Goal: Task Accomplishment & Management: Manage account settings

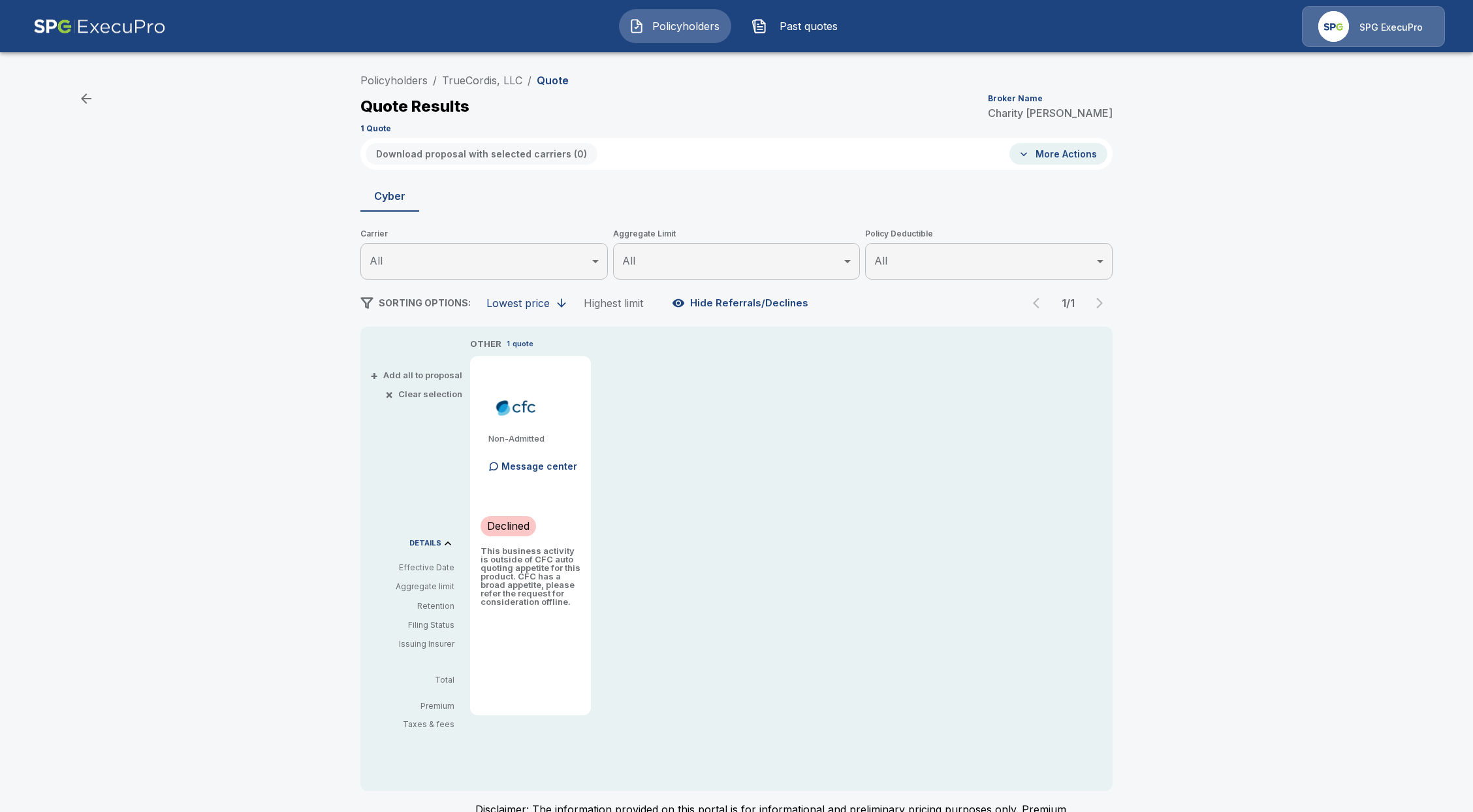
click at [653, 26] on span "Policyholders" at bounding box center [686, 26] width 72 height 16
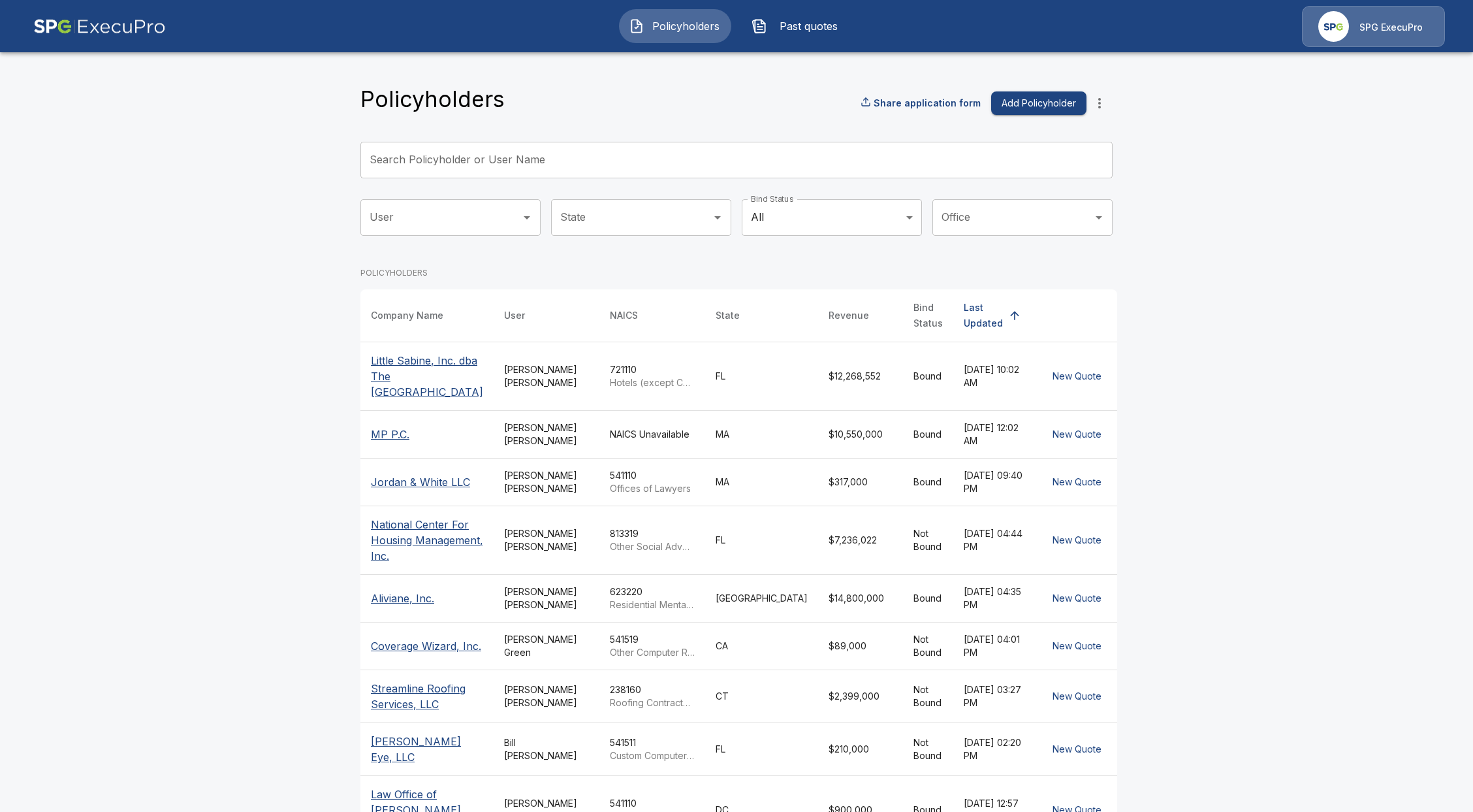
drag, startPoint x: 646, startPoint y: 44, endPoint x: 591, endPoint y: 160, distance: 128.4
click at [591, 160] on input "Search Policyholder or User Name" at bounding box center [730, 160] width 738 height 37
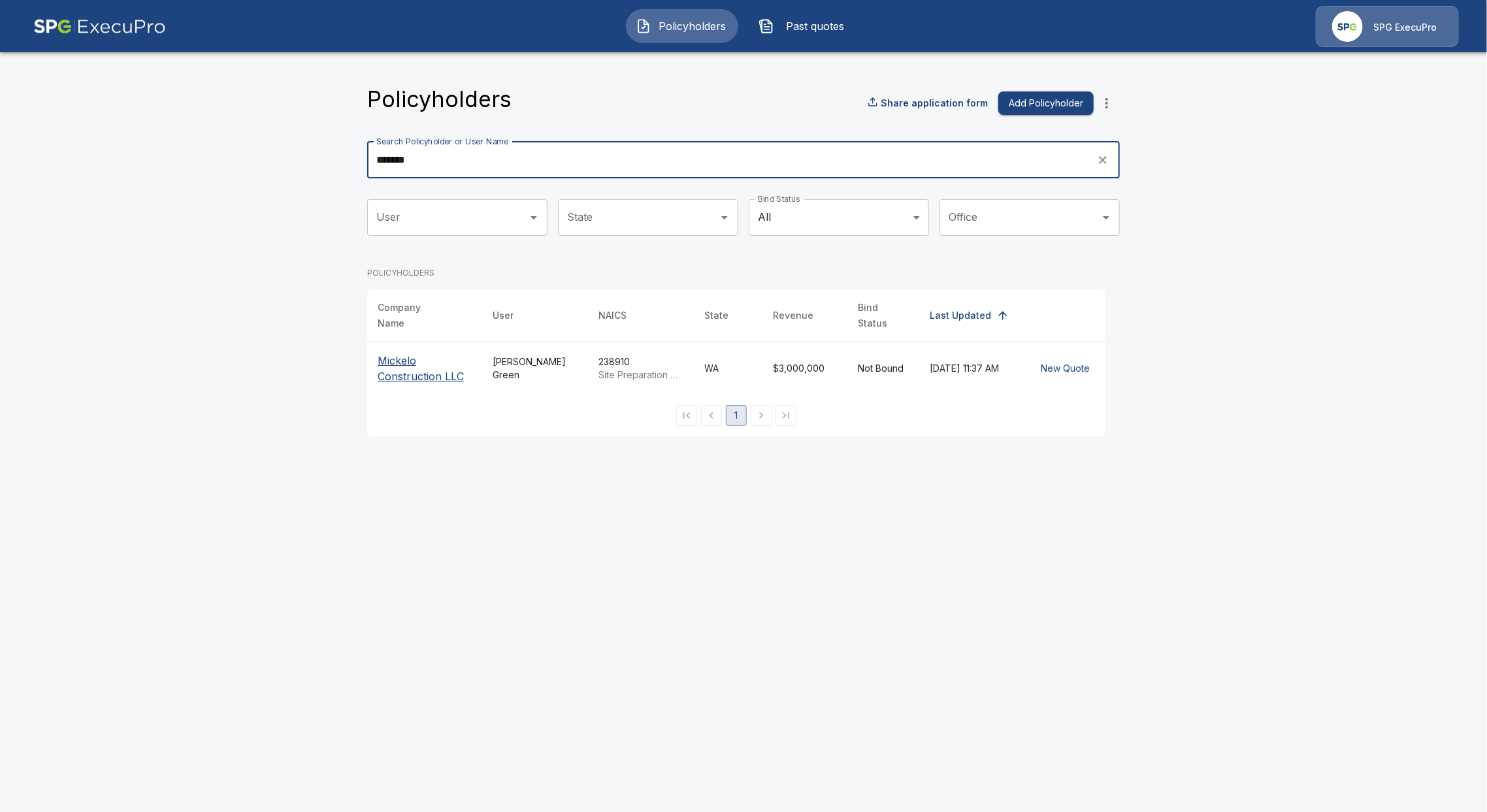
type input "*******"
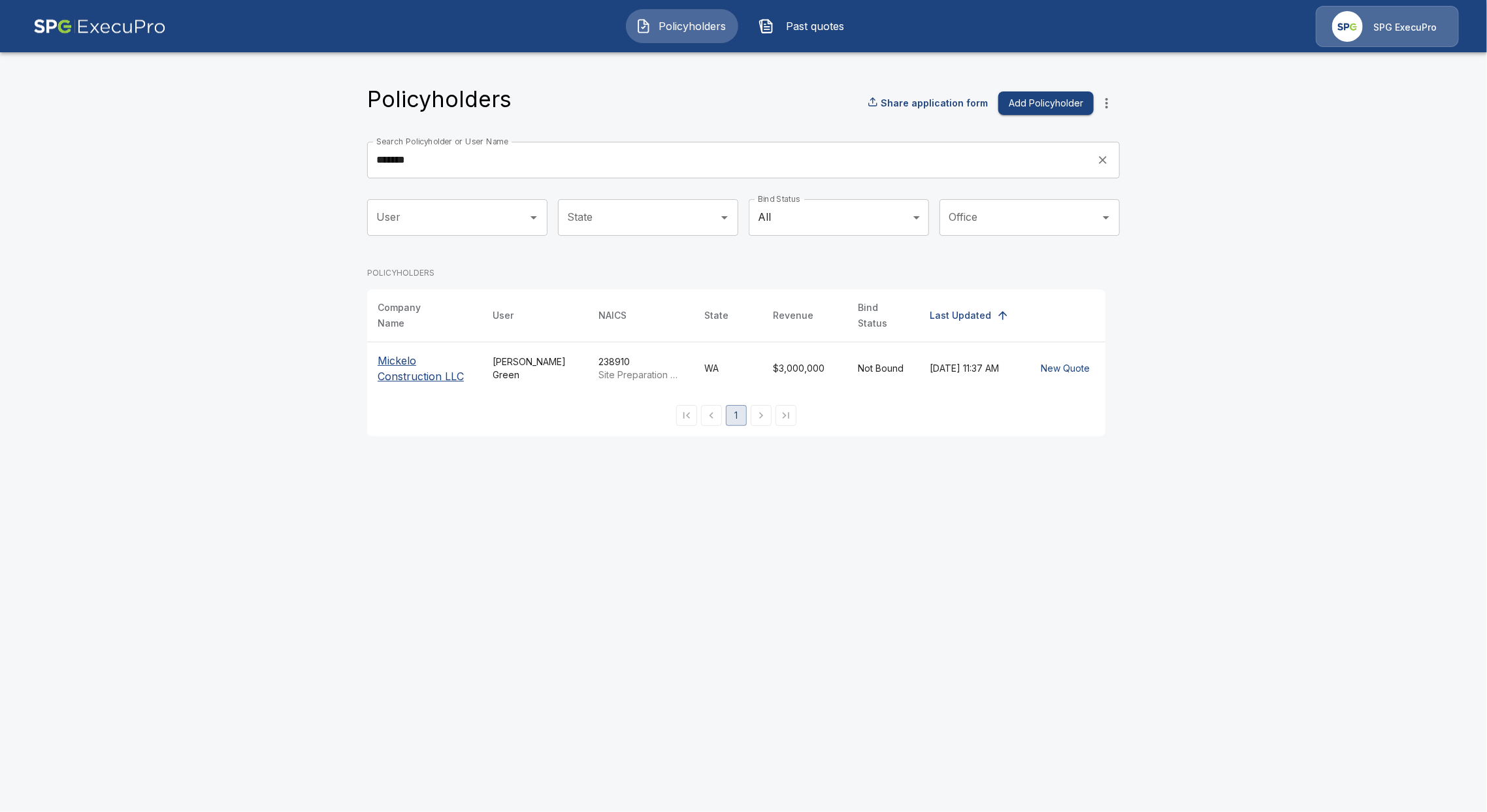
click at [418, 364] on p "Mickelo Construction LLC" at bounding box center [424, 368] width 94 height 31
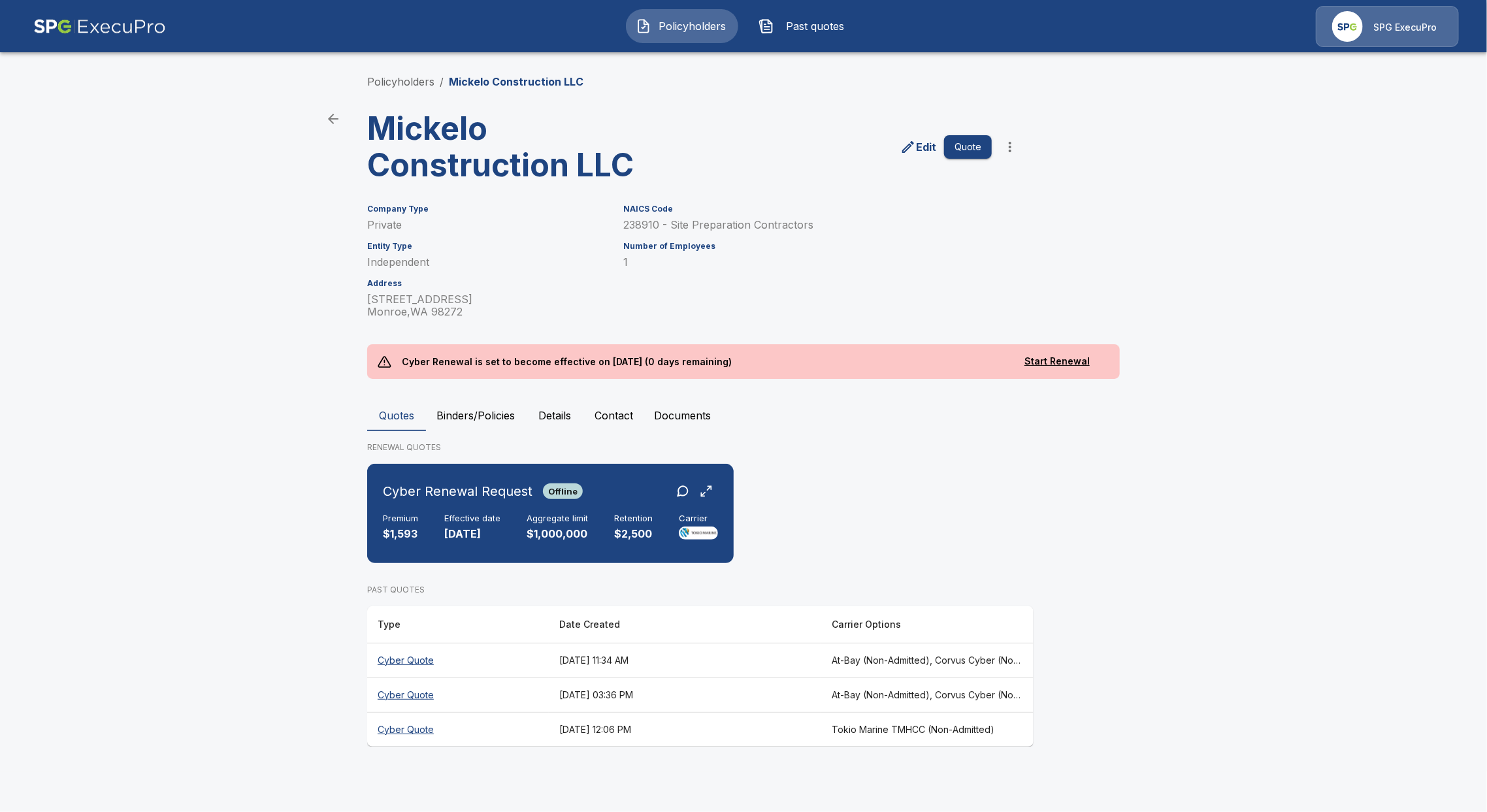
click at [403, 697] on th "Cyber Quote" at bounding box center [458, 694] width 182 height 34
click at [407, 680] on th "Cyber Quote" at bounding box center [458, 694] width 182 height 34
click at [407, 662] on th "Cyber Quote" at bounding box center [458, 659] width 182 height 34
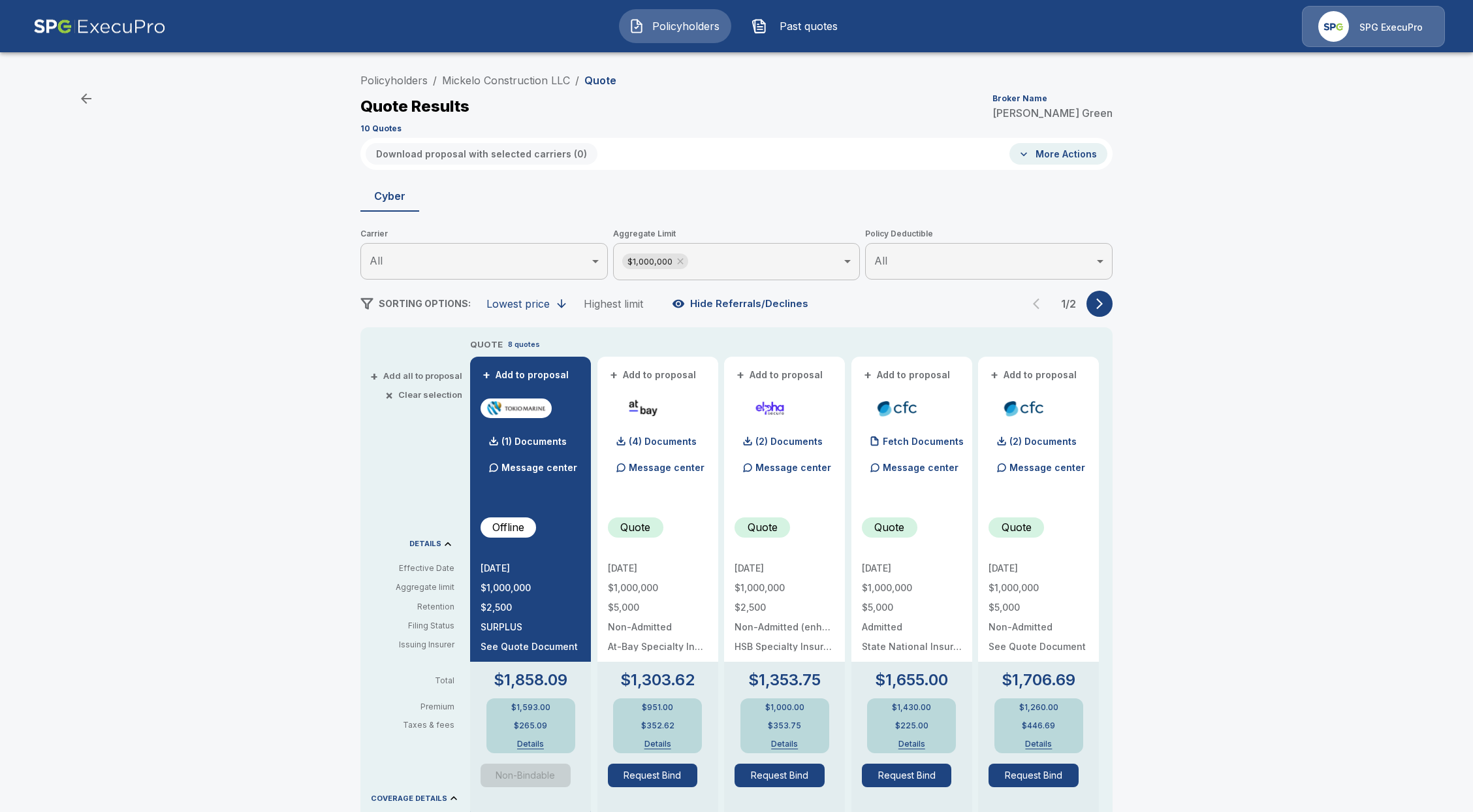
click at [1107, 318] on div "Policyholders / Mickelo Construction LLC / Quote Quote Results Broker Name Alis…" at bounding box center [736, 689] width 784 height 1244
click at [1113, 306] on button "button" at bounding box center [1099, 303] width 26 height 26
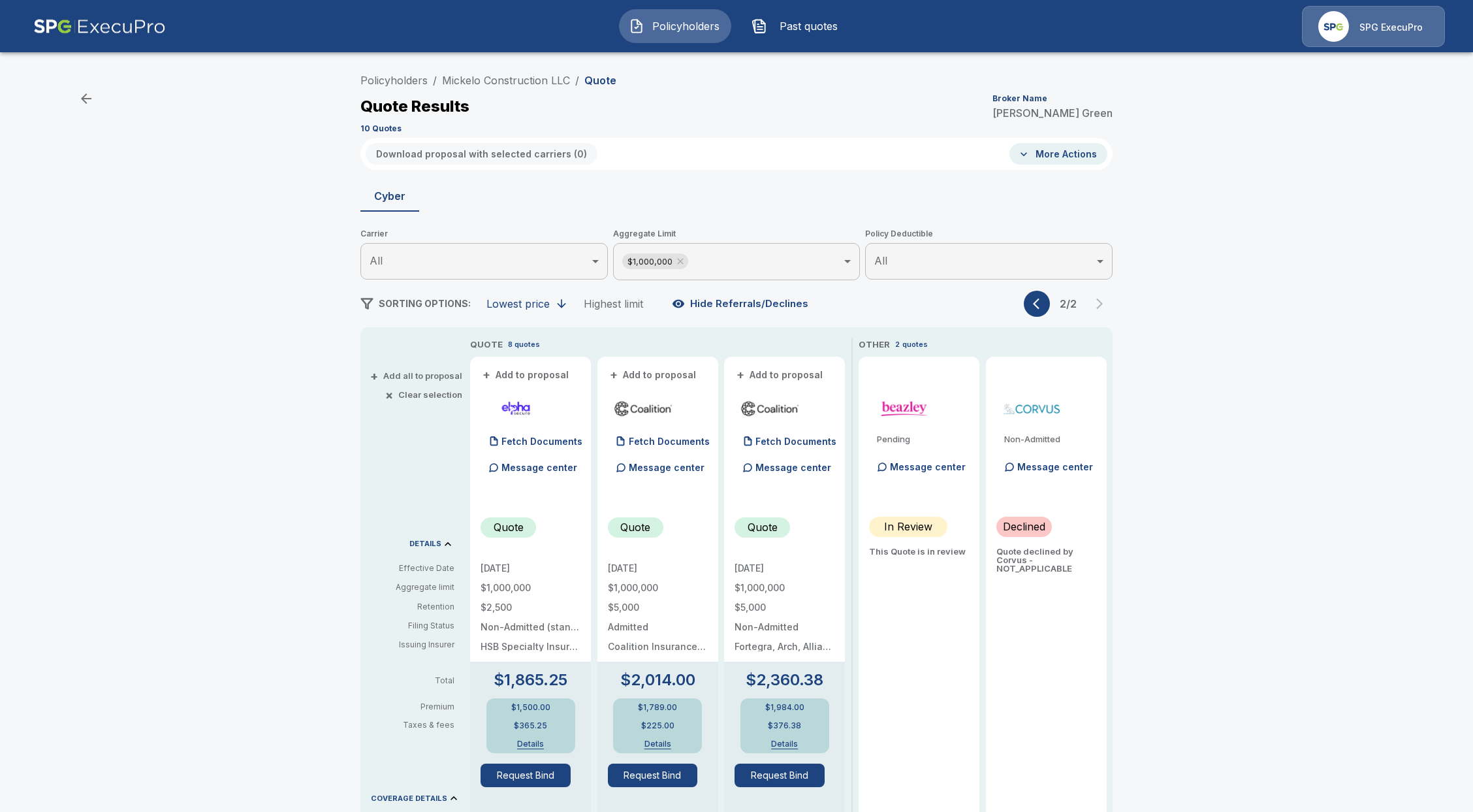
click at [1040, 306] on icon "button" at bounding box center [1039, 303] width 13 height 13
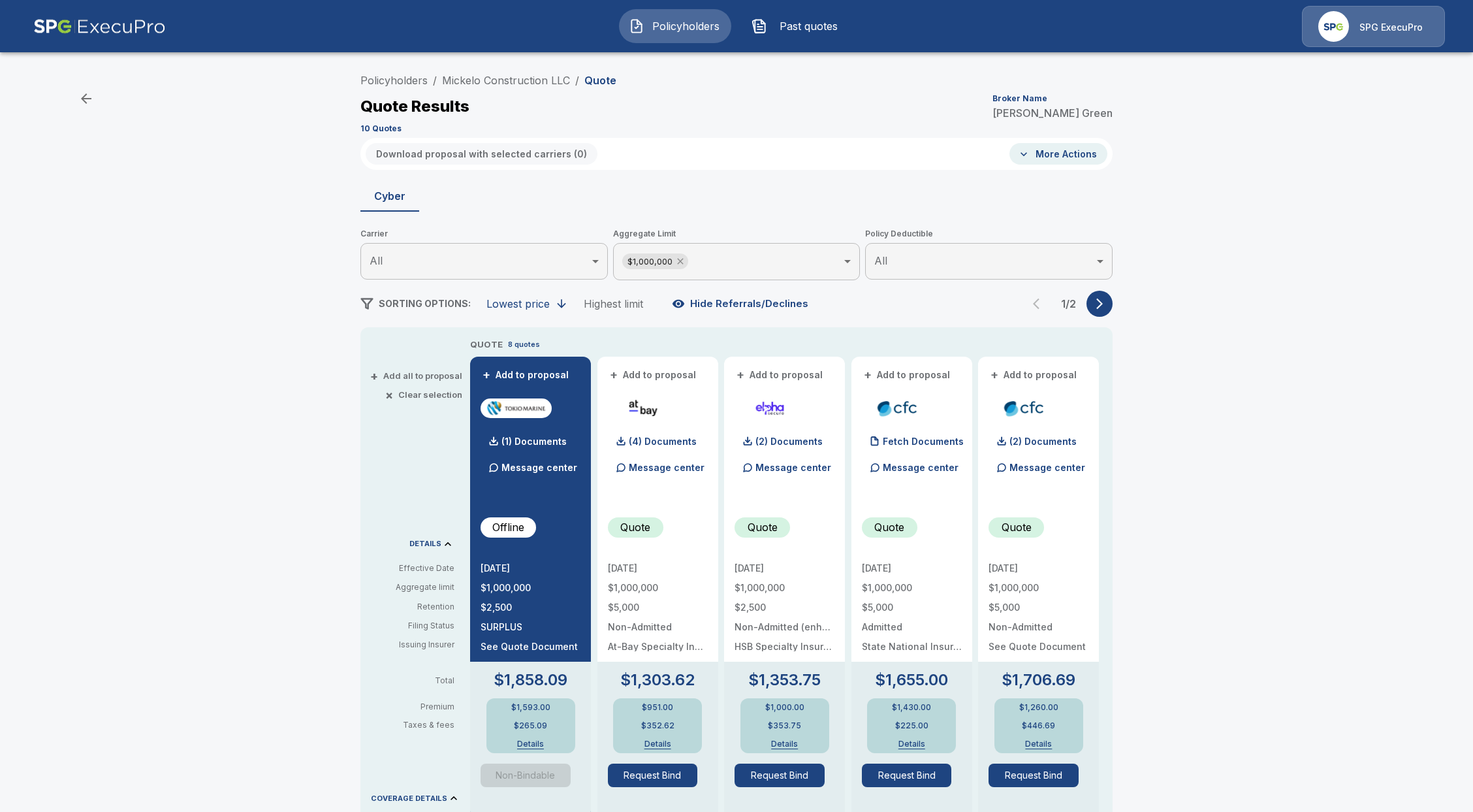
click at [683, 260] on icon at bounding box center [680, 262] width 6 height 6
click at [1093, 308] on div "1 / 2" at bounding box center [1068, 303] width 89 height 26
click at [1103, 303] on icon "button" at bounding box center [1099, 303] width 7 height 11
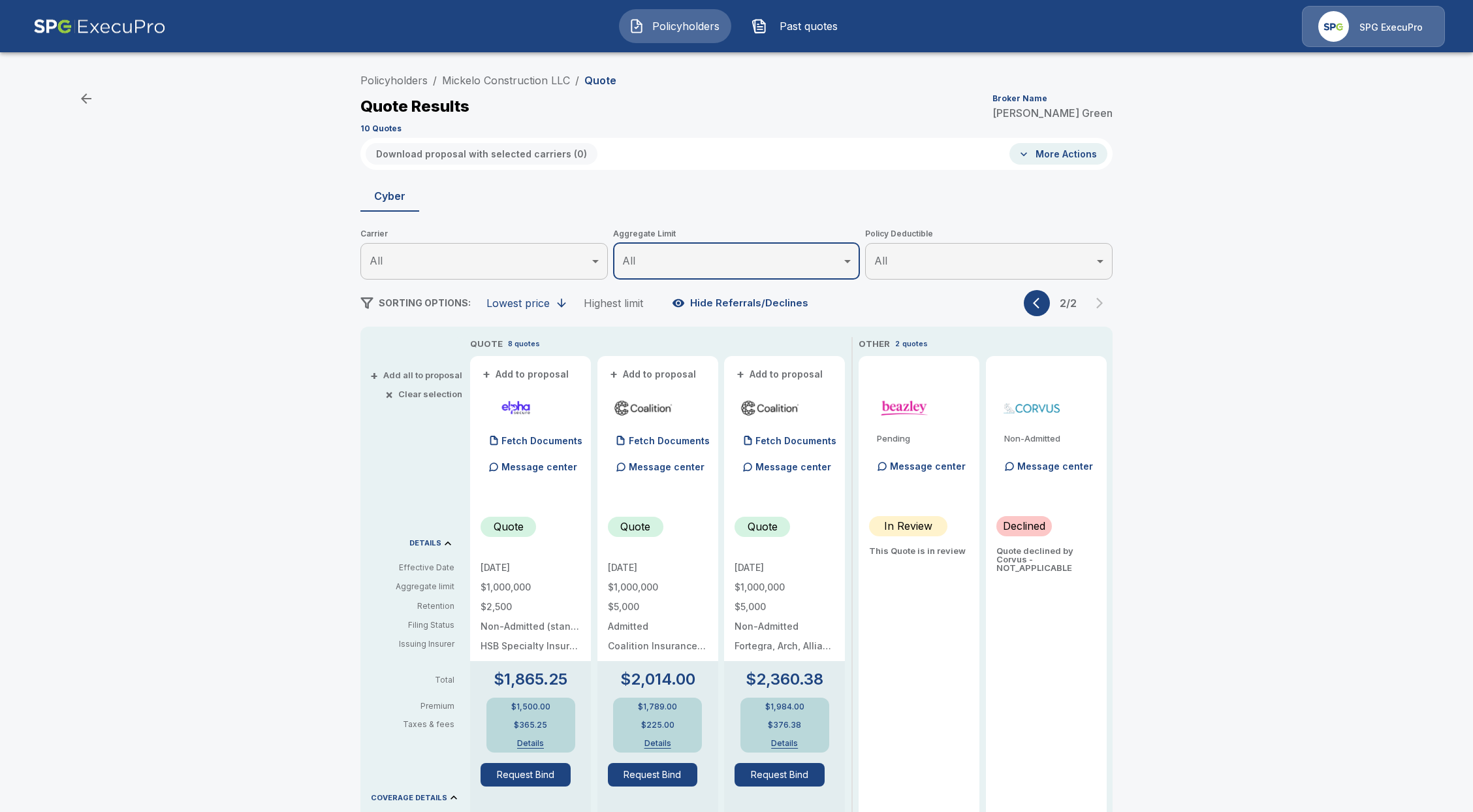
click at [1043, 298] on icon "button" at bounding box center [1039, 302] width 13 height 13
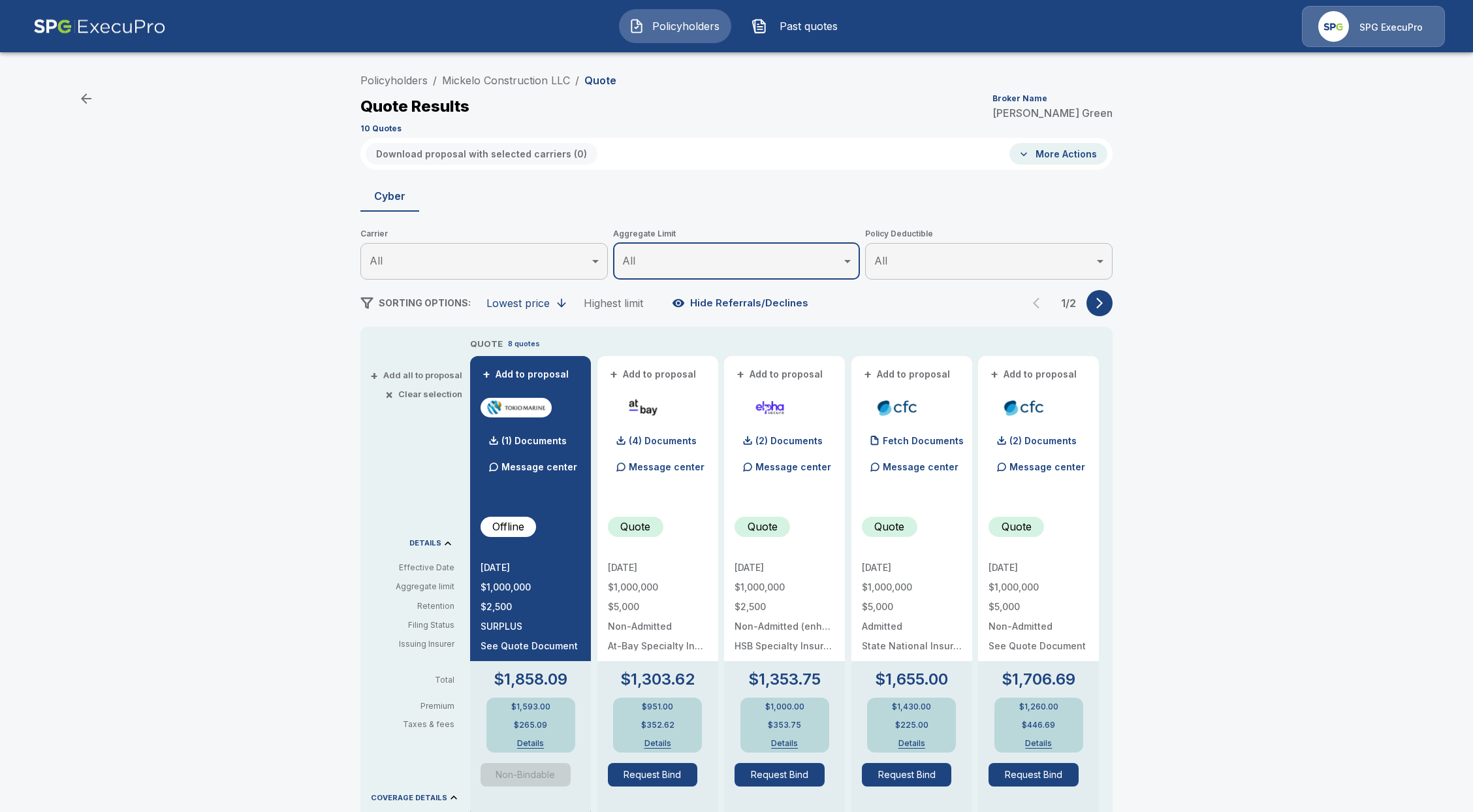
click at [1222, 497] on div "Policyholders / Mickelo Construction LLC / Quote Quote Results Broker Name Alis…" at bounding box center [736, 686] width 1473 height 1248
click at [698, 24] on span "Policyholders" at bounding box center [686, 26] width 72 height 16
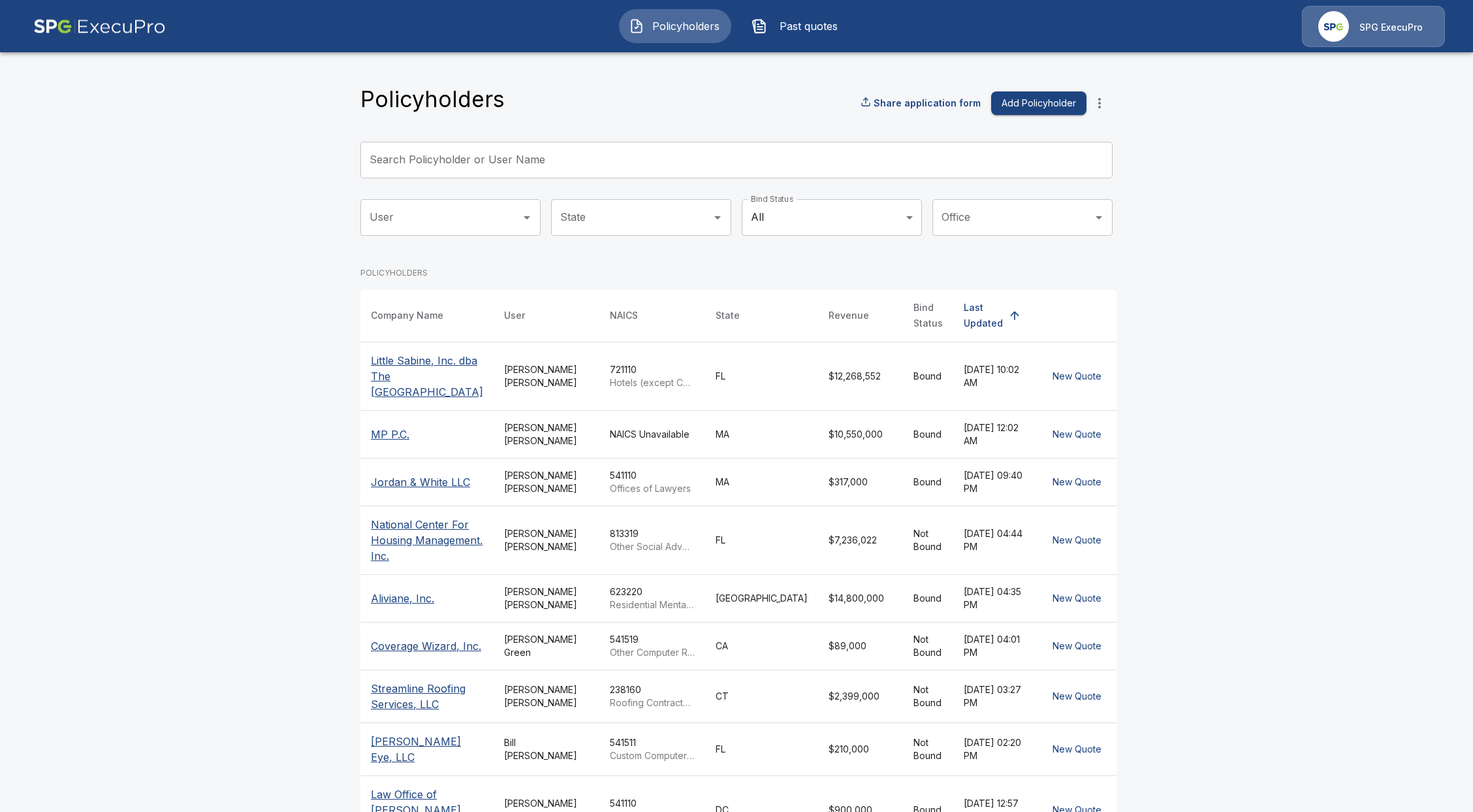
click at [632, 154] on input "Search Policyholder or User Name" at bounding box center [730, 160] width 738 height 37
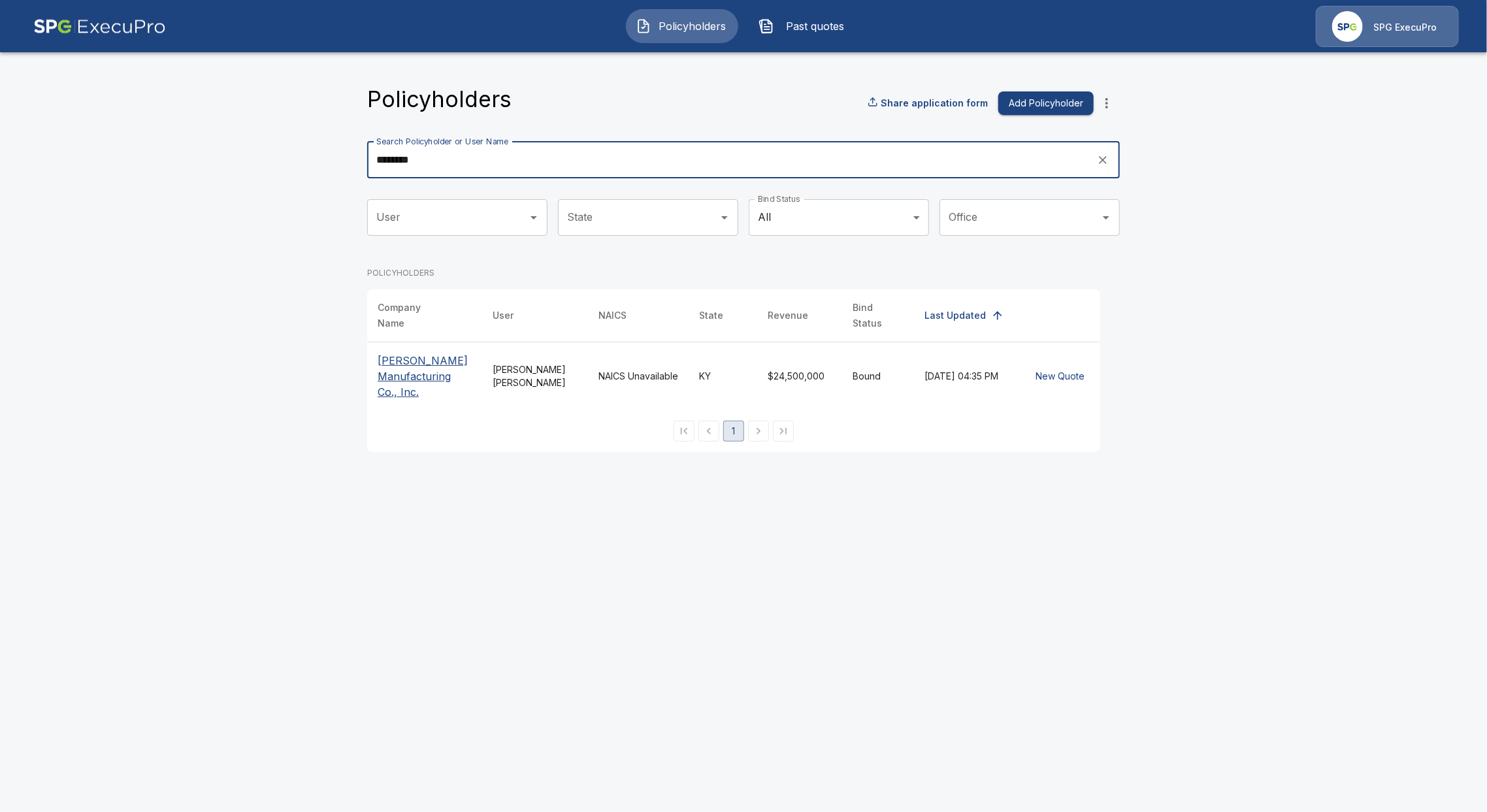
type input "********"
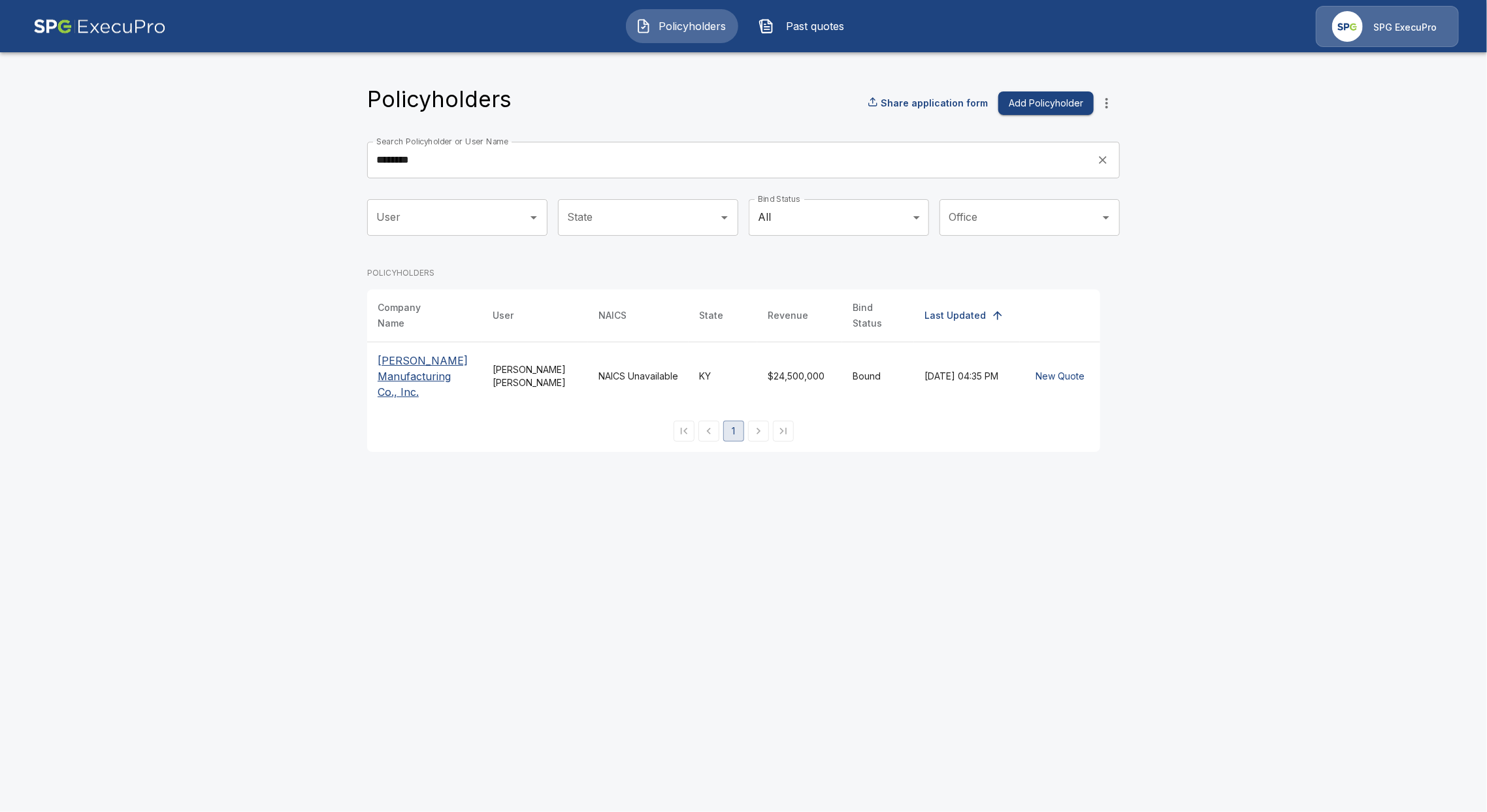
click at [411, 355] on p "Stephens Manufacturing Co., Inc." at bounding box center [424, 377] width 94 height 47
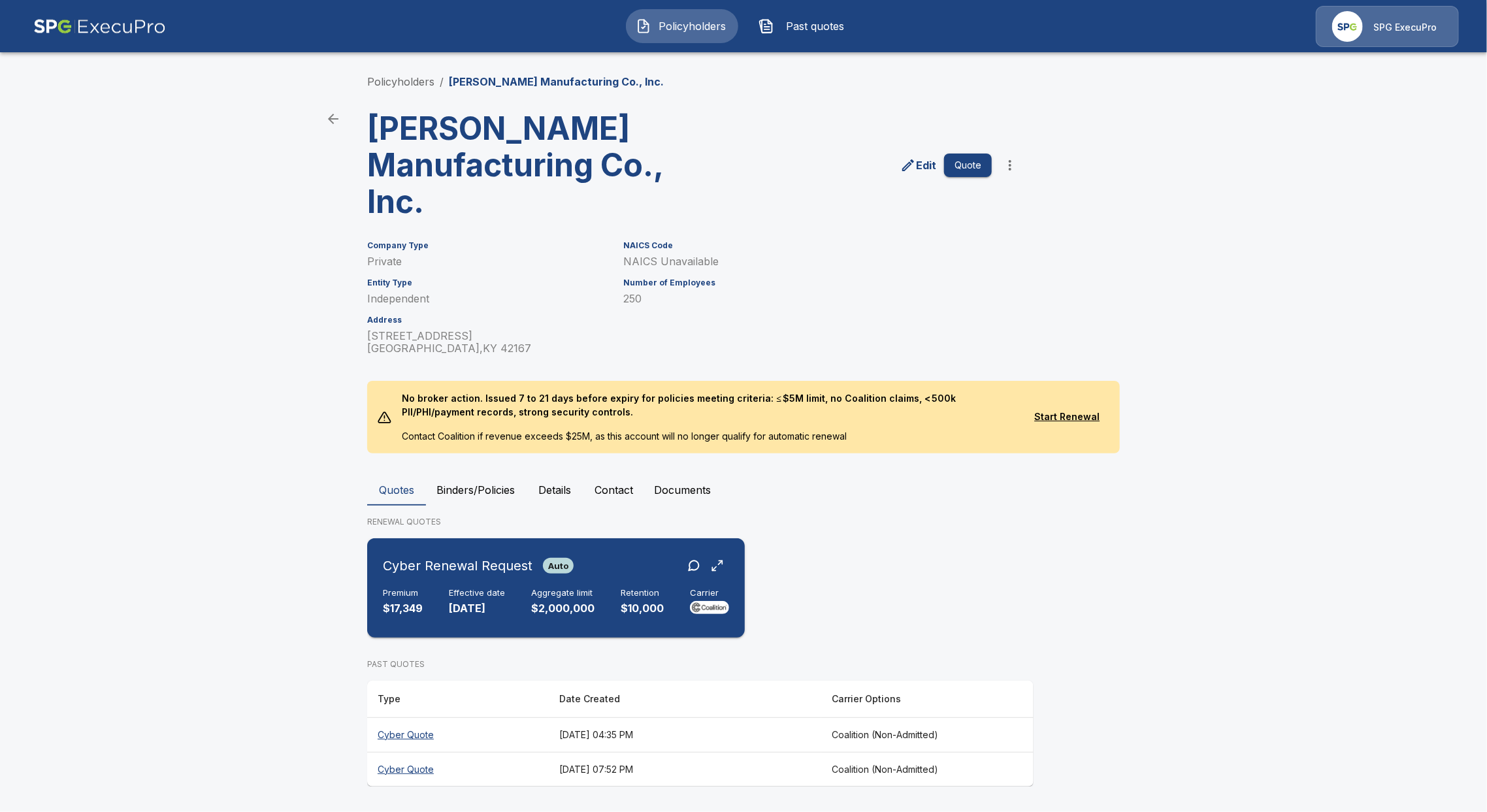
click at [429, 605] on div "Premium $17,349 Effective date [DATE] Aggregate limit $2,000,000 Retention $10,…" at bounding box center [556, 602] width 346 height 29
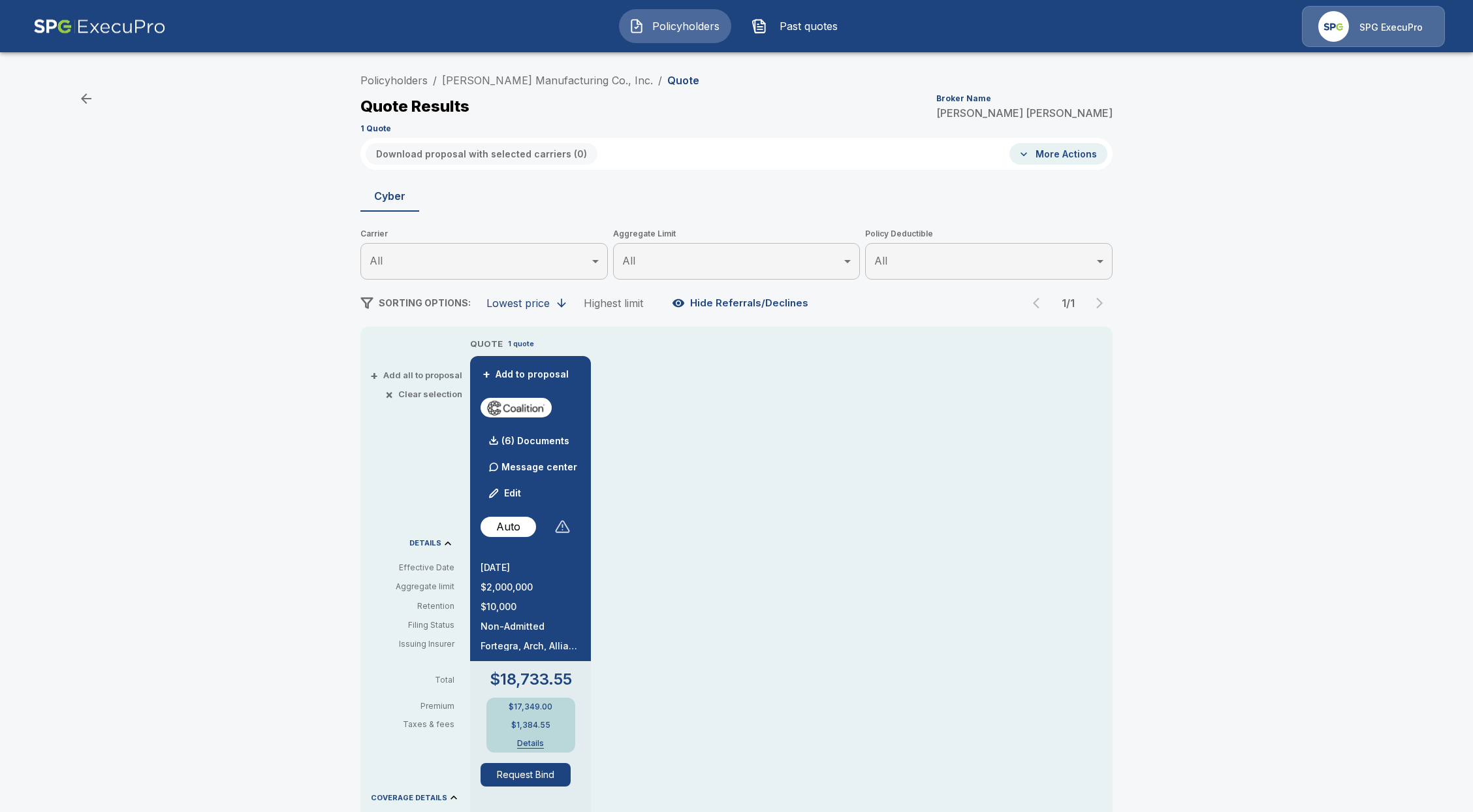
click at [565, 529] on div at bounding box center [562, 526] width 16 height 16
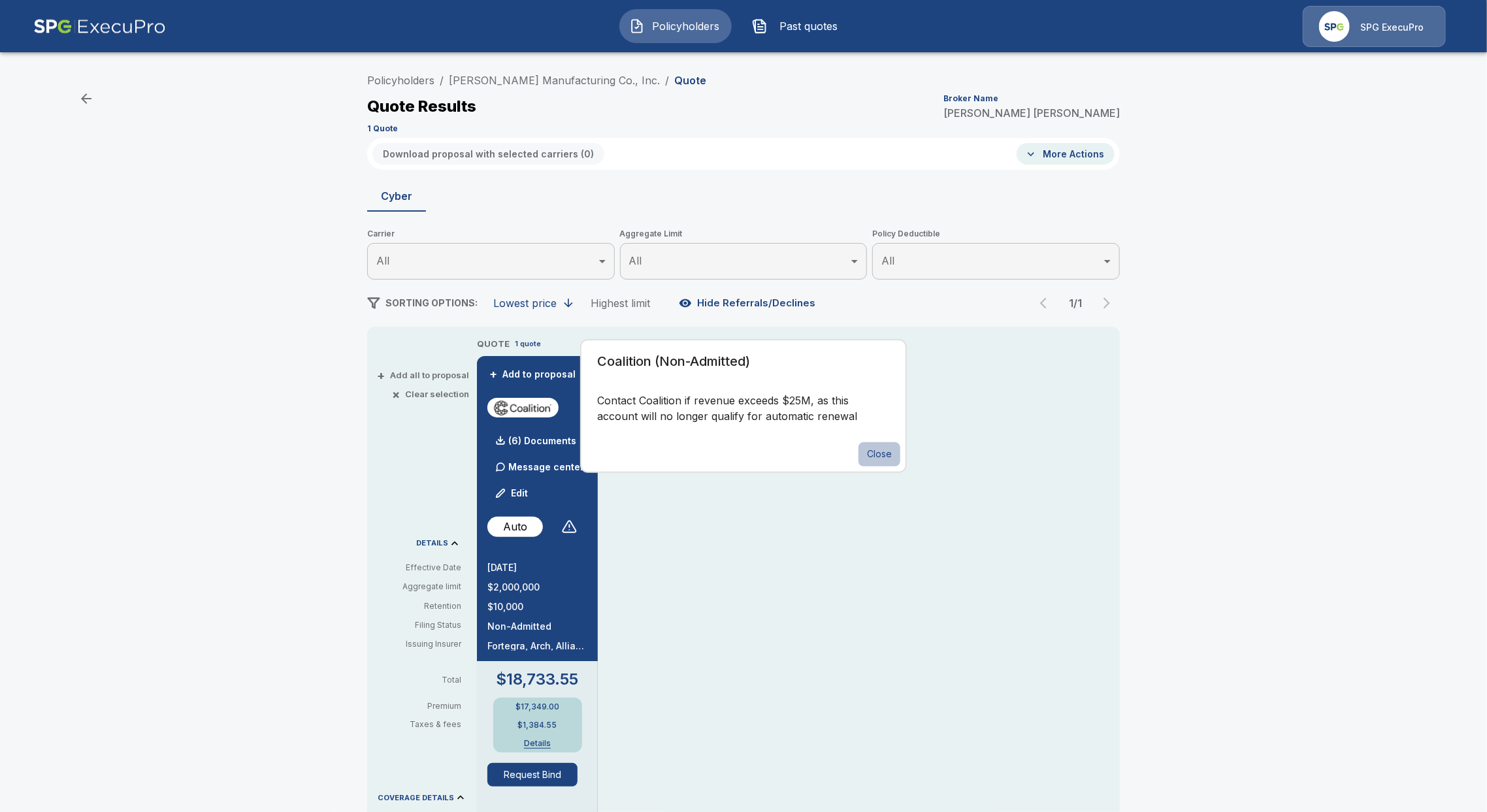
click at [892, 459] on button "Close" at bounding box center [879, 455] width 42 height 24
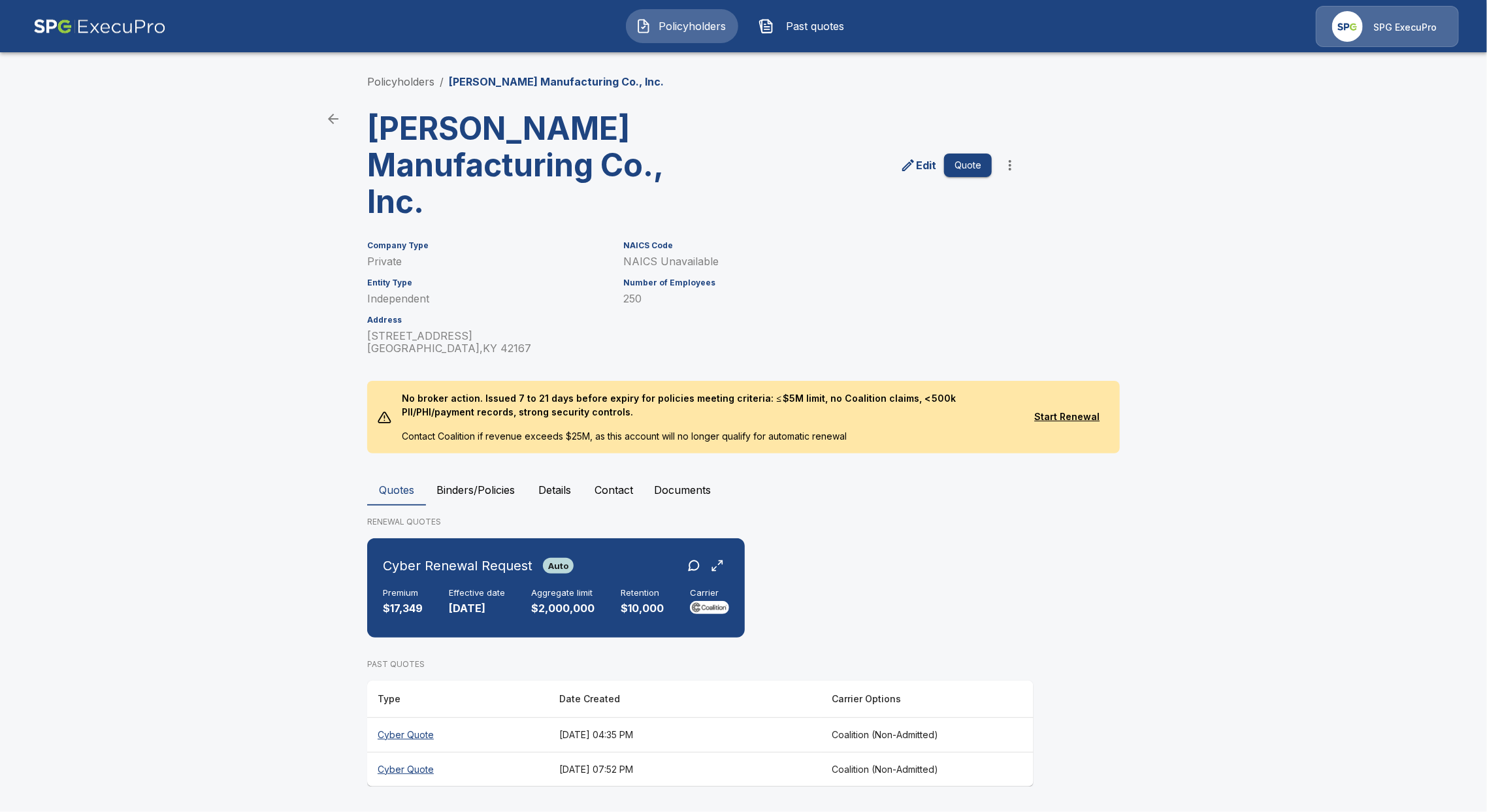
click at [407, 737] on th "Cyber Quote" at bounding box center [458, 734] width 182 height 34
click at [389, 768] on th "Cyber Quote" at bounding box center [458, 768] width 182 height 34
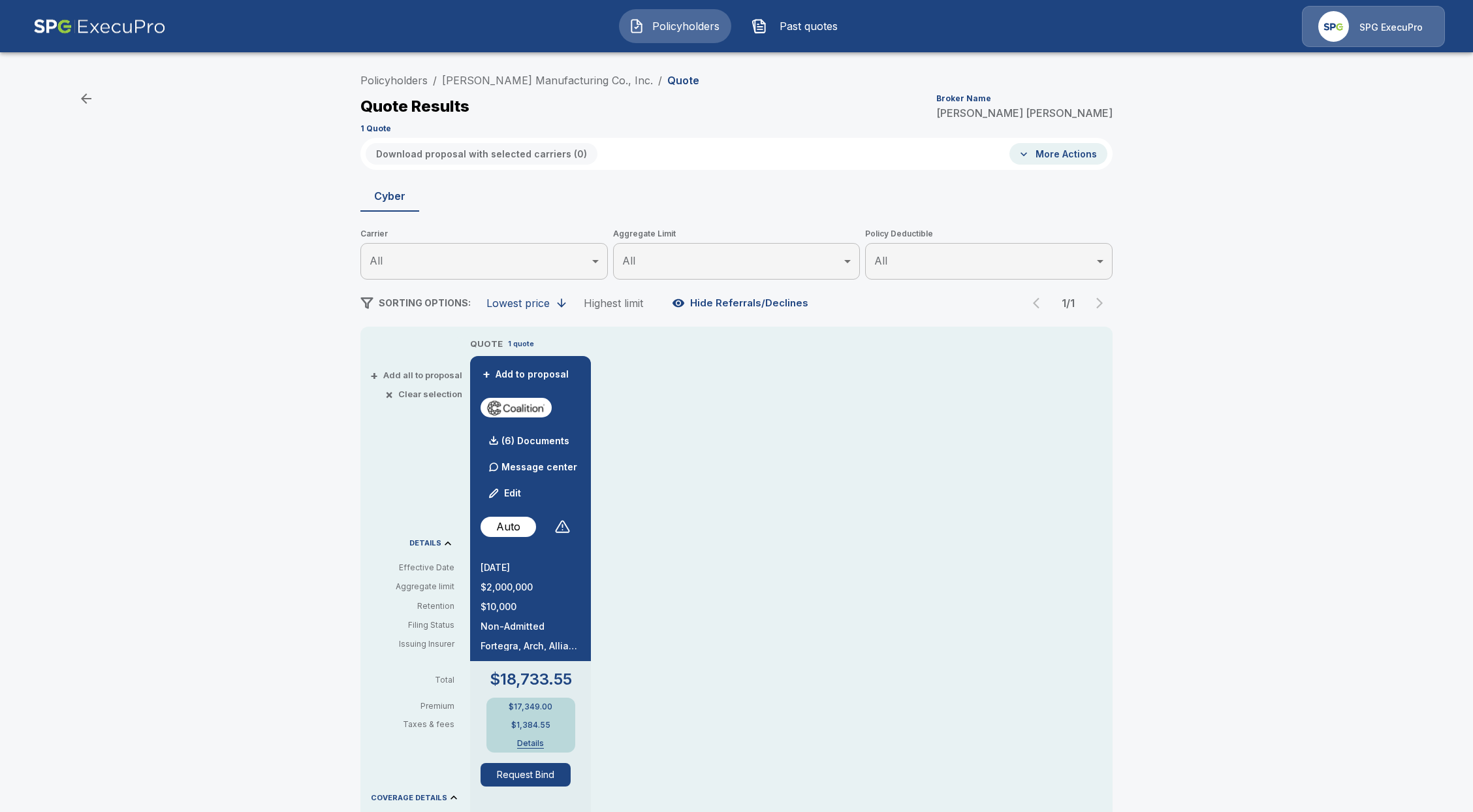
drag, startPoint x: 518, startPoint y: 697, endPoint x: 511, endPoint y: 687, distance: 12.2
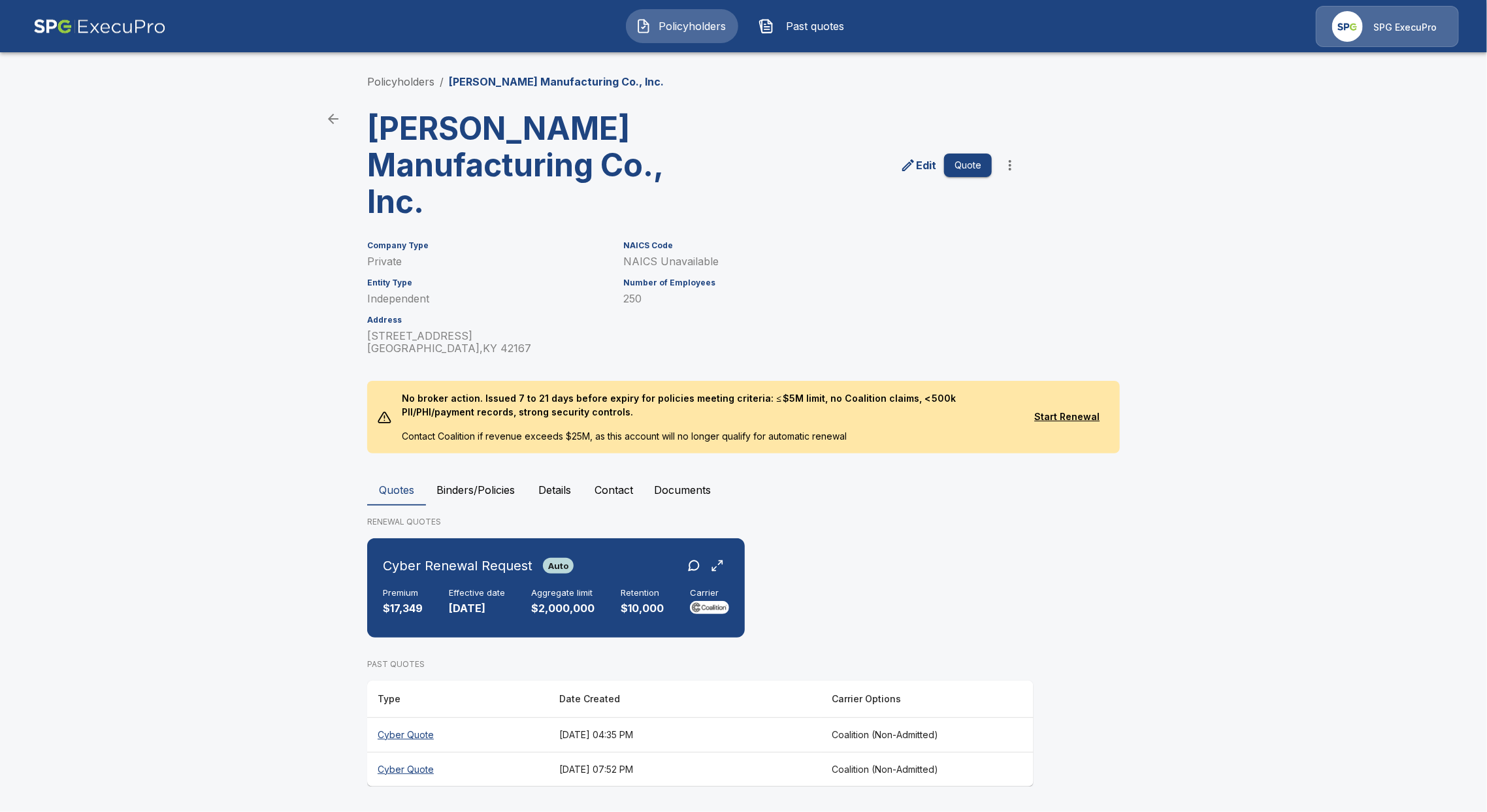
click at [410, 736] on th "Cyber Quote" at bounding box center [458, 734] width 182 height 34
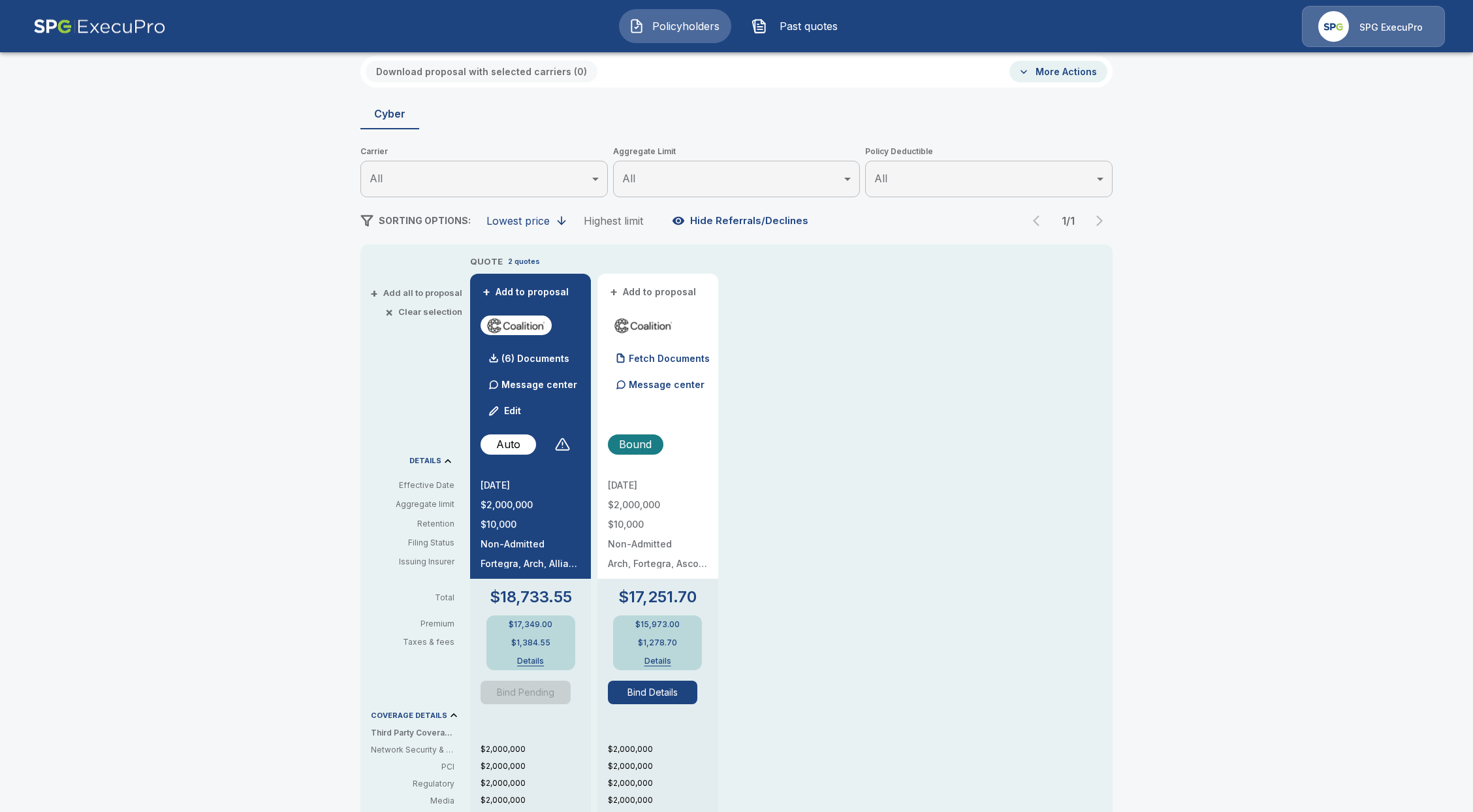
scroll to position [87, 0]
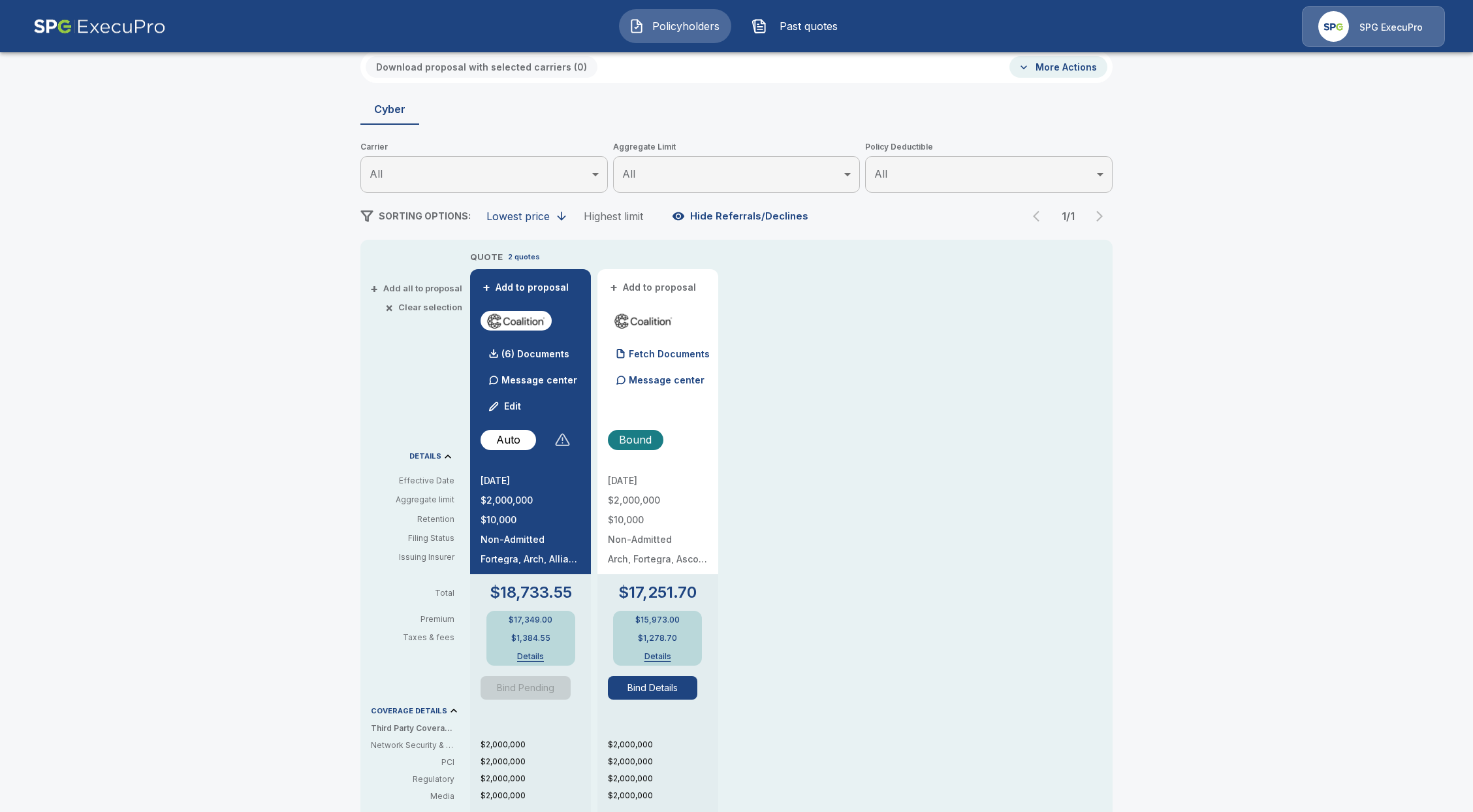
click at [569, 442] on div at bounding box center [562, 439] width 16 height 16
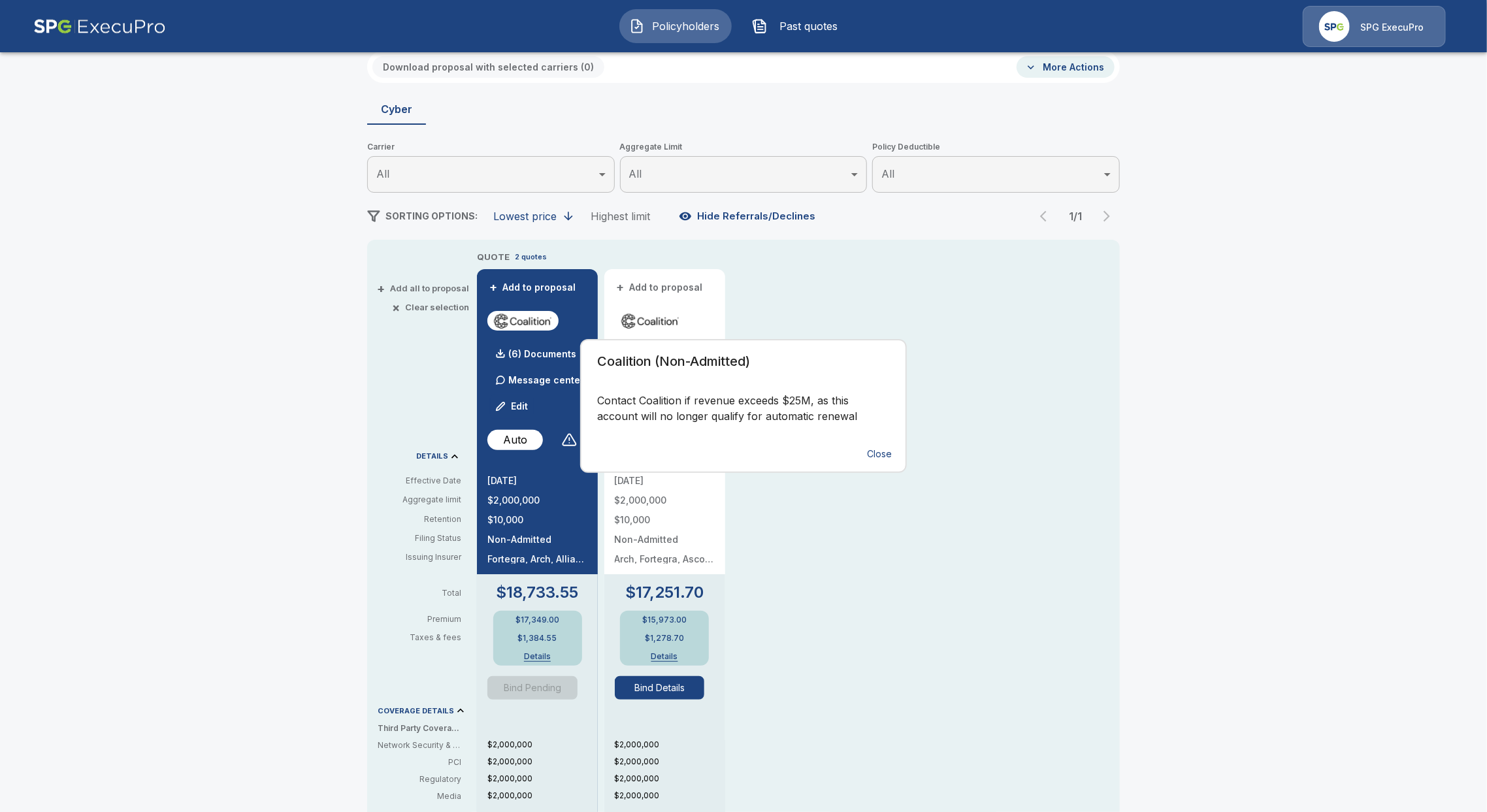
click at [875, 448] on button "Close" at bounding box center [879, 455] width 42 height 24
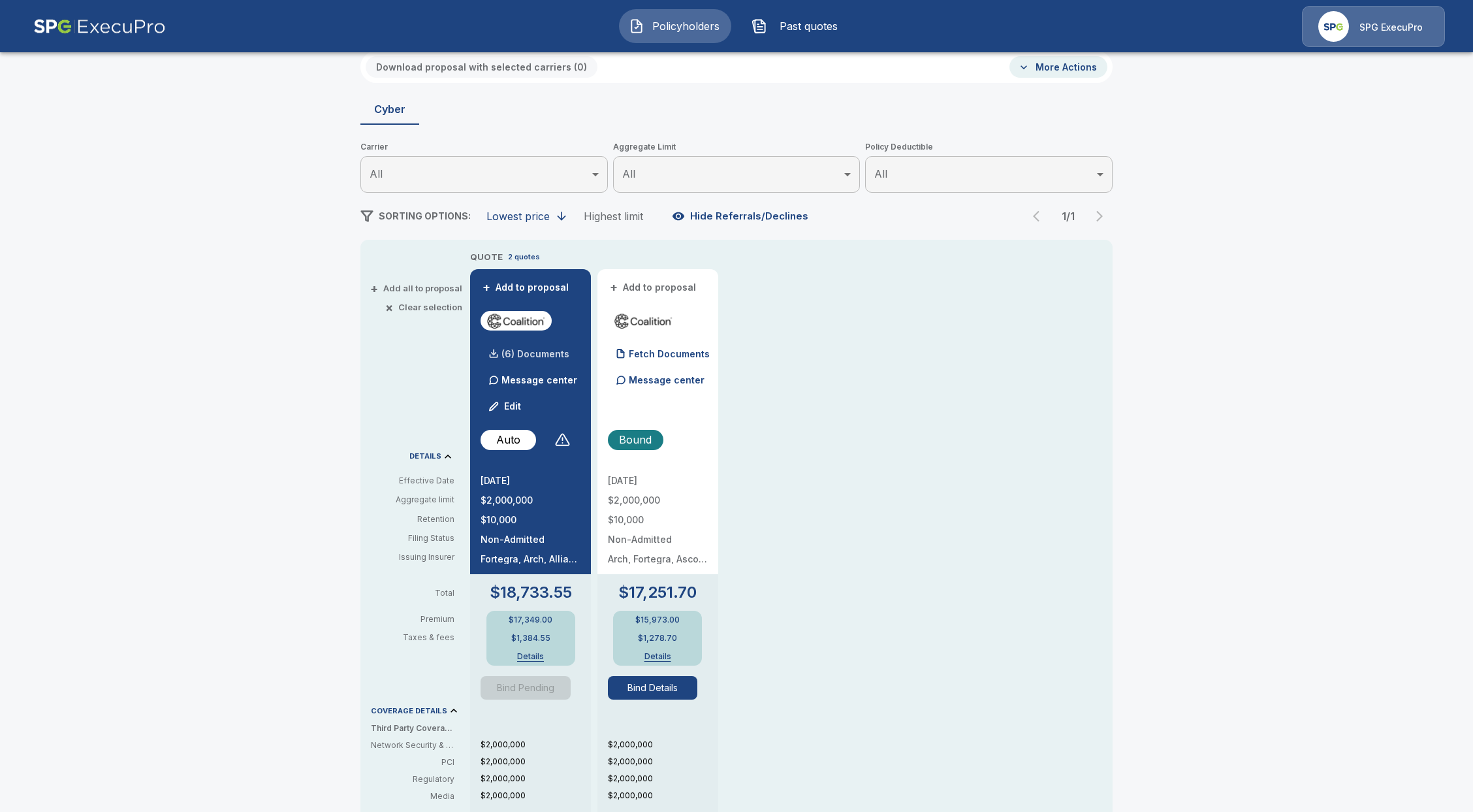
click at [545, 362] on div "(6) Documents" at bounding box center [525, 354] width 89 height 26
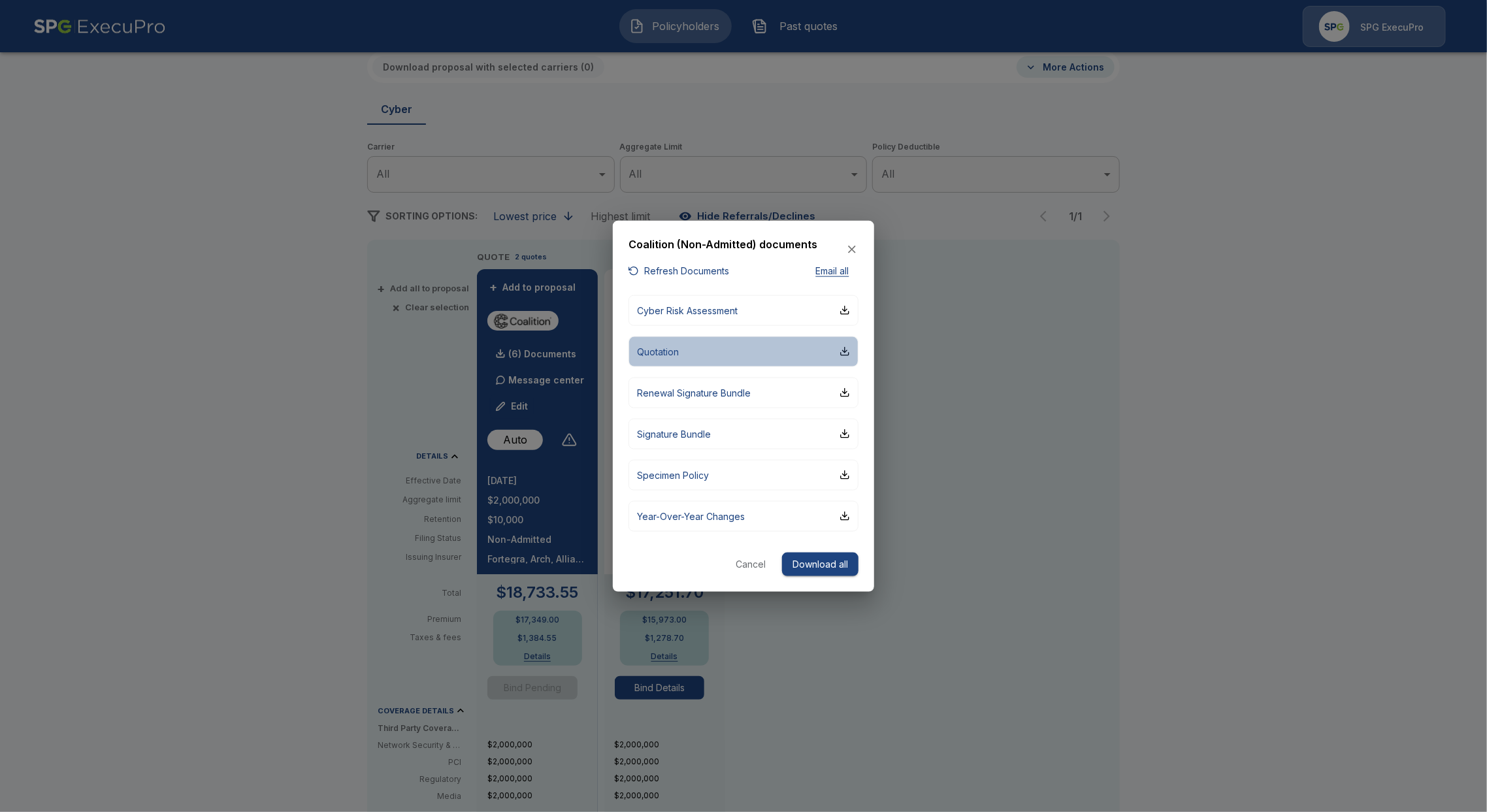
click at [717, 351] on button "Quotation" at bounding box center [743, 351] width 230 height 31
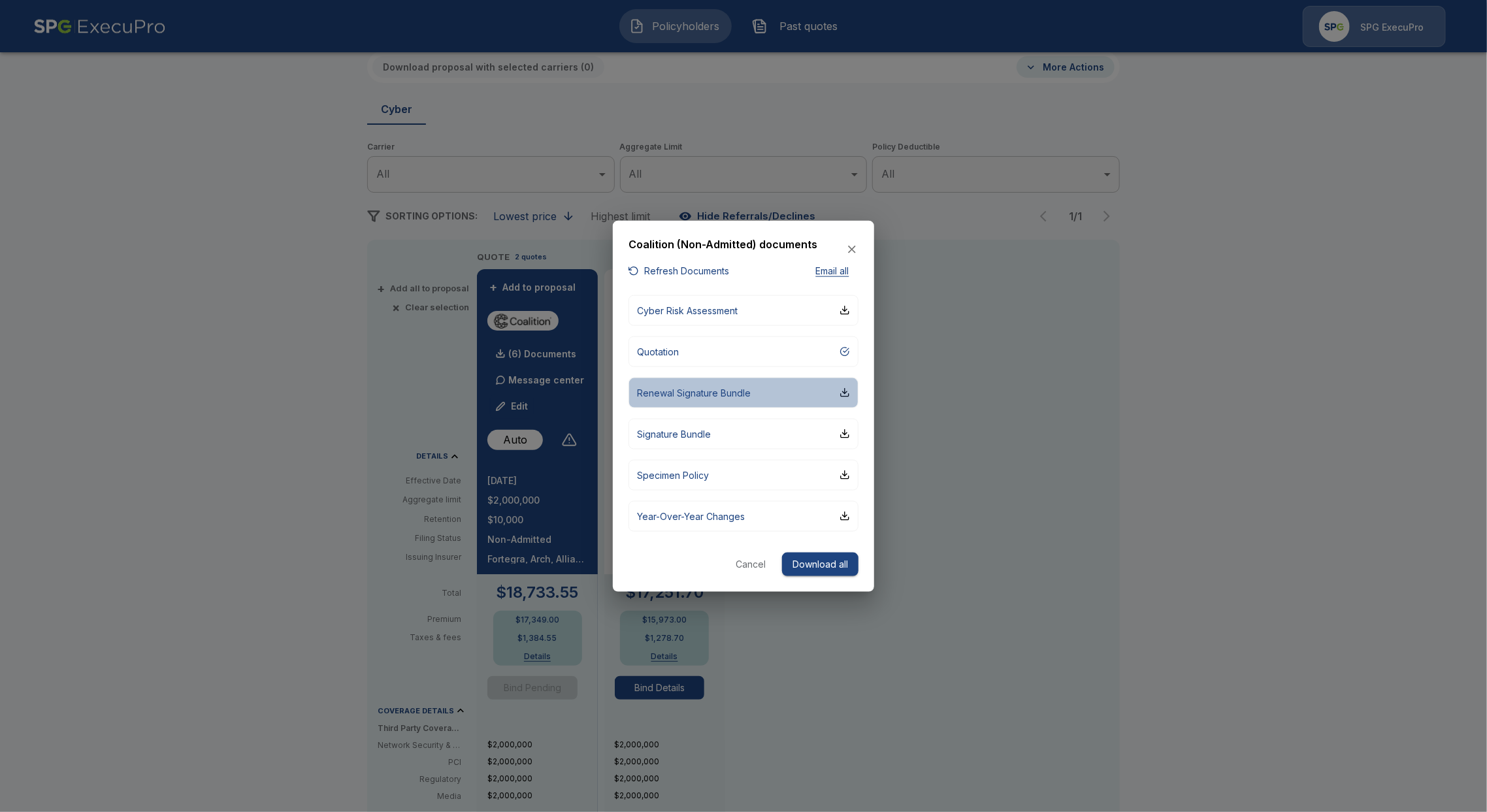
click at [746, 400] on button "Renewal Signature Bundle" at bounding box center [743, 392] width 230 height 31
click at [98, 425] on div at bounding box center [744, 406] width 1487 height 812
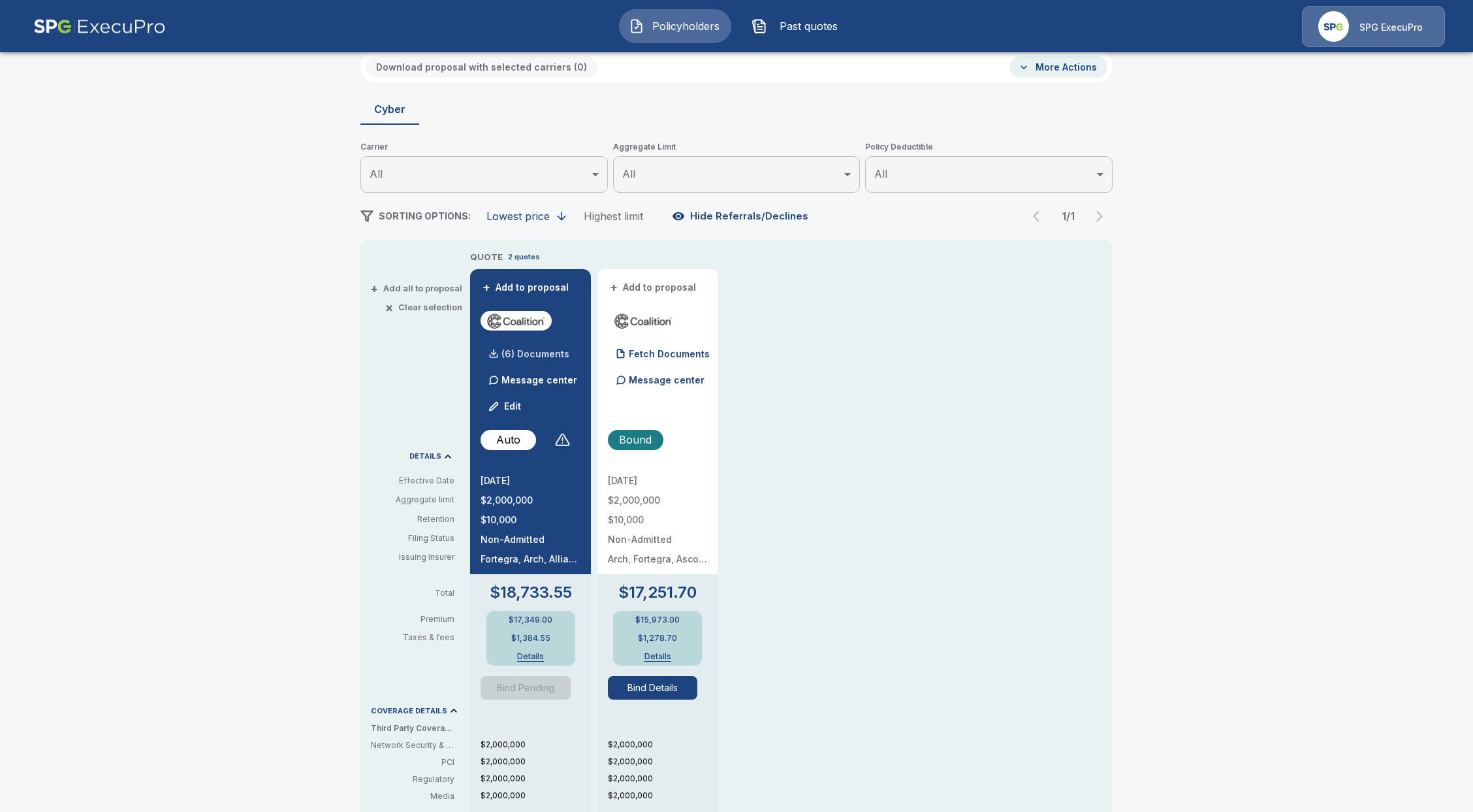
click at [543, 351] on p "(6) Documents" at bounding box center [536, 354] width 68 height 9
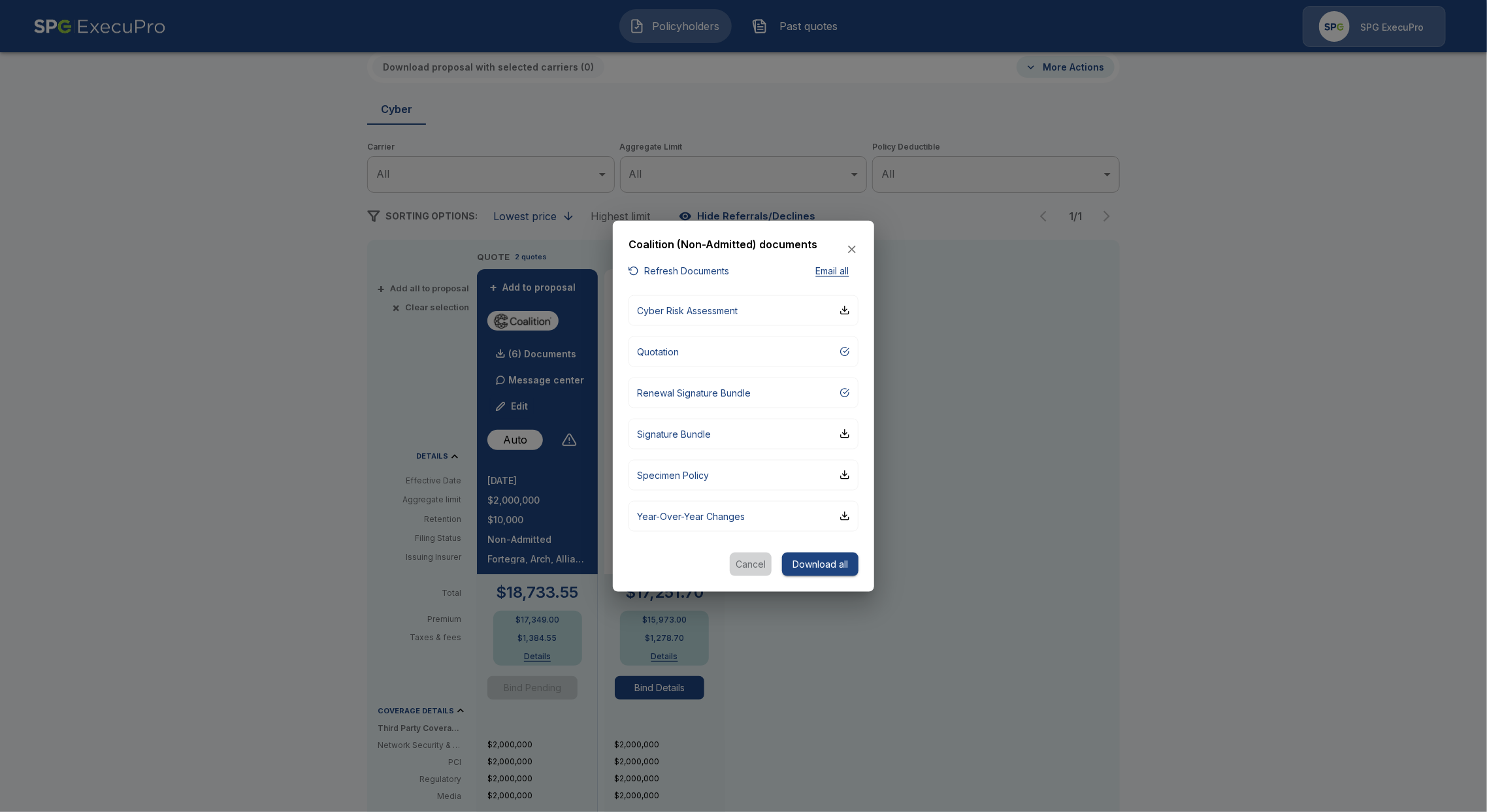
click at [751, 569] on button "Cancel" at bounding box center [750, 564] width 42 height 24
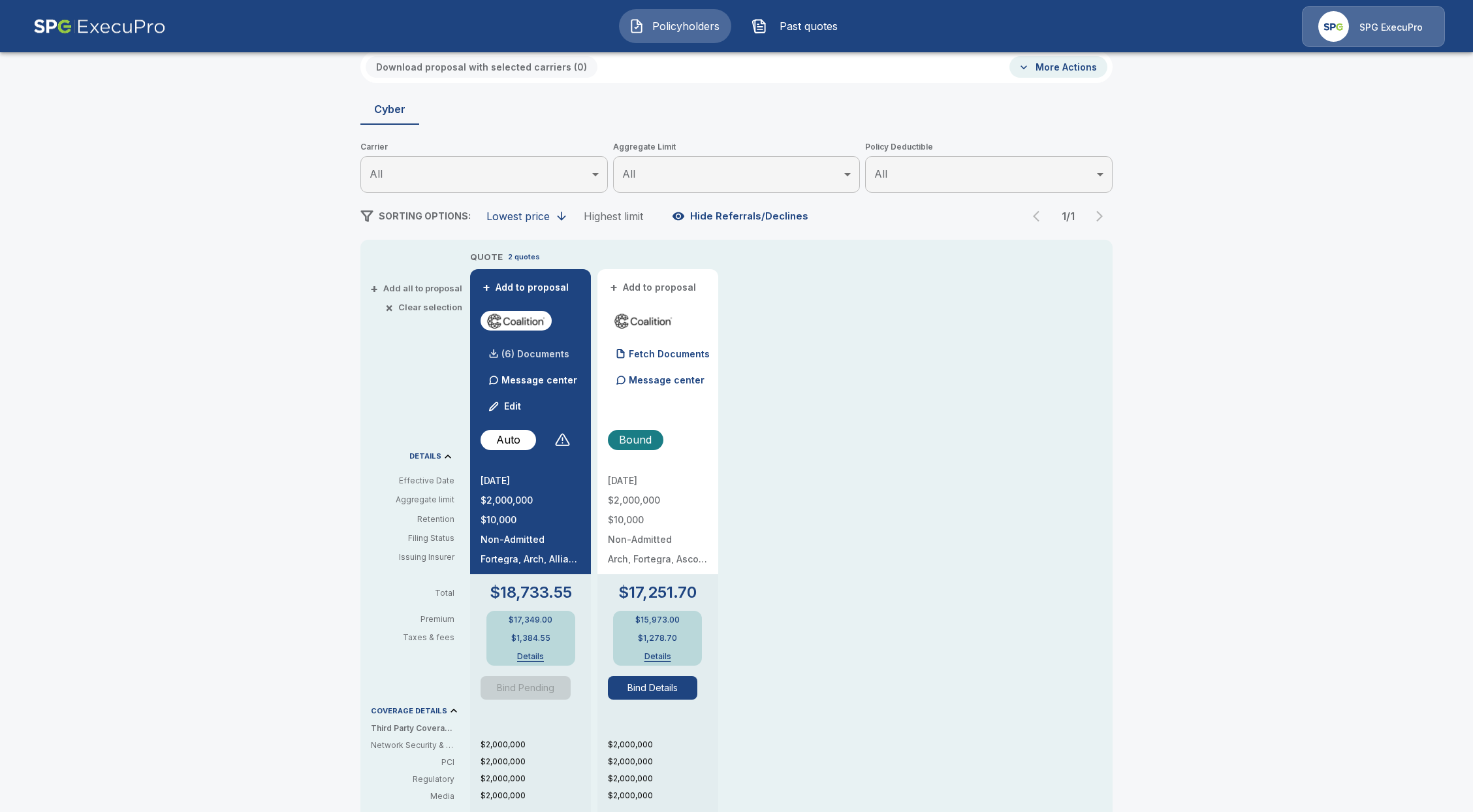
click at [539, 353] on p "(6) Documents" at bounding box center [536, 354] width 68 height 9
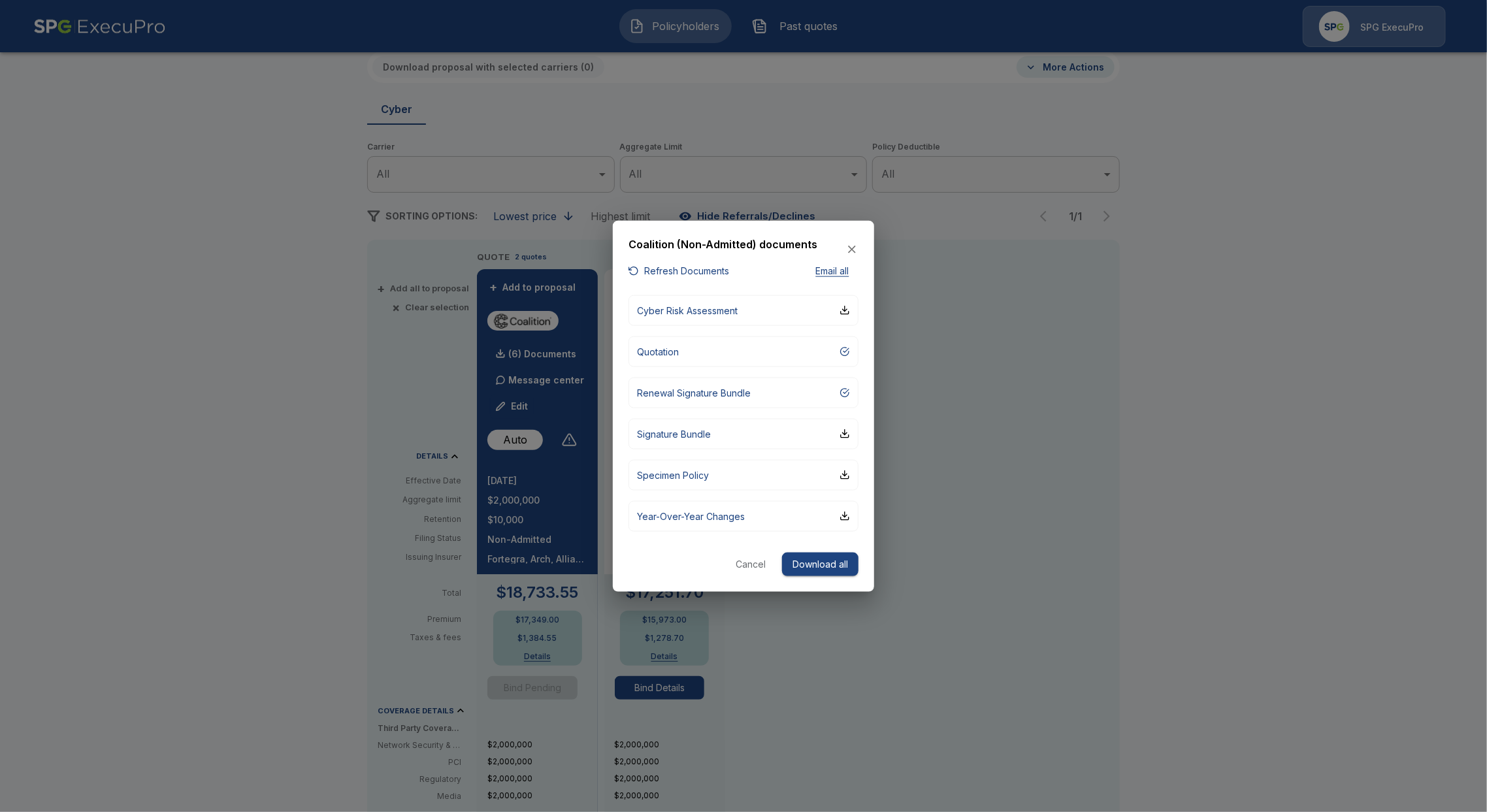
click at [290, 295] on div at bounding box center [744, 406] width 1487 height 812
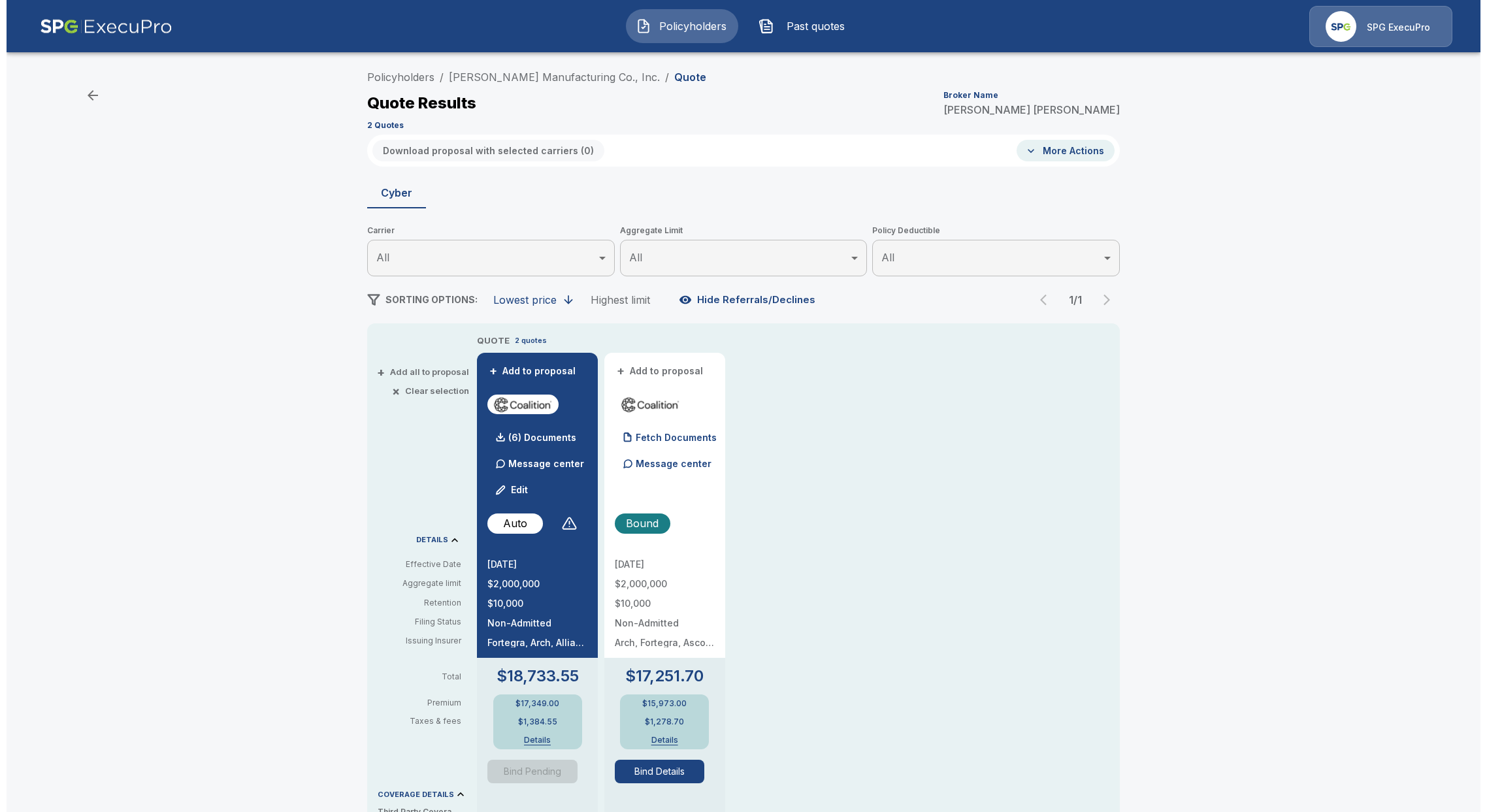
scroll to position [0, 0]
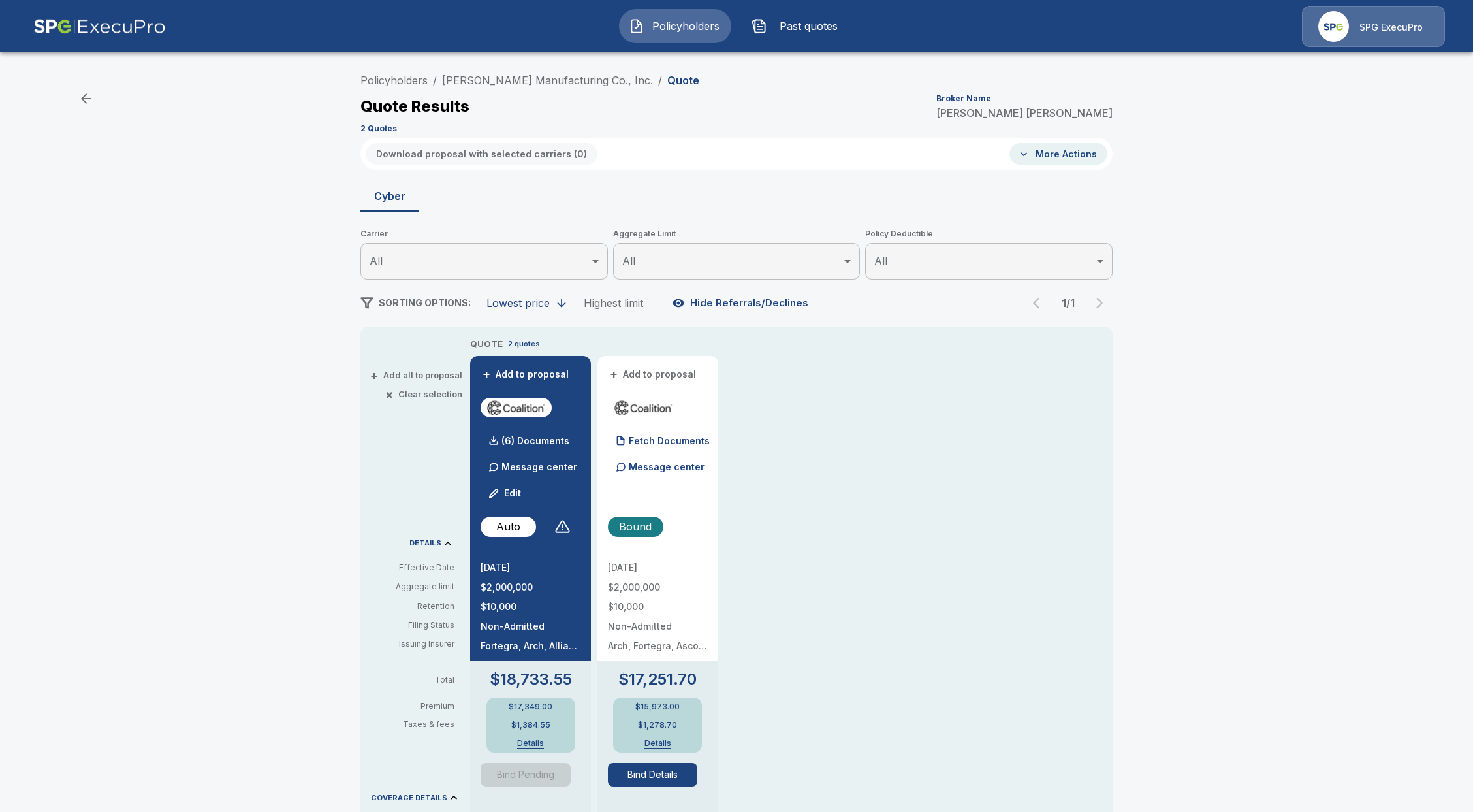
click at [670, 39] on button "Policyholders" at bounding box center [675, 26] width 112 height 34
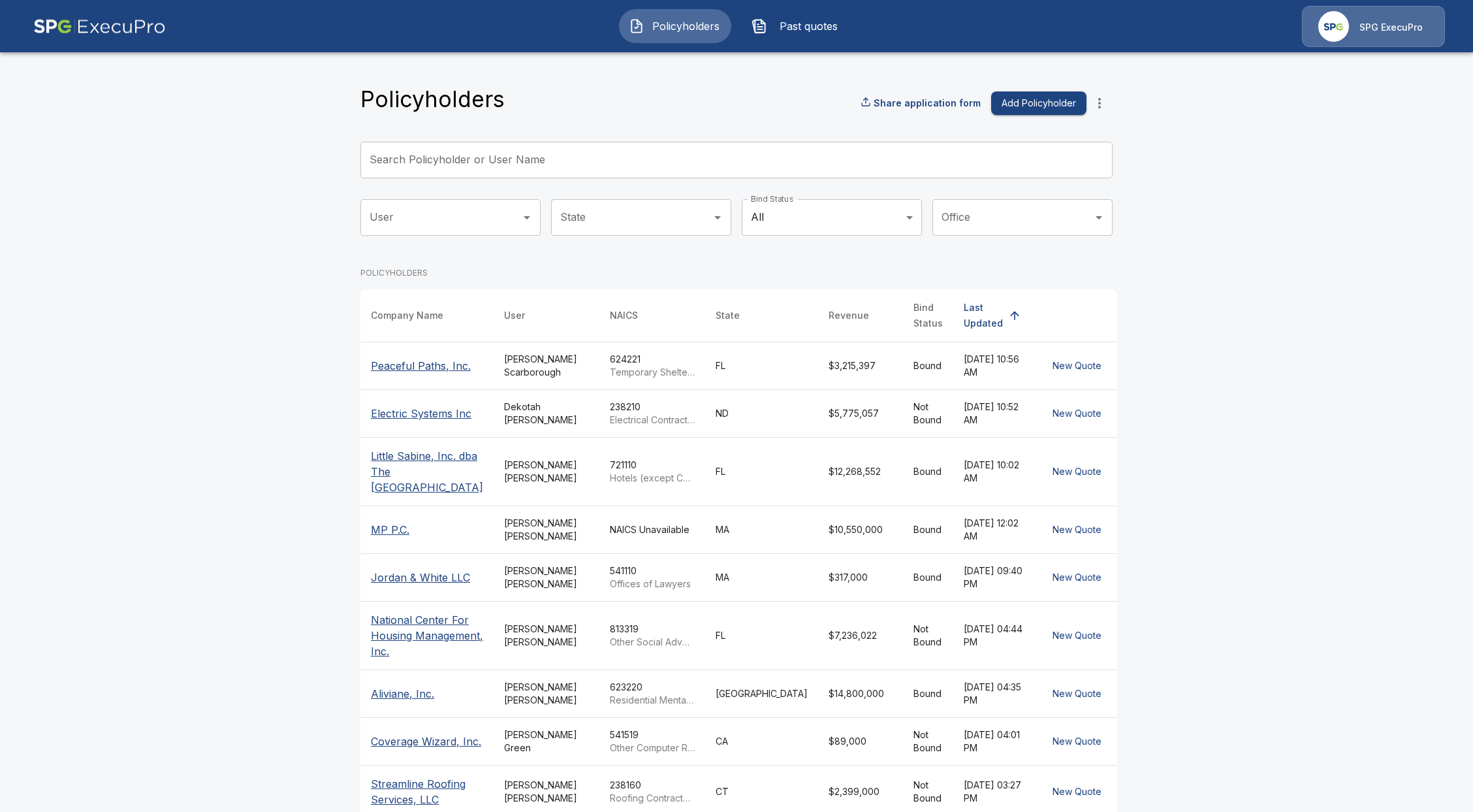
click at [591, 144] on input "Search Policyholder or User Name" at bounding box center [730, 160] width 738 height 37
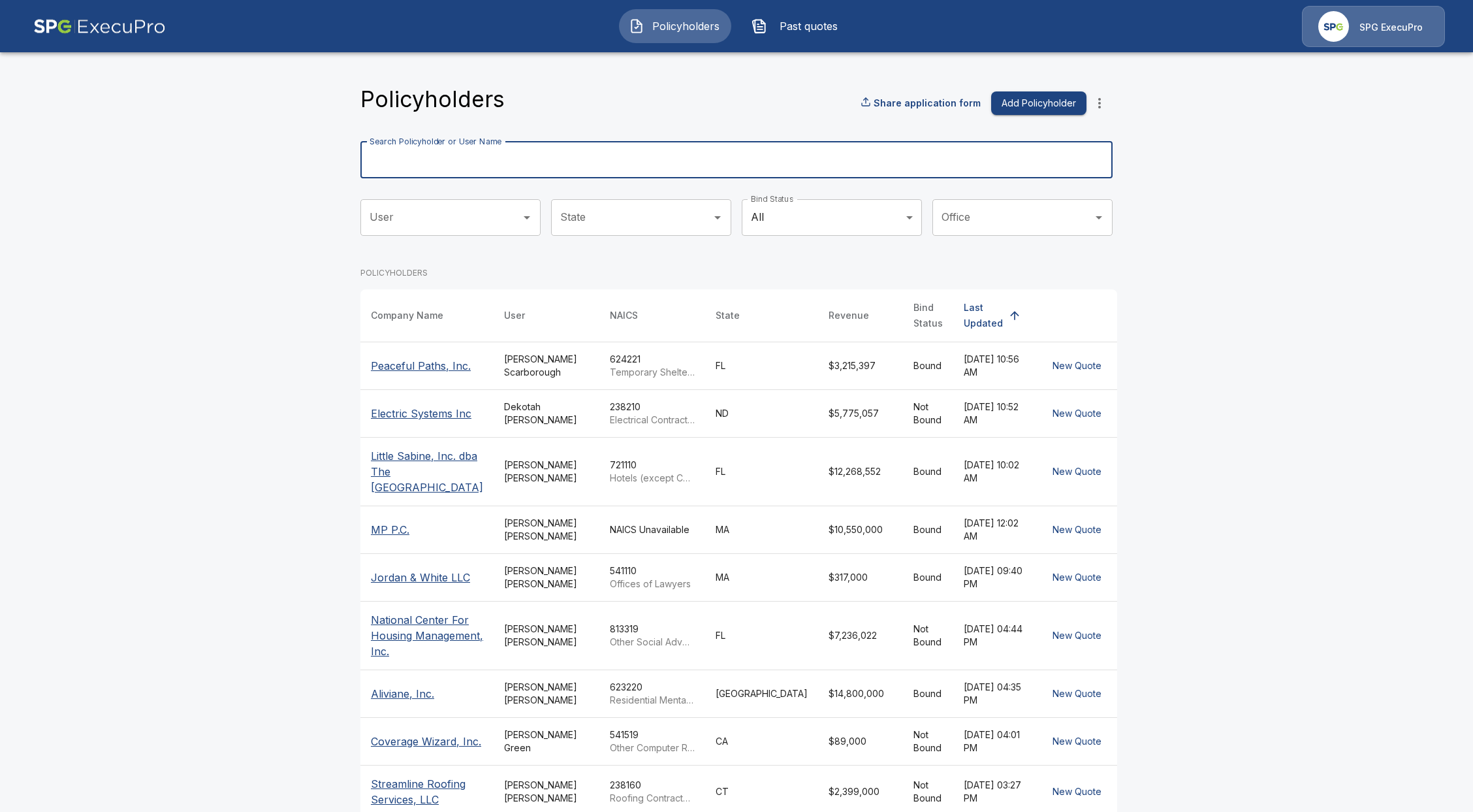
type input "*"
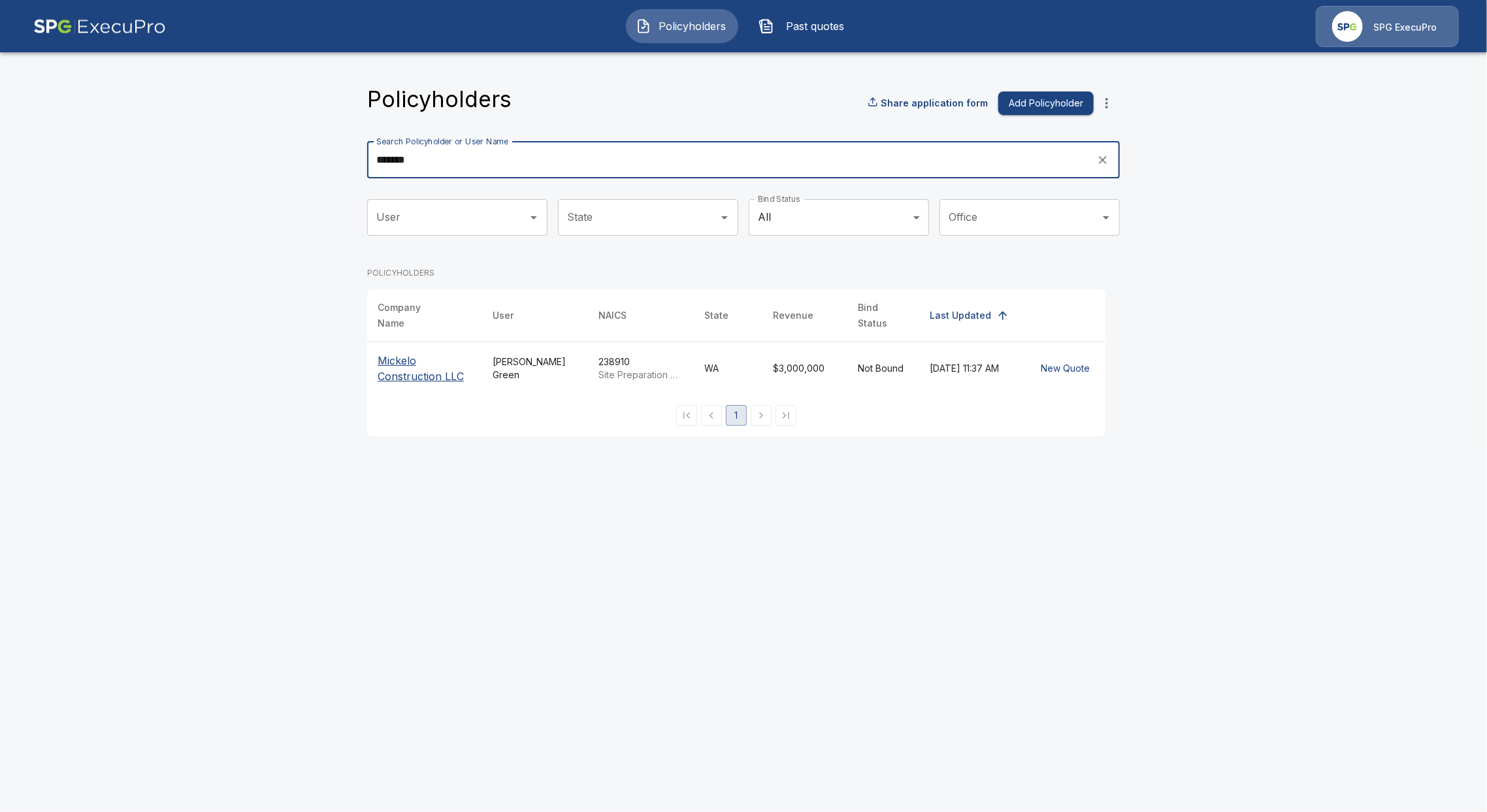
type input "*******"
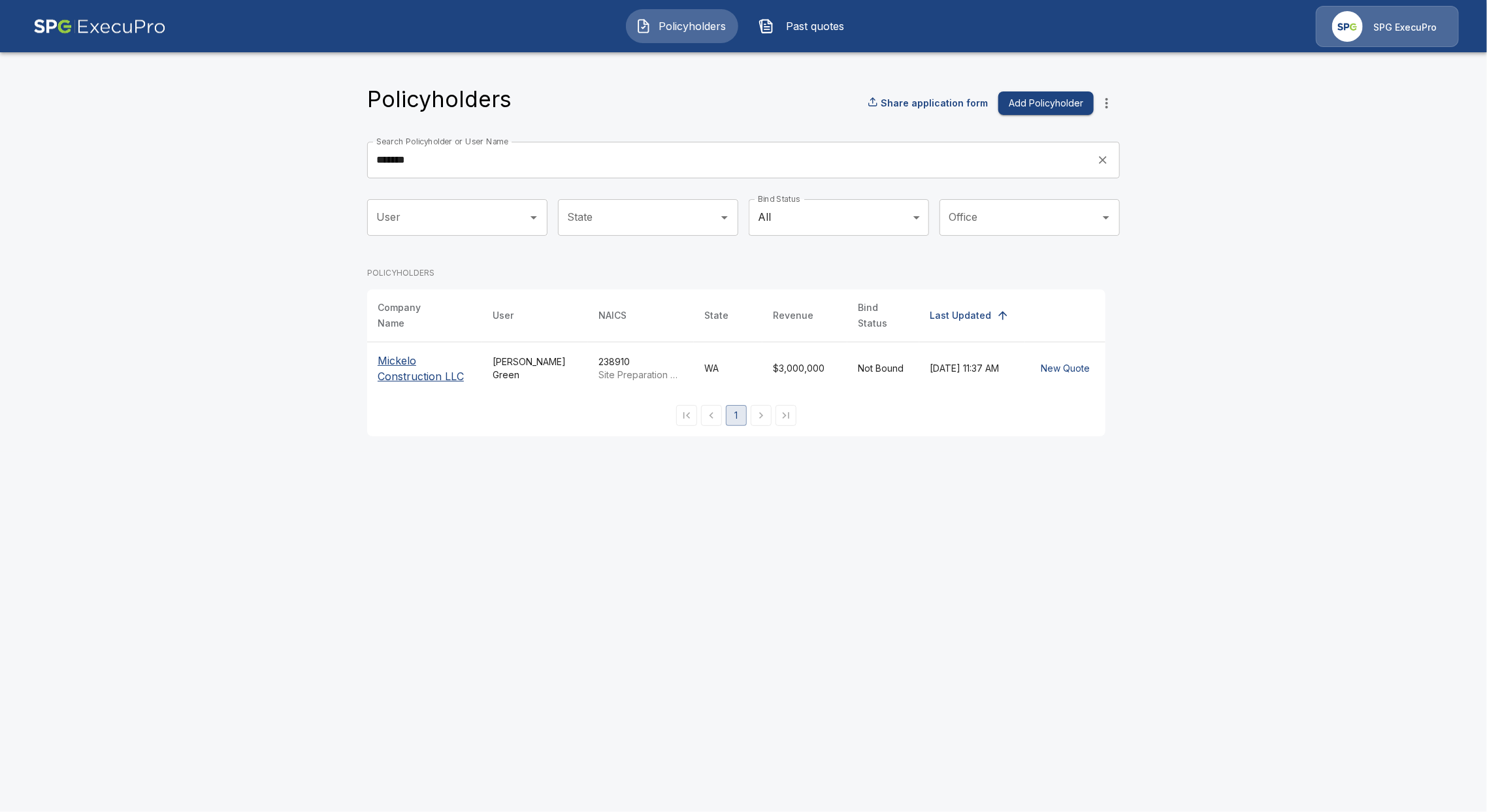
click at [409, 370] on p "Mickelo Construction LLC" at bounding box center [424, 368] width 94 height 31
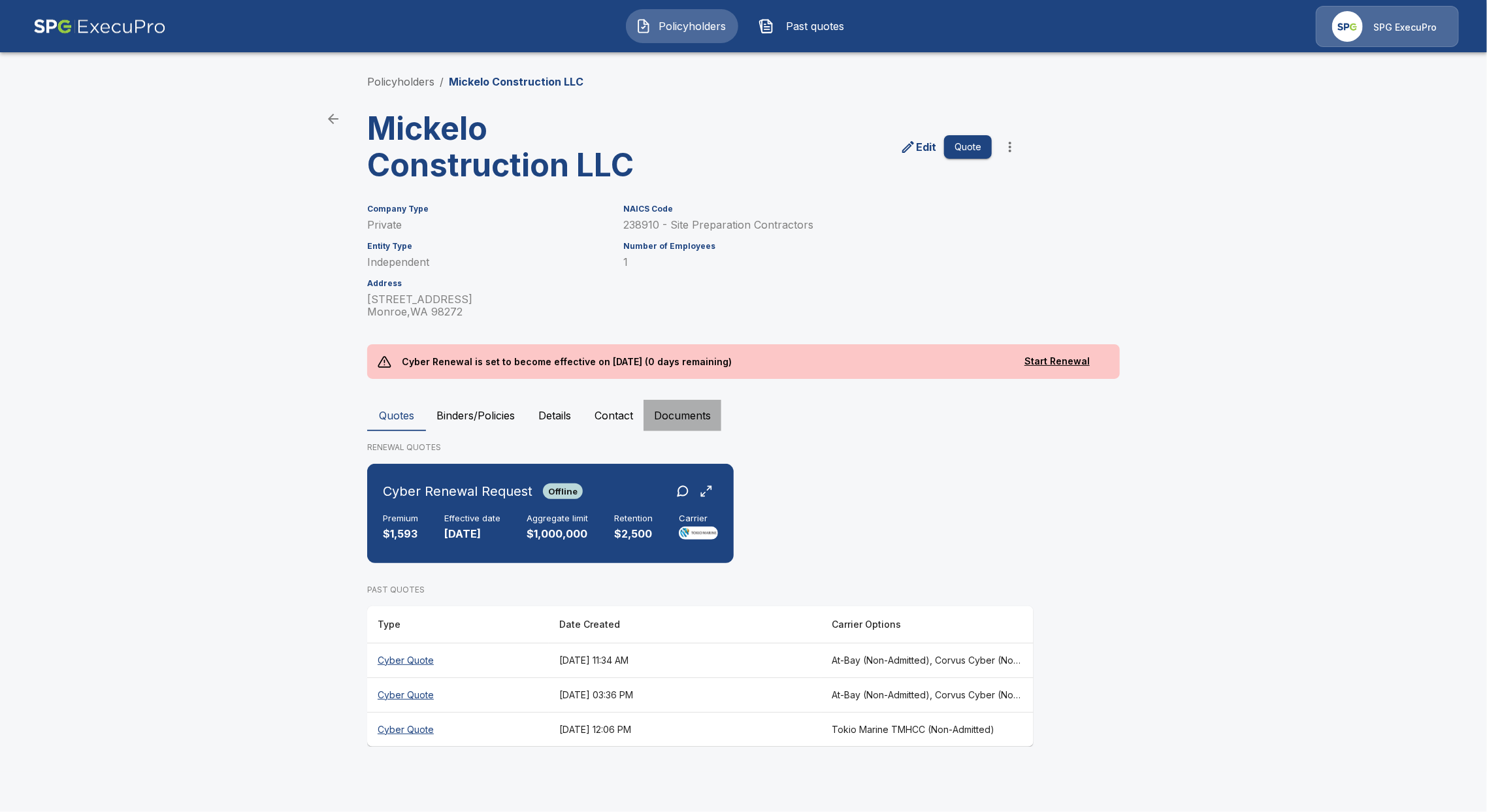
click at [679, 421] on button "Documents" at bounding box center [682, 415] width 78 height 31
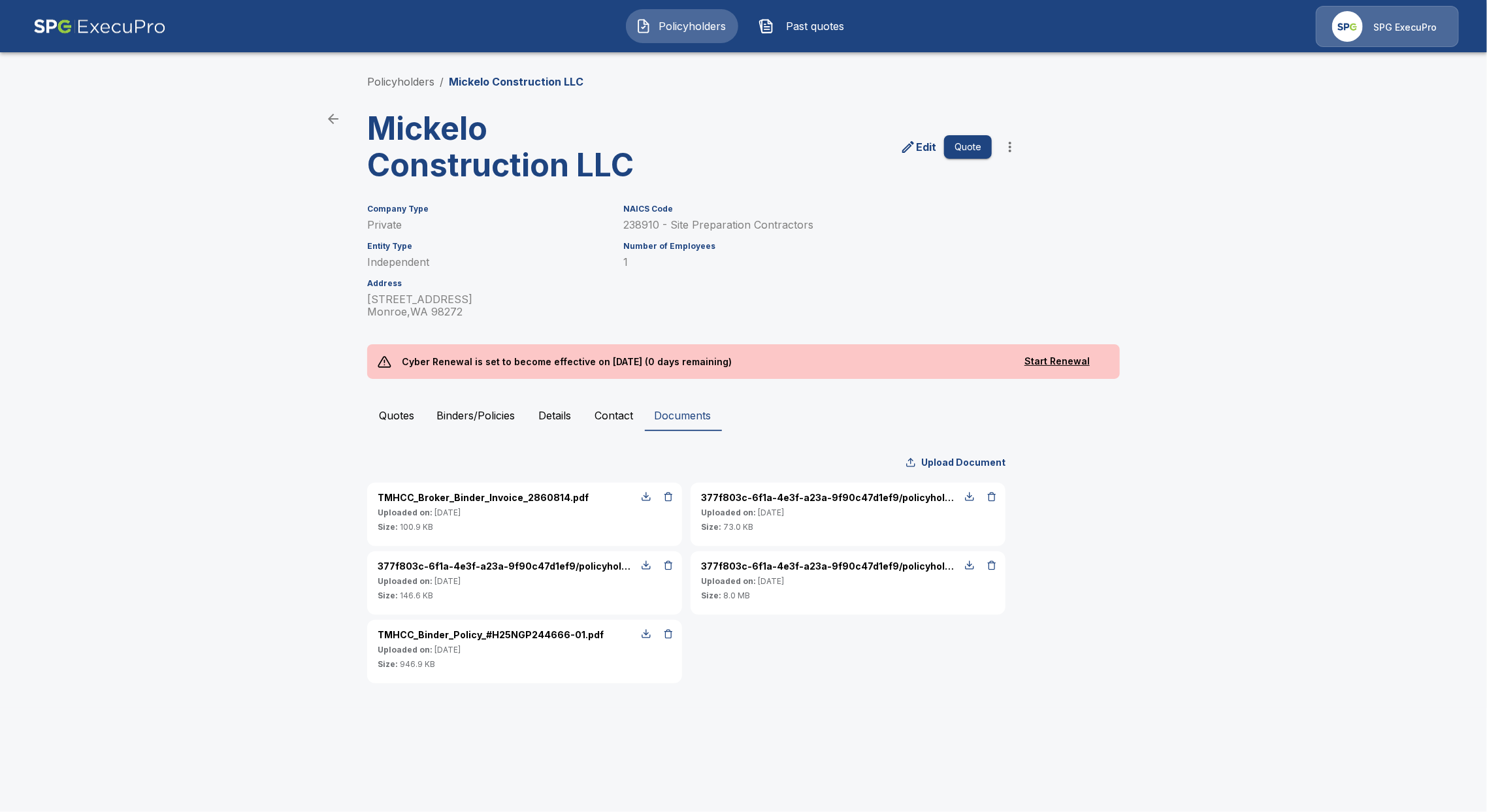
click at [669, 639] on button "button" at bounding box center [668, 633] width 17 height 17
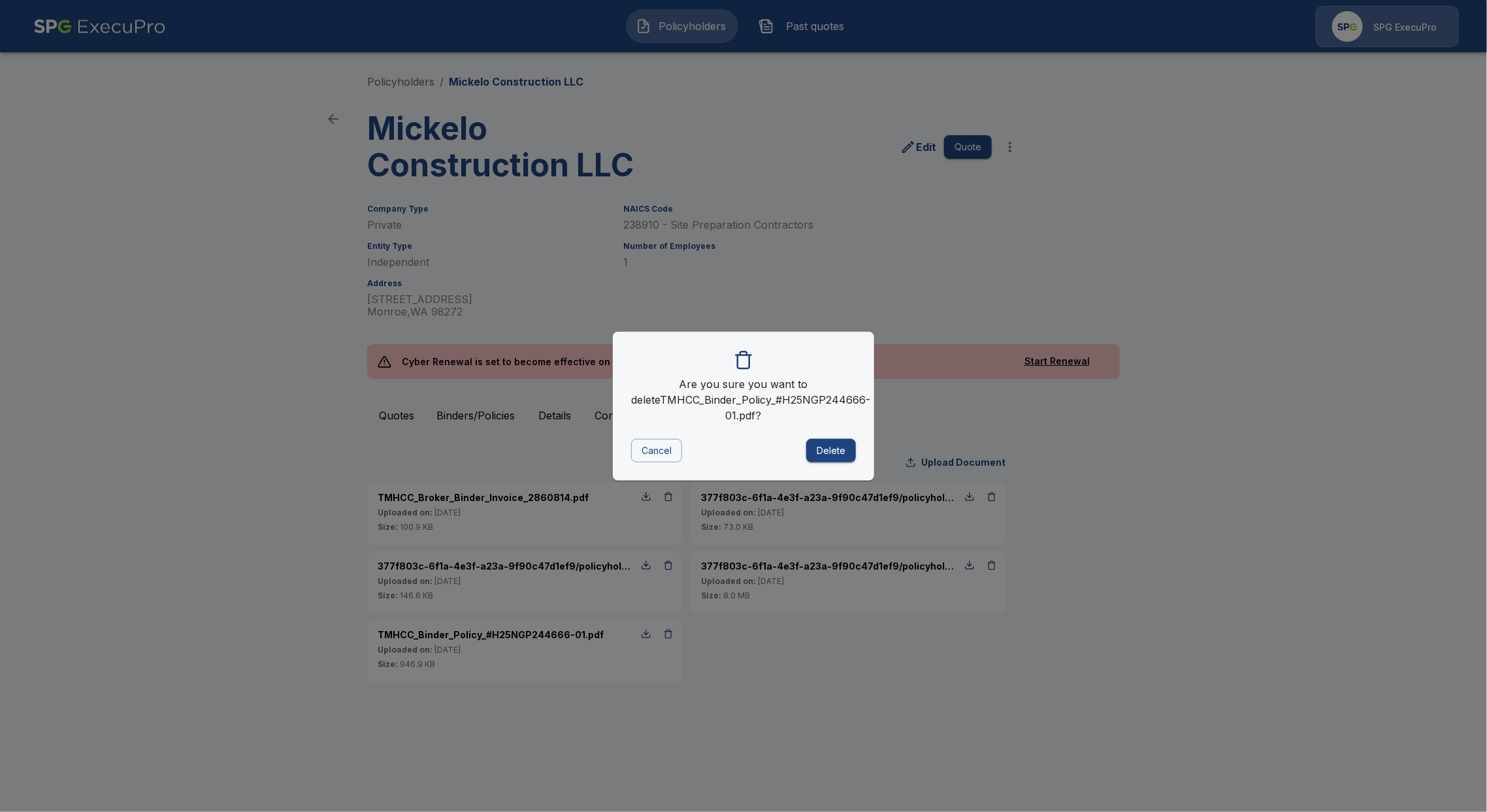
click at [842, 443] on button "Delete" at bounding box center [831, 451] width 50 height 24
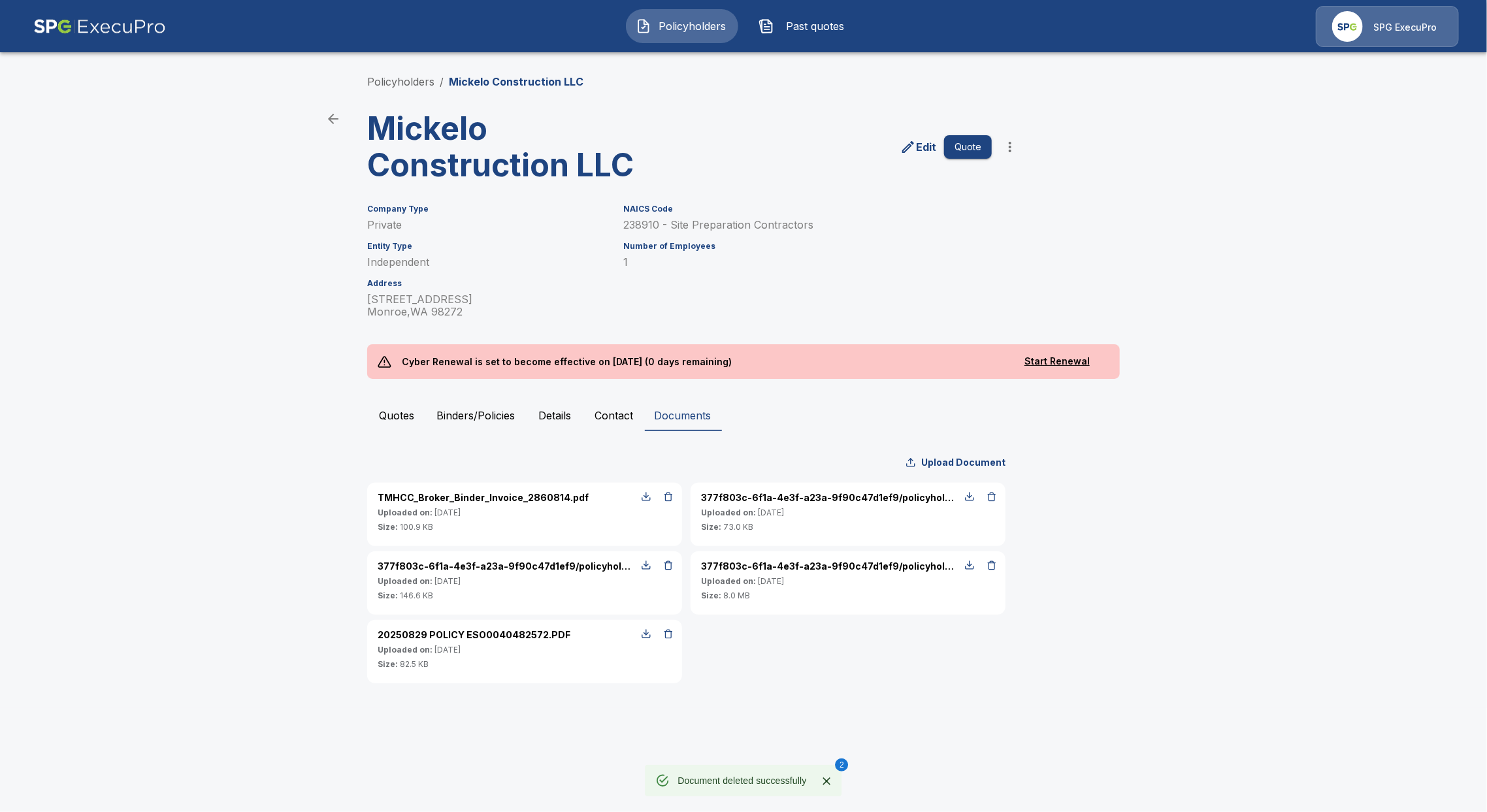
click at [792, 645] on div "TMHCC_Broker_Binder_Invoice_2860814.pdf Uploaded on: 9/3/2025 Size: 100.9 KB 37…" at bounding box center [685, 580] width 646 height 205
click at [470, 409] on button "Binders/Policies" at bounding box center [475, 415] width 99 height 31
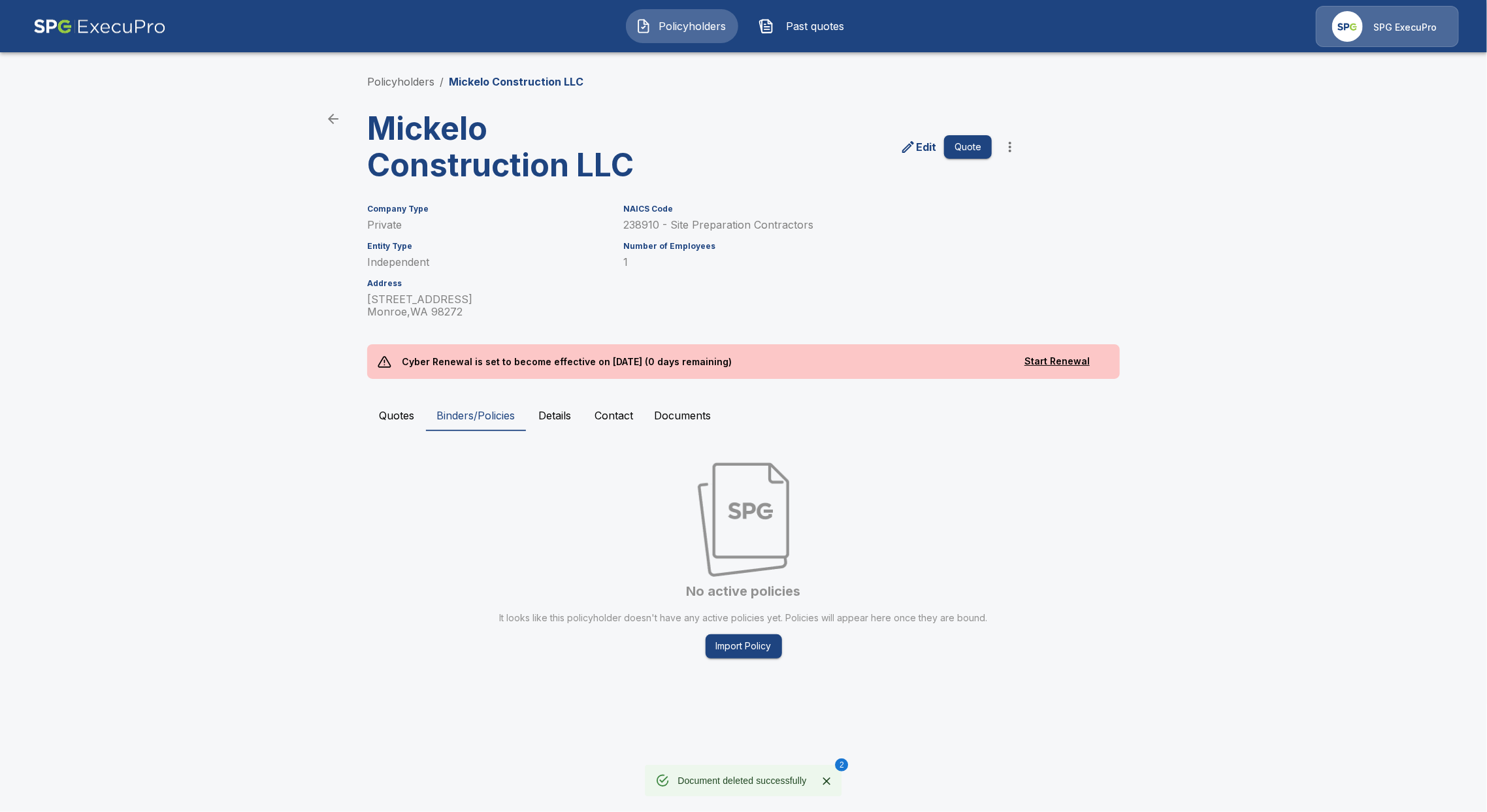
click at [414, 416] on button "Quotes" at bounding box center [396, 415] width 59 height 31
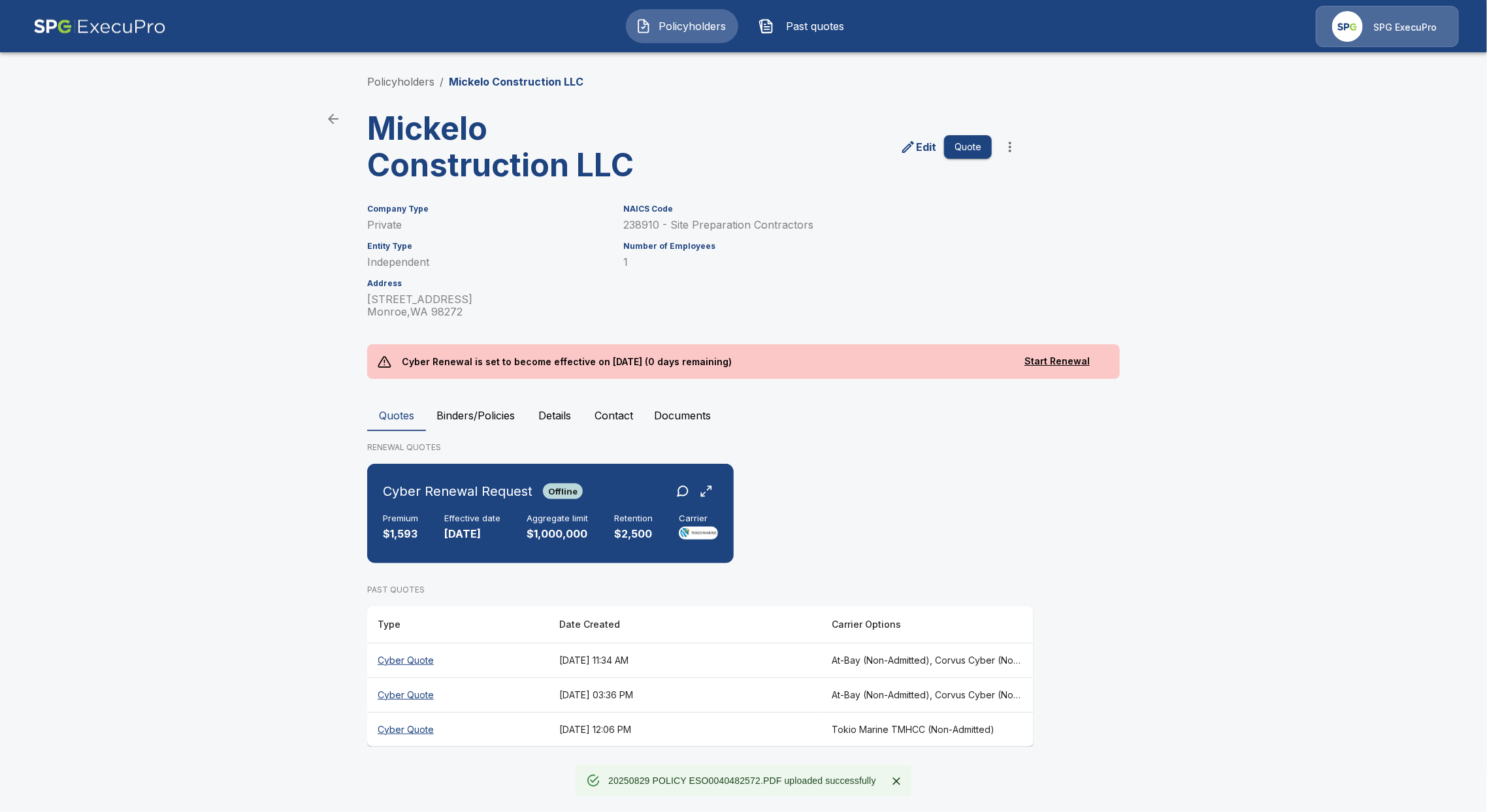
click at [426, 659] on th "Cyber Quote" at bounding box center [458, 659] width 182 height 34
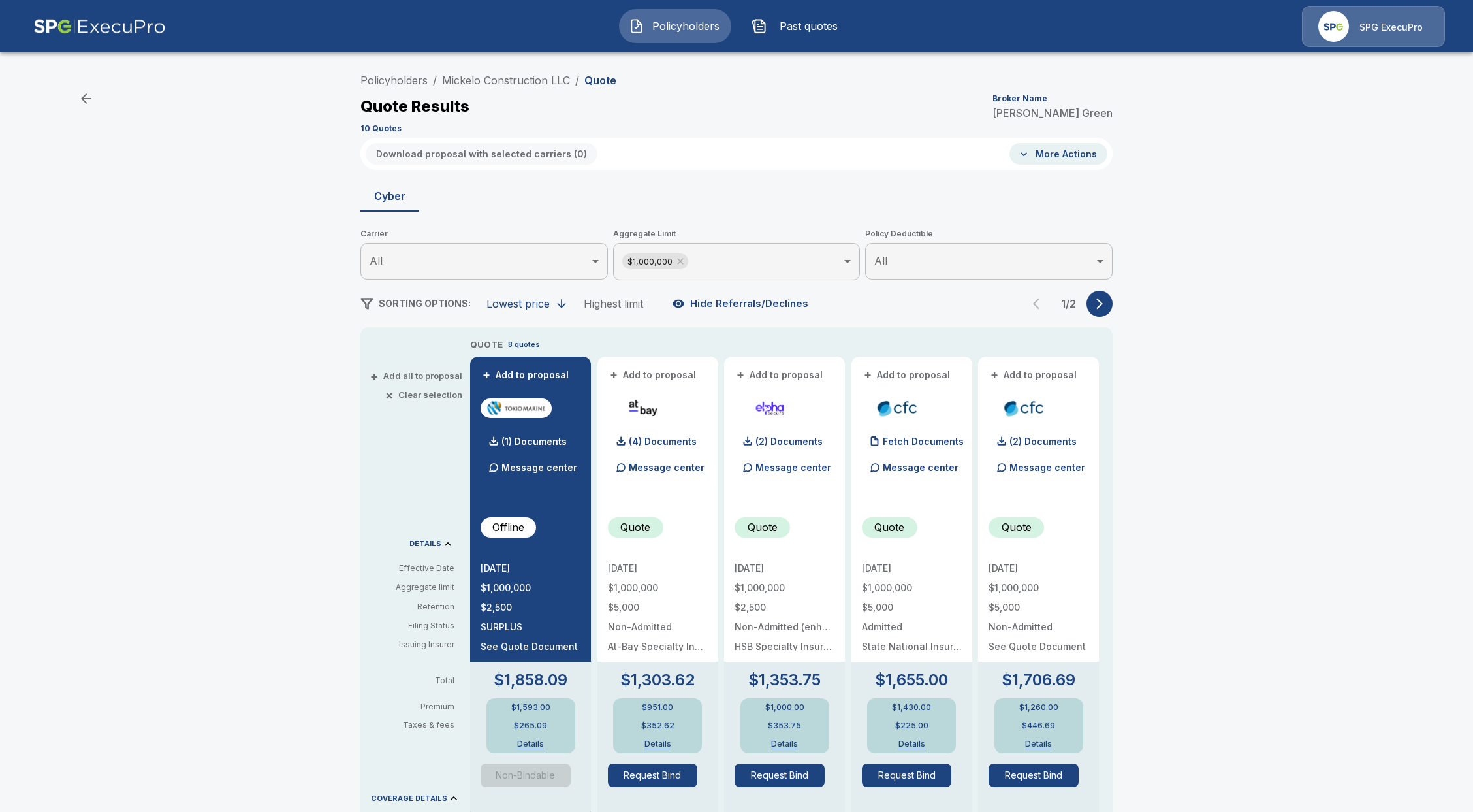
click at [1276, 555] on div "Policyholders / Mickelo Construction LLC / Quote Quote Results Broker Name Alis…" at bounding box center [736, 686] width 1473 height 1249
click at [513, 85] on link "Mickelo Construction LLC" at bounding box center [507, 80] width 128 height 13
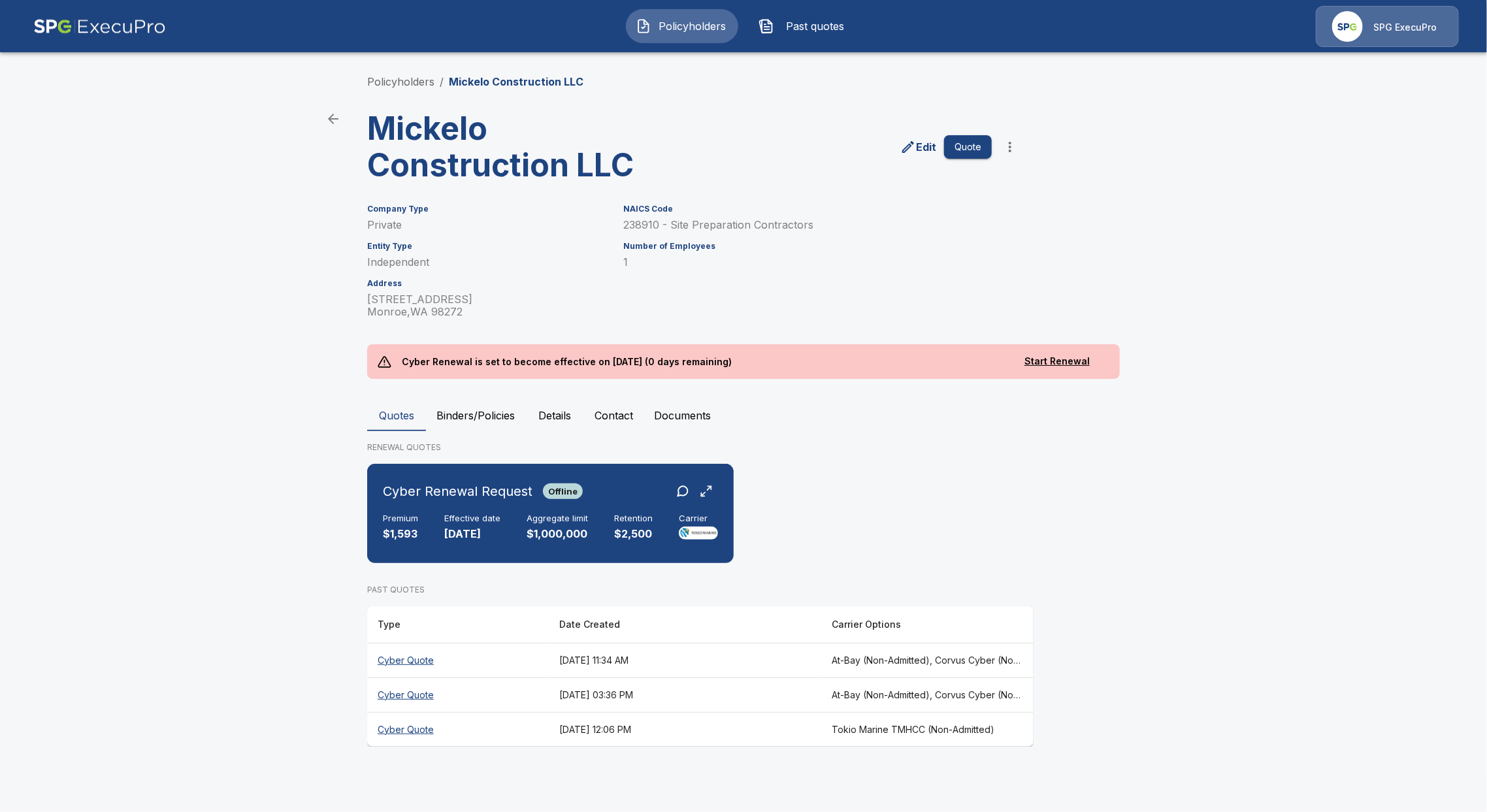
click at [409, 697] on th "Cyber Quote" at bounding box center [458, 694] width 182 height 34
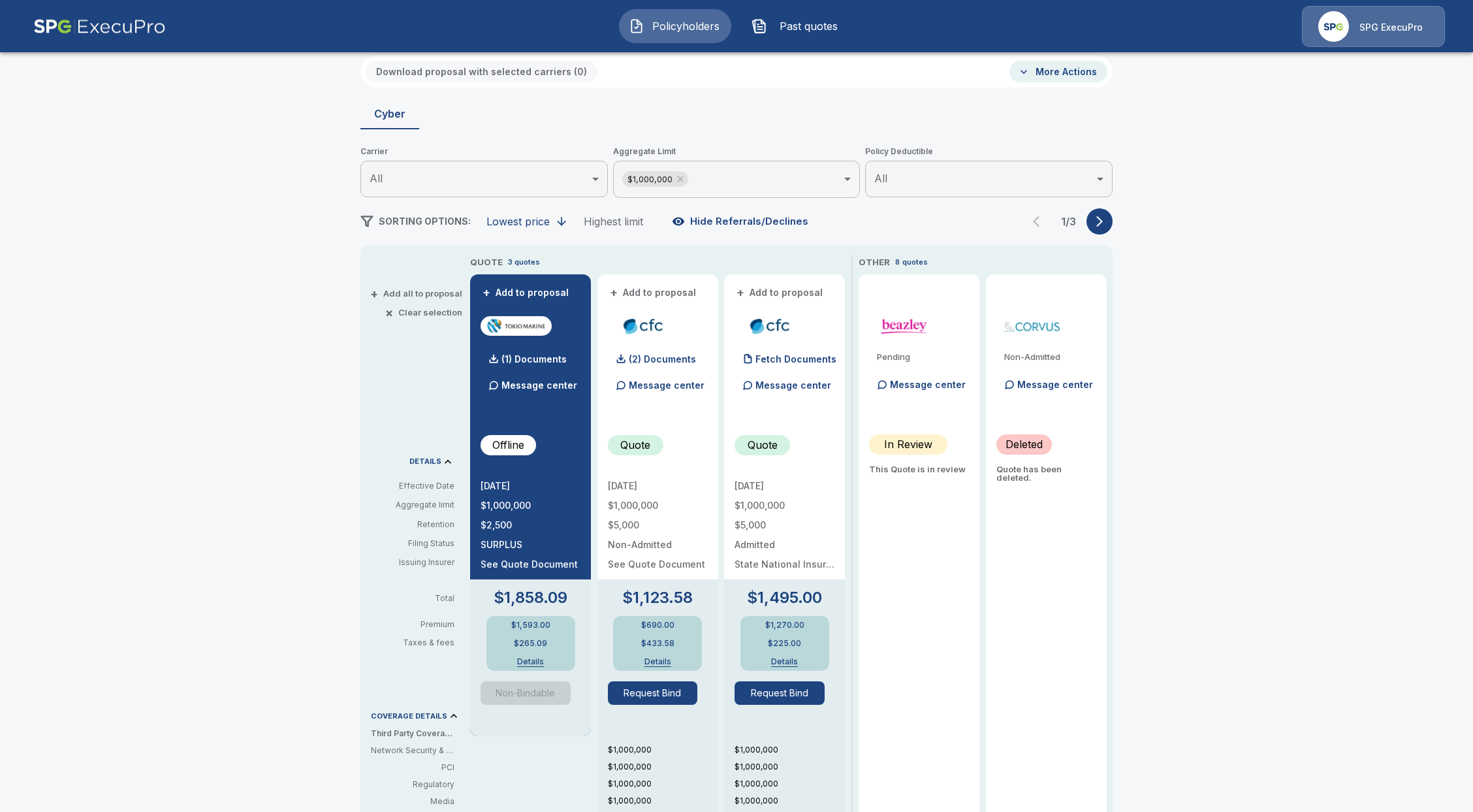
scroll to position [87, 0]
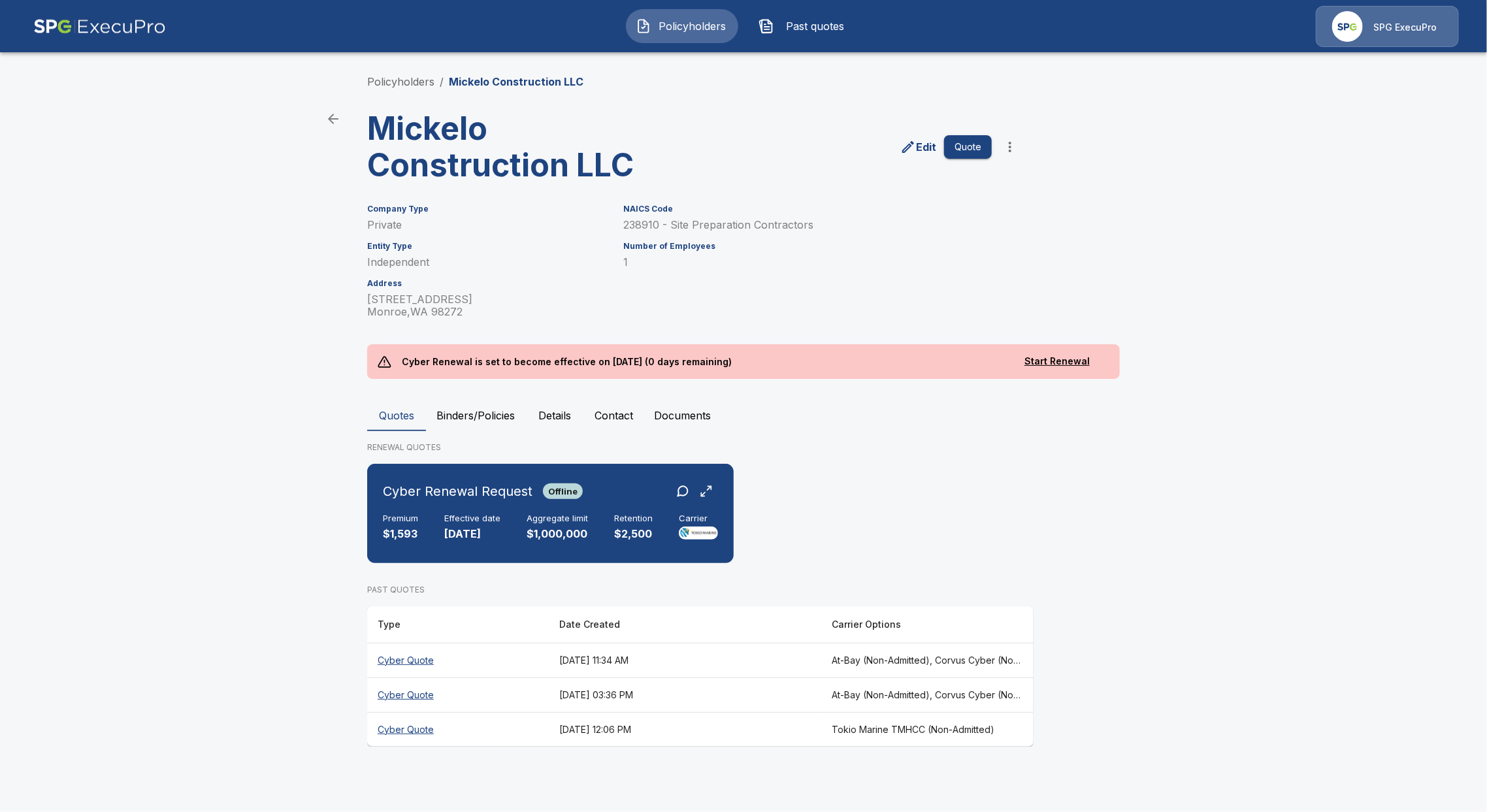
click at [423, 655] on th "Cyber Quote" at bounding box center [458, 659] width 182 height 34
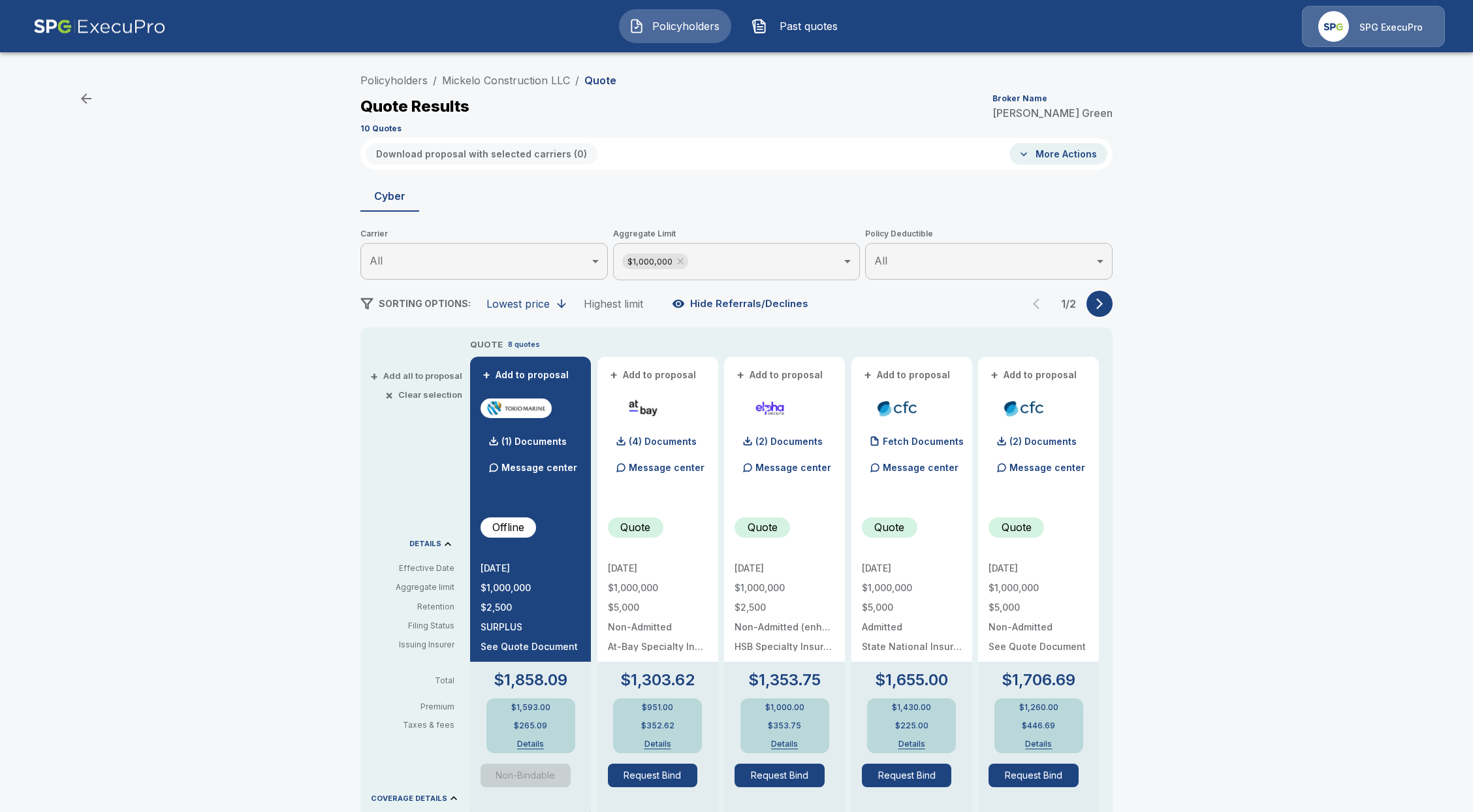
click at [1122, 299] on div "Policyholders / Mickelo Construction LLC / Quote Quote Results Broker Name [PER…" at bounding box center [736, 689] width 784 height 1244
click at [1106, 303] on icon "button" at bounding box center [1099, 303] width 13 height 13
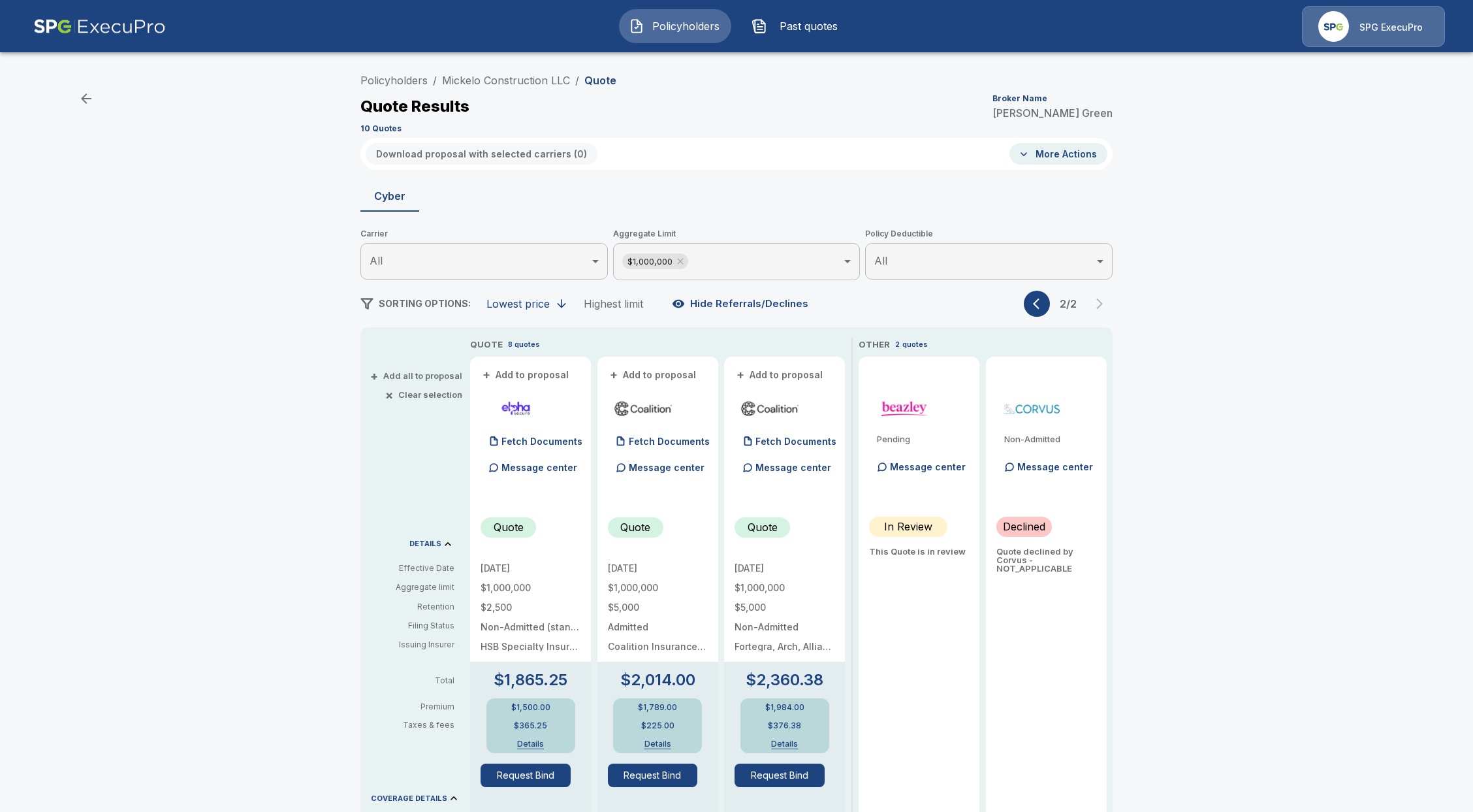
click at [1046, 306] on icon "button" at bounding box center [1039, 303] width 13 height 13
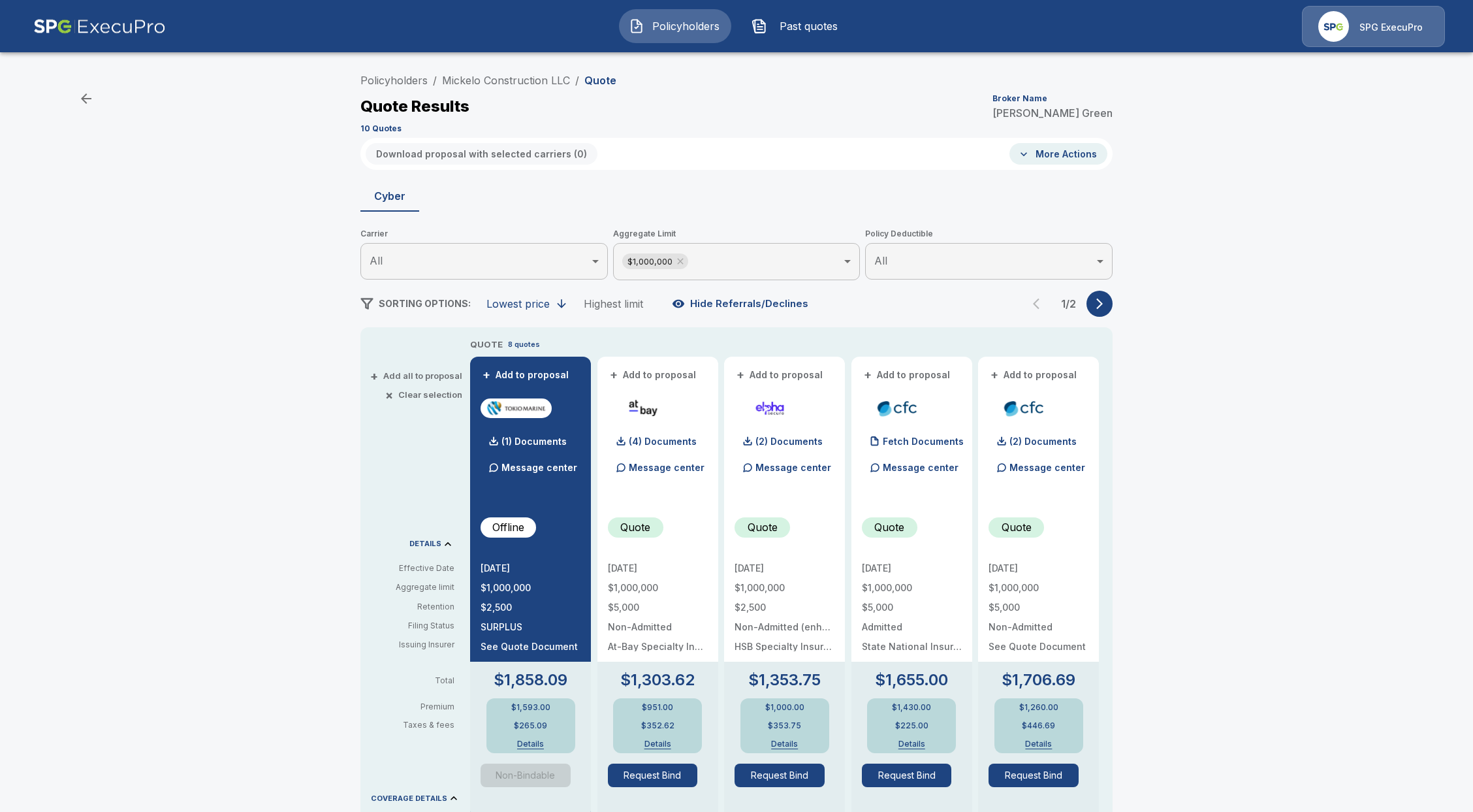
click at [1048, 742] on button "Details" at bounding box center [1039, 744] width 52 height 8
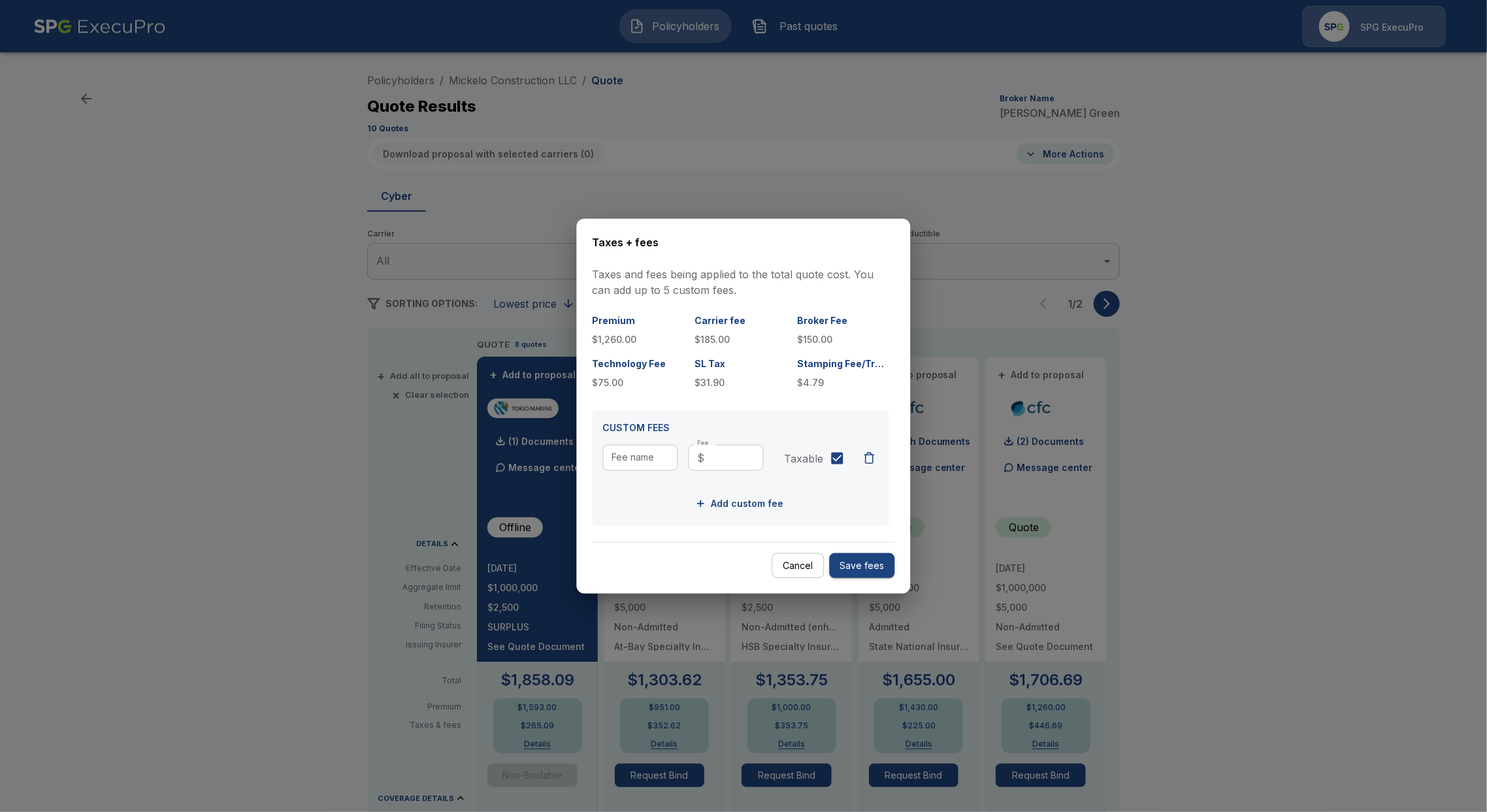
click at [1207, 639] on div at bounding box center [744, 406] width 1487 height 812
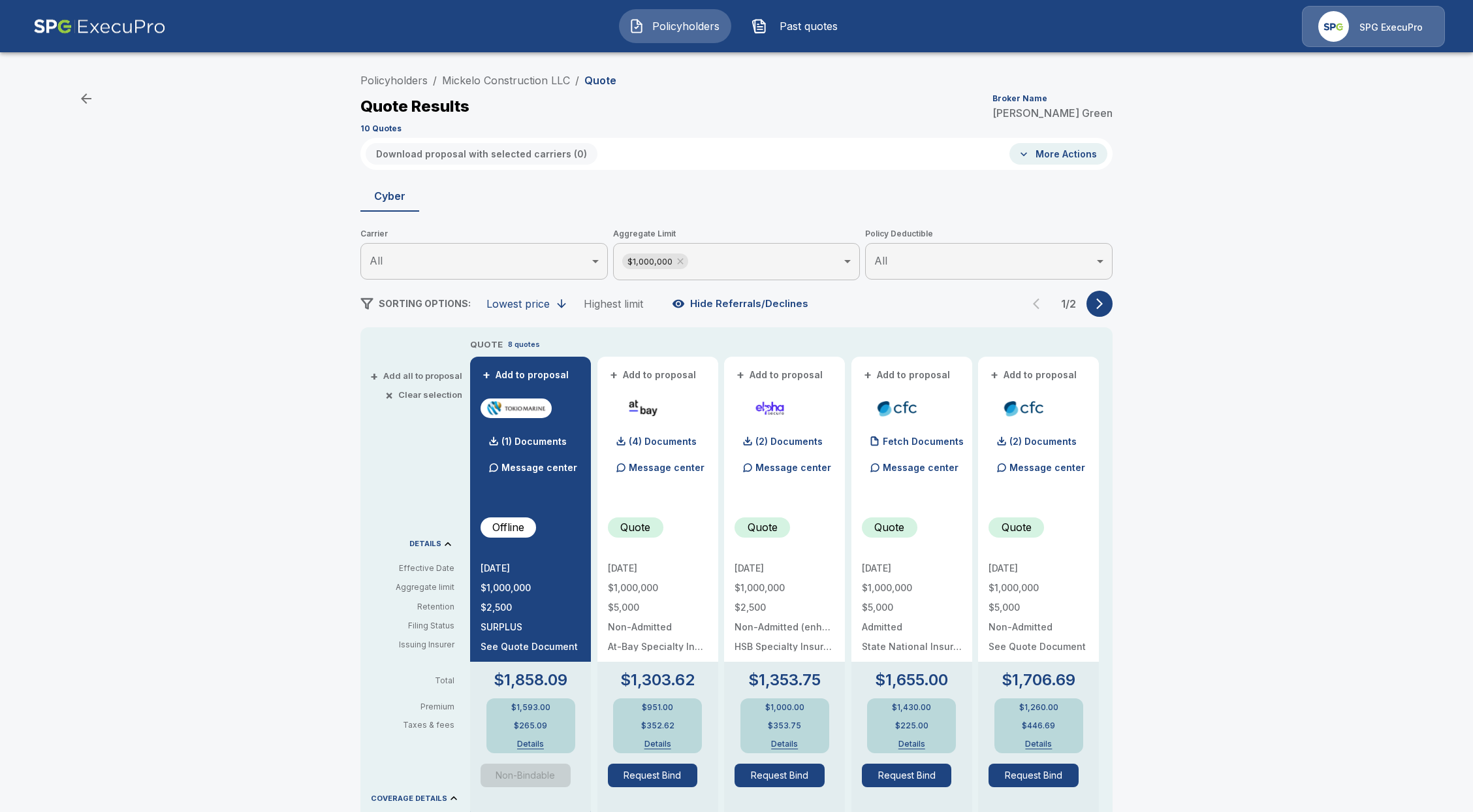
click at [664, 23] on span "Policyholders" at bounding box center [686, 26] width 72 height 16
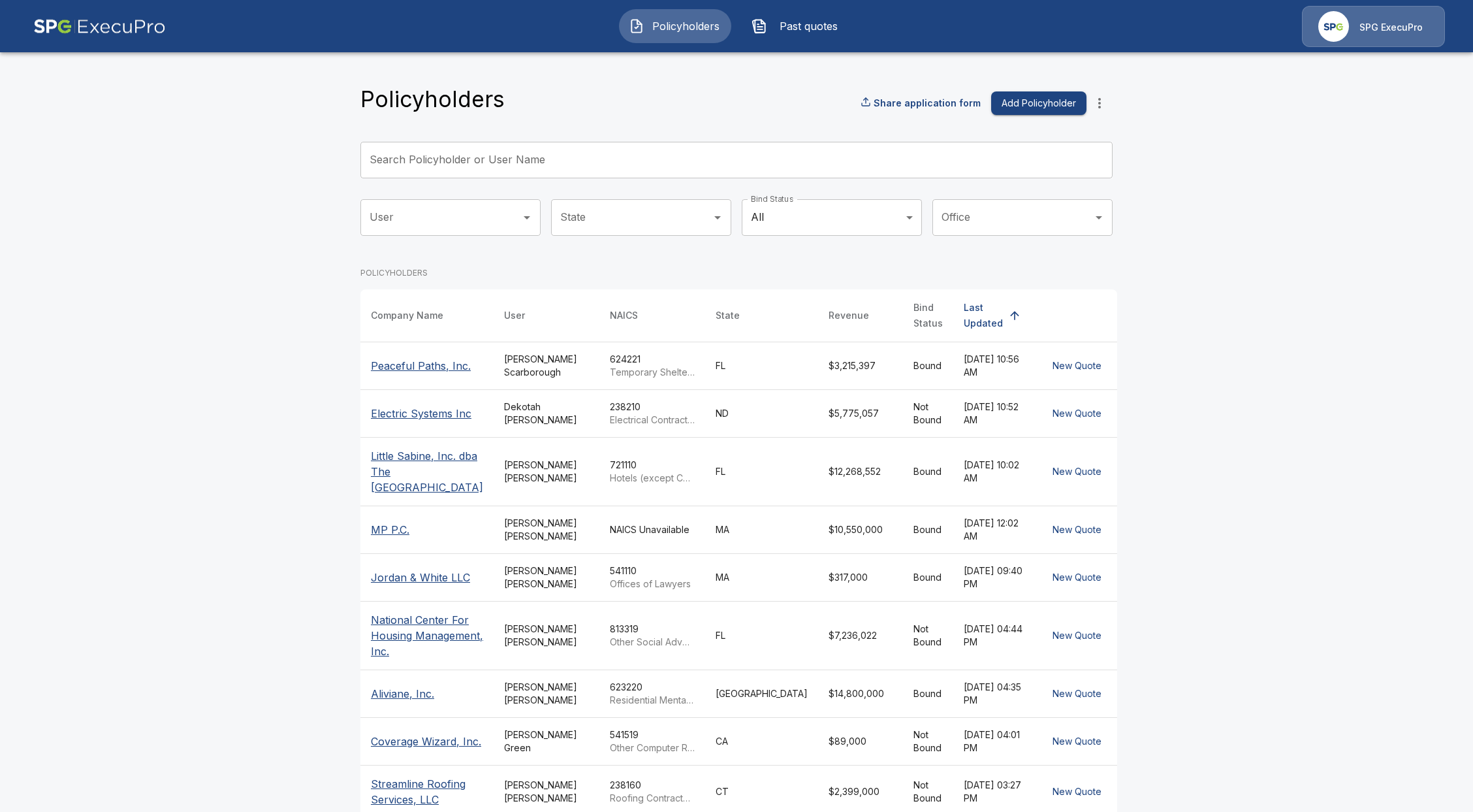
drag, startPoint x: 292, startPoint y: 342, endPoint x: 277, endPoint y: 339, distance: 15.3
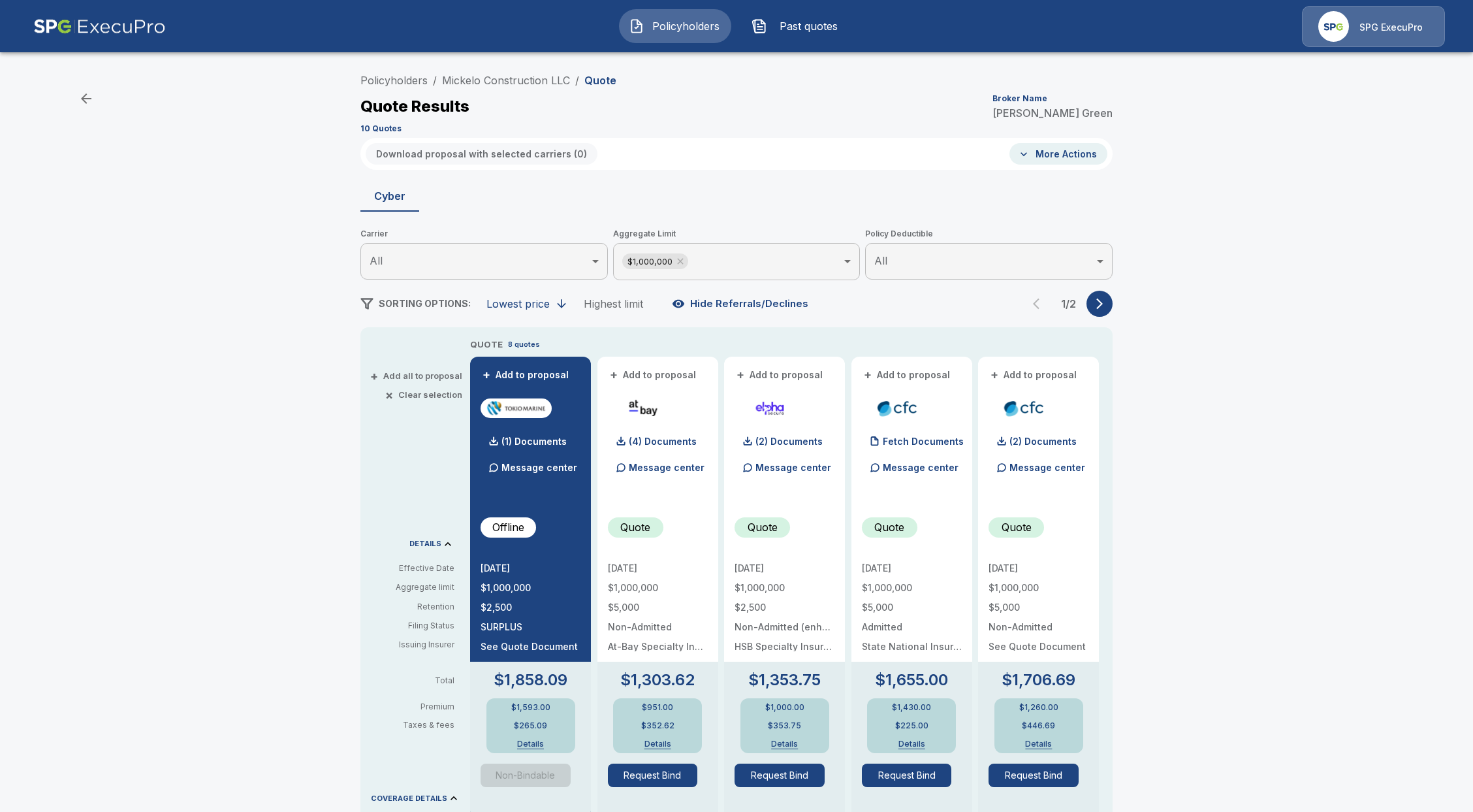
drag, startPoint x: 269, startPoint y: 340, endPoint x: 263, endPoint y: 341, distance: 6.1
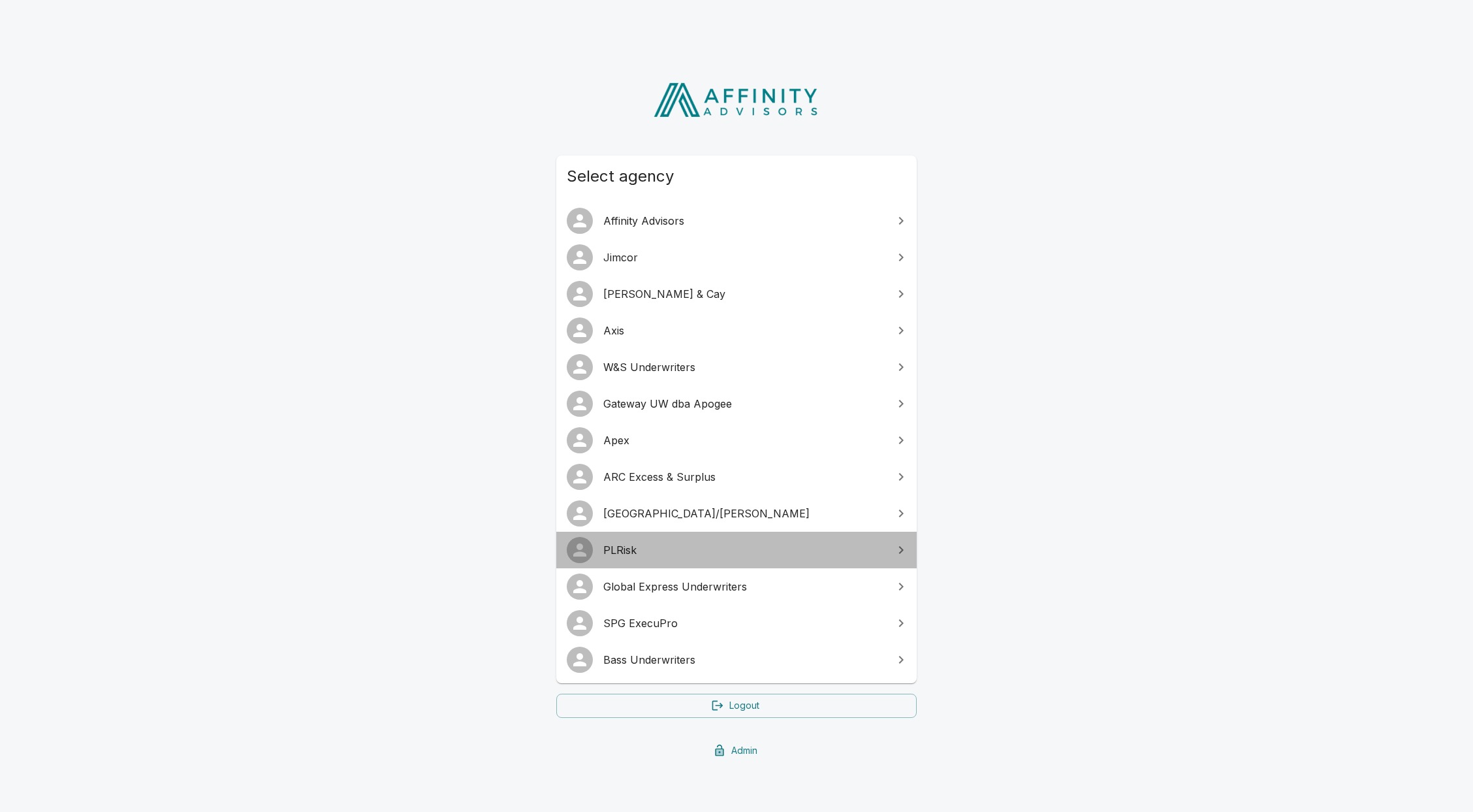
click at [757, 559] on link "PLRisk" at bounding box center [736, 550] width 361 height 37
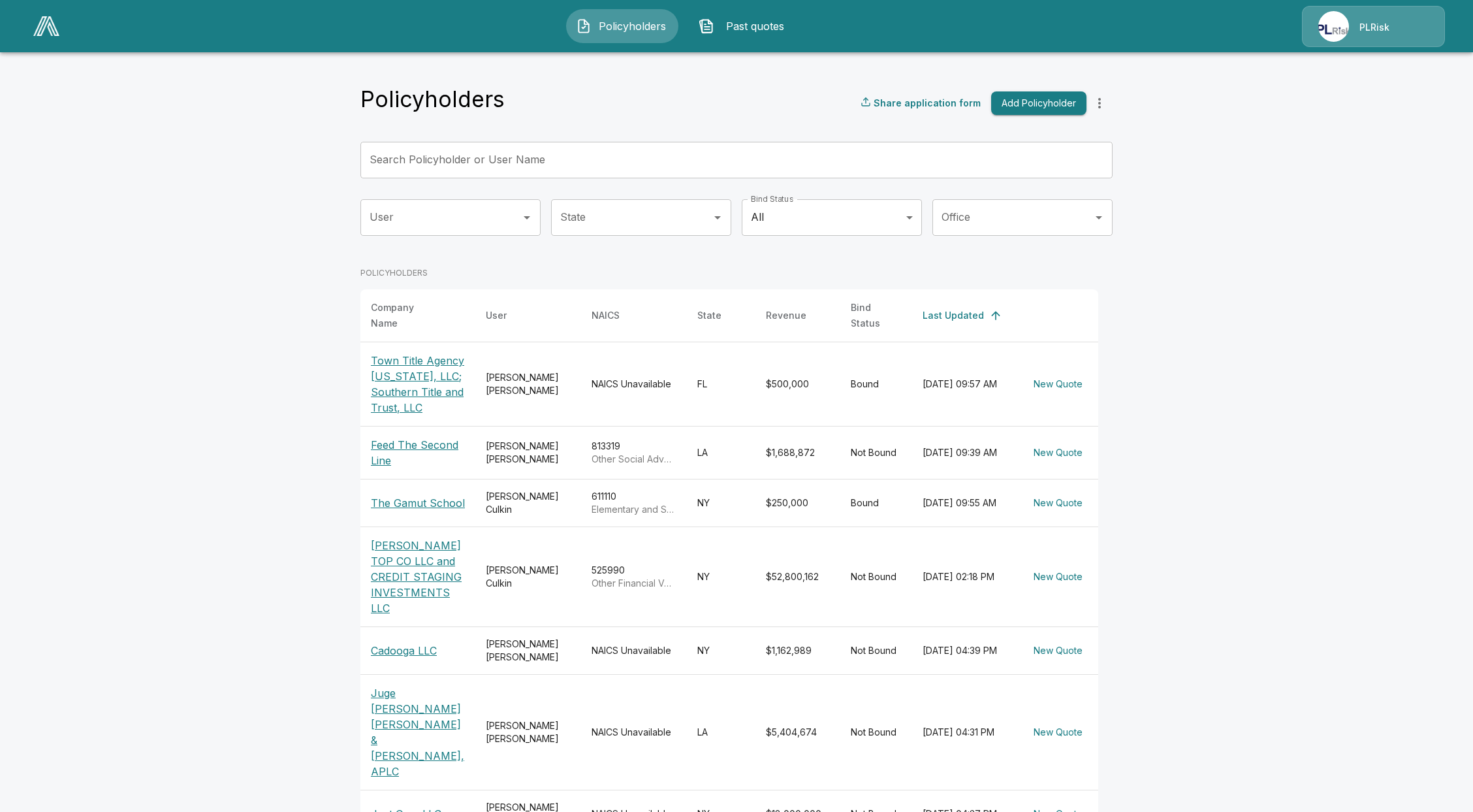
click at [1381, 24] on p "PLRisk" at bounding box center [1374, 27] width 30 height 13
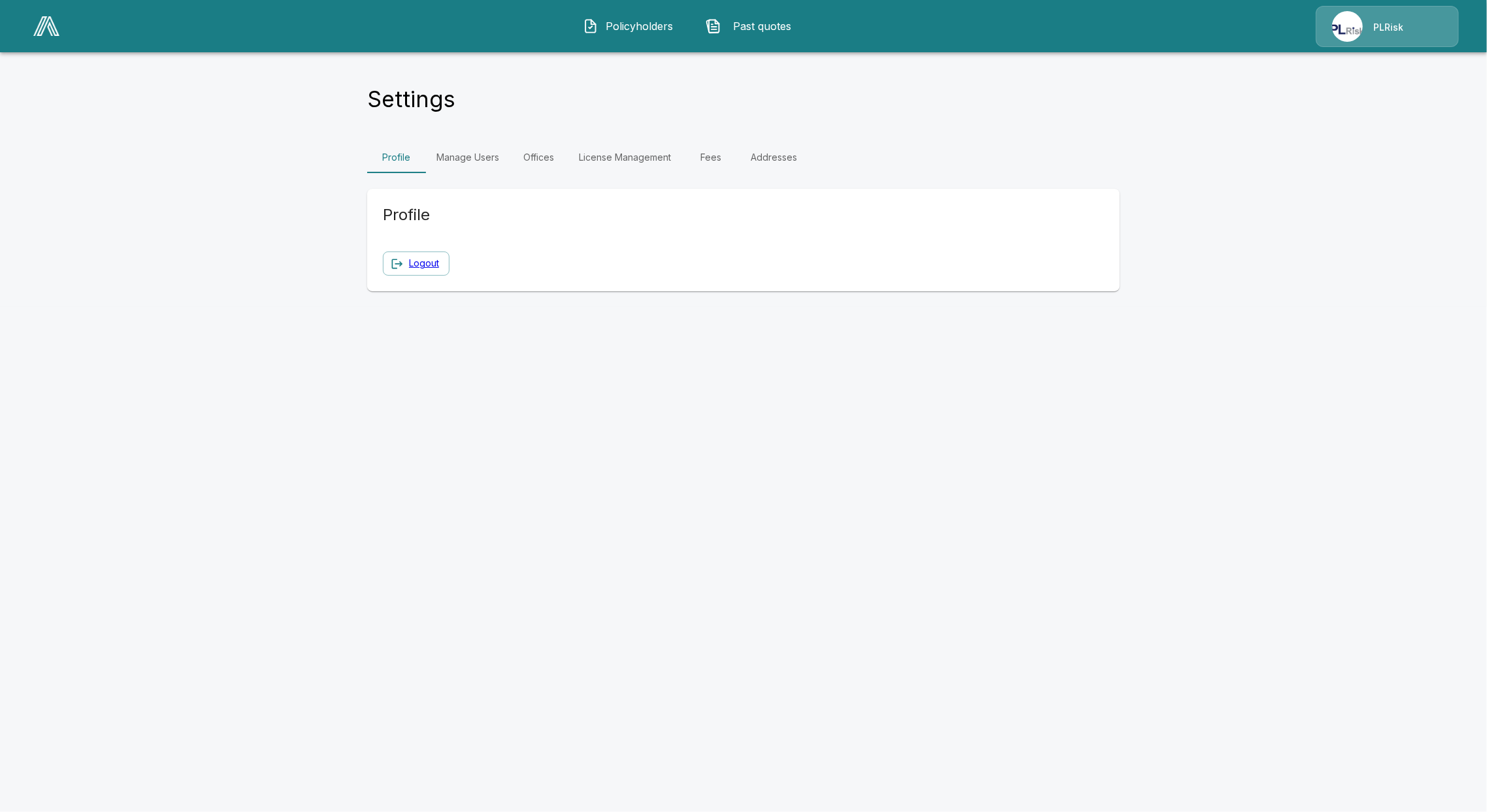
click at [724, 163] on link "Fees" at bounding box center [711, 157] width 59 height 31
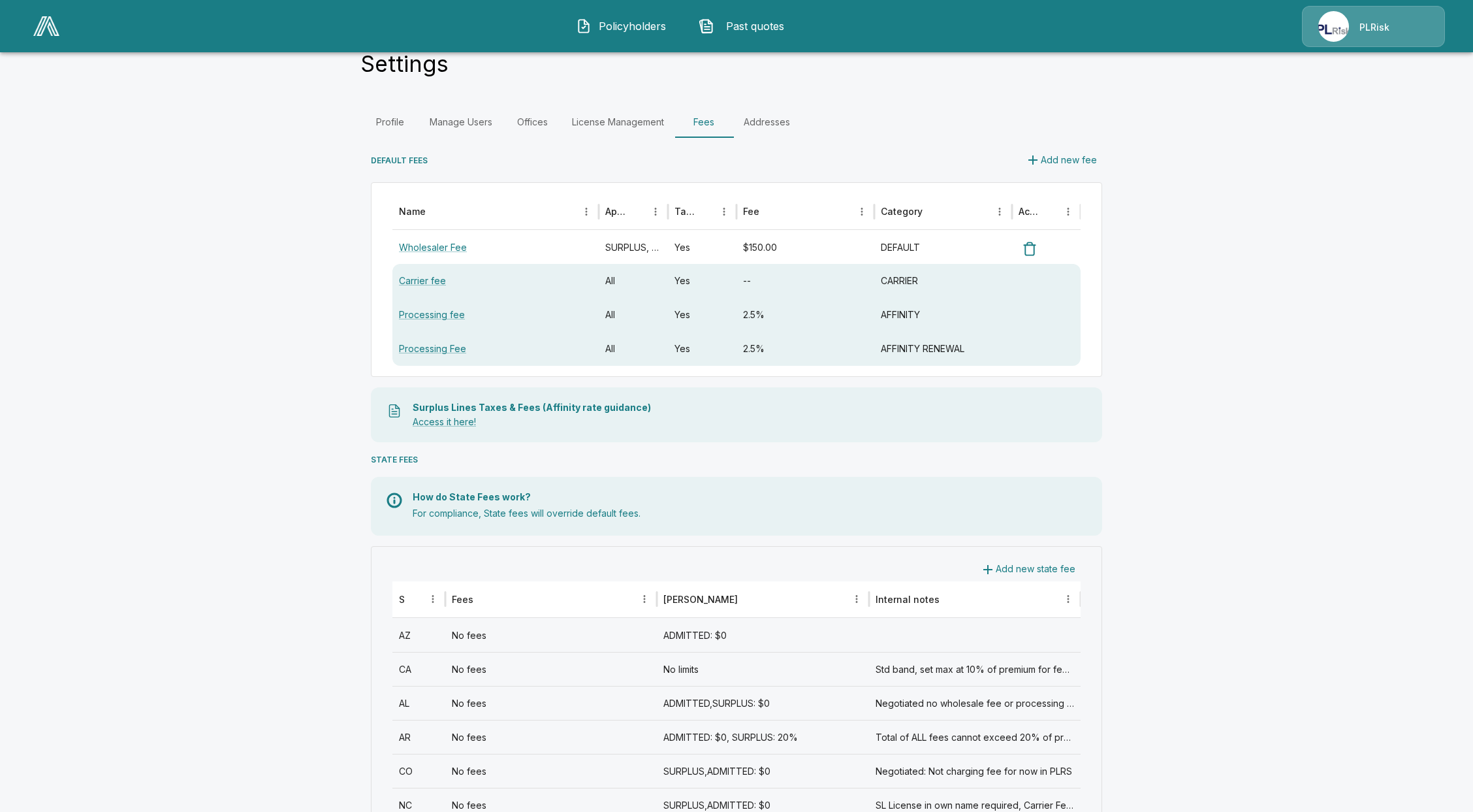
scroll to position [87, 0]
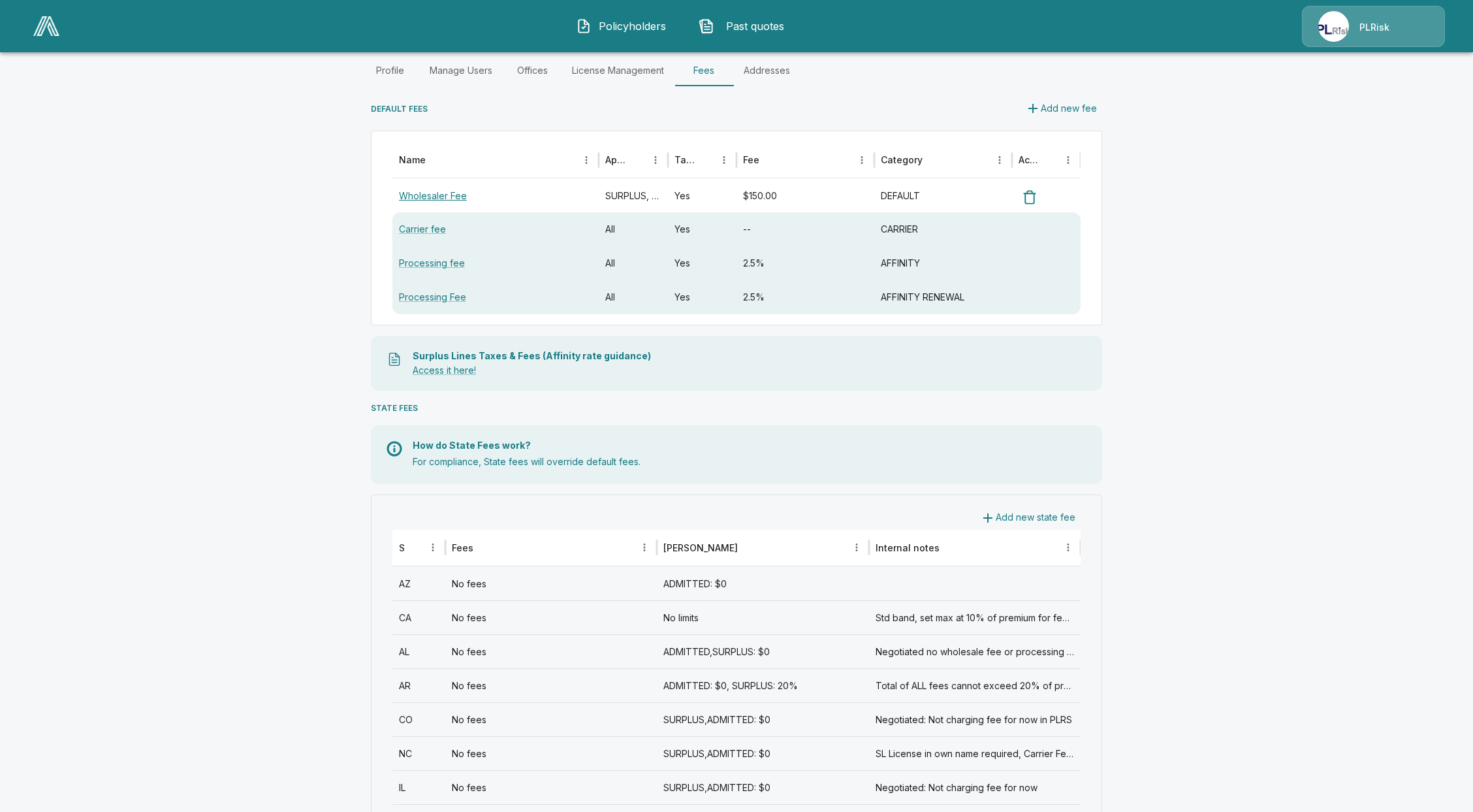
click at [431, 197] on link "Wholesaler Fee" at bounding box center [432, 196] width 68 height 11
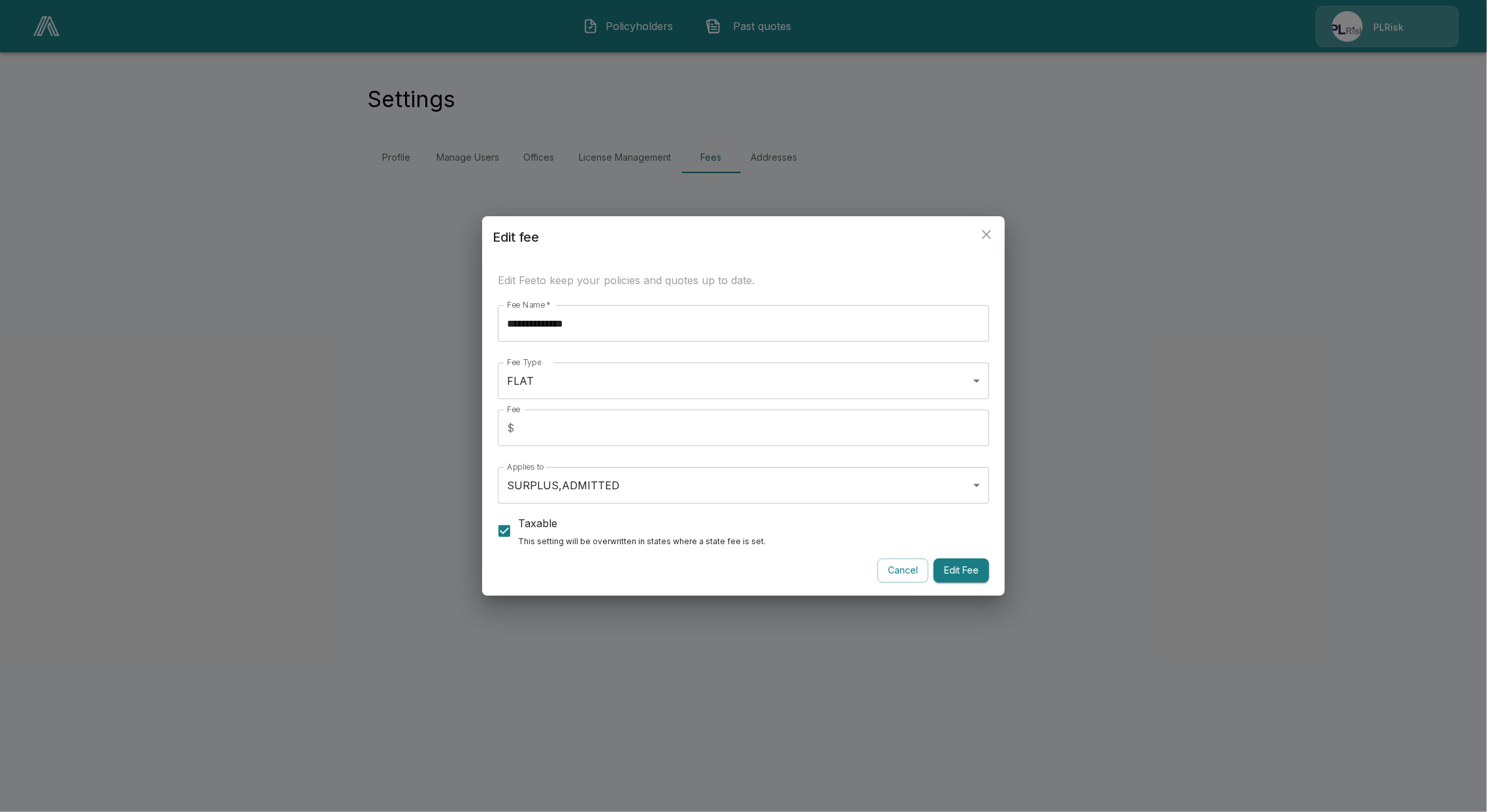
click at [988, 236] on icon "close" at bounding box center [986, 235] width 9 height 9
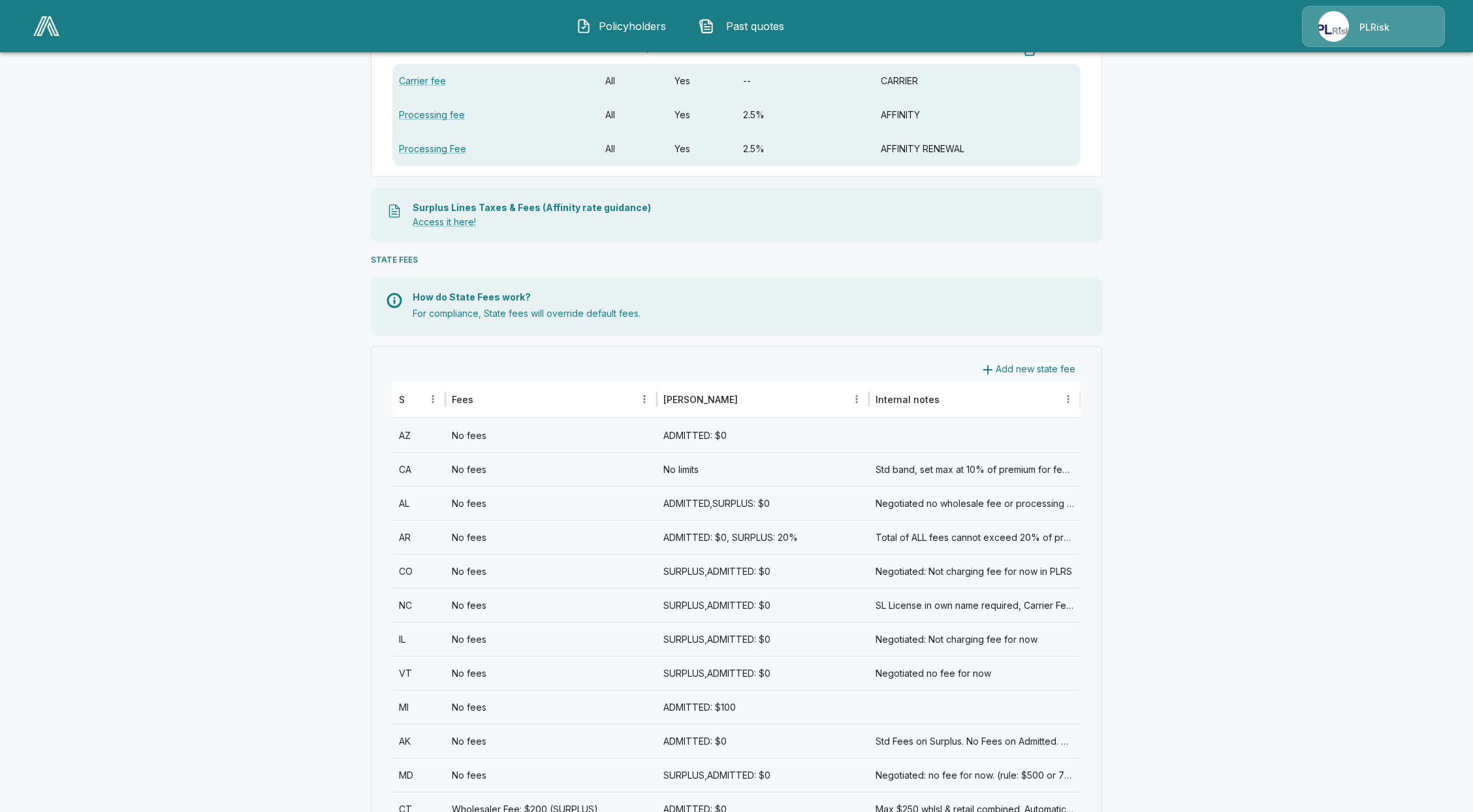
scroll to position [261, 0]
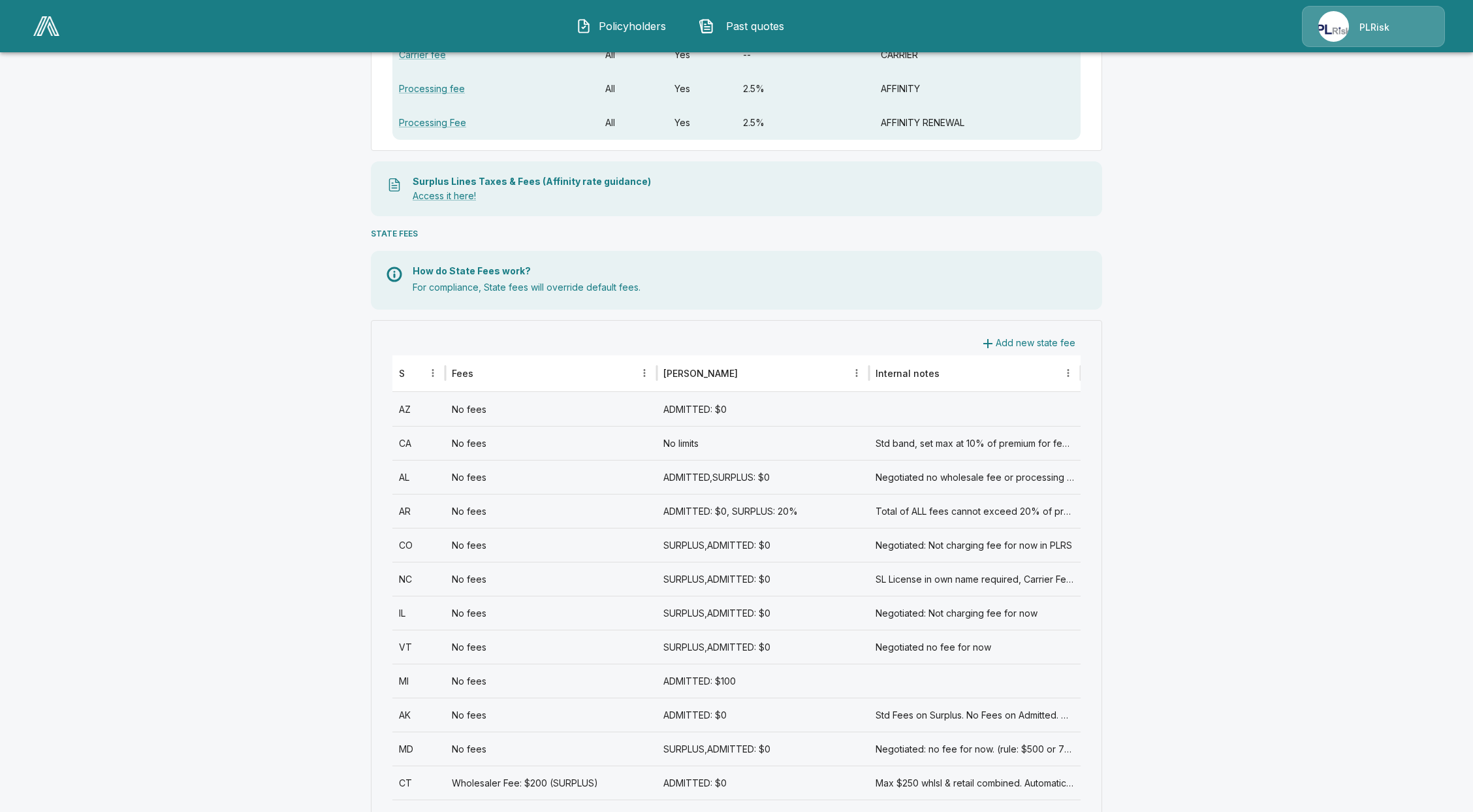
click at [488, 445] on div "No fees" at bounding box center [551, 442] width 212 height 34
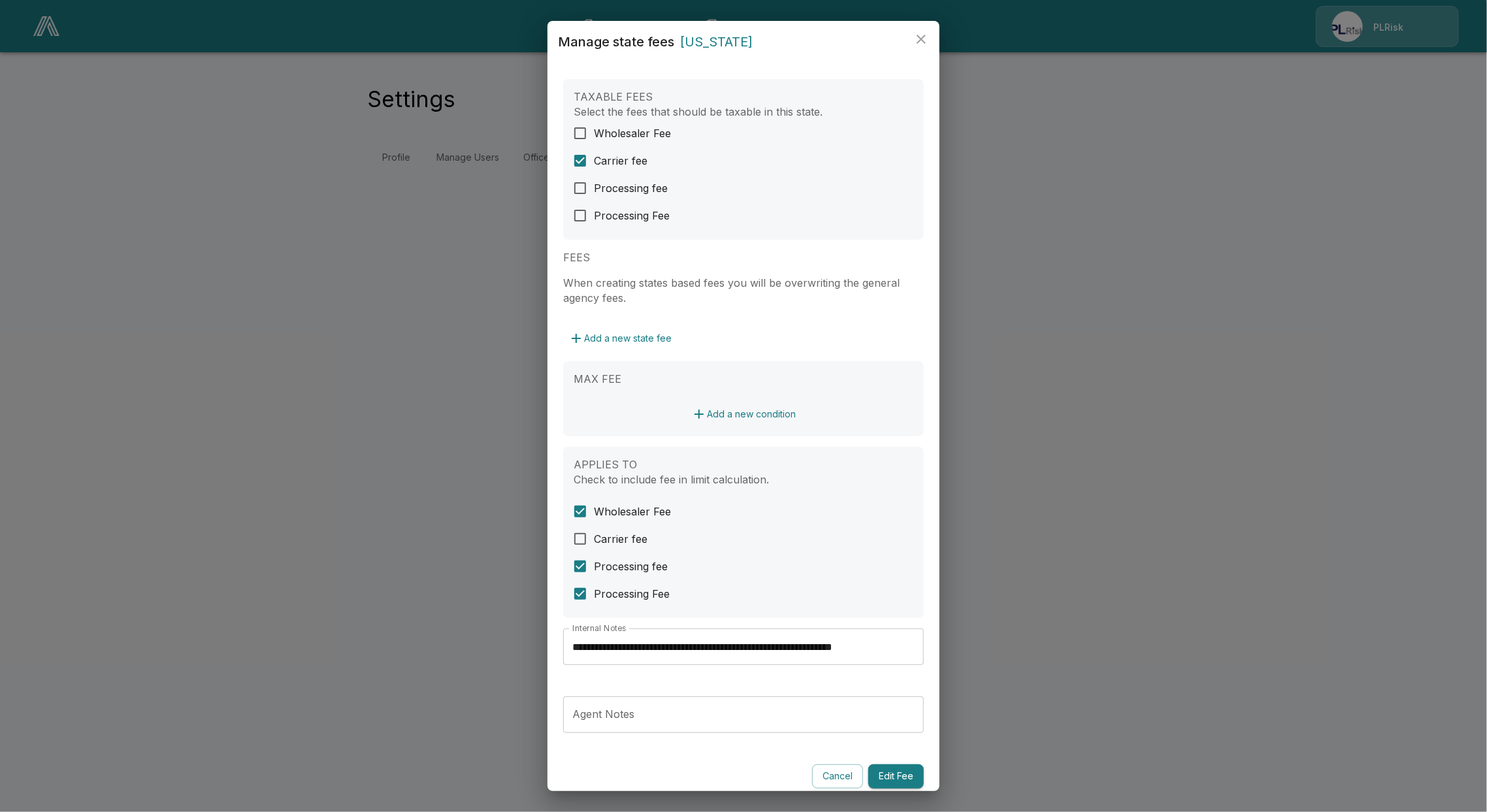
scroll to position [17, 0]
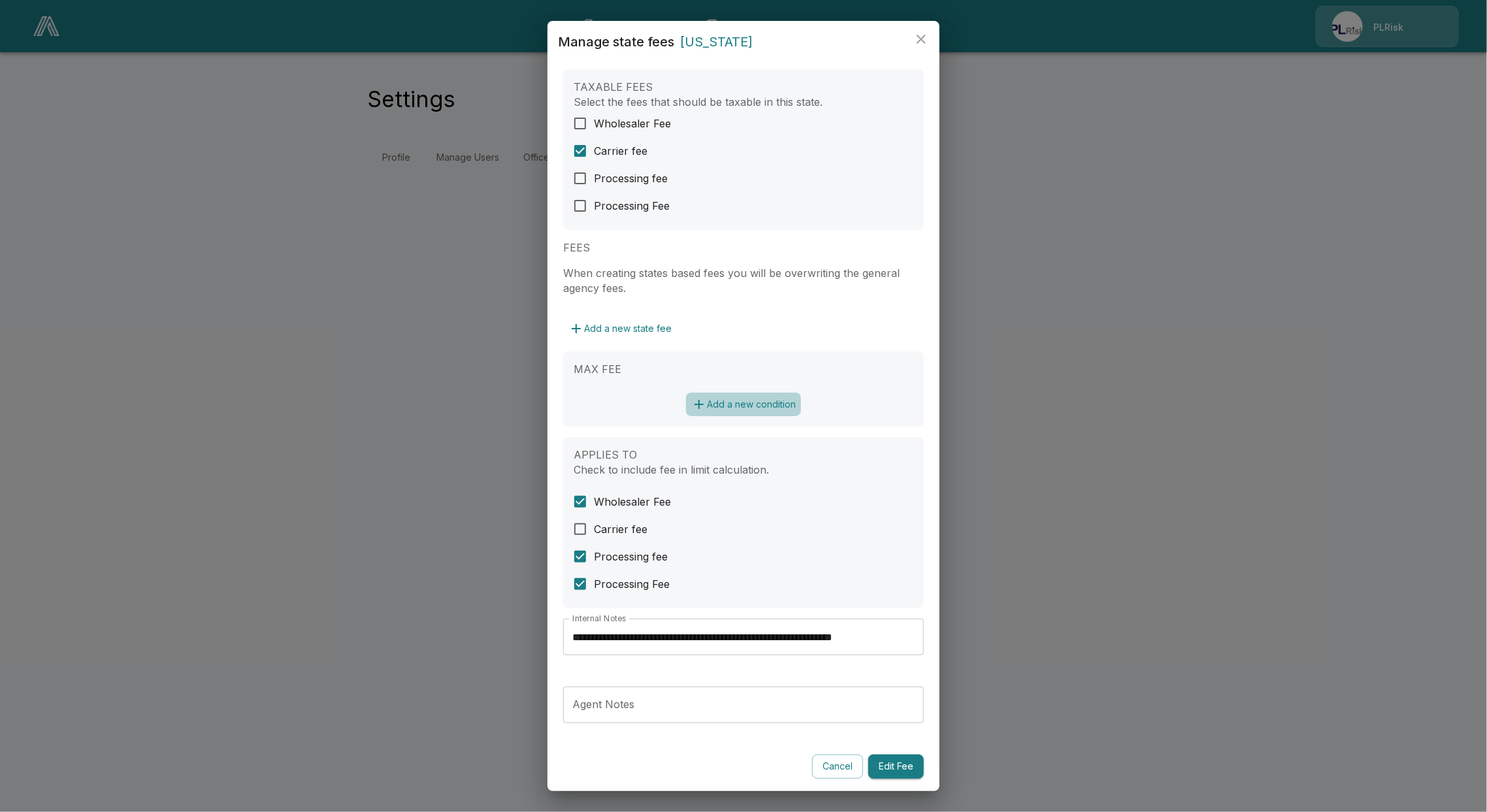
click at [722, 405] on button "Add a new condition" at bounding box center [744, 405] width 115 height 24
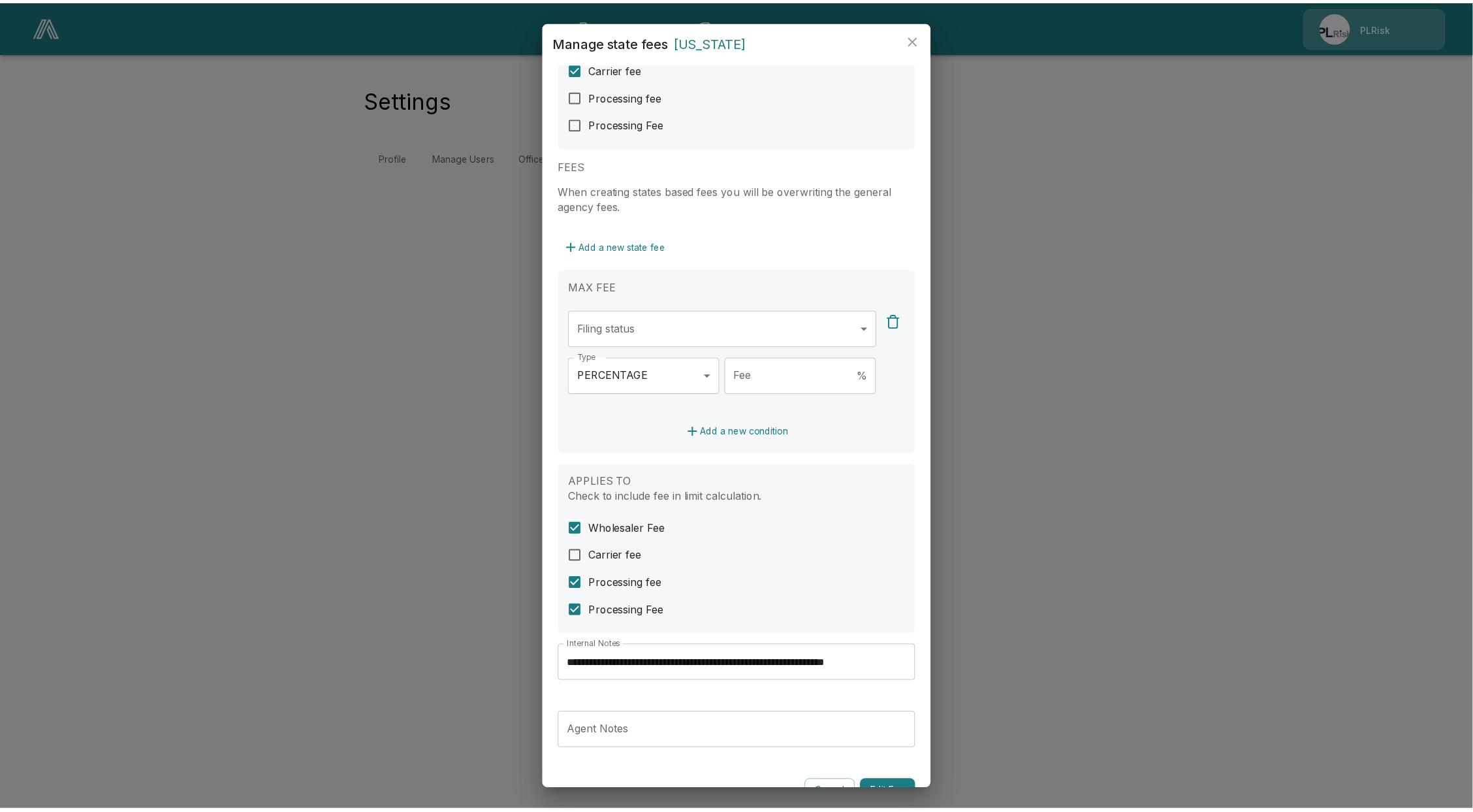
scroll to position [105, 0]
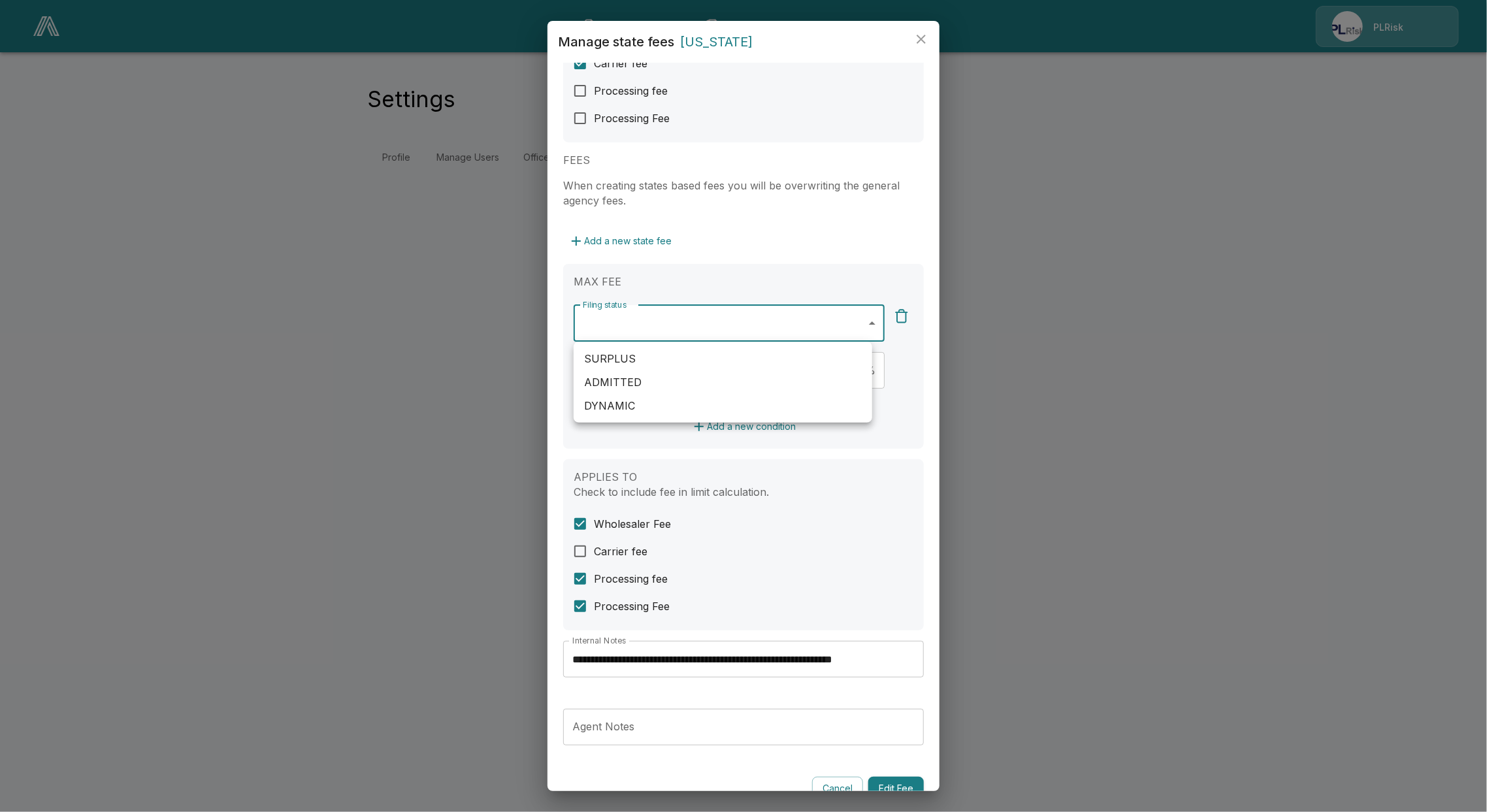
click at [695, 189] on body "**********" at bounding box center [744, 94] width 1487 height 189
click at [794, 623] on div at bounding box center [744, 406] width 1487 height 812
click at [1001, 147] on div "**********" at bounding box center [744, 406] width 1487 height 812
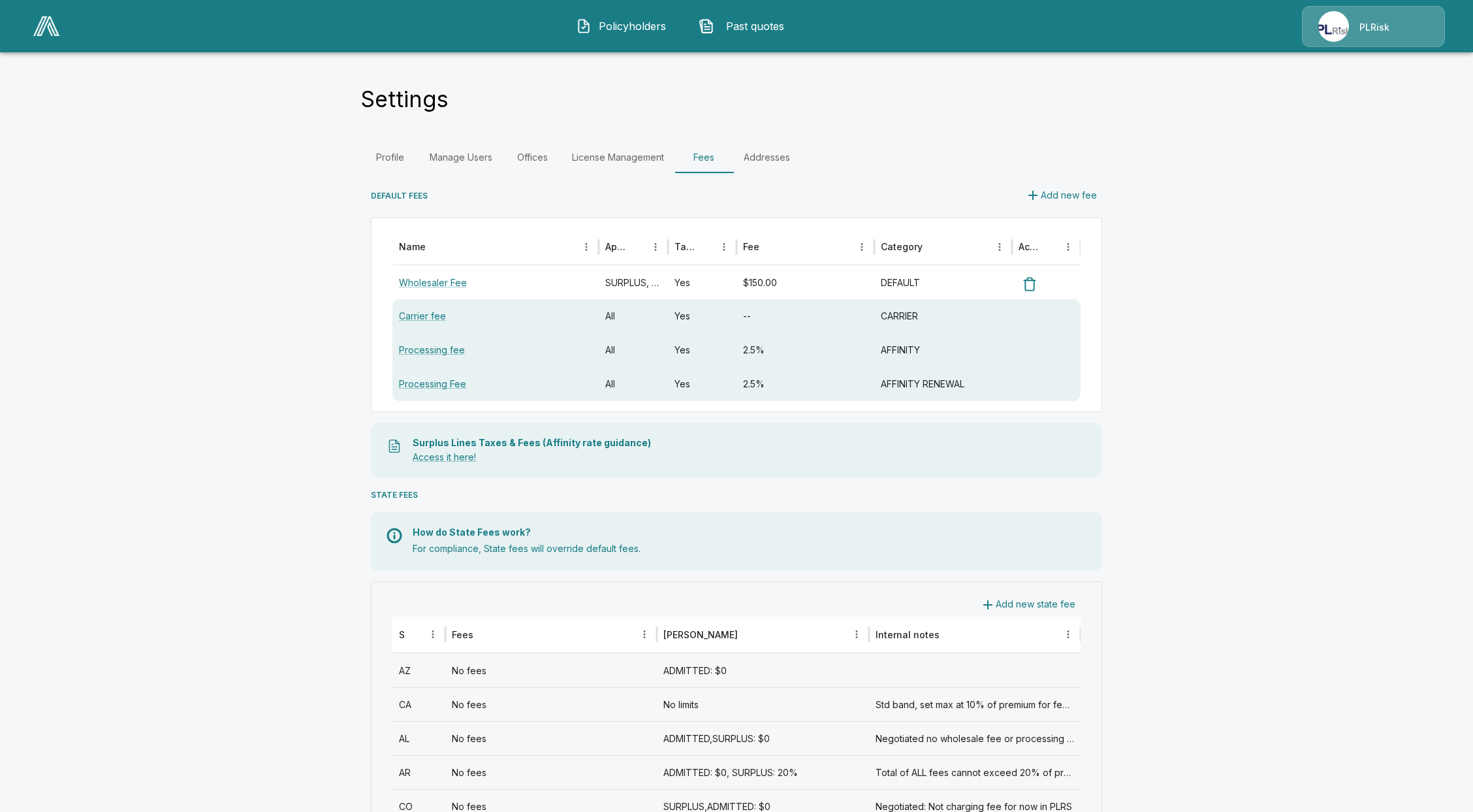
click at [461, 142] on link "Manage Users" at bounding box center [461, 157] width 83 height 31
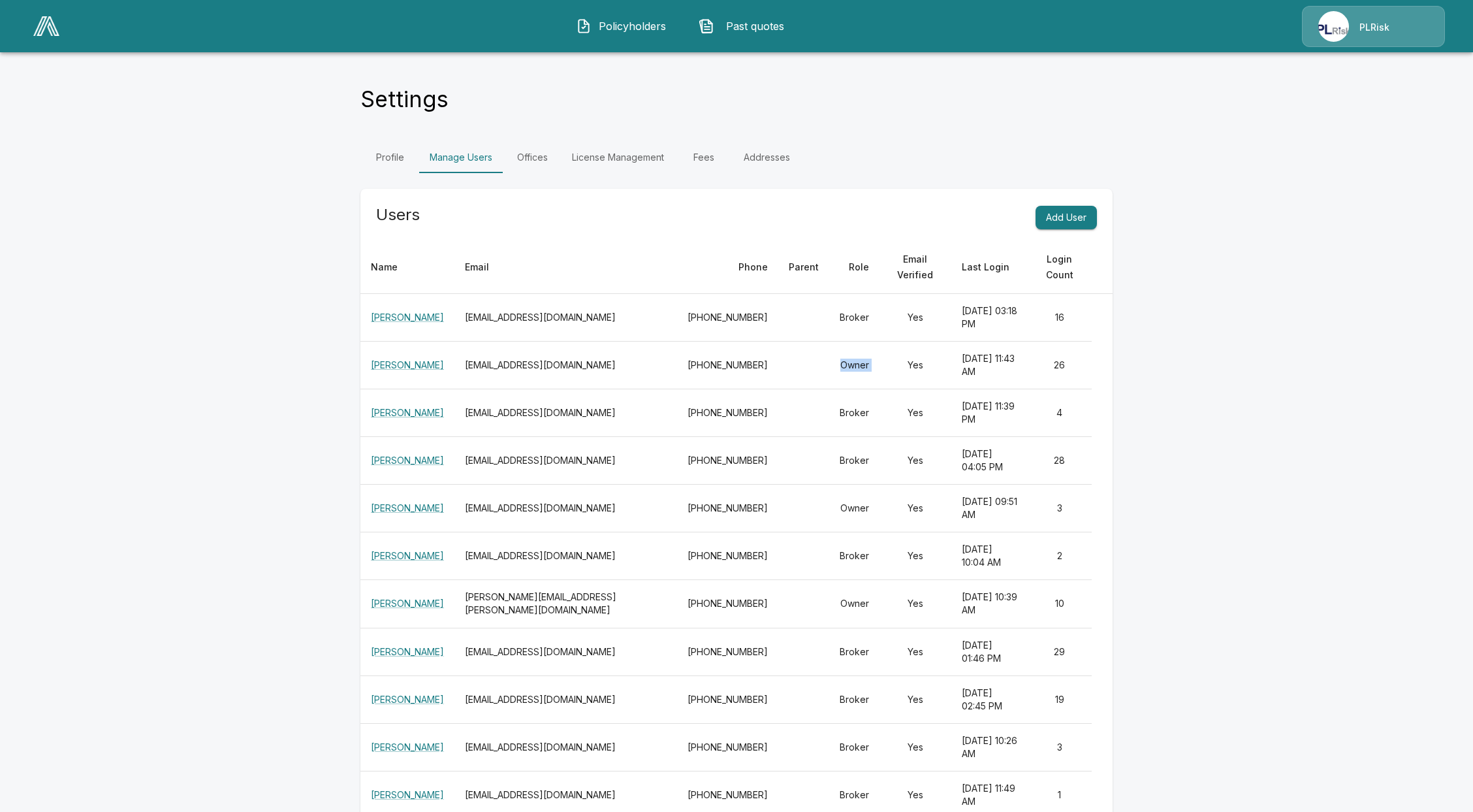
drag, startPoint x: 784, startPoint y: 332, endPoint x: 737, endPoint y: 322, distance: 48.1
click at [737, 341] on tr "[PERSON_NAME] [EMAIL_ADDRESS][DOMAIN_NAME] [PHONE_NUMBER] Owner Yes [DATE] 11:4…" at bounding box center [736, 365] width 753 height 47
click at [712, 159] on link "Fees" at bounding box center [704, 157] width 59 height 31
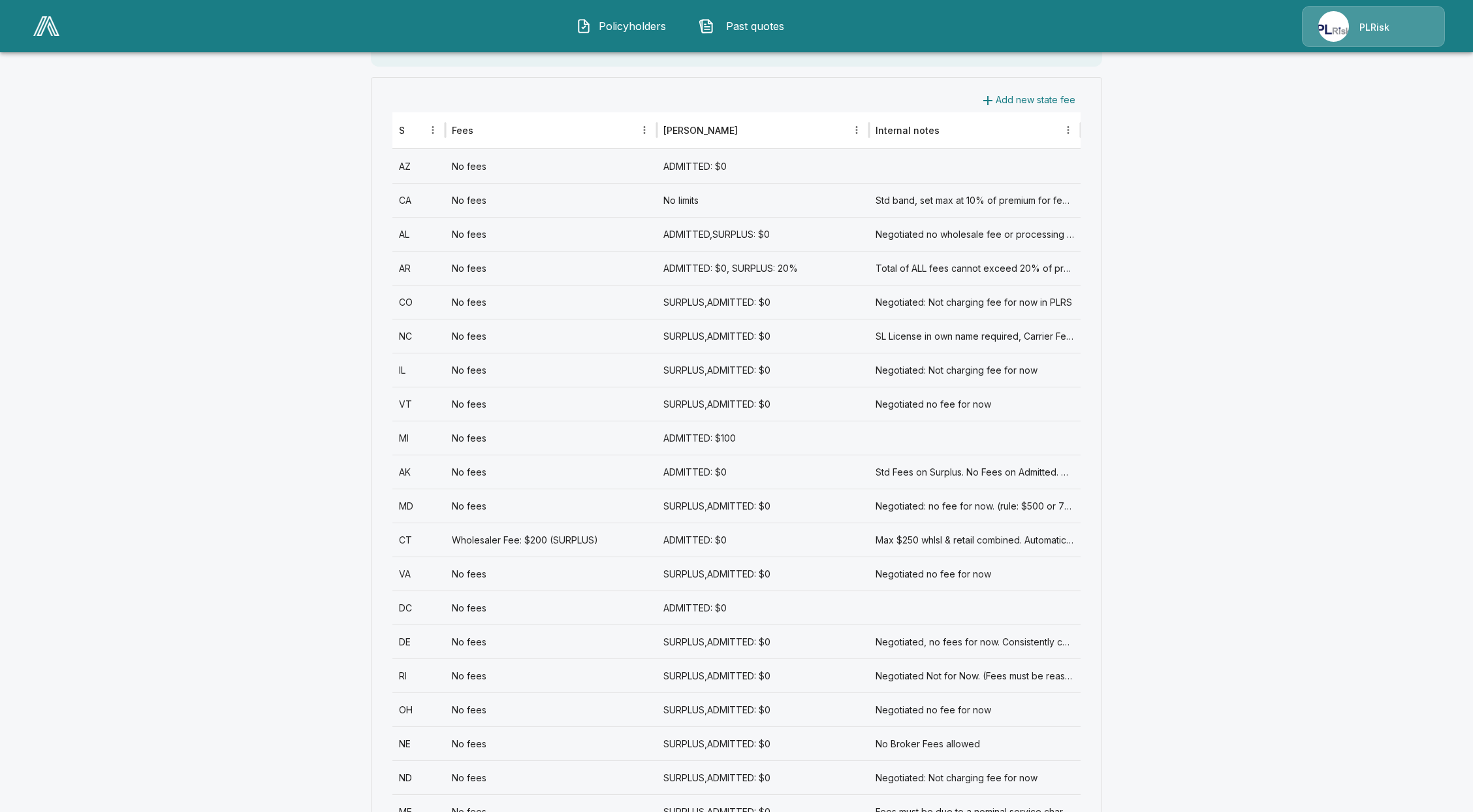
scroll to position [522, 0]
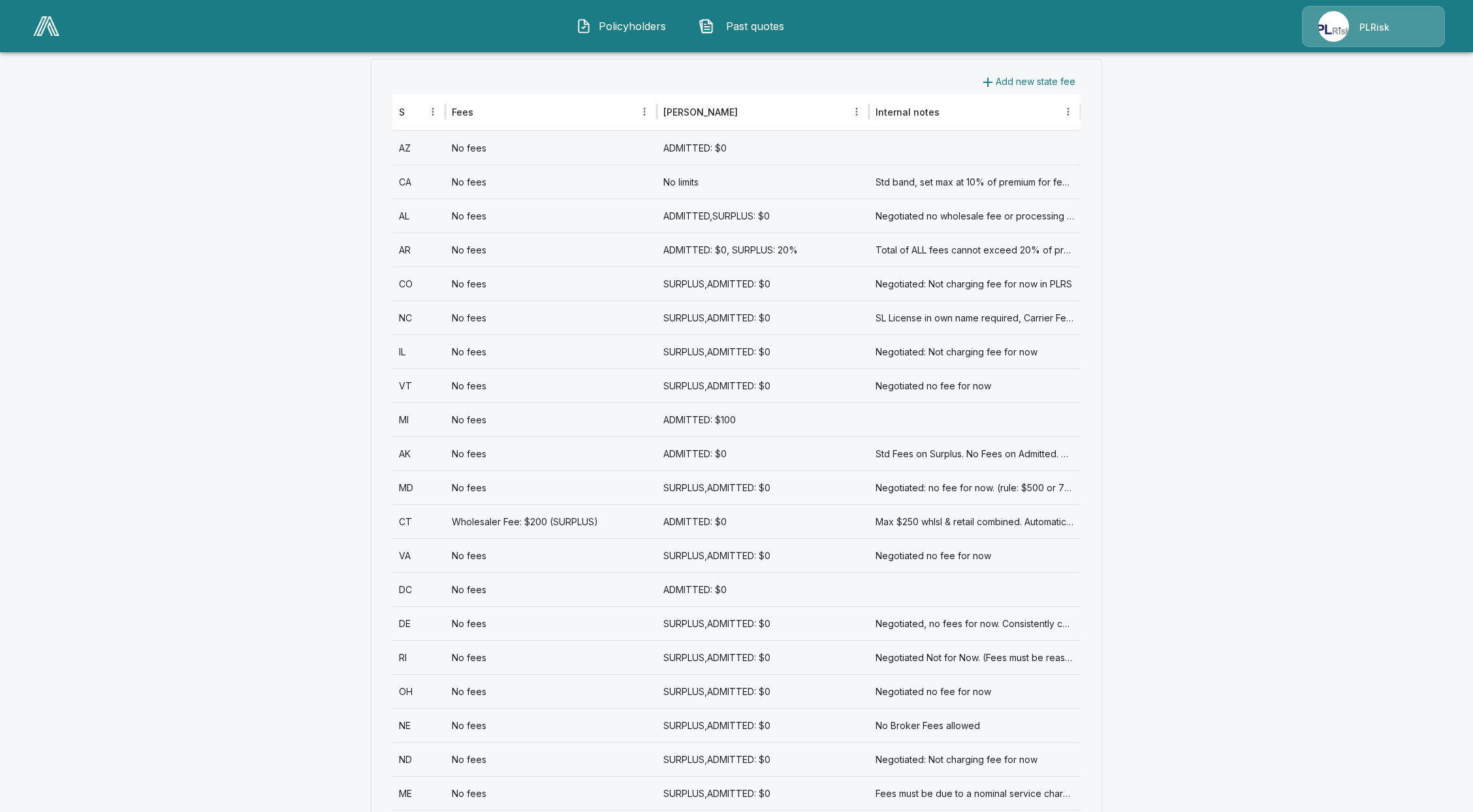
click at [542, 186] on div "No fees" at bounding box center [551, 181] width 212 height 34
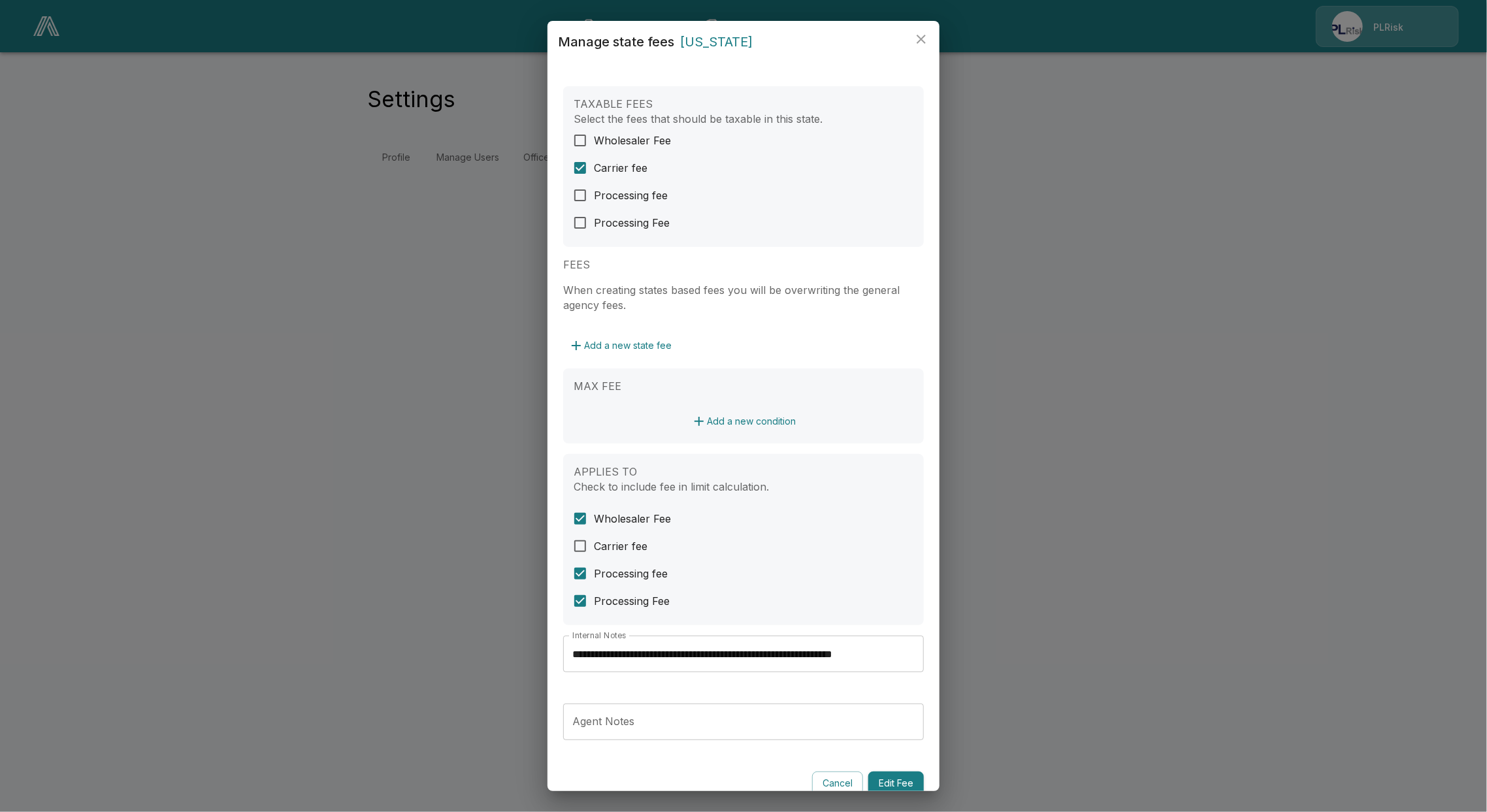
click at [925, 34] on icon "close" at bounding box center [921, 39] width 16 height 16
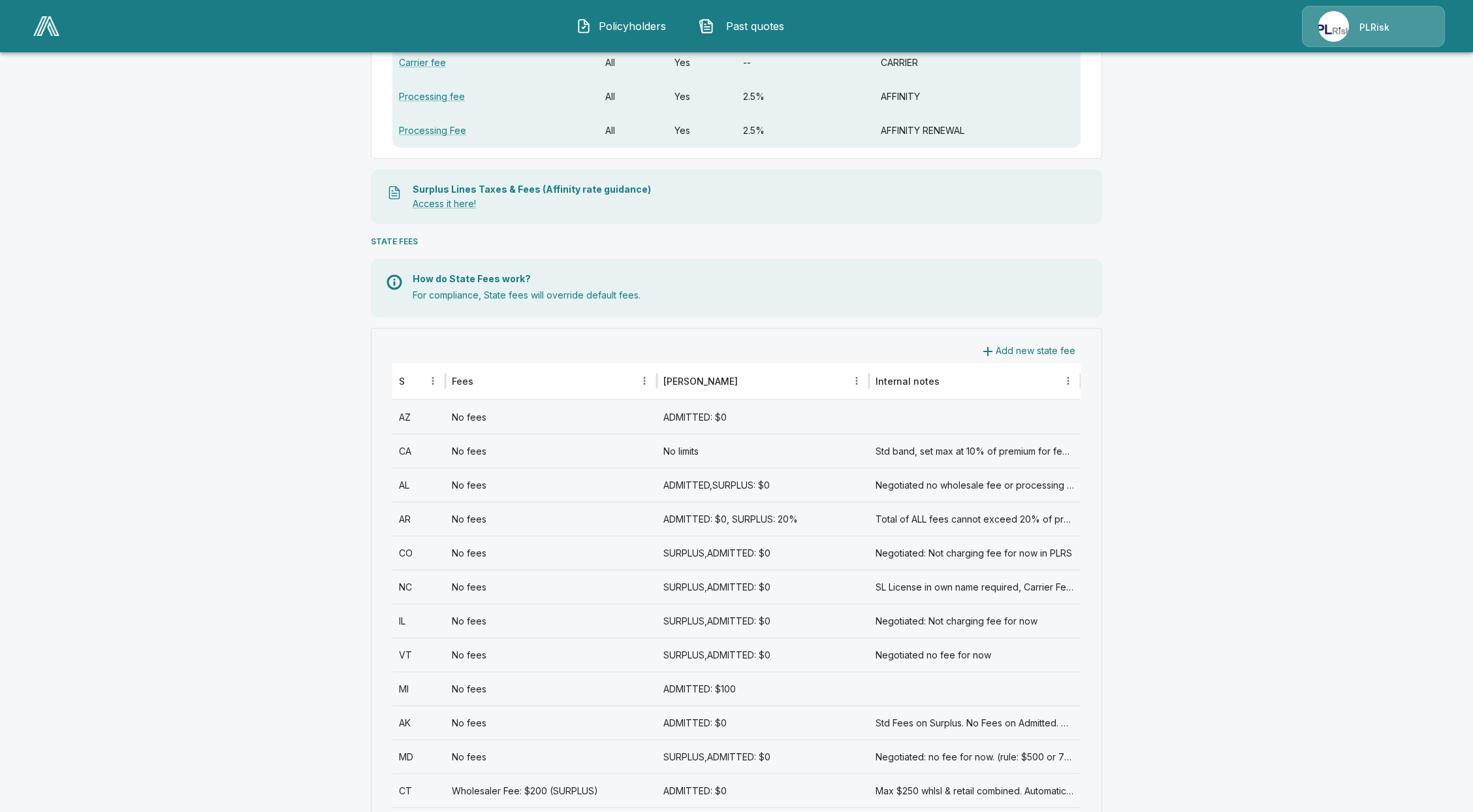
scroll to position [261, 0]
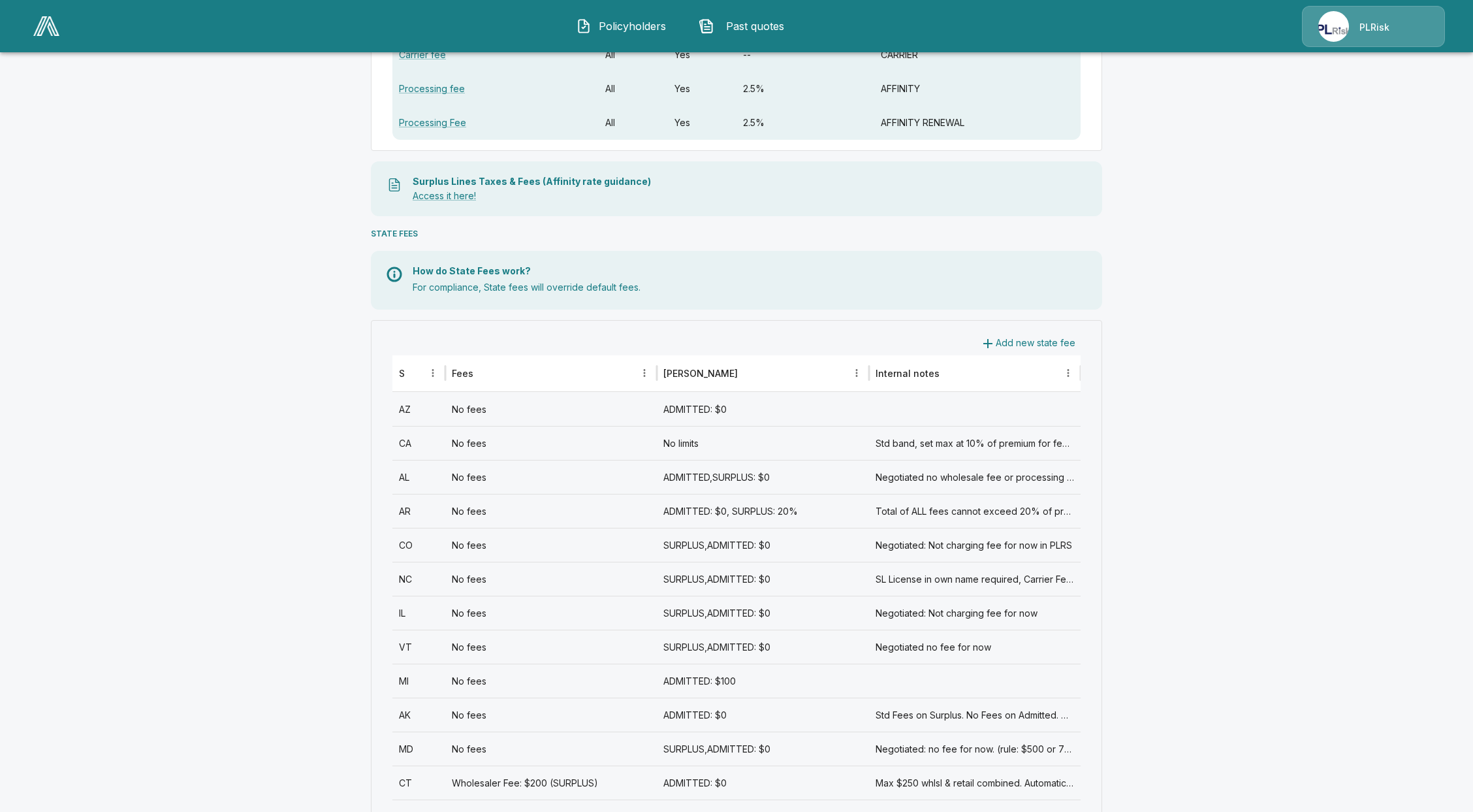
click at [425, 439] on div "CA" at bounding box center [419, 442] width 53 height 34
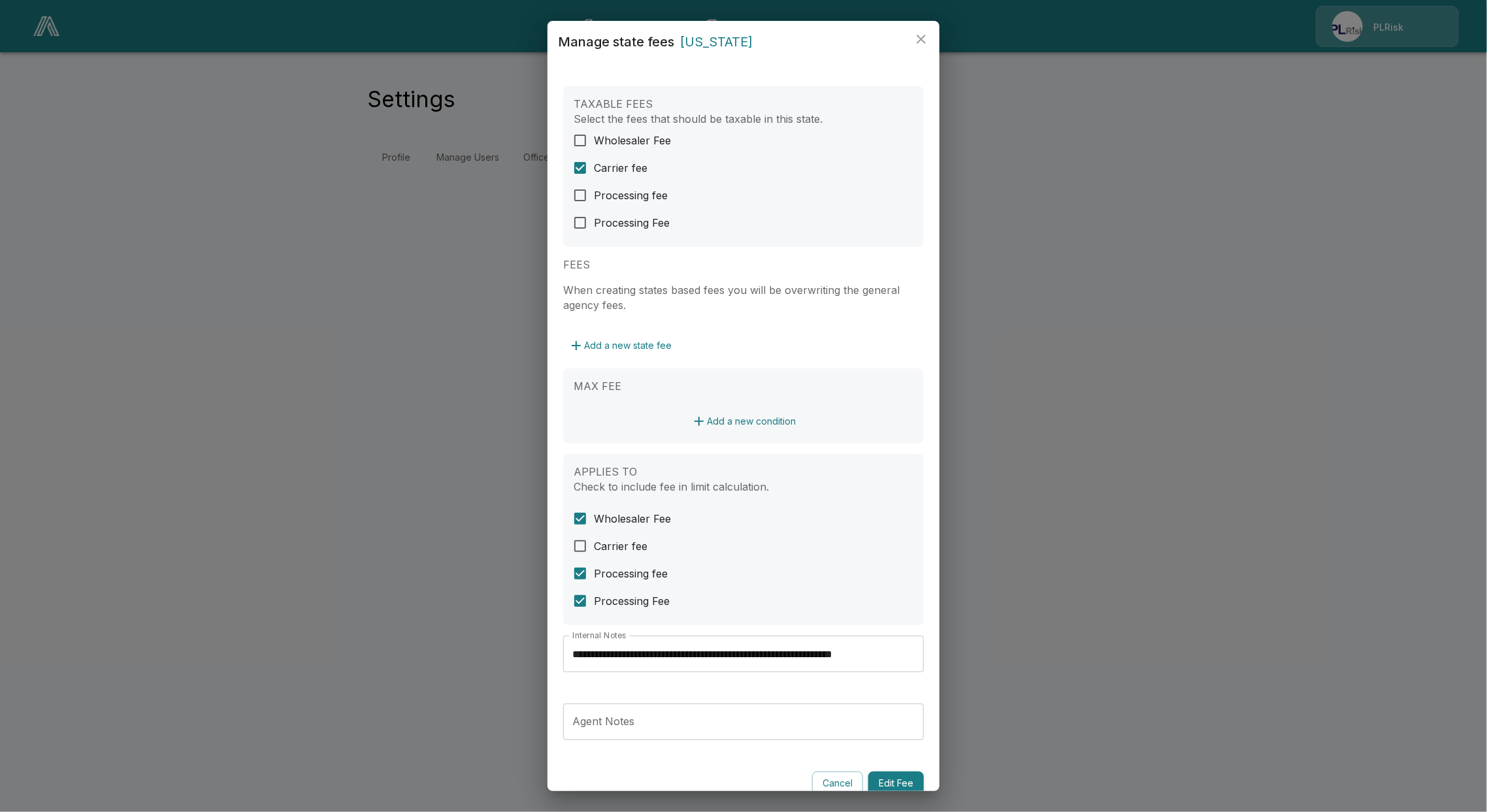
click at [287, 417] on div "**********" at bounding box center [744, 406] width 1487 height 812
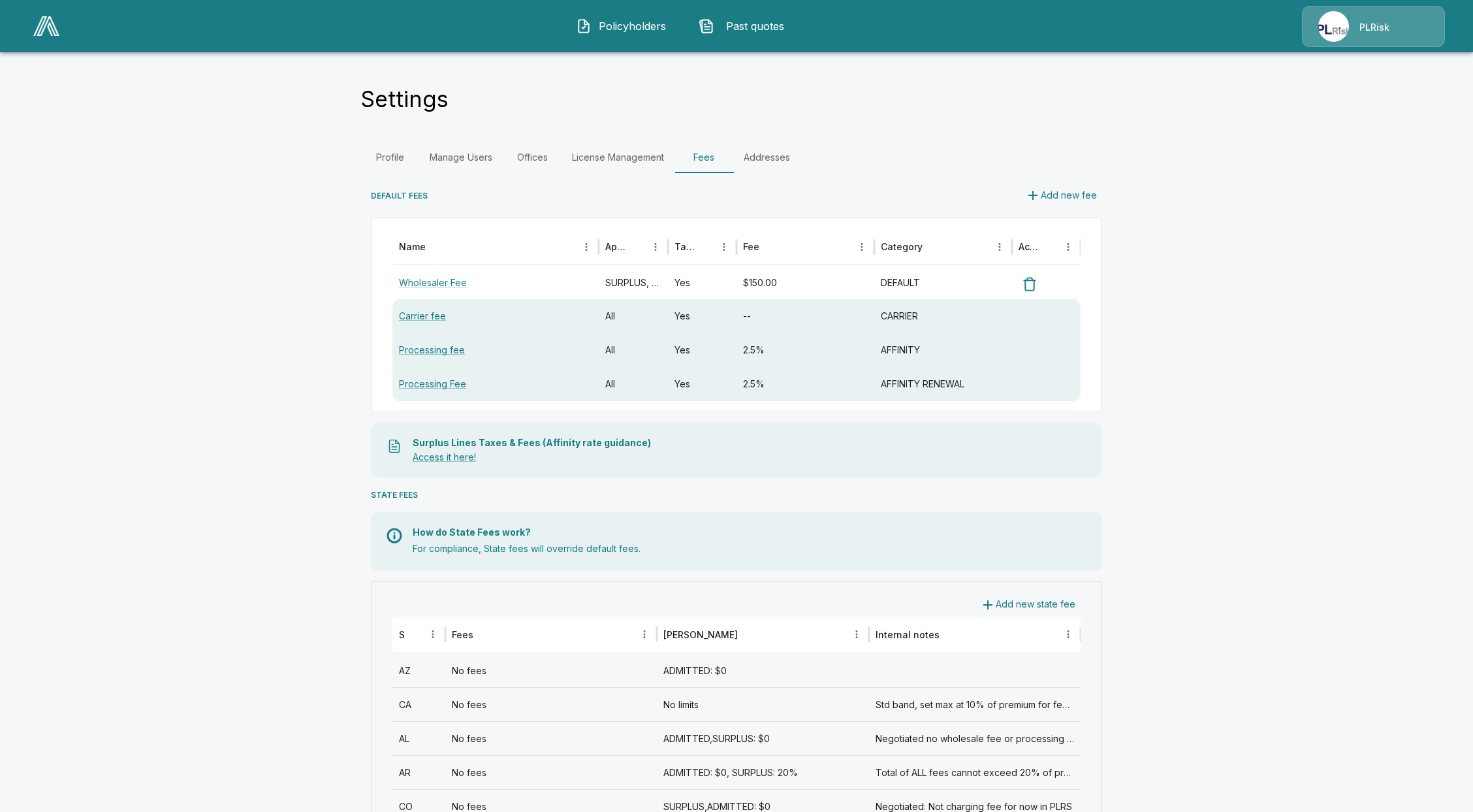
click at [428, 274] on div "Wholesaler Fee" at bounding box center [496, 282] width 206 height 34
click at [435, 277] on link "Wholesaler Fee" at bounding box center [432, 282] width 68 height 11
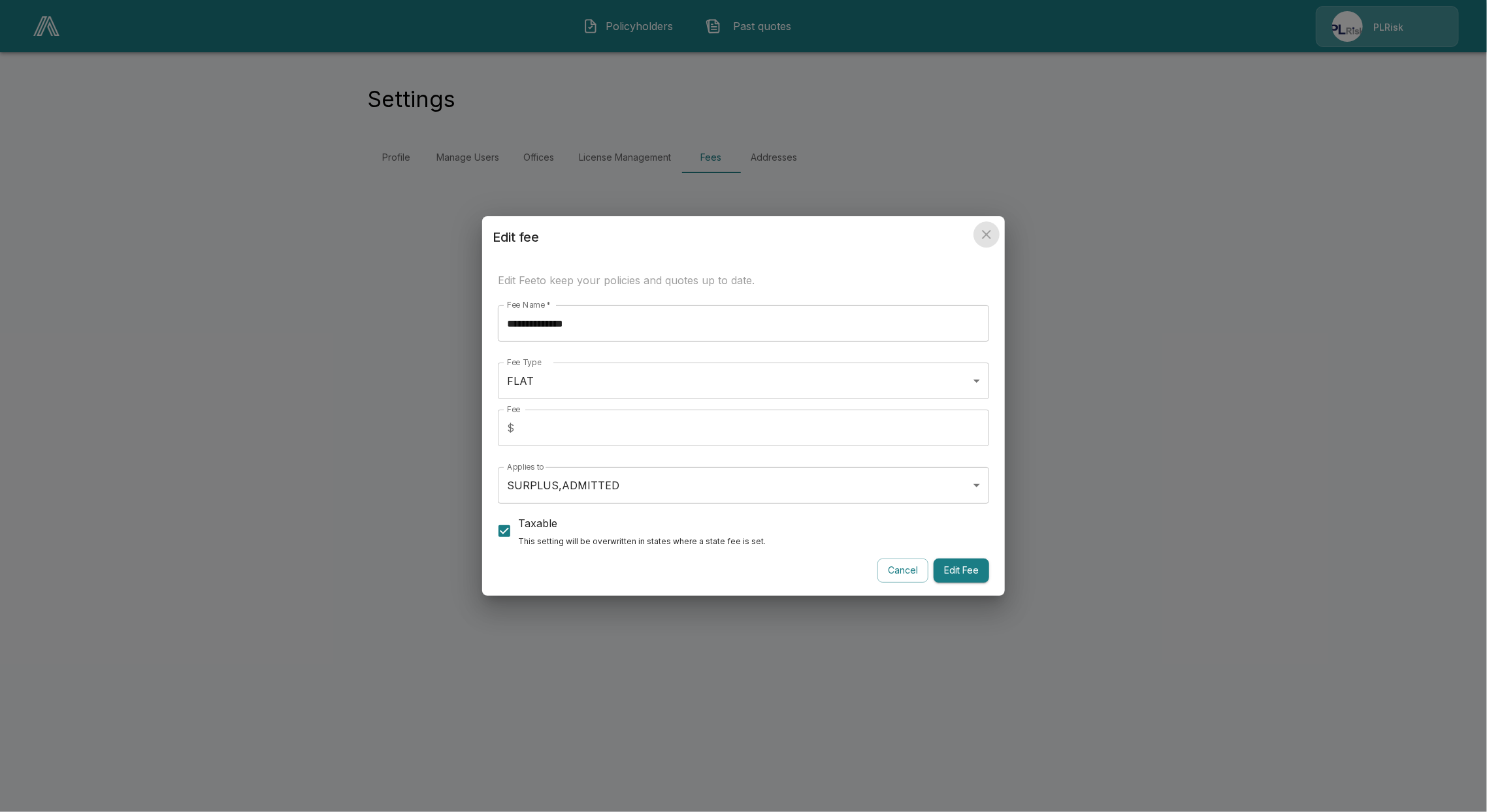
click at [987, 238] on icon "close" at bounding box center [986, 235] width 16 height 16
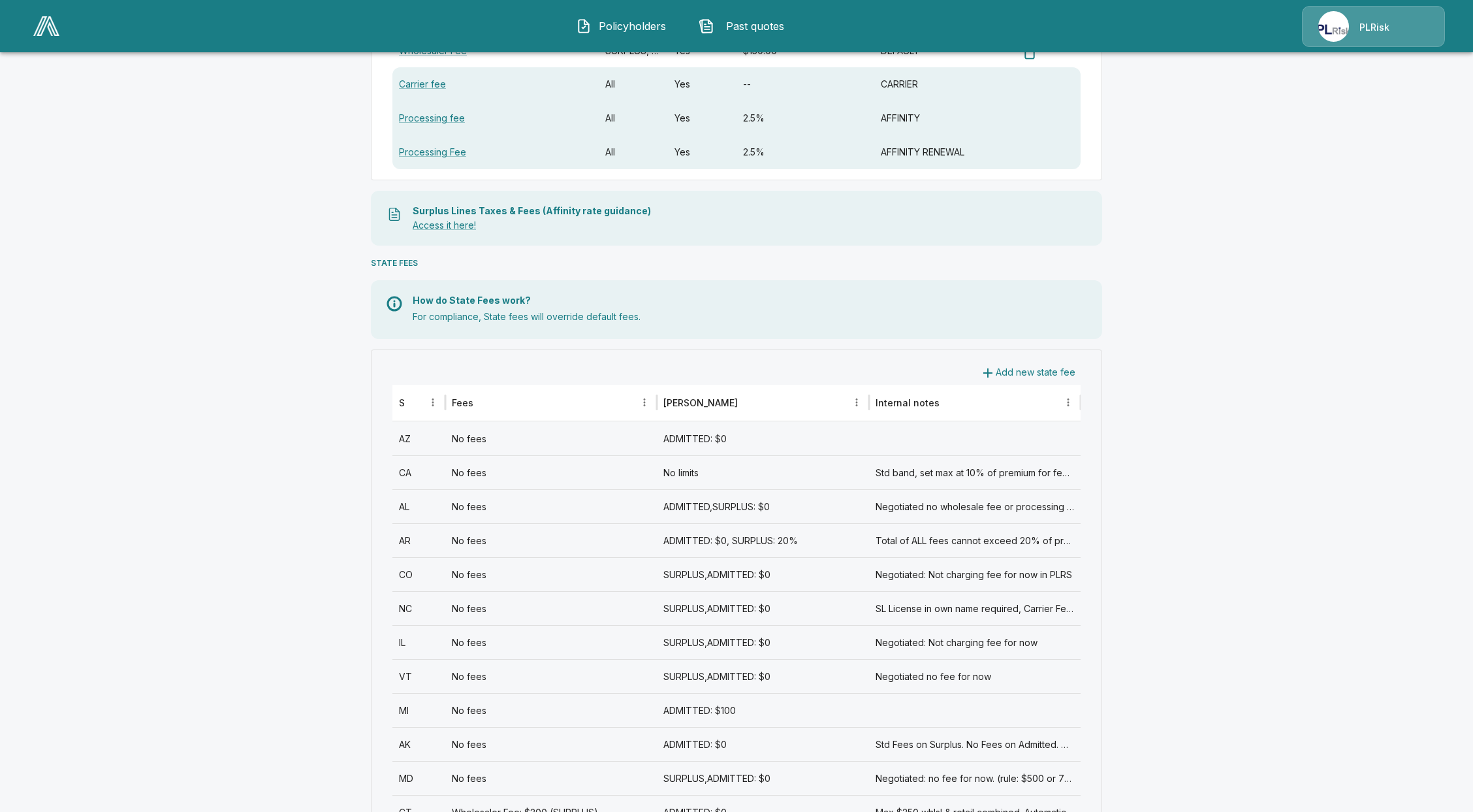
scroll to position [261, 0]
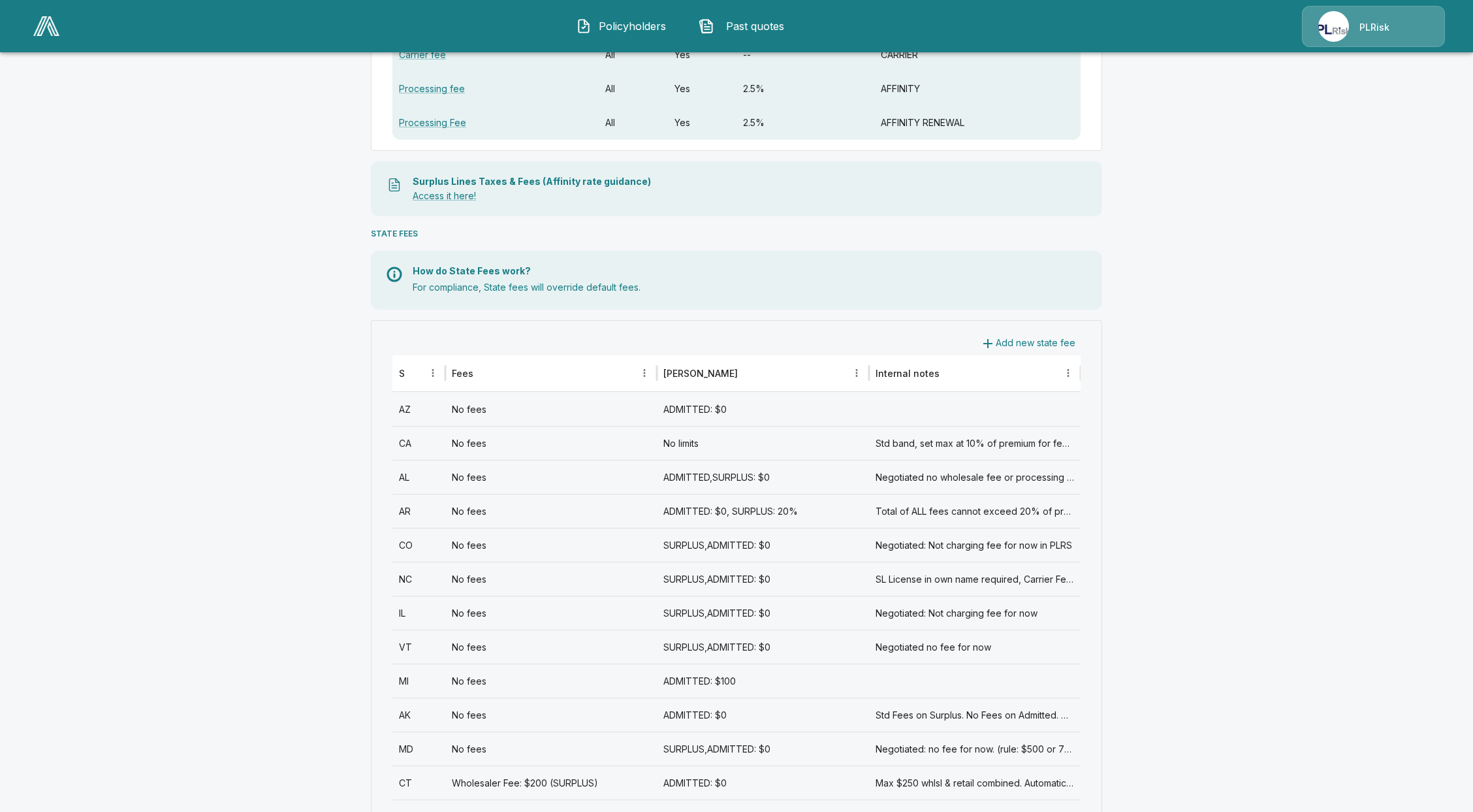
click at [479, 444] on div "No fees" at bounding box center [551, 442] width 212 height 34
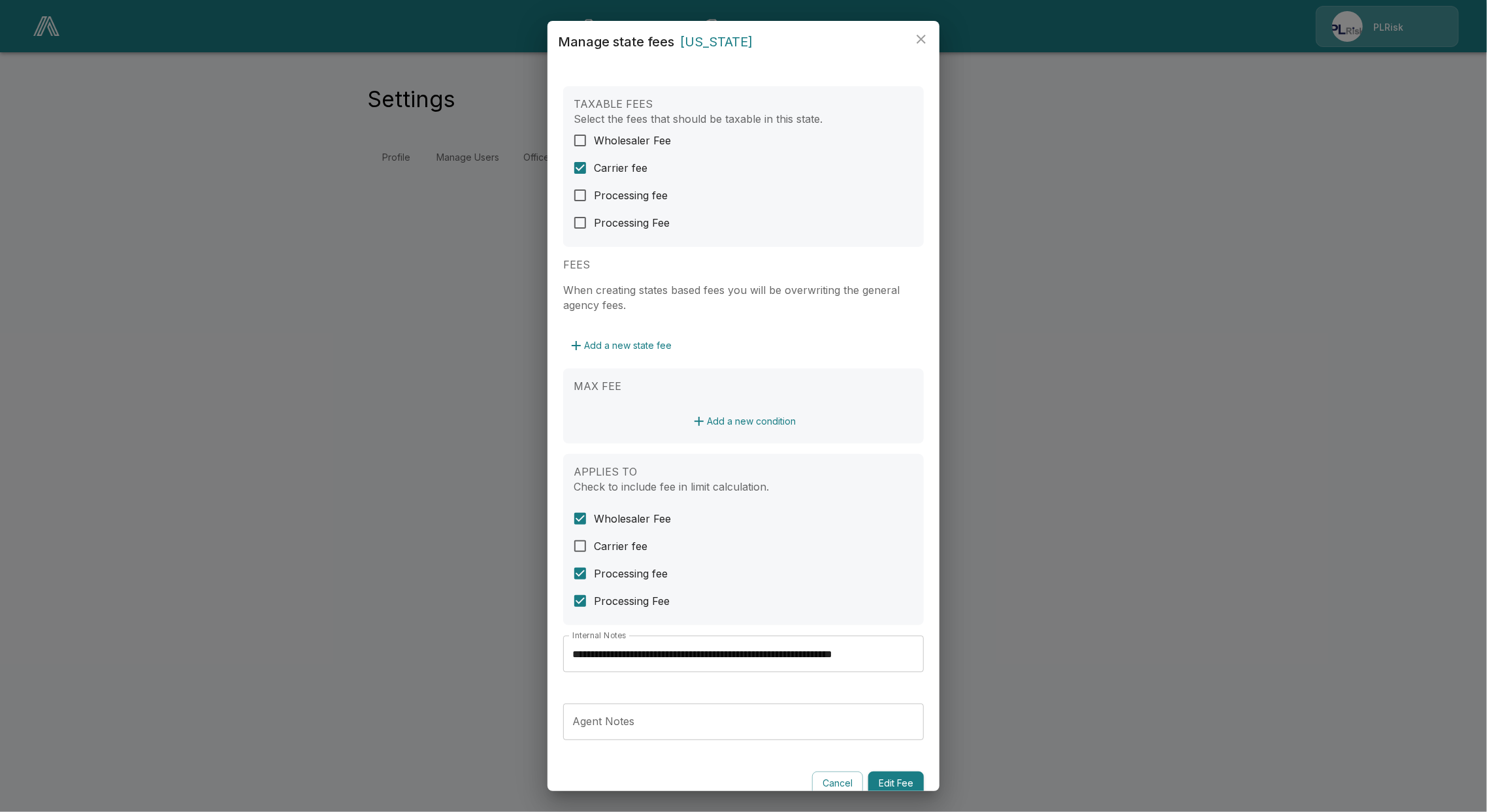
click at [815, 781] on button "Cancel" at bounding box center [837, 784] width 51 height 24
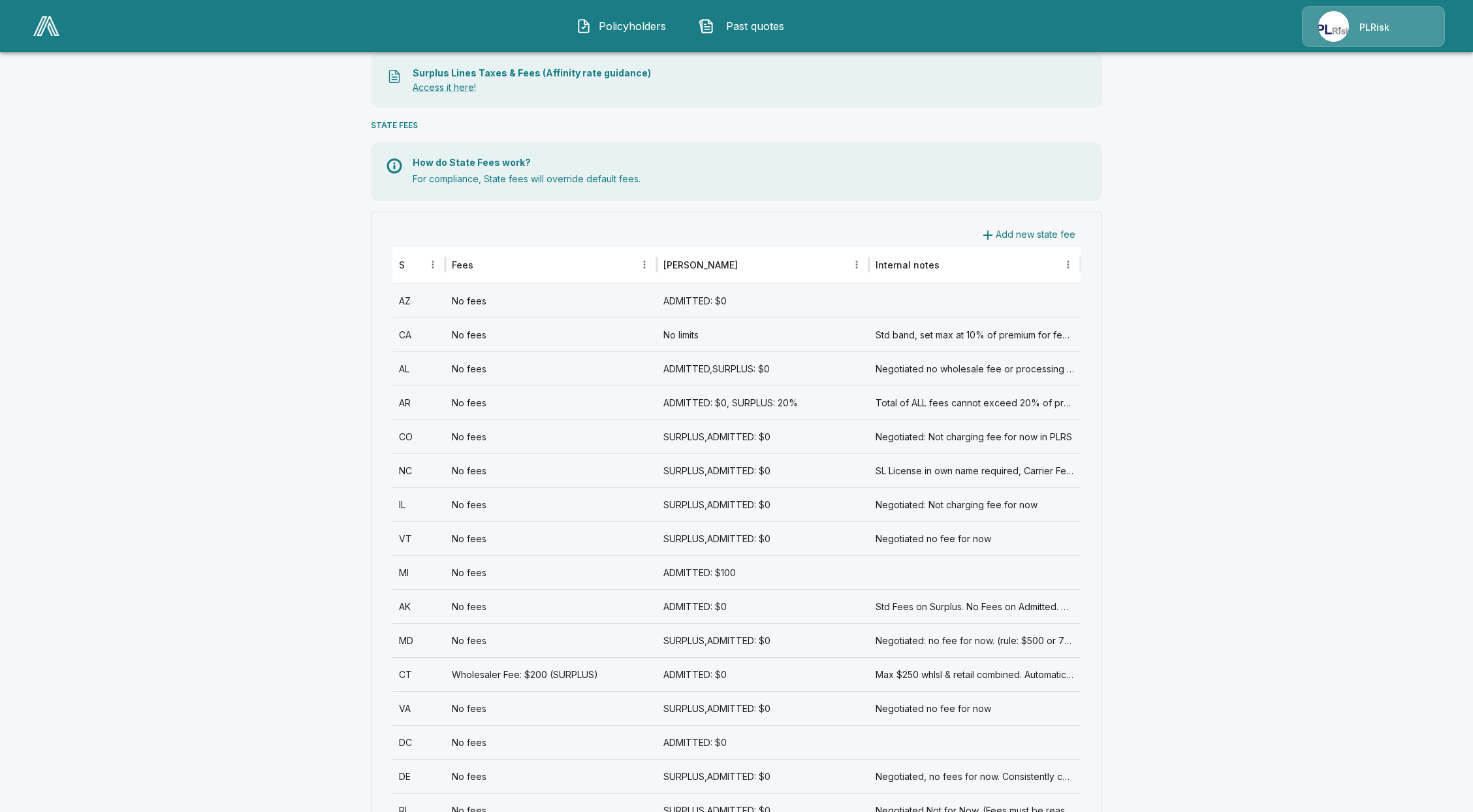
scroll to position [173, 0]
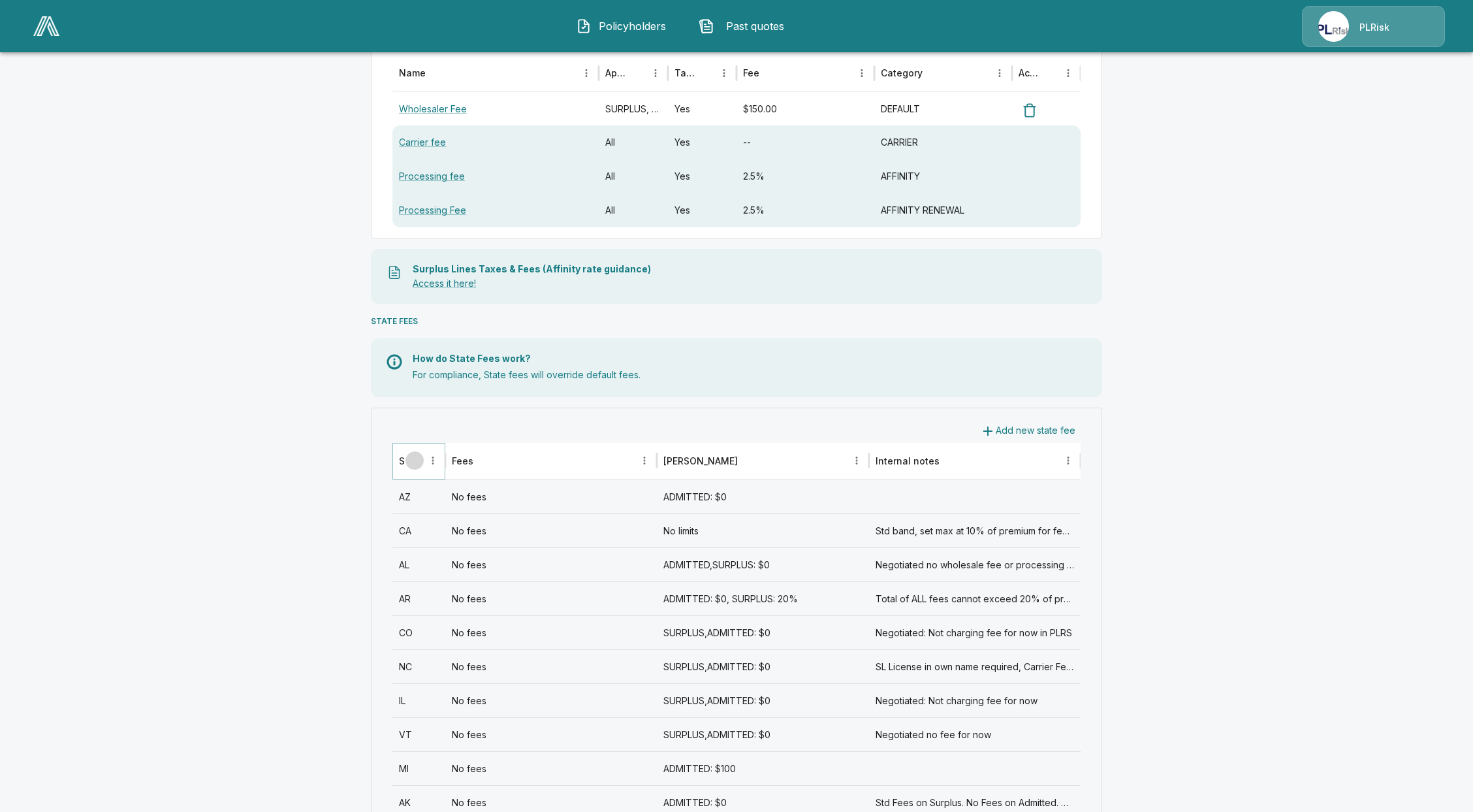
click at [420, 464] on icon "Sort" at bounding box center [414, 460] width 11 height 11
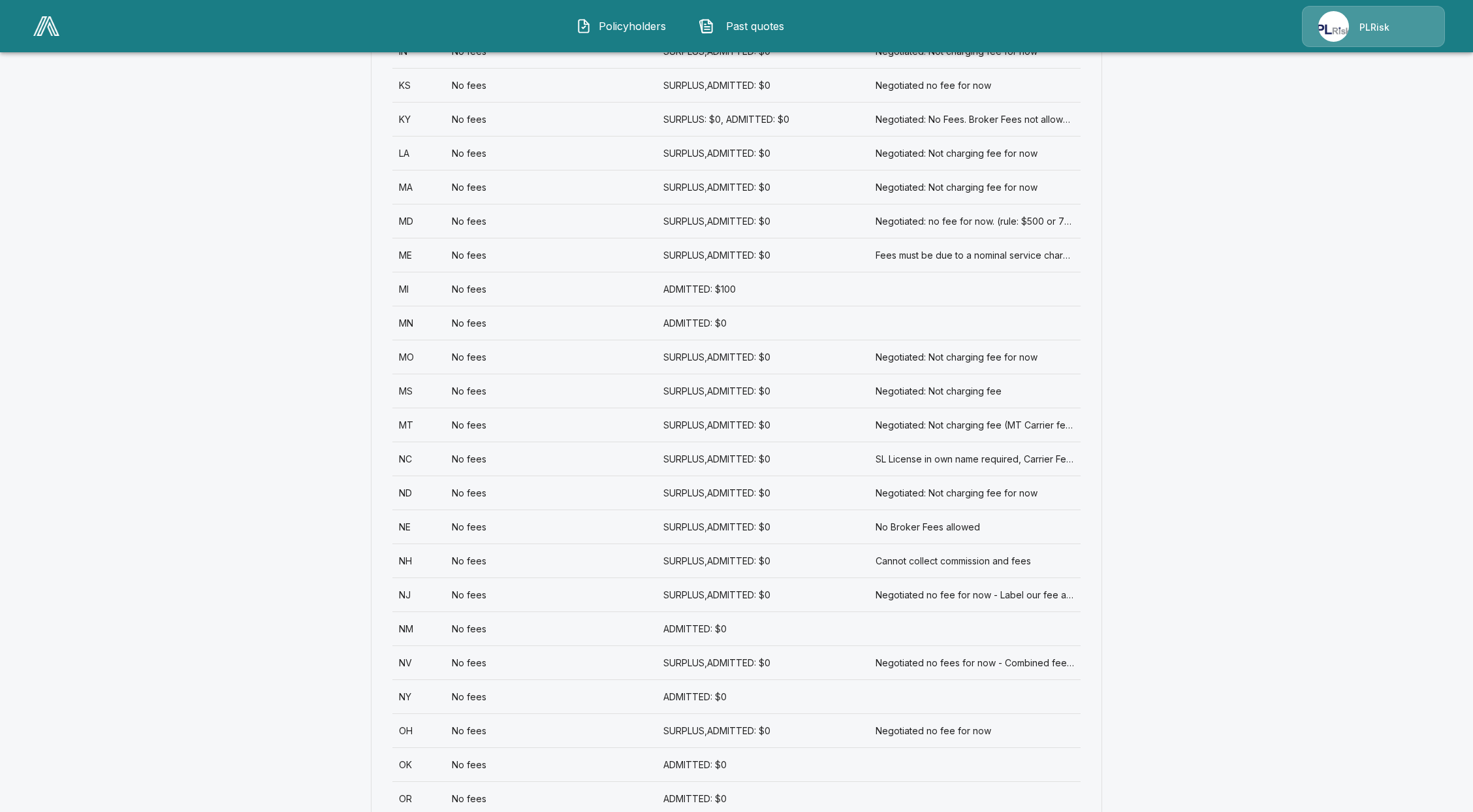
scroll to position [1131, 0]
click at [456, 593] on div "No fees" at bounding box center [551, 590] width 212 height 34
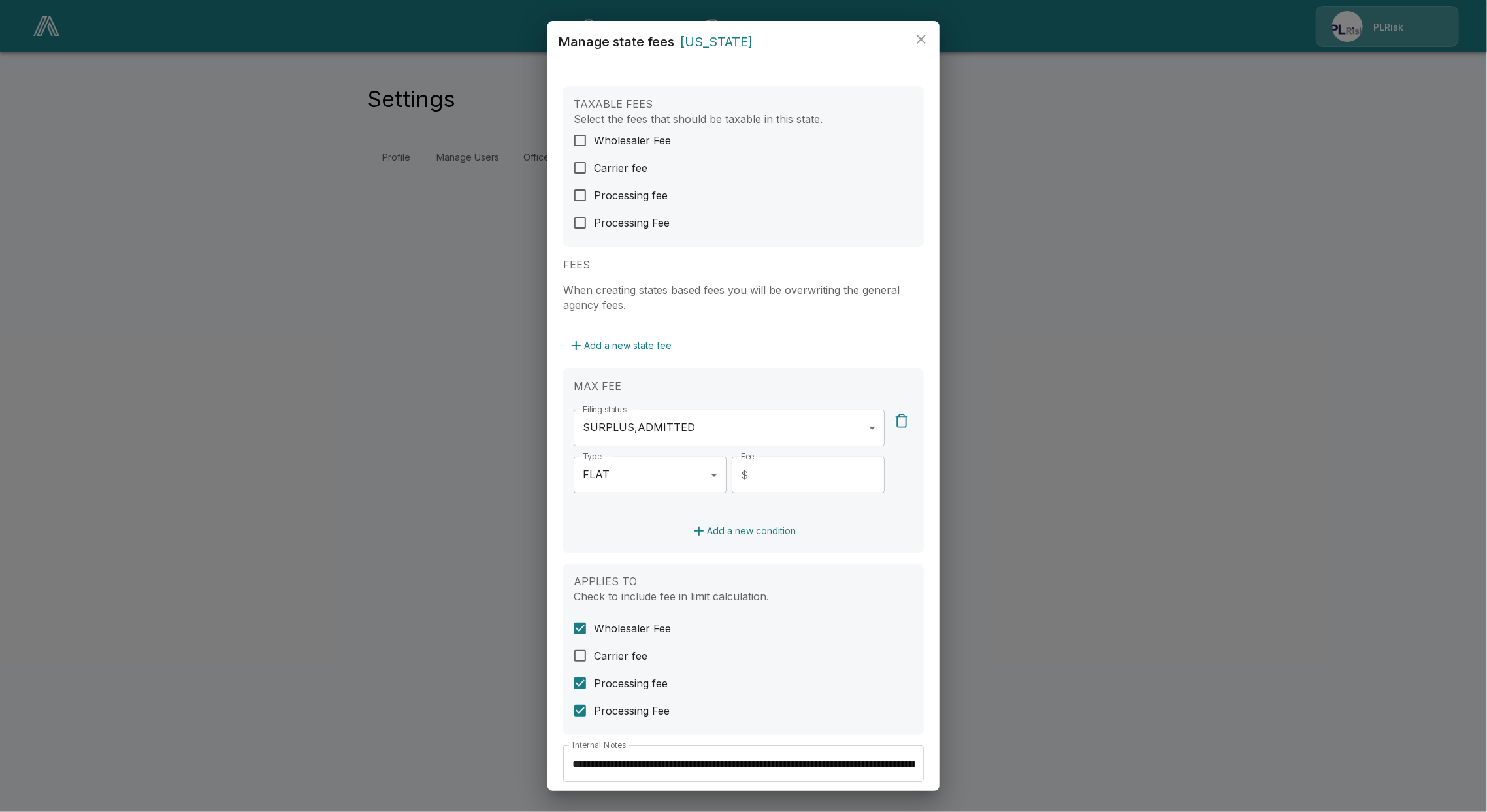
click at [645, 344] on button "Add a new state fee" at bounding box center [620, 346] width 114 height 24
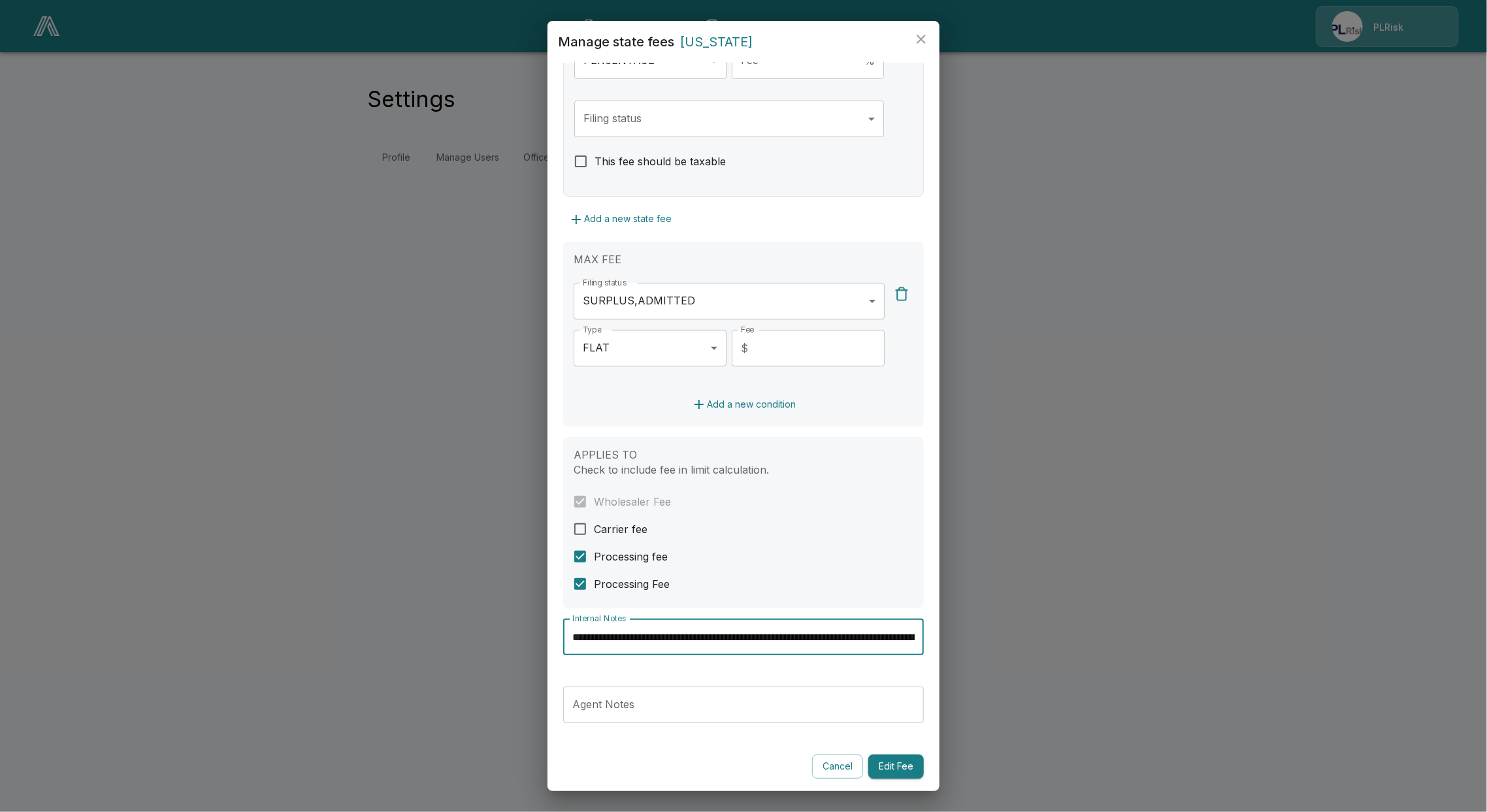
scroll to position [0, 151]
drag, startPoint x: 796, startPoint y: 642, endPoint x: 899, endPoint y: 645, distance: 103.0
click at [899, 645] on input "**********" at bounding box center [737, 637] width 348 height 37
click at [841, 632] on input "**********" at bounding box center [737, 637] width 348 height 37
click at [673, 629] on input "**********" at bounding box center [737, 637] width 348 height 37
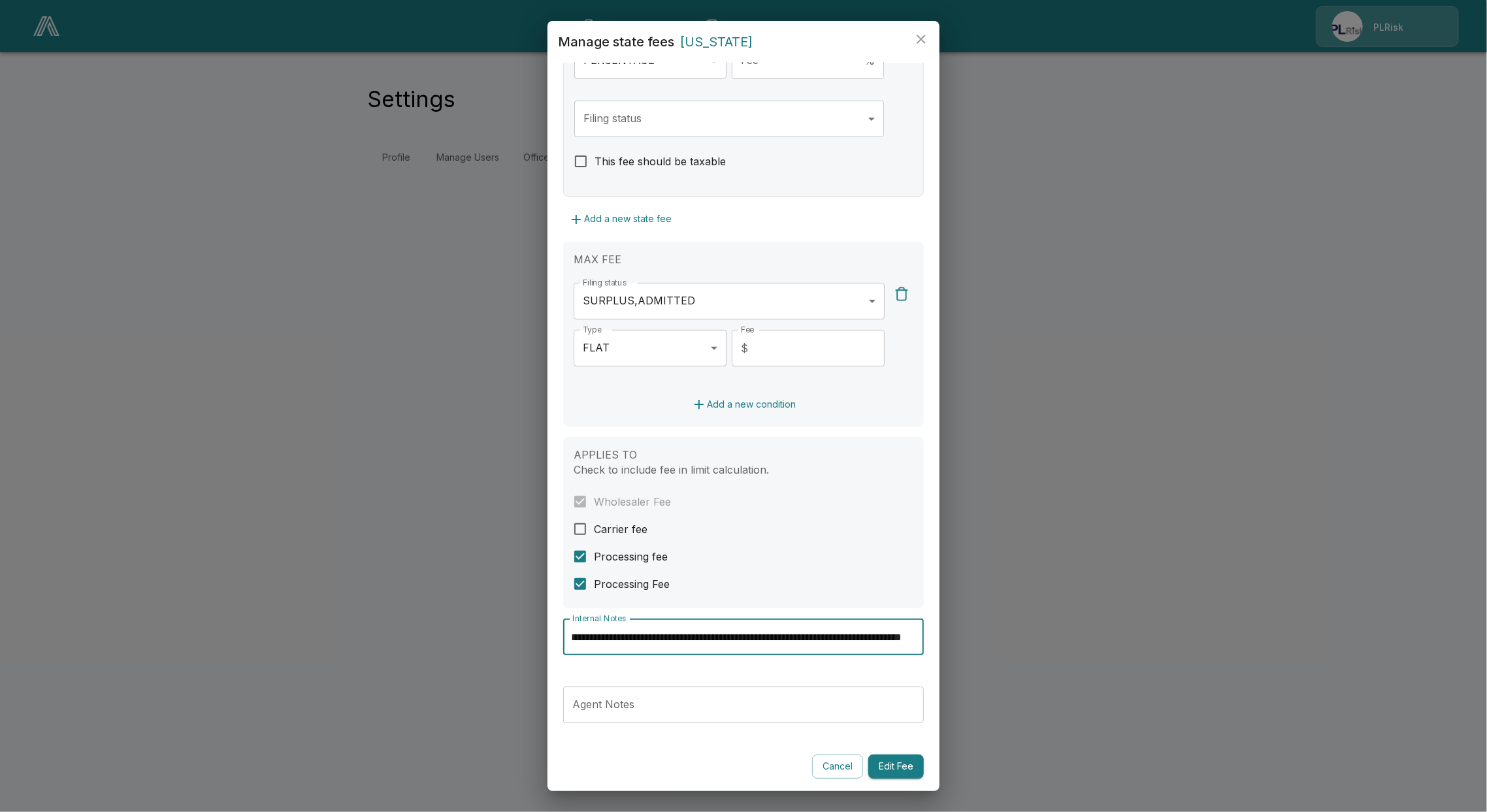
click at [647, 645] on input "**********" at bounding box center [737, 637] width 348 height 37
click at [648, 640] on input "**********" at bounding box center [737, 637] width 348 height 37
drag, startPoint x: 645, startPoint y: 636, endPoint x: 728, endPoint y: 632, distance: 83.1
click at [728, 632] on input "**********" at bounding box center [737, 637] width 348 height 37
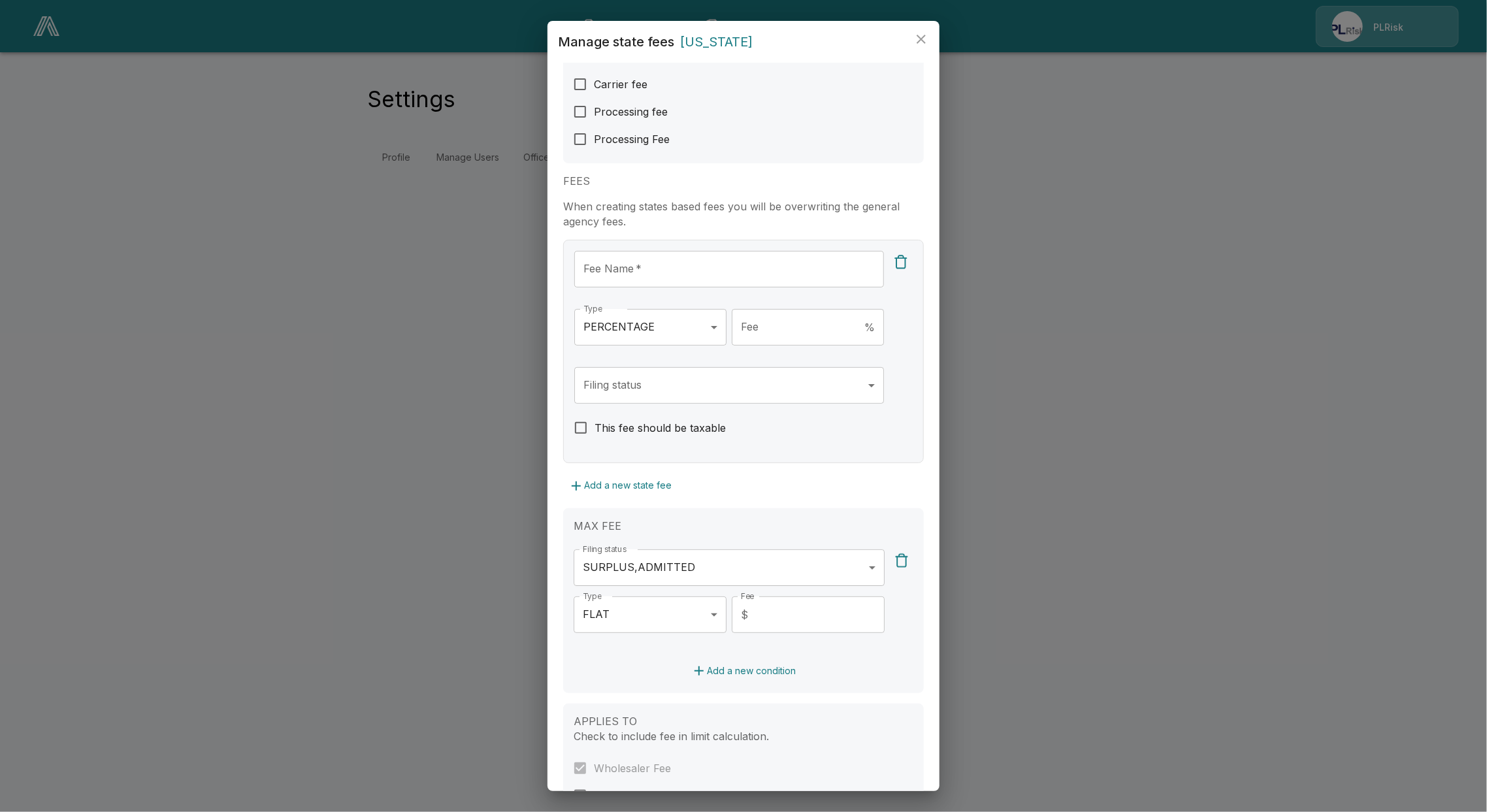
scroll to position [2, 0]
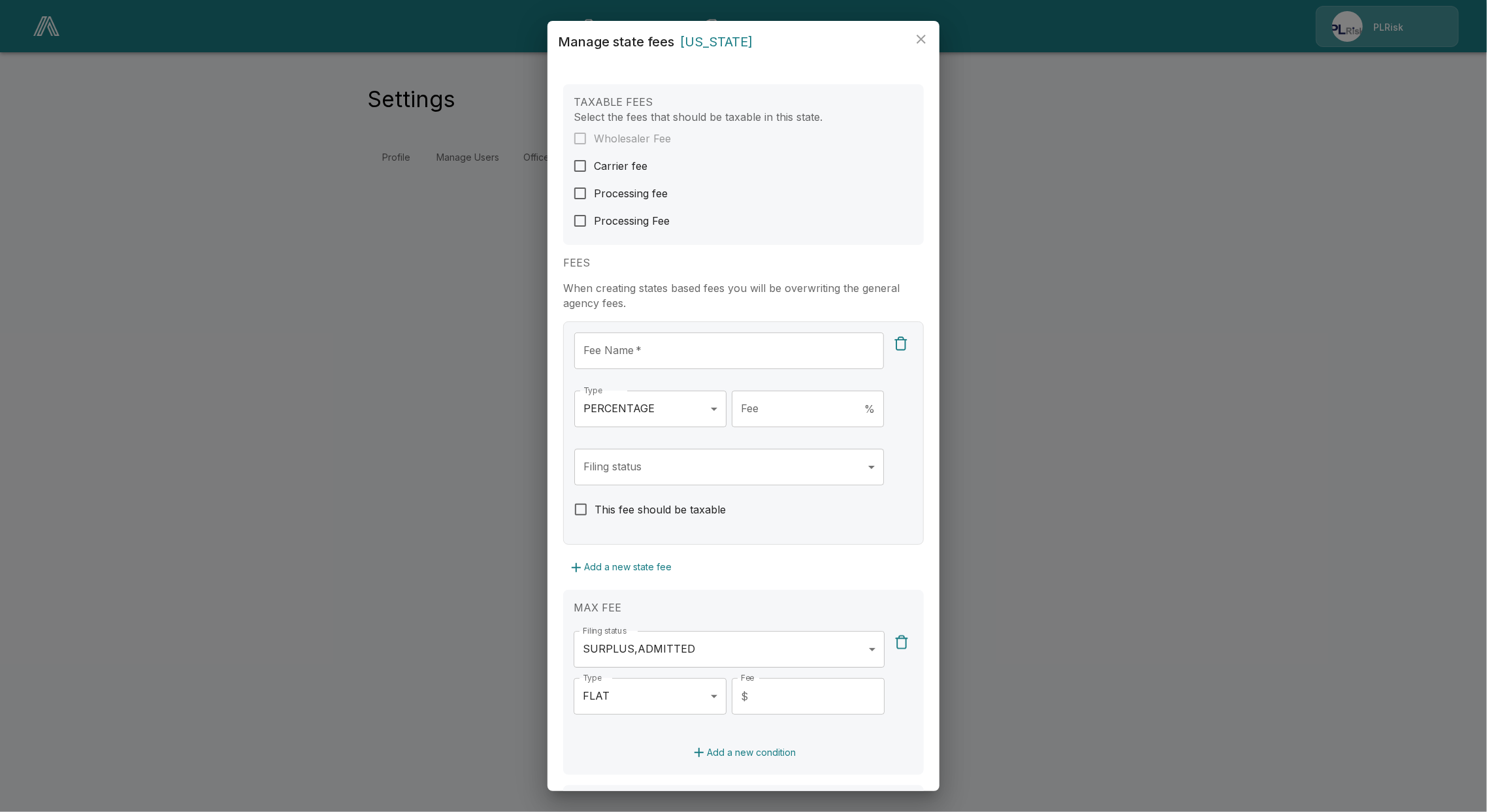
click at [650, 351] on input "Fee Name   *" at bounding box center [728, 351] width 309 height 37
paste input "**********"
click at [770, 517] on label "This fee should be taxable" at bounding box center [734, 510] width 335 height 27
click at [698, 521] on label "This fee should be taxable" at bounding box center [734, 510] width 335 height 27
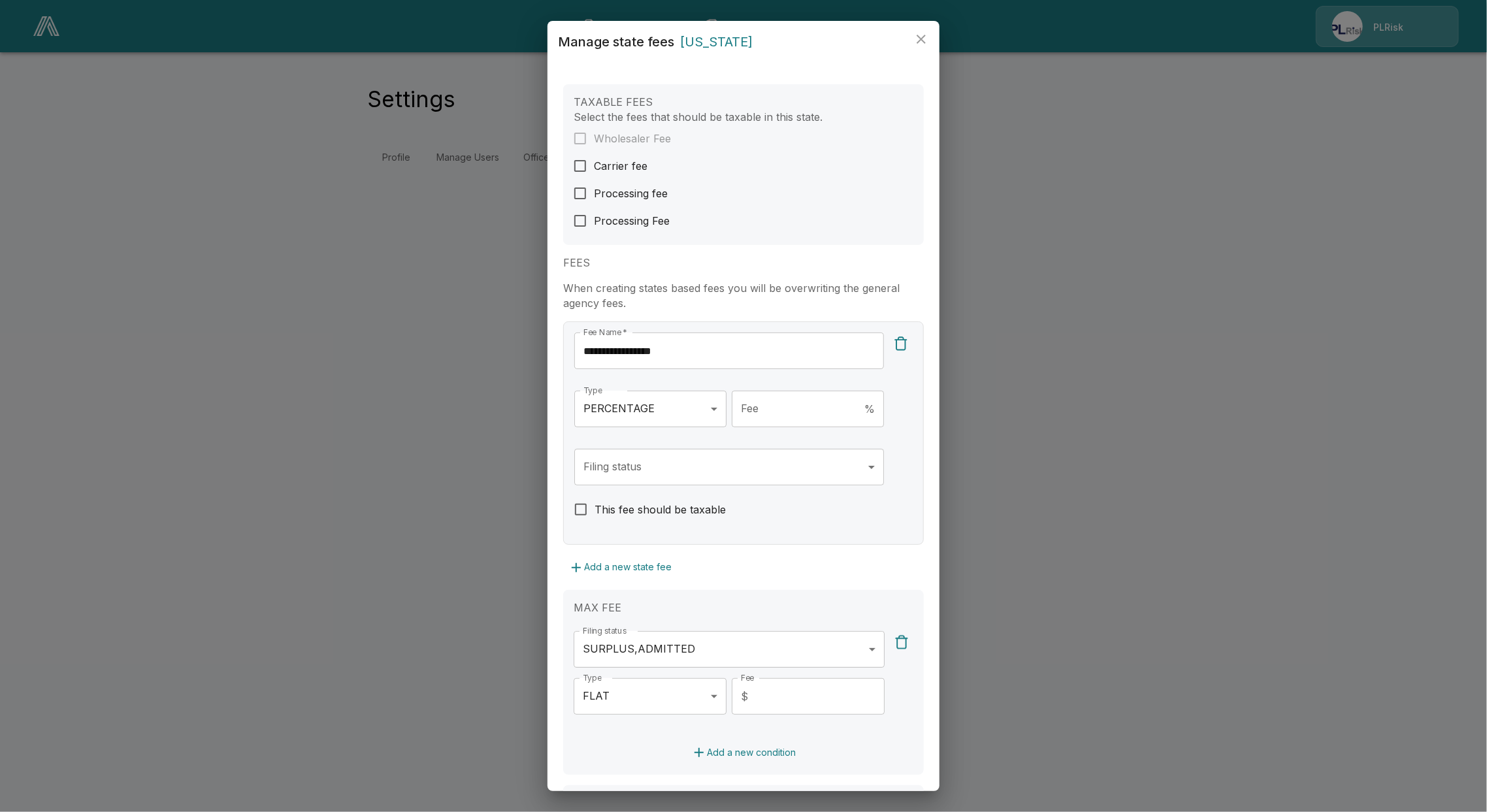
click at [760, 574] on div "Add a new state fee" at bounding box center [744, 568] width 361 height 24
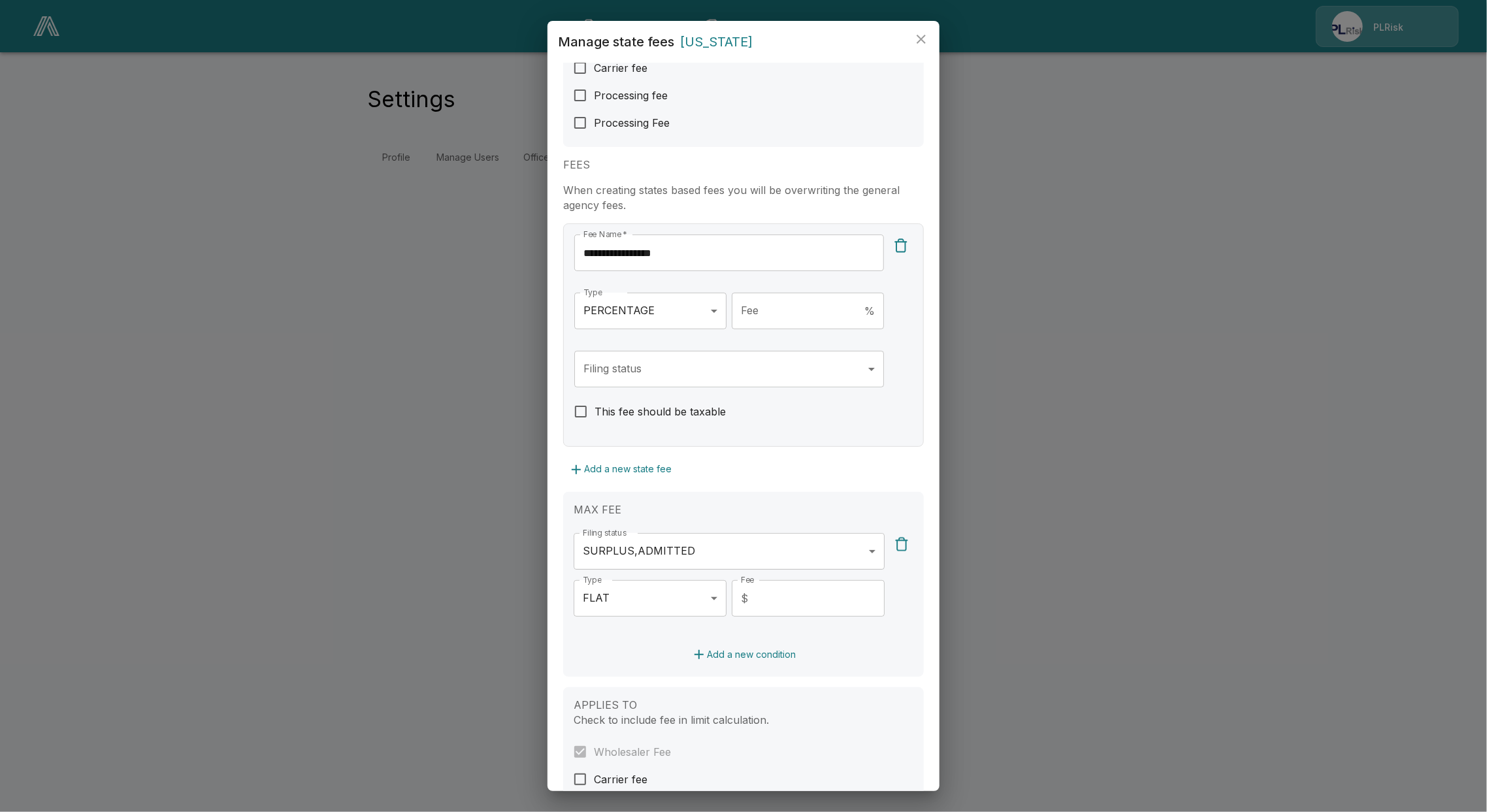
scroll to position [74, 0]
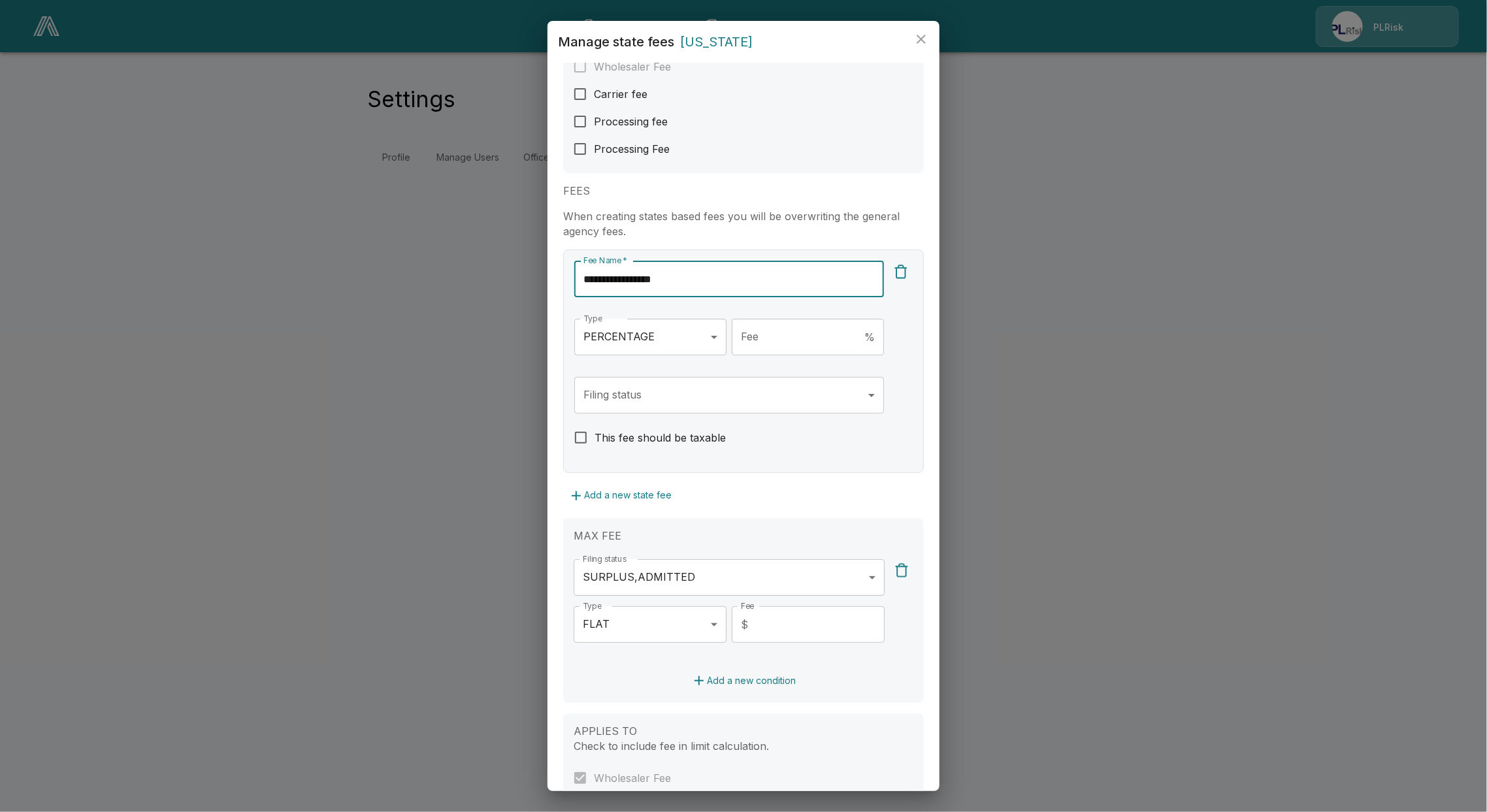
drag, startPoint x: 649, startPoint y: 277, endPoint x: 621, endPoint y: 274, distance: 28.2
click at [624, 274] on input "**********" at bounding box center [728, 279] width 309 height 37
type input "**********"
click at [650, 189] on body "**********" at bounding box center [744, 94] width 1487 height 189
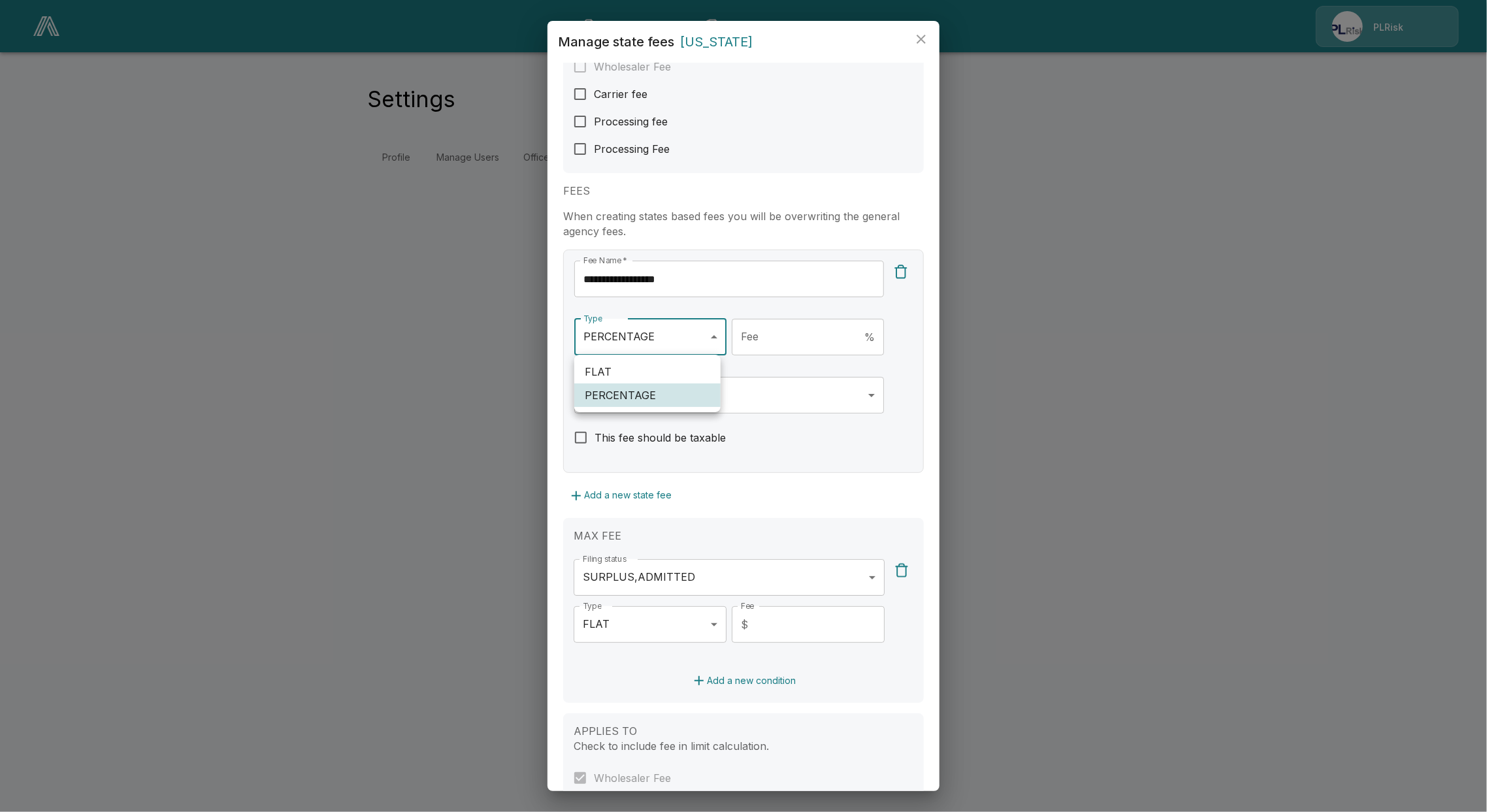
click at [651, 371] on li "FLAT" at bounding box center [646, 371] width 146 height 24
type input "****"
click at [788, 341] on input "Fee" at bounding box center [818, 337] width 131 height 37
type input "***"
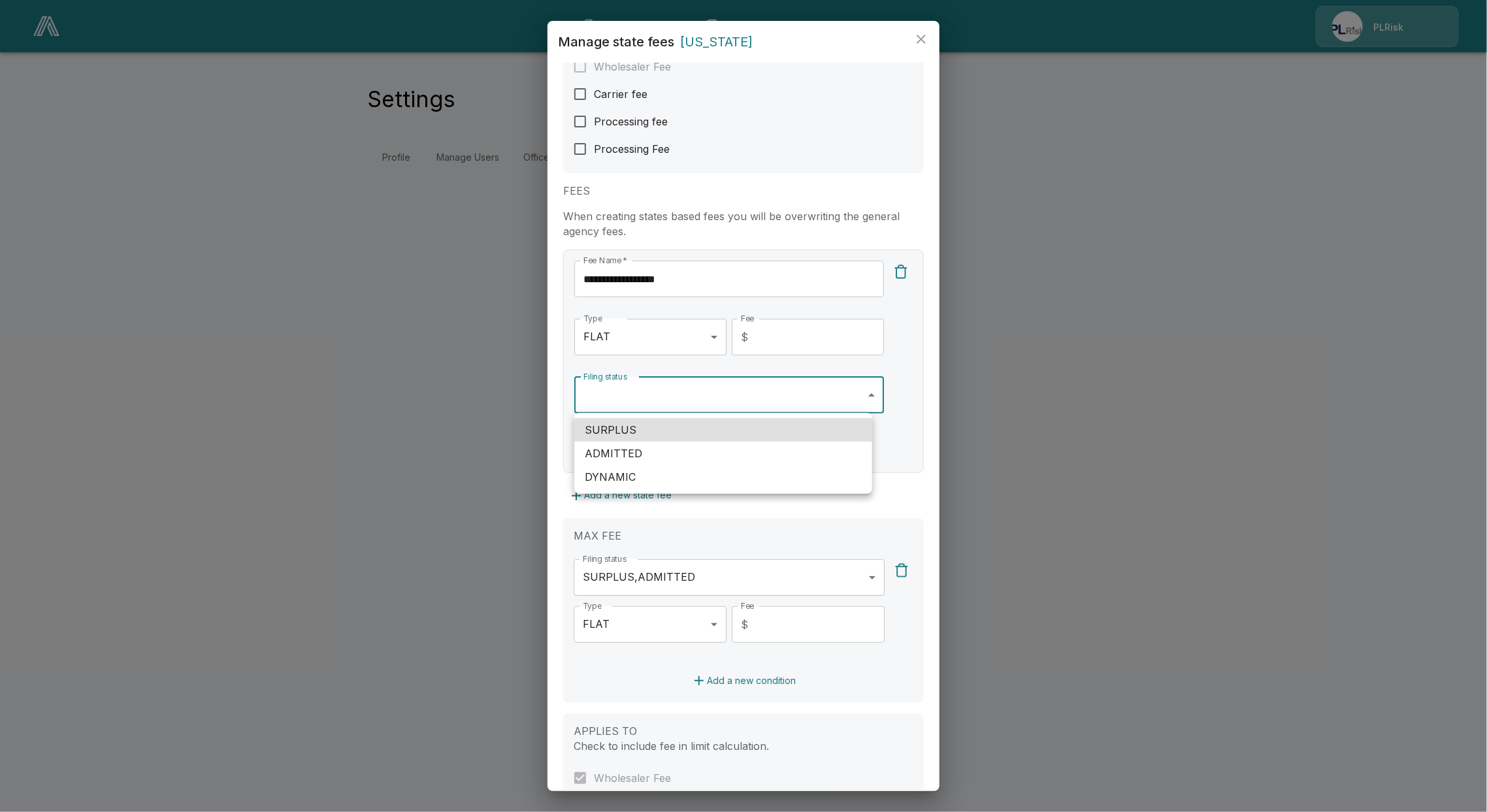
click at [781, 189] on body "**********" at bounding box center [744, 94] width 1487 height 189
click at [735, 431] on li "SURPLUS" at bounding box center [723, 429] width 298 height 24
type input "*******"
click at [930, 487] on div at bounding box center [744, 406] width 1487 height 812
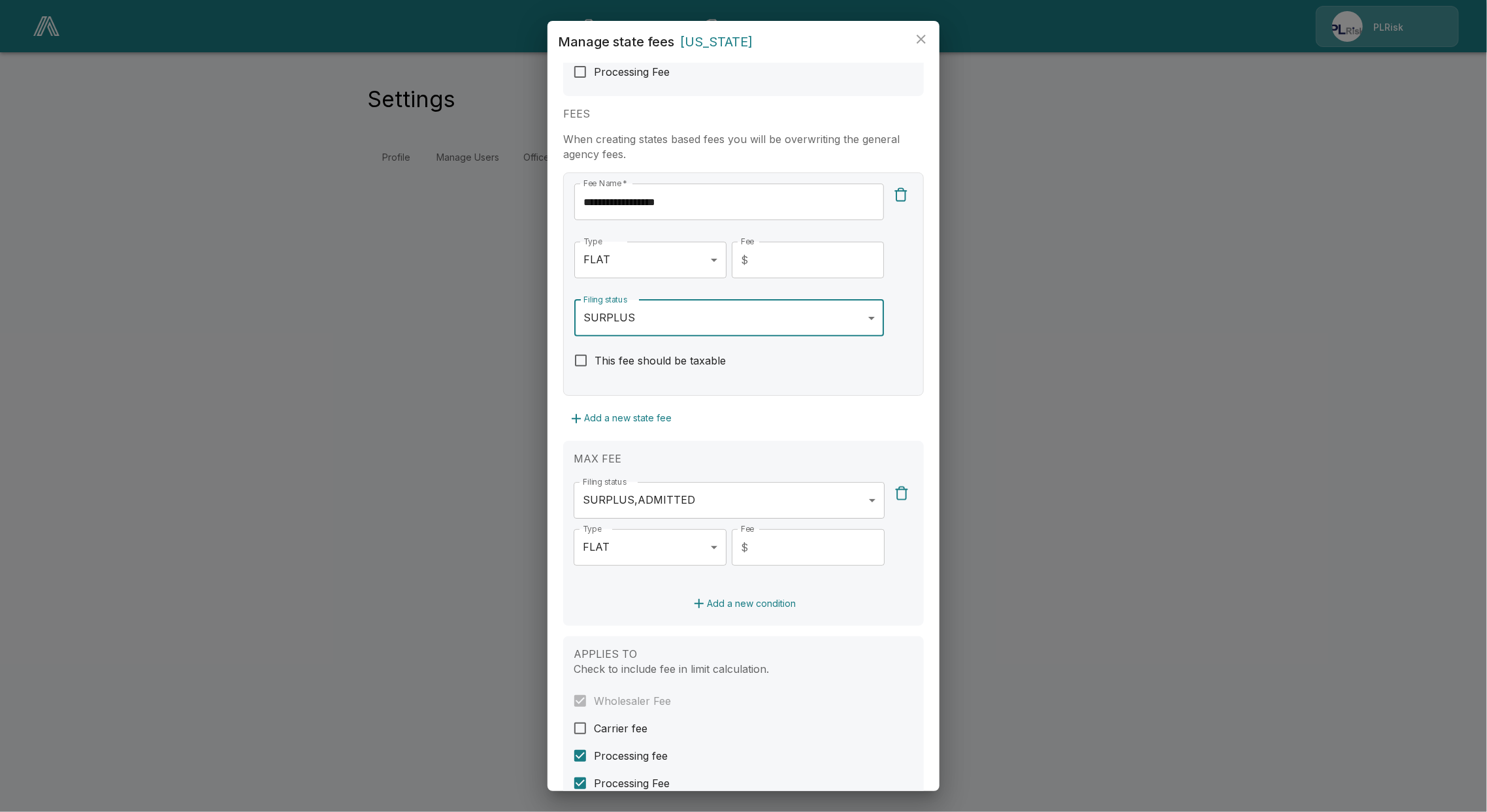
scroll to position [161, 0]
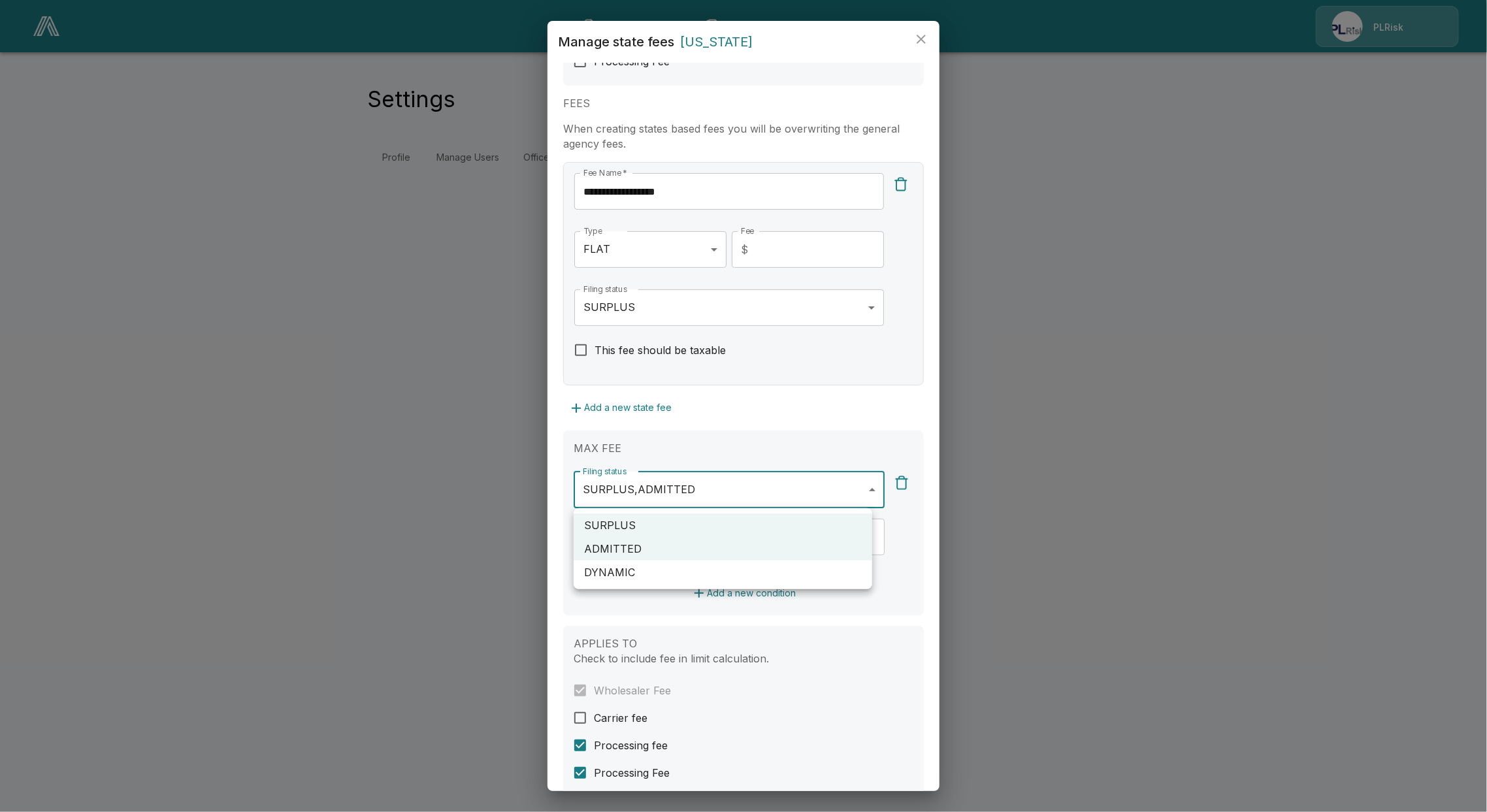
click at [693, 189] on body "**********" at bounding box center [744, 94] width 1487 height 189
click at [655, 552] on li "ADMITTED" at bounding box center [723, 548] width 299 height 24
click at [756, 434] on div at bounding box center [744, 406] width 1487 height 812
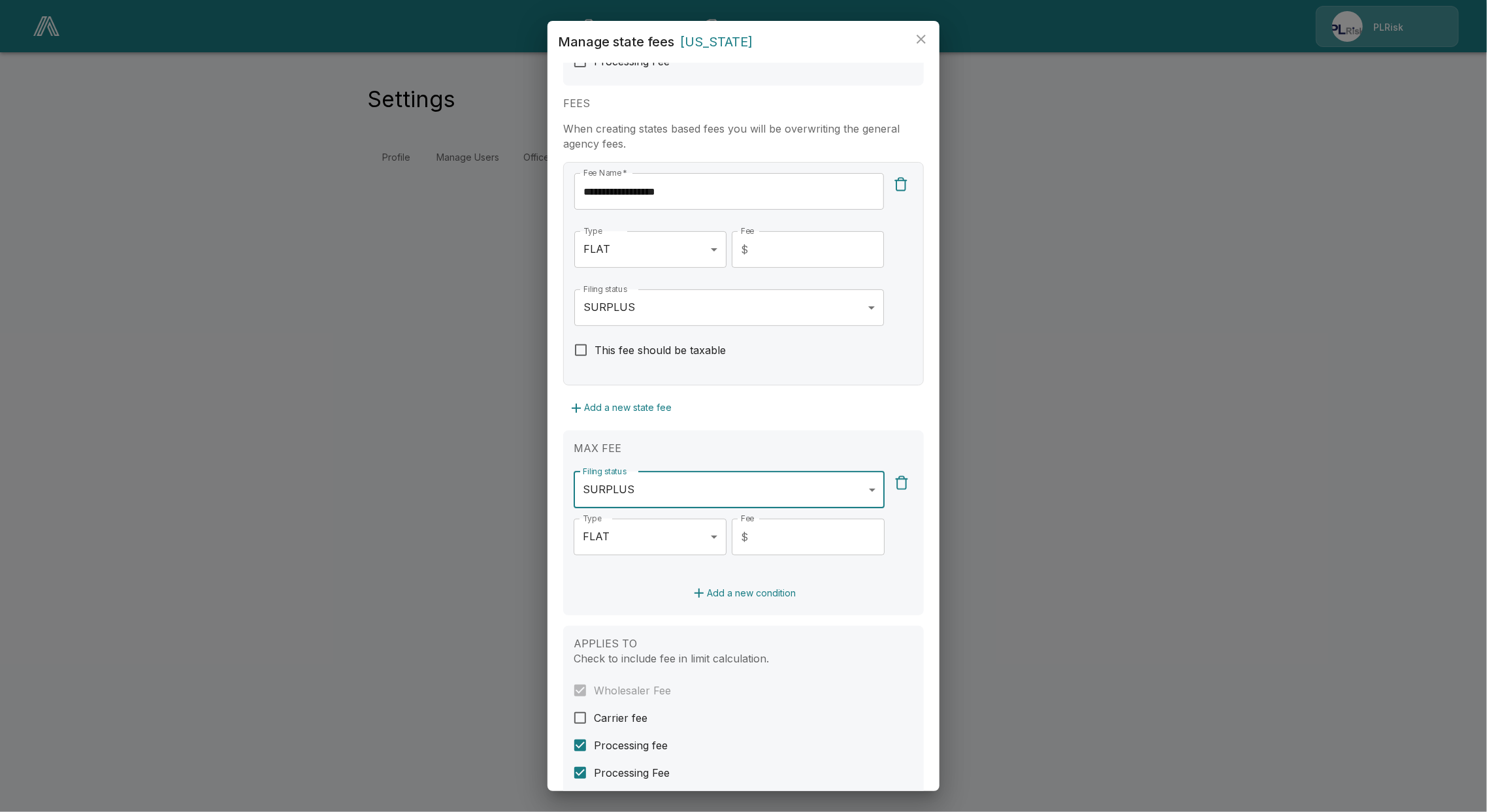
click at [681, 189] on body "**********" at bounding box center [744, 94] width 1487 height 189
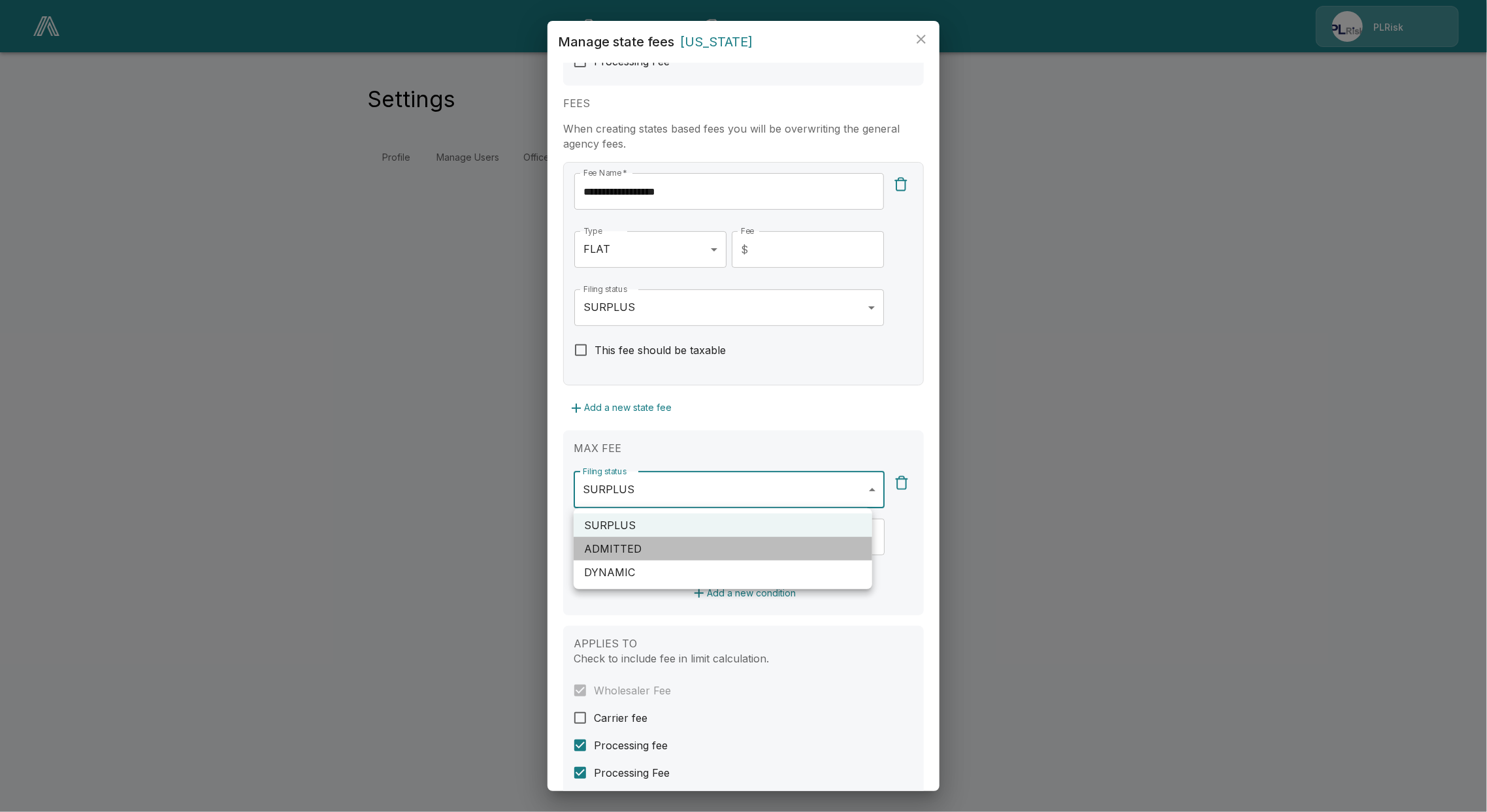
click at [678, 546] on li "ADMITTED" at bounding box center [723, 548] width 299 height 24
click at [689, 519] on li "SURPLUS" at bounding box center [723, 525] width 299 height 24
type input "********"
click at [742, 411] on div at bounding box center [744, 406] width 1487 height 812
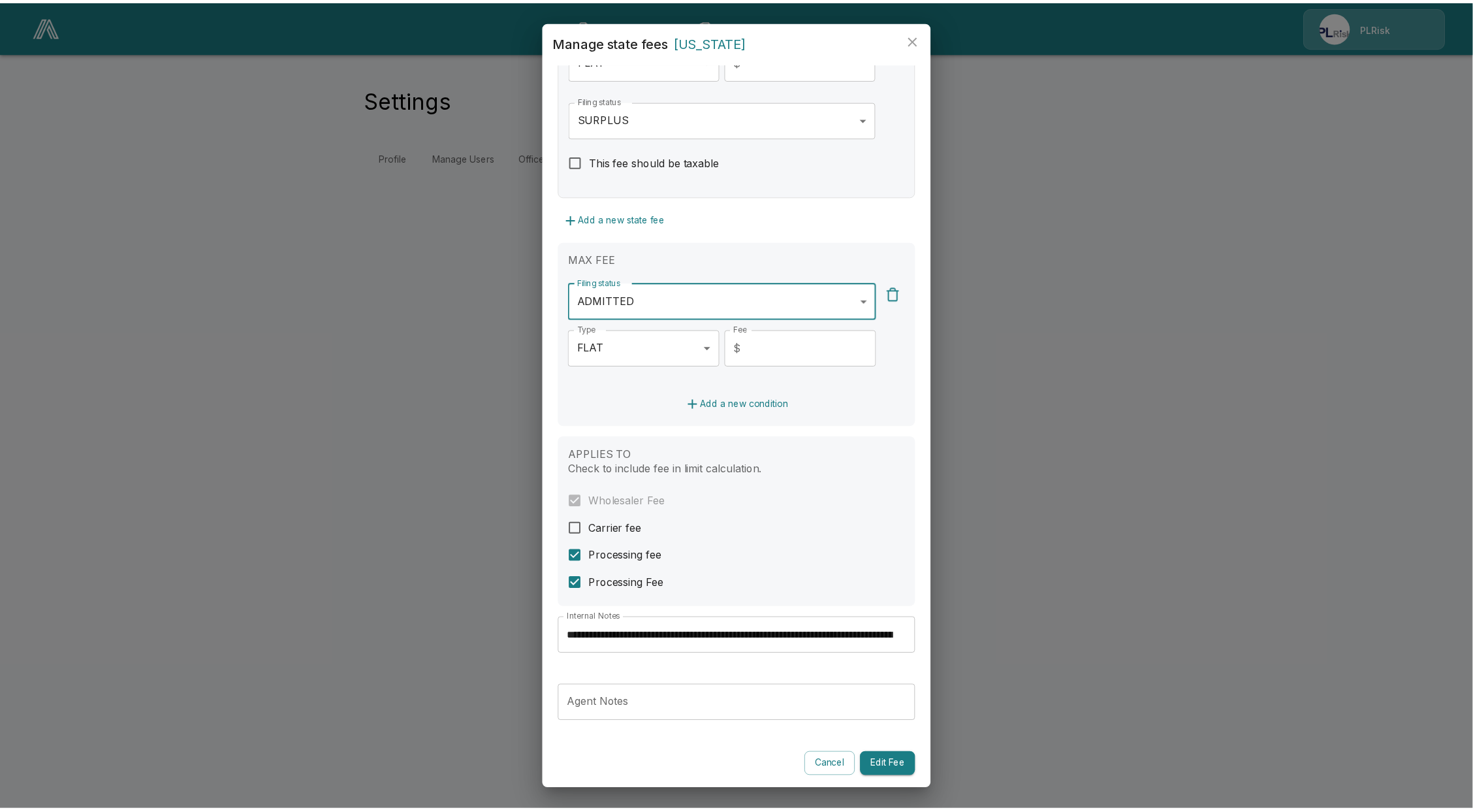
scroll to position [350, 0]
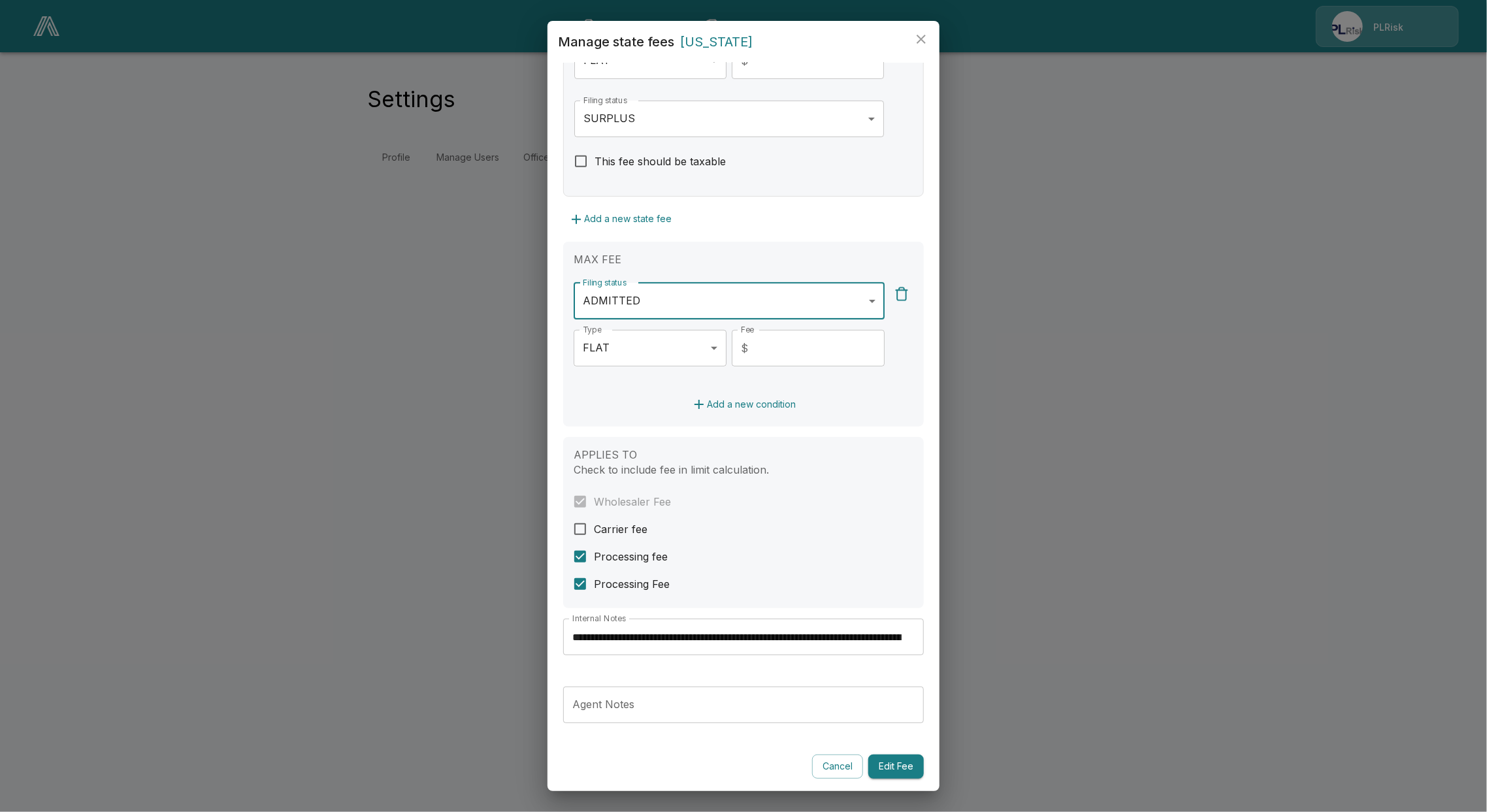
click at [880, 772] on button "Edit Fee" at bounding box center [896, 766] width 56 height 24
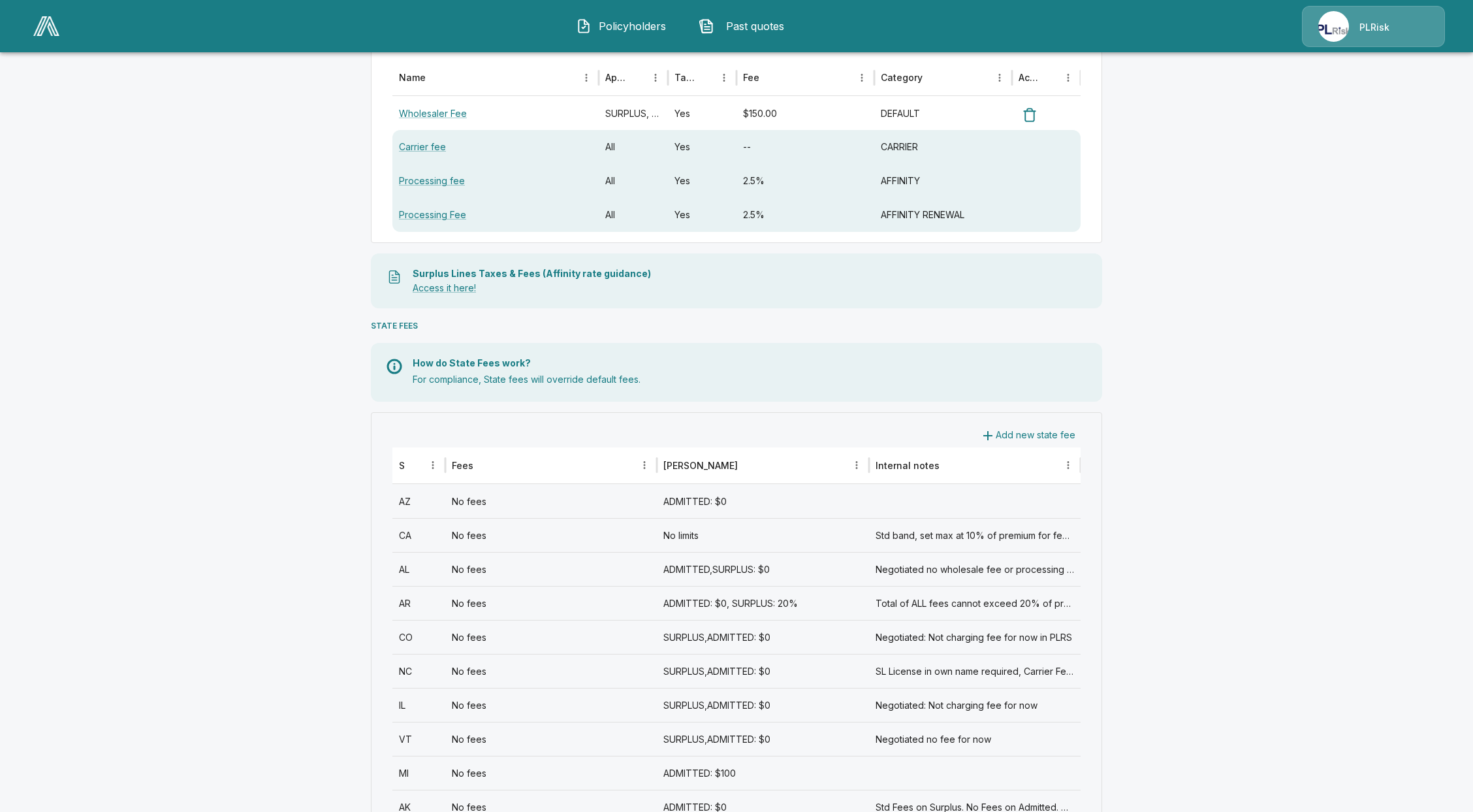
scroll to position [173, 0]
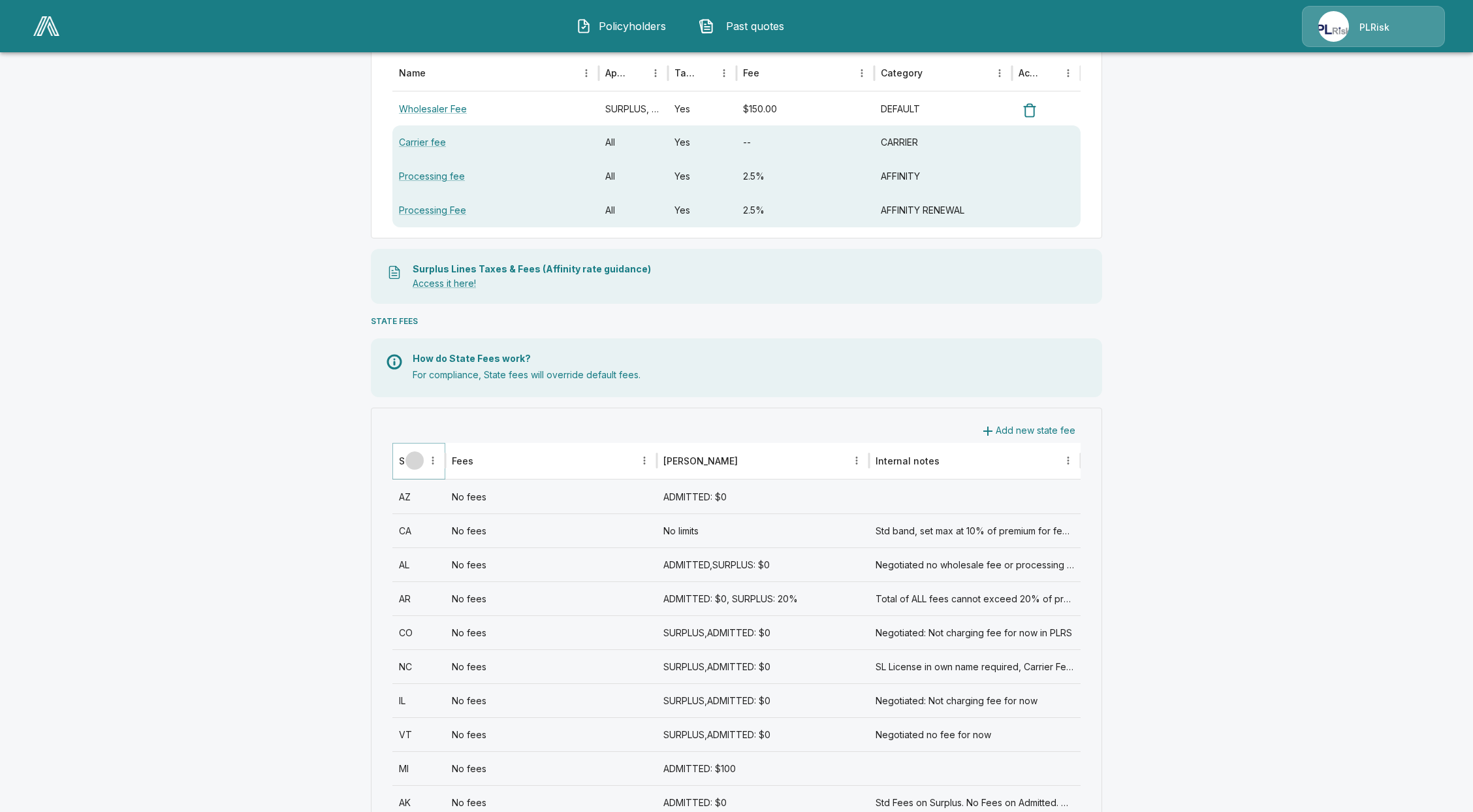
click at [416, 464] on icon "Sort" at bounding box center [414, 460] width 11 height 11
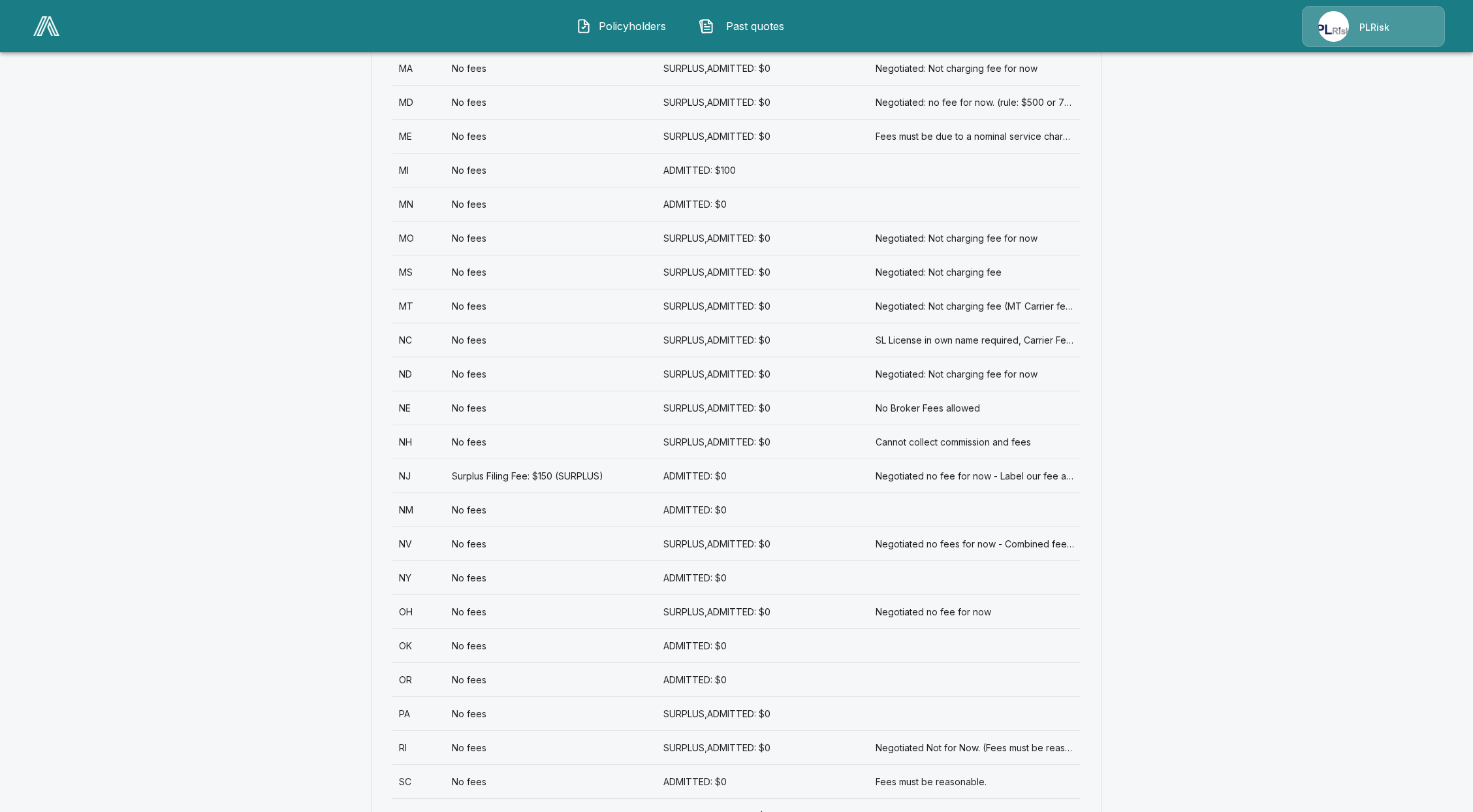
scroll to position [1175, 0]
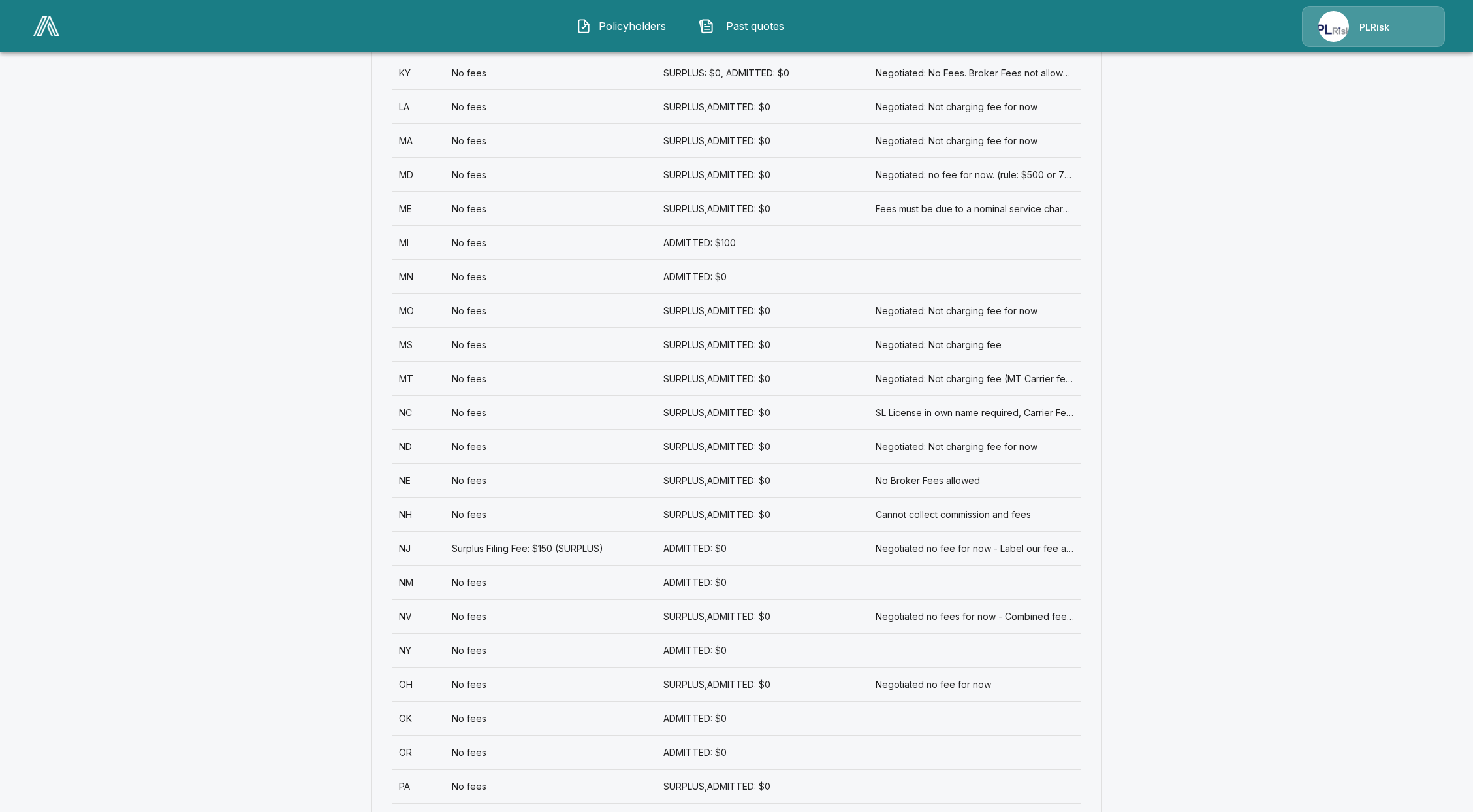
click at [423, 244] on div "MI" at bounding box center [419, 242] width 53 height 34
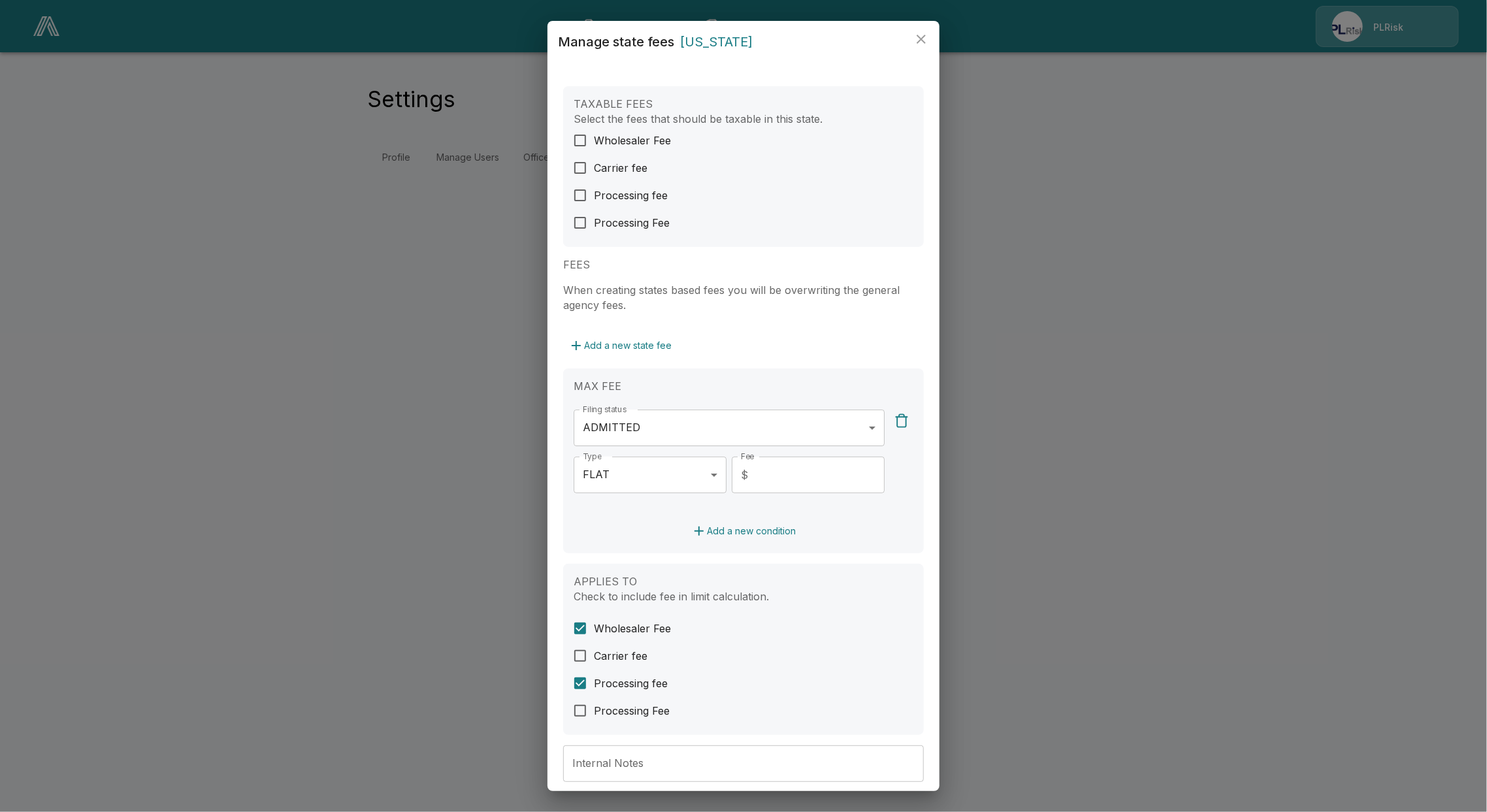
click at [629, 348] on button "Add a new state fee" at bounding box center [620, 346] width 114 height 24
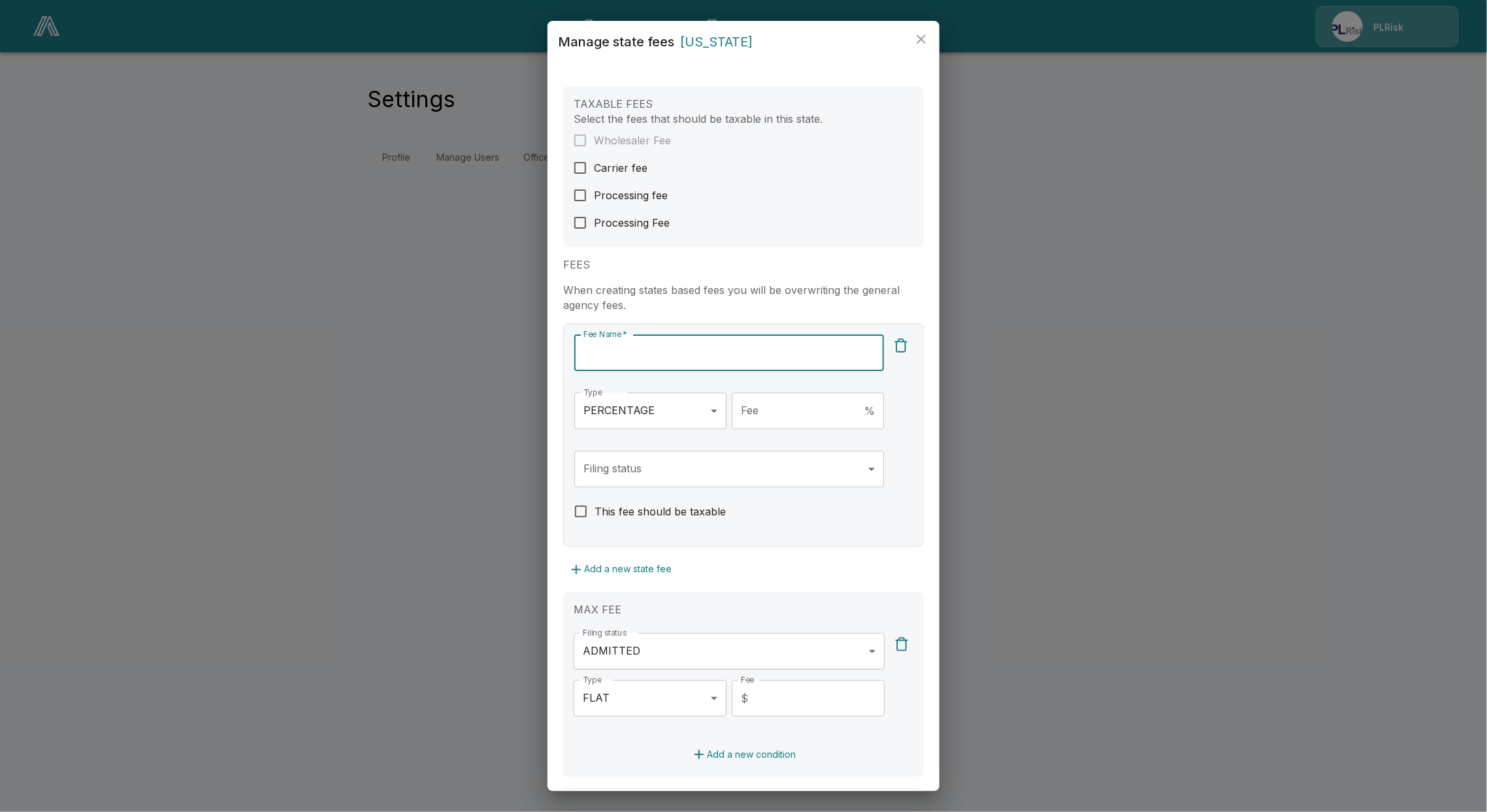
click at [646, 189] on body "**********" at bounding box center [744, 94] width 1487 height 189
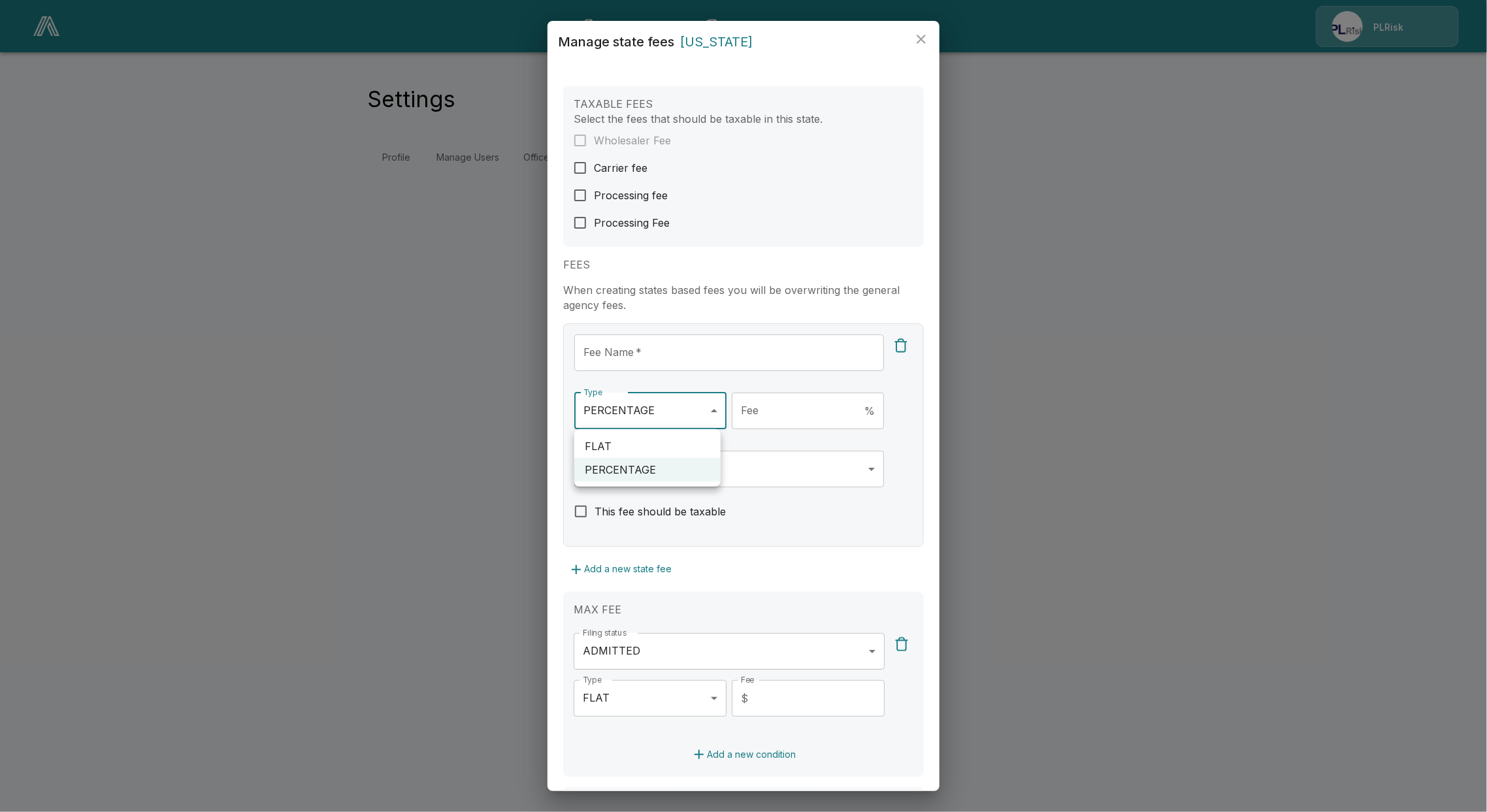
click at [653, 408] on div at bounding box center [744, 406] width 1487 height 812
click at [745, 380] on div "Fee Name   * Fee Name   *" at bounding box center [728, 358] width 309 height 47
drag, startPoint x: 879, startPoint y: 352, endPoint x: 886, endPoint y: 350, distance: 7.3
click at [889, 351] on button "button" at bounding box center [900, 345] width 22 height 22
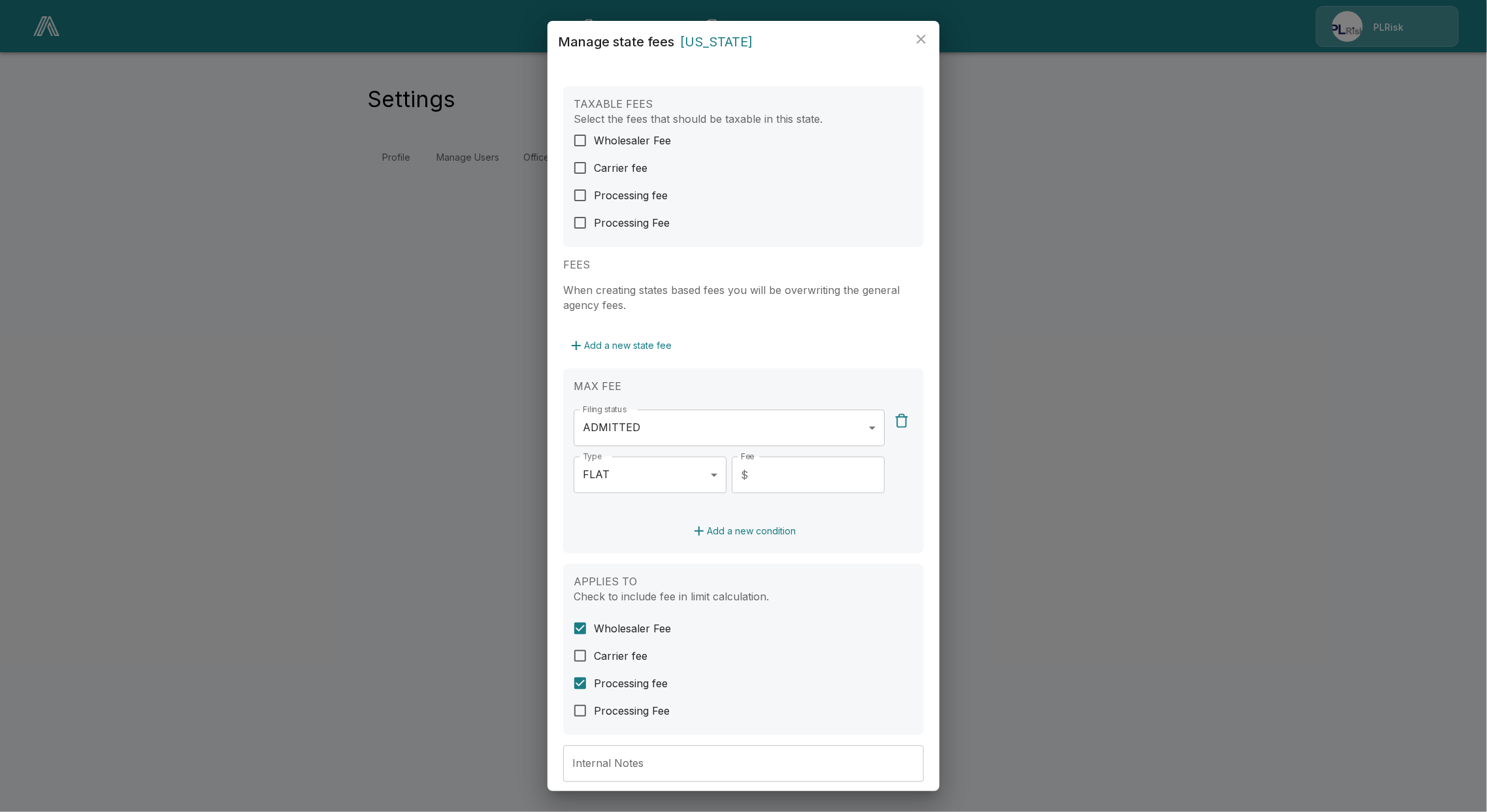
click at [855, 343] on div "Add a new state fee" at bounding box center [744, 346] width 361 height 24
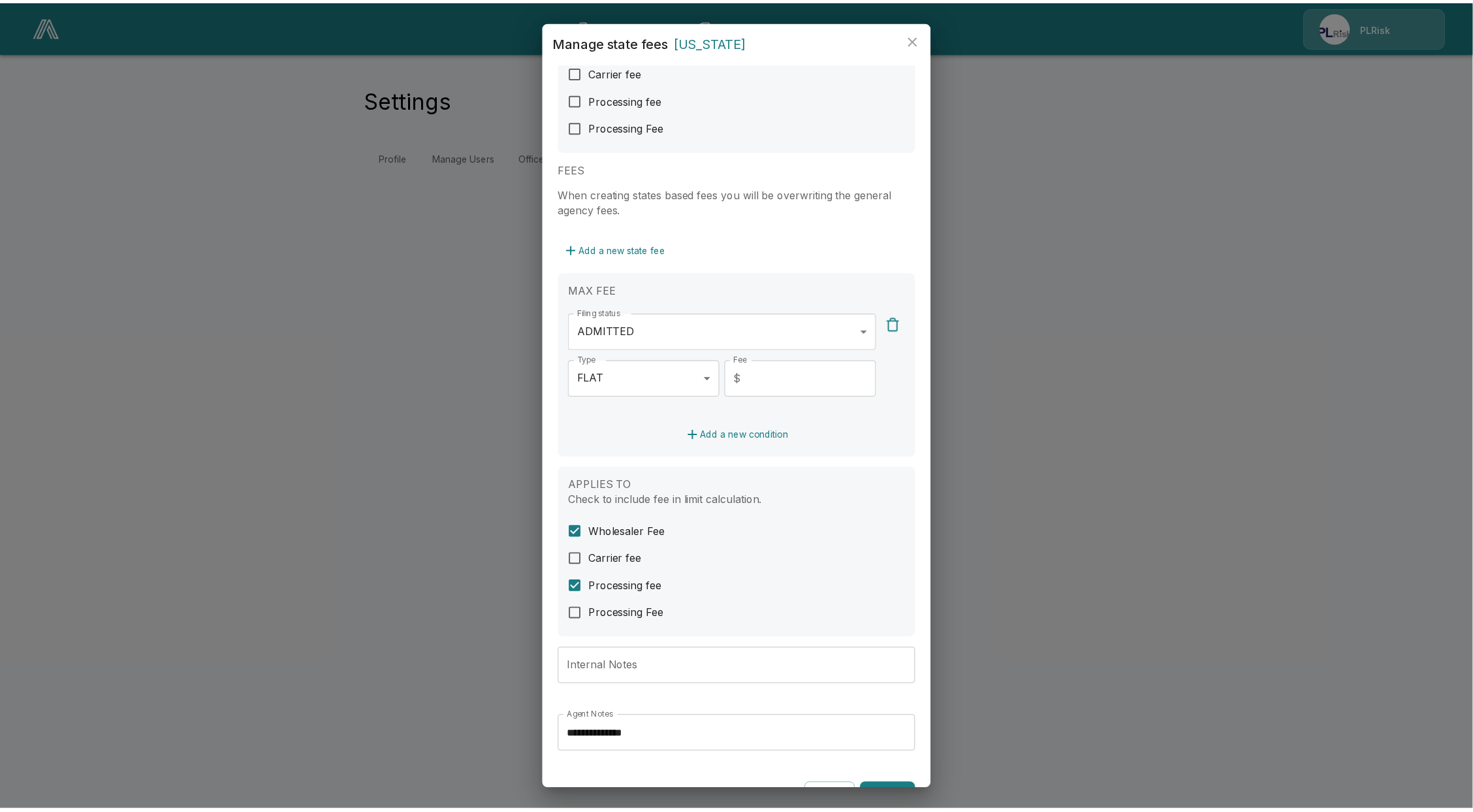
scroll to position [127, 0]
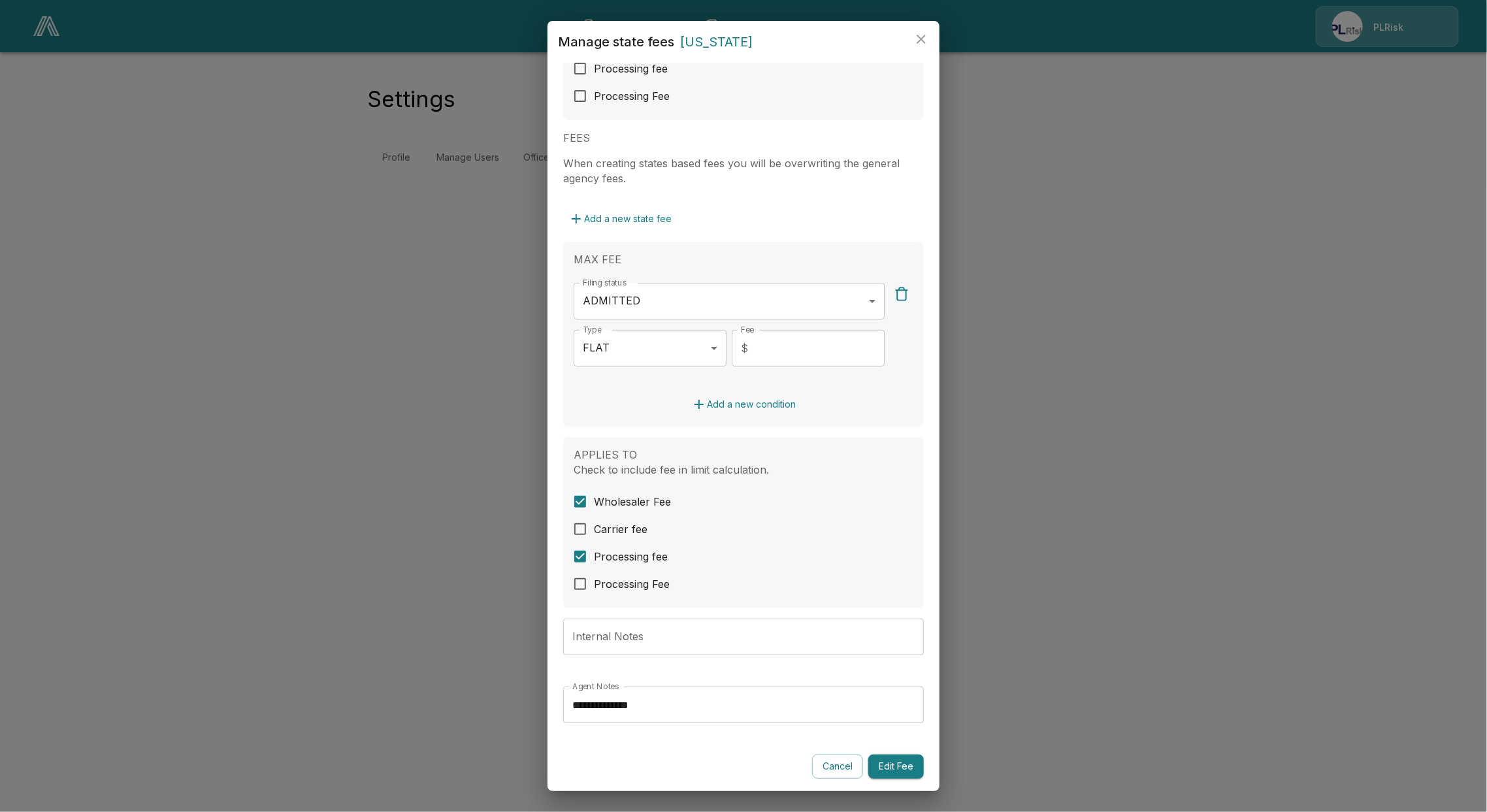
click at [776, 745] on div "**********" at bounding box center [744, 369] width 361 height 819
click at [826, 768] on button "Cancel" at bounding box center [837, 766] width 51 height 24
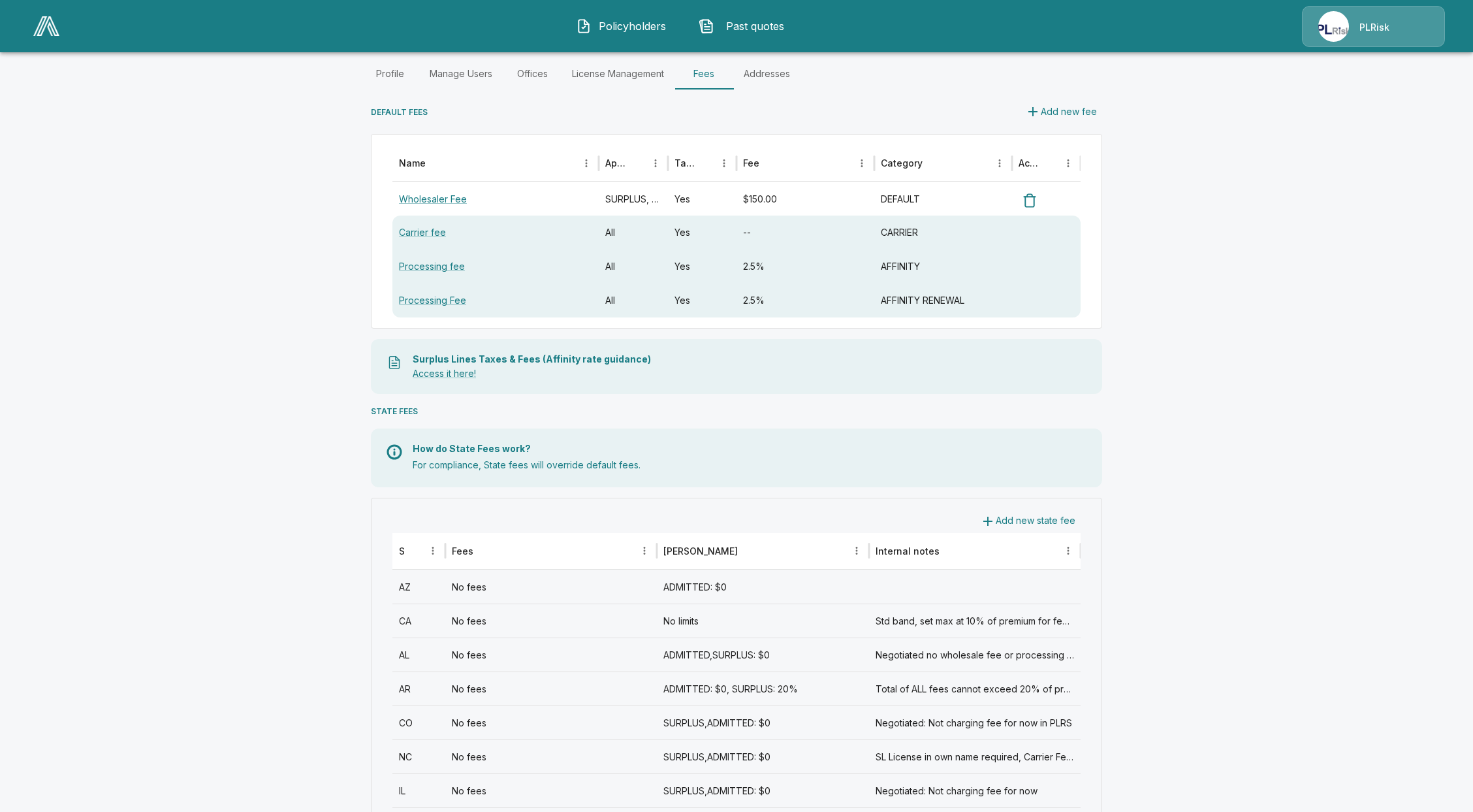
scroll to position [87, 0]
click at [421, 550] on icon "Sort" at bounding box center [414, 547] width 11 height 11
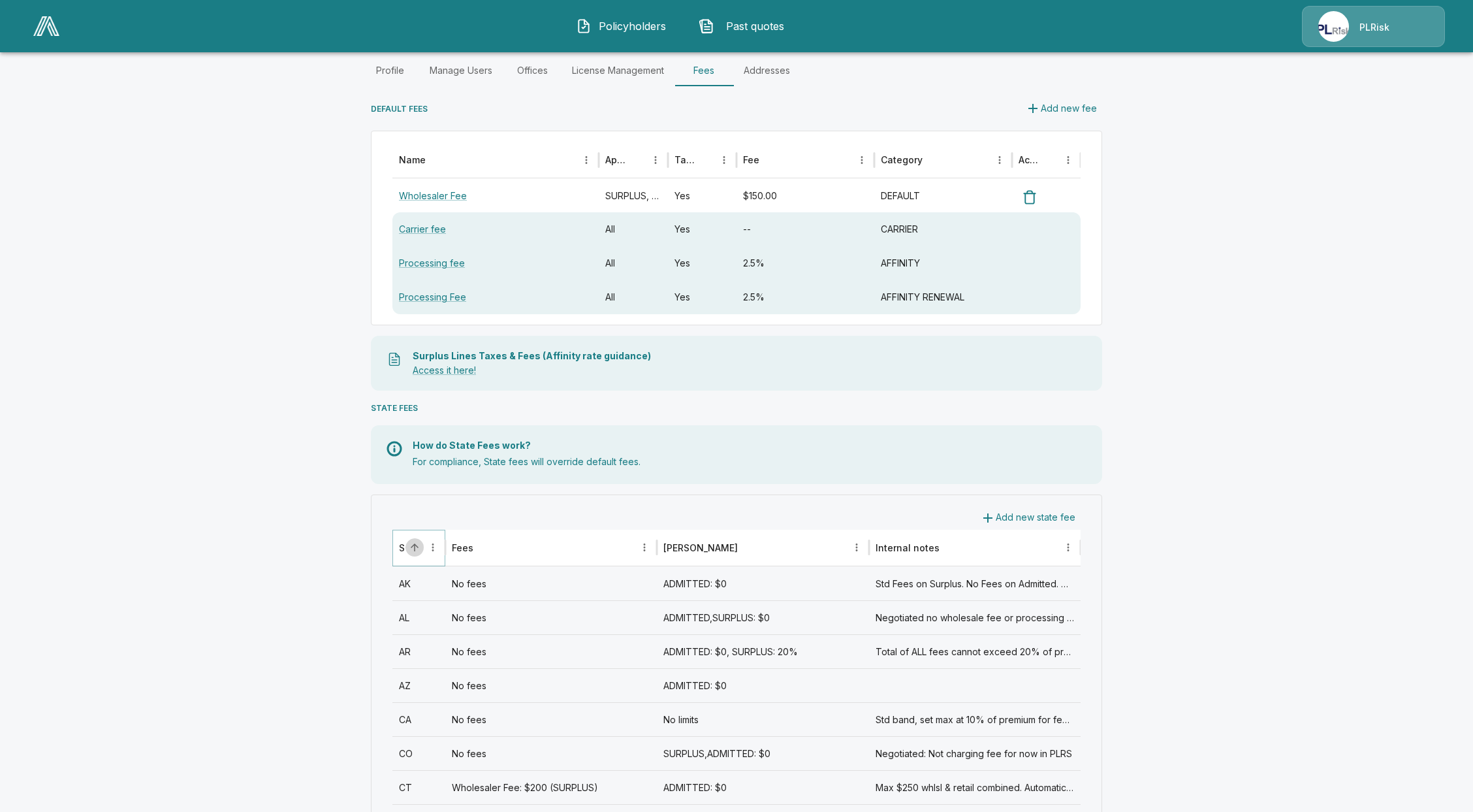
click at [421, 551] on icon "Sort" at bounding box center [414, 547] width 11 height 11
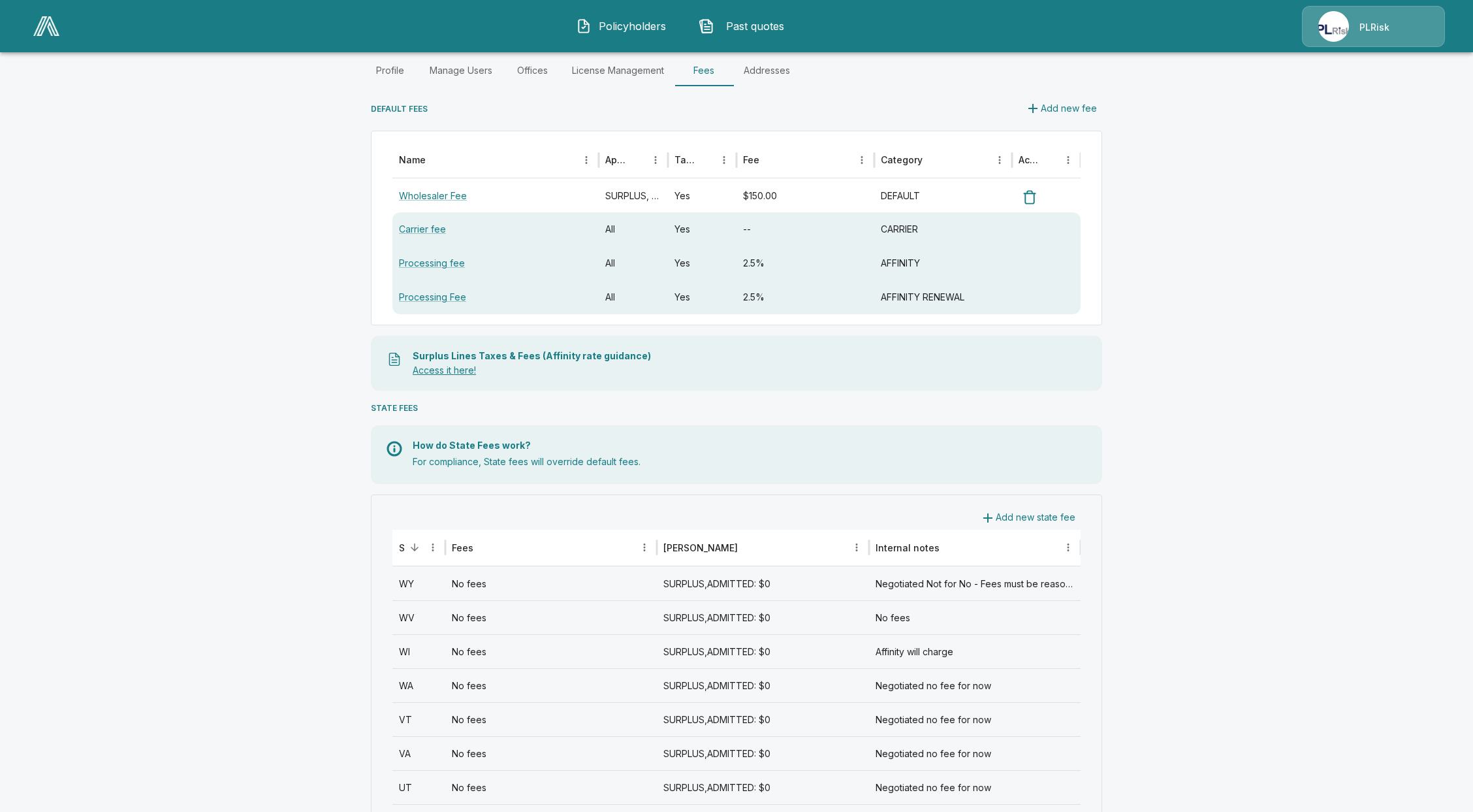
click at [461, 370] on link "Access it here!" at bounding box center [444, 370] width 63 height 11
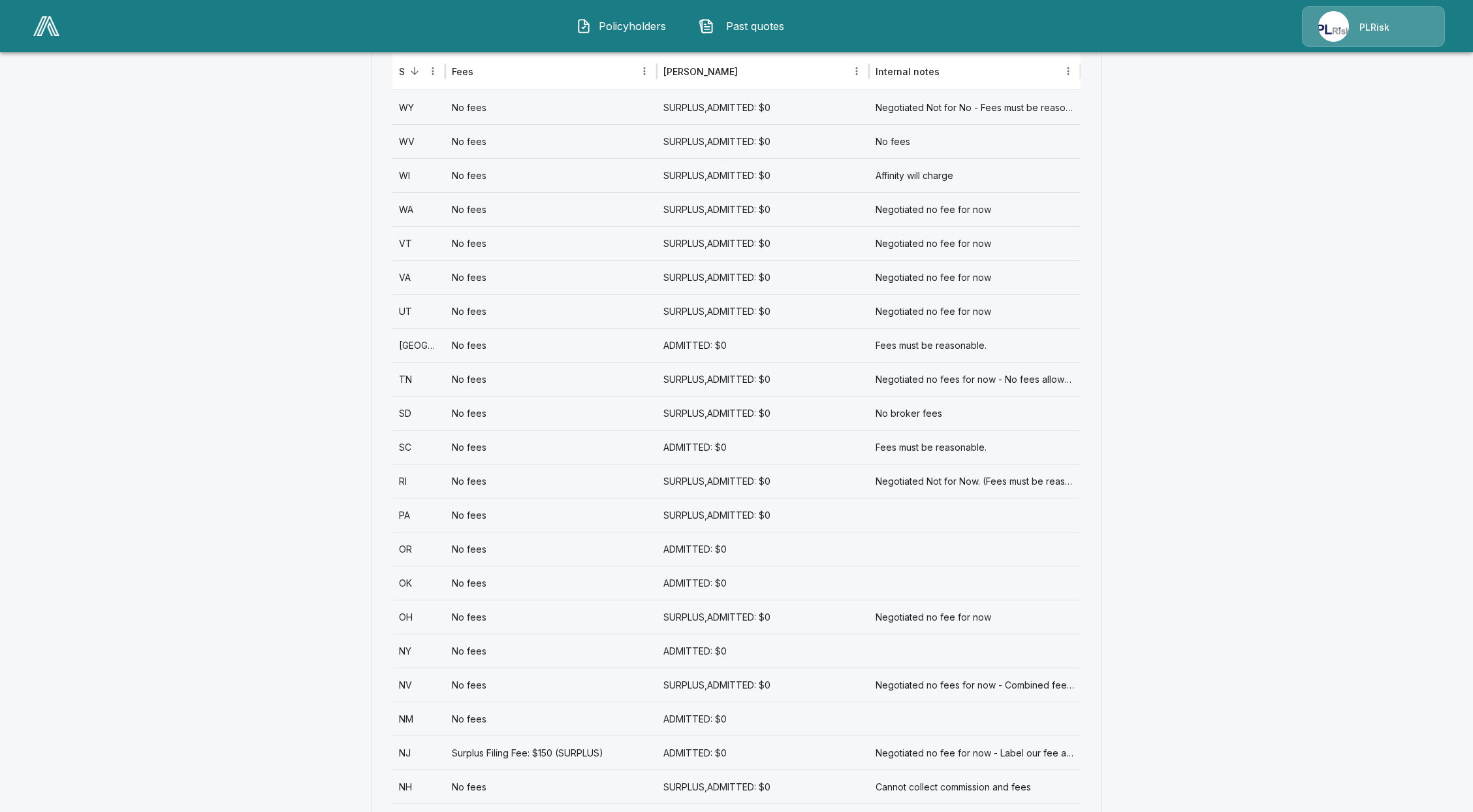
scroll to position [435, 0]
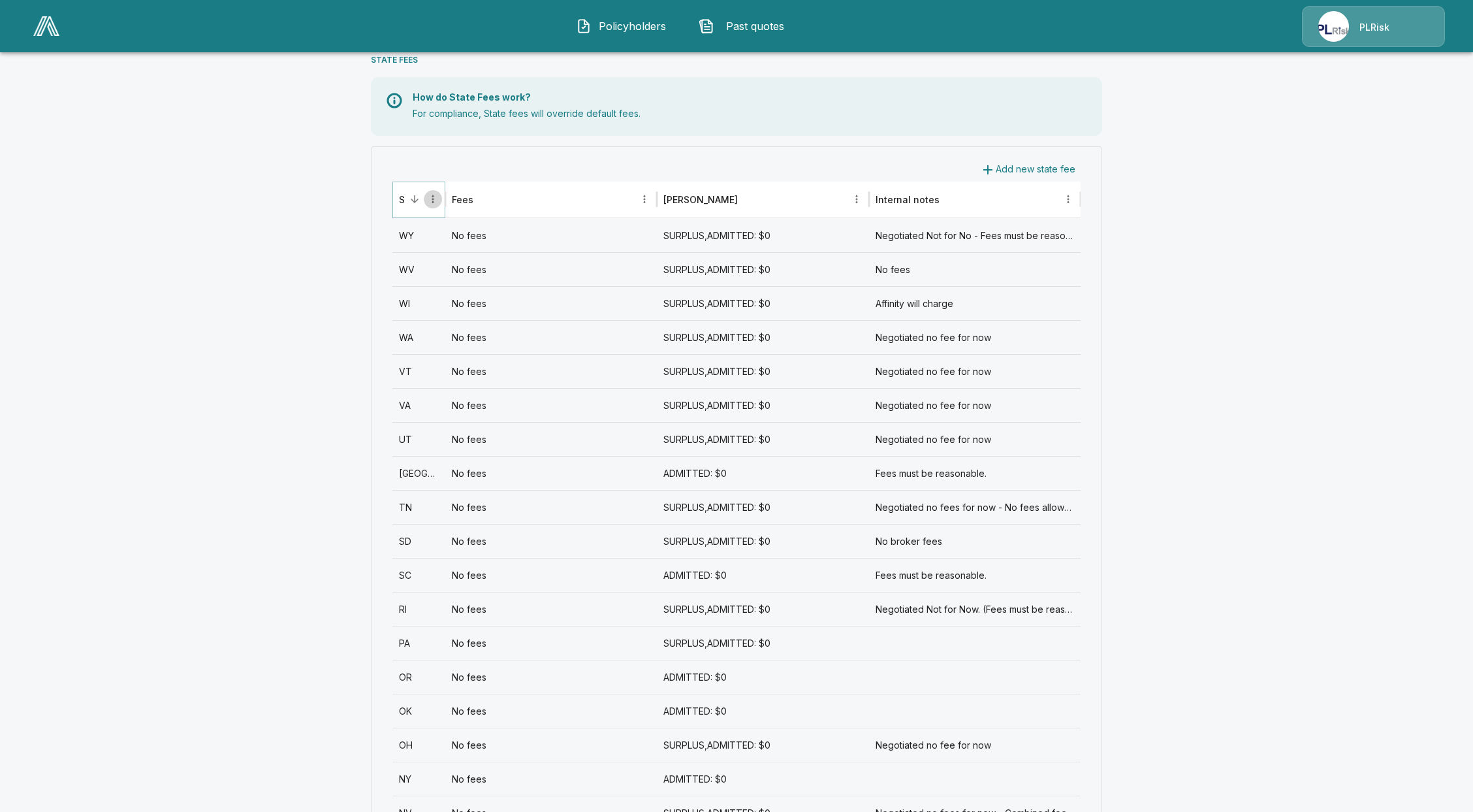
click at [434, 197] on icon "State column menu" at bounding box center [432, 199] width 11 height 11
click at [421, 198] on icon "Sort" at bounding box center [414, 199] width 11 height 11
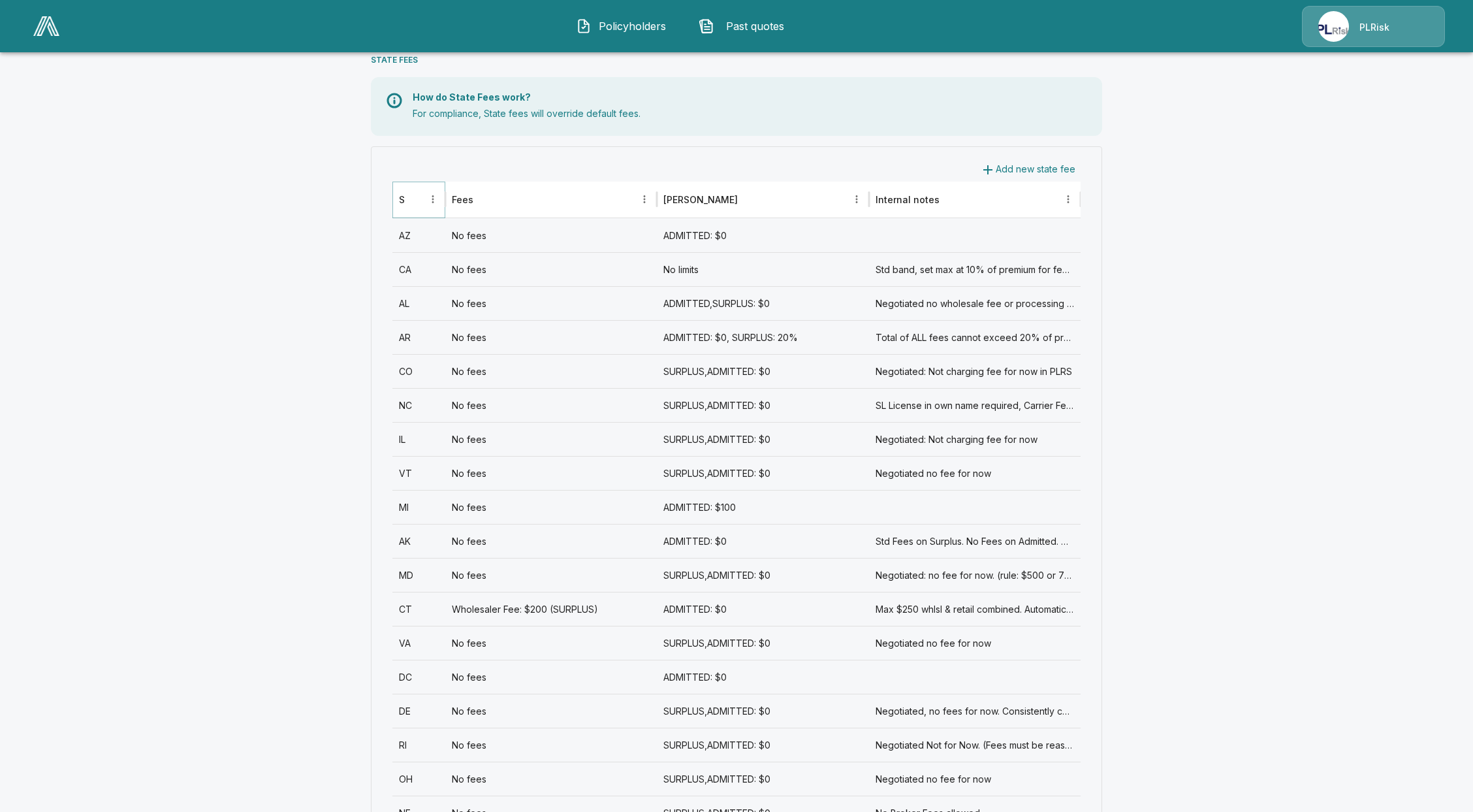
click at [419, 198] on icon "Sort" at bounding box center [415, 199] width 8 height 8
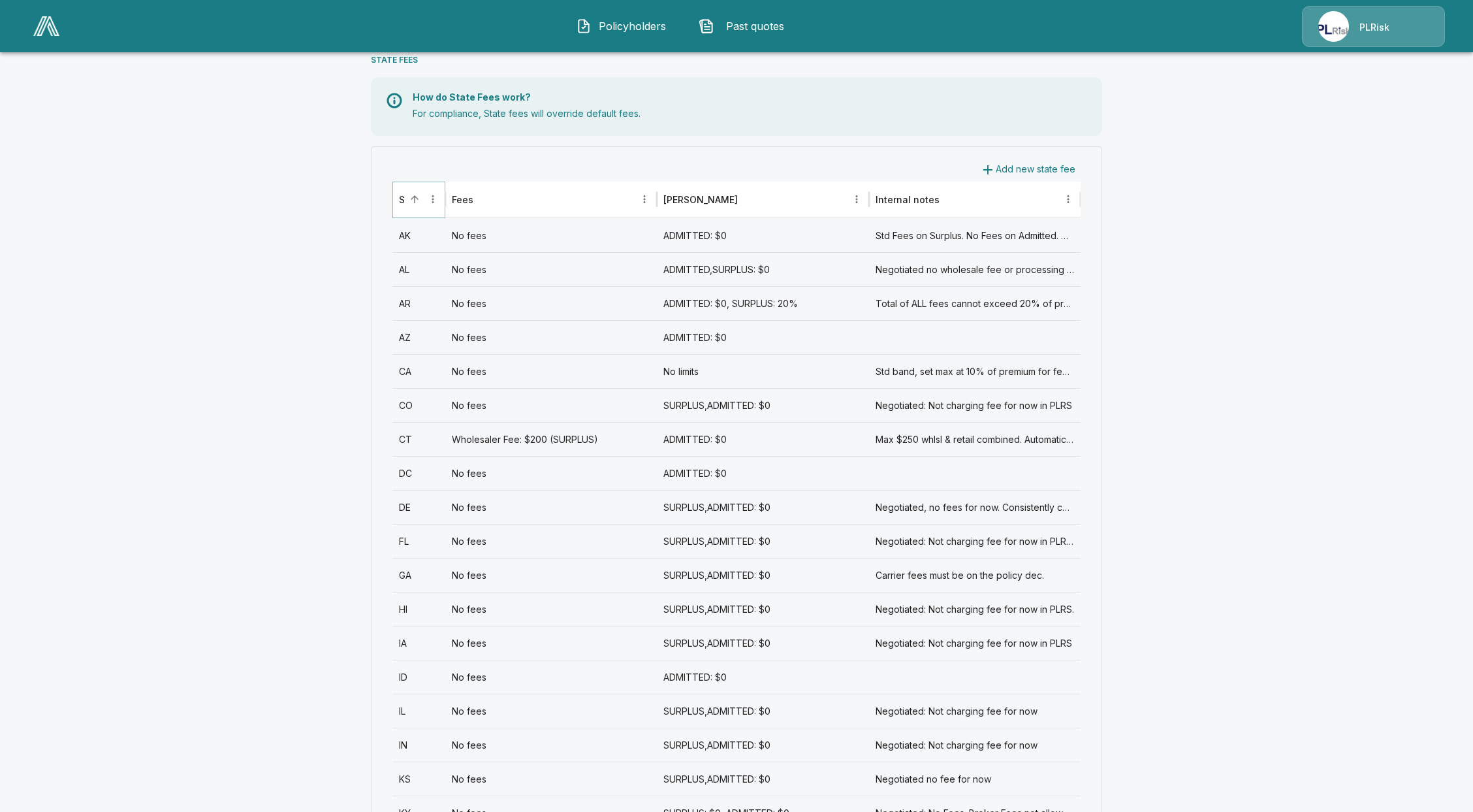
click at [419, 198] on icon "Sort" at bounding box center [415, 199] width 8 height 8
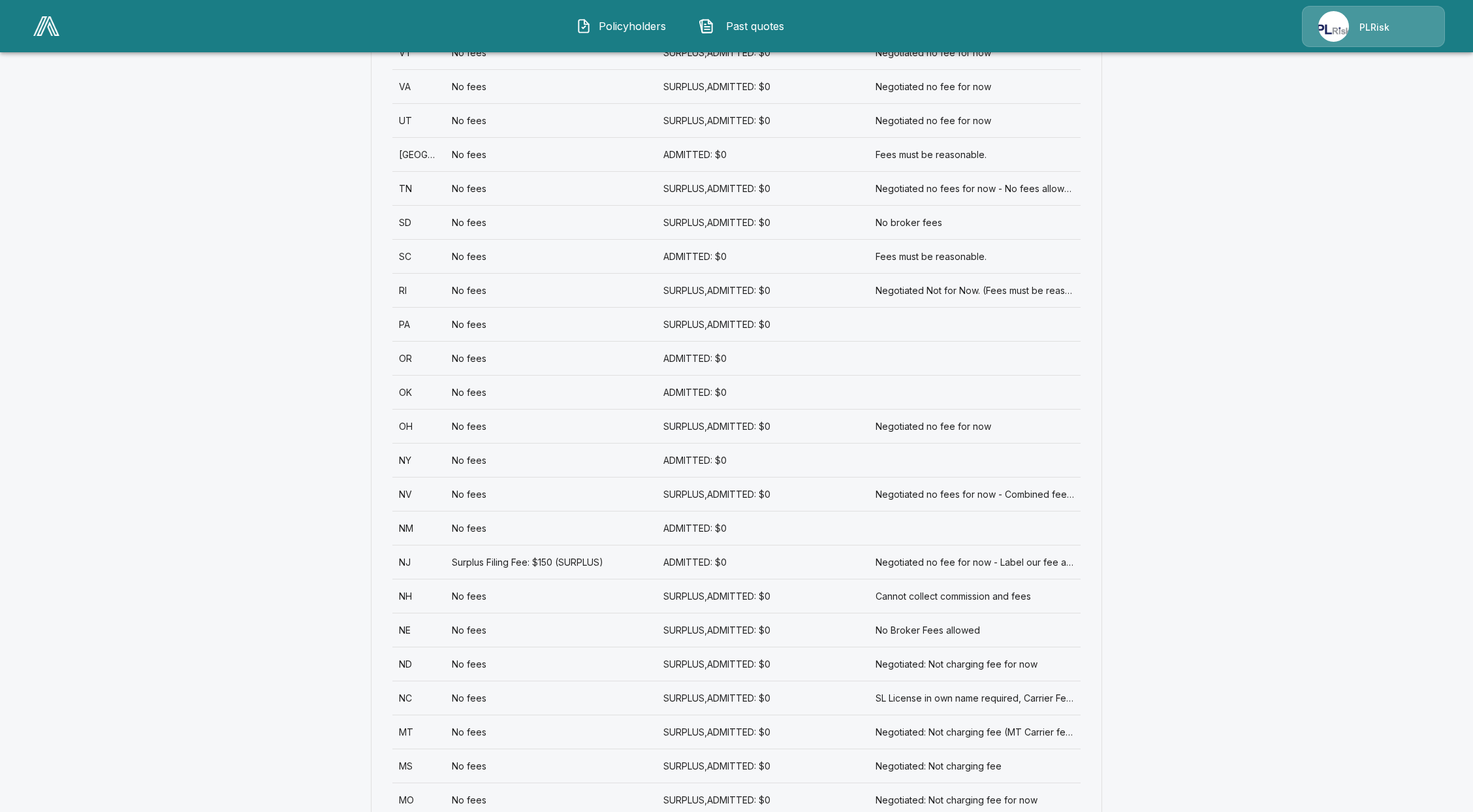
scroll to position [784, 0]
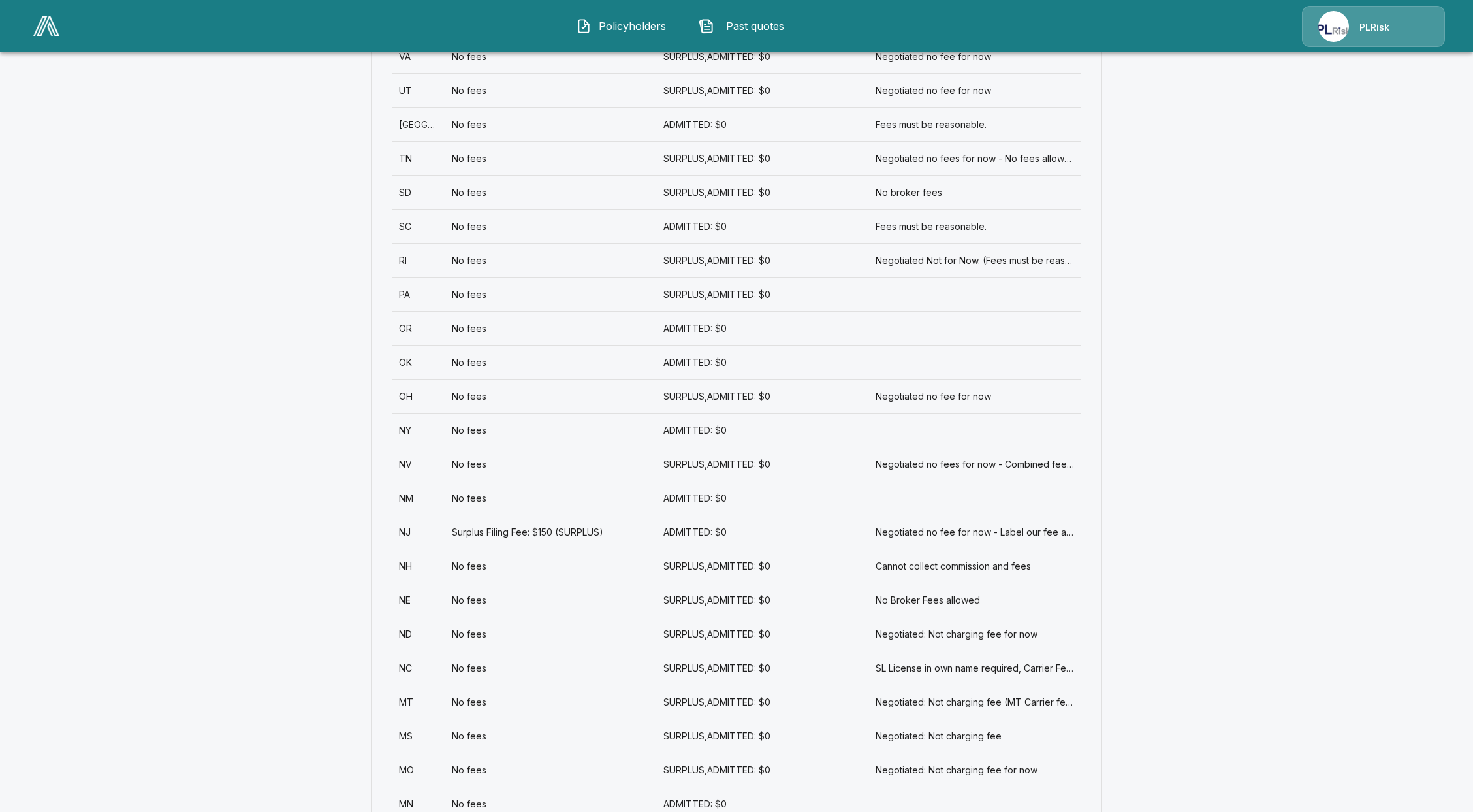
click at [436, 365] on div "OK" at bounding box center [419, 361] width 53 height 34
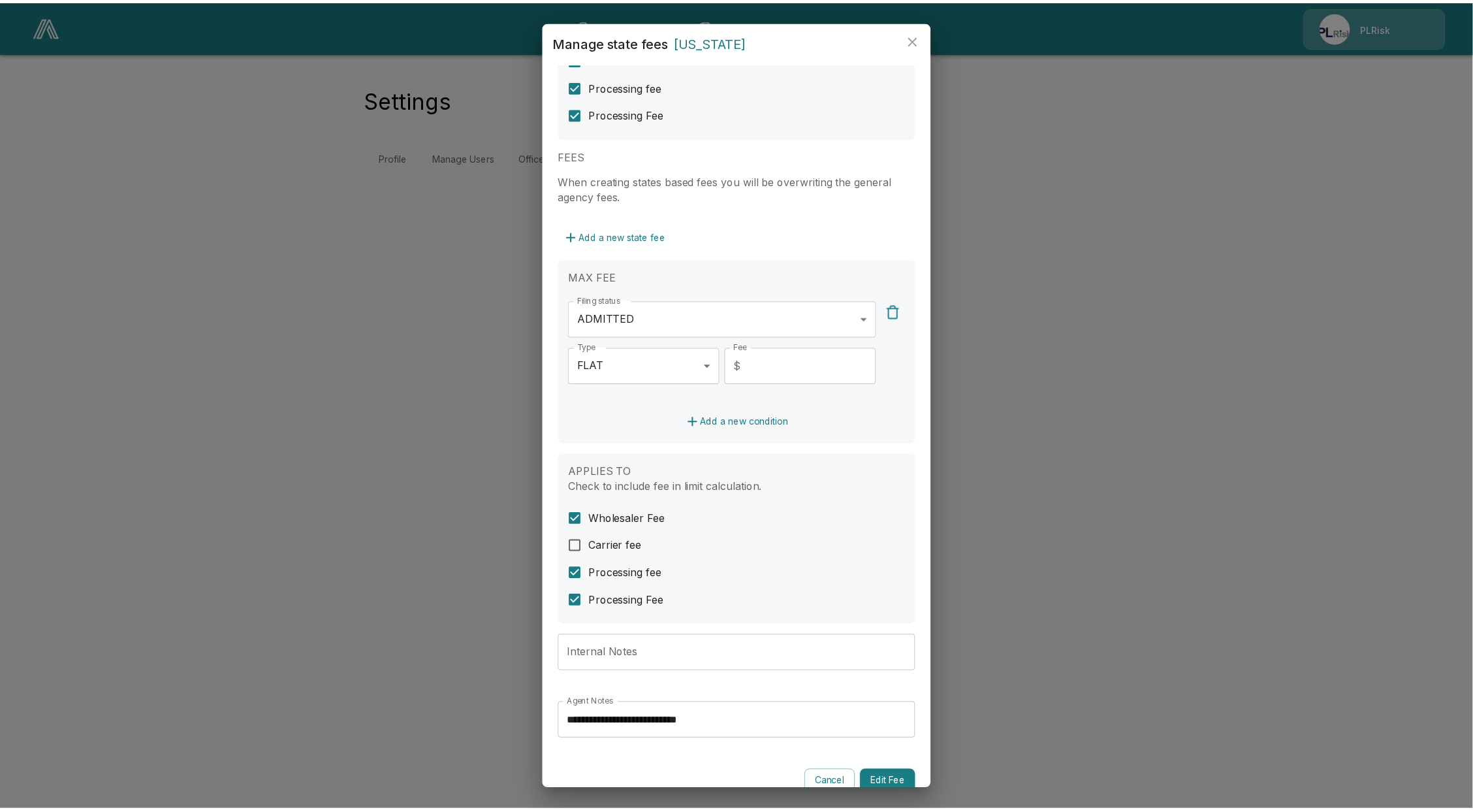
scroll to position [127, 0]
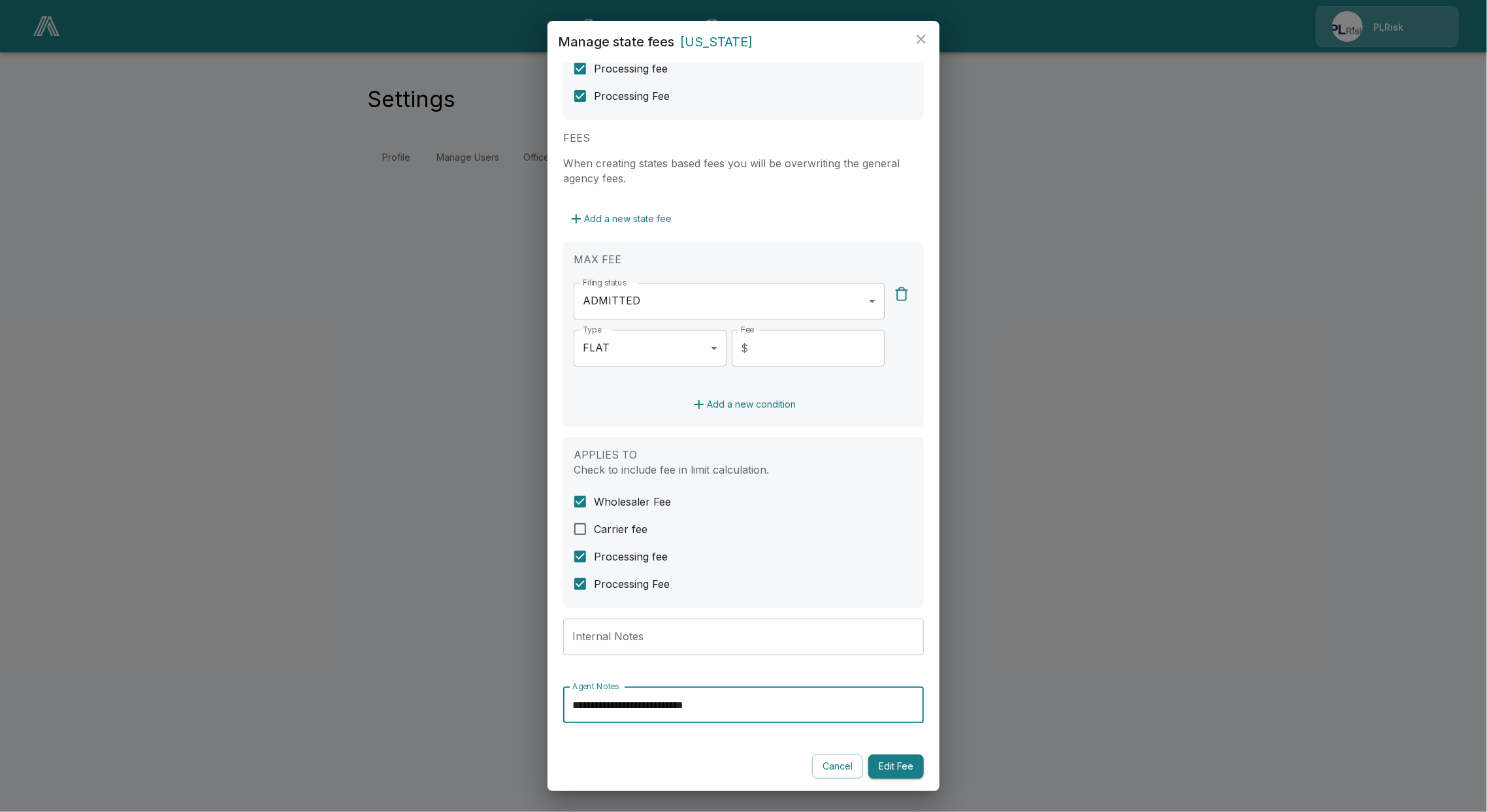
drag, startPoint x: 758, startPoint y: 709, endPoint x: 563, endPoint y: 701, distance: 195.2
click at [563, 701] on input "**********" at bounding box center [744, 704] width 361 height 37
click at [718, 641] on input "Internal Notes" at bounding box center [744, 637] width 361 height 37
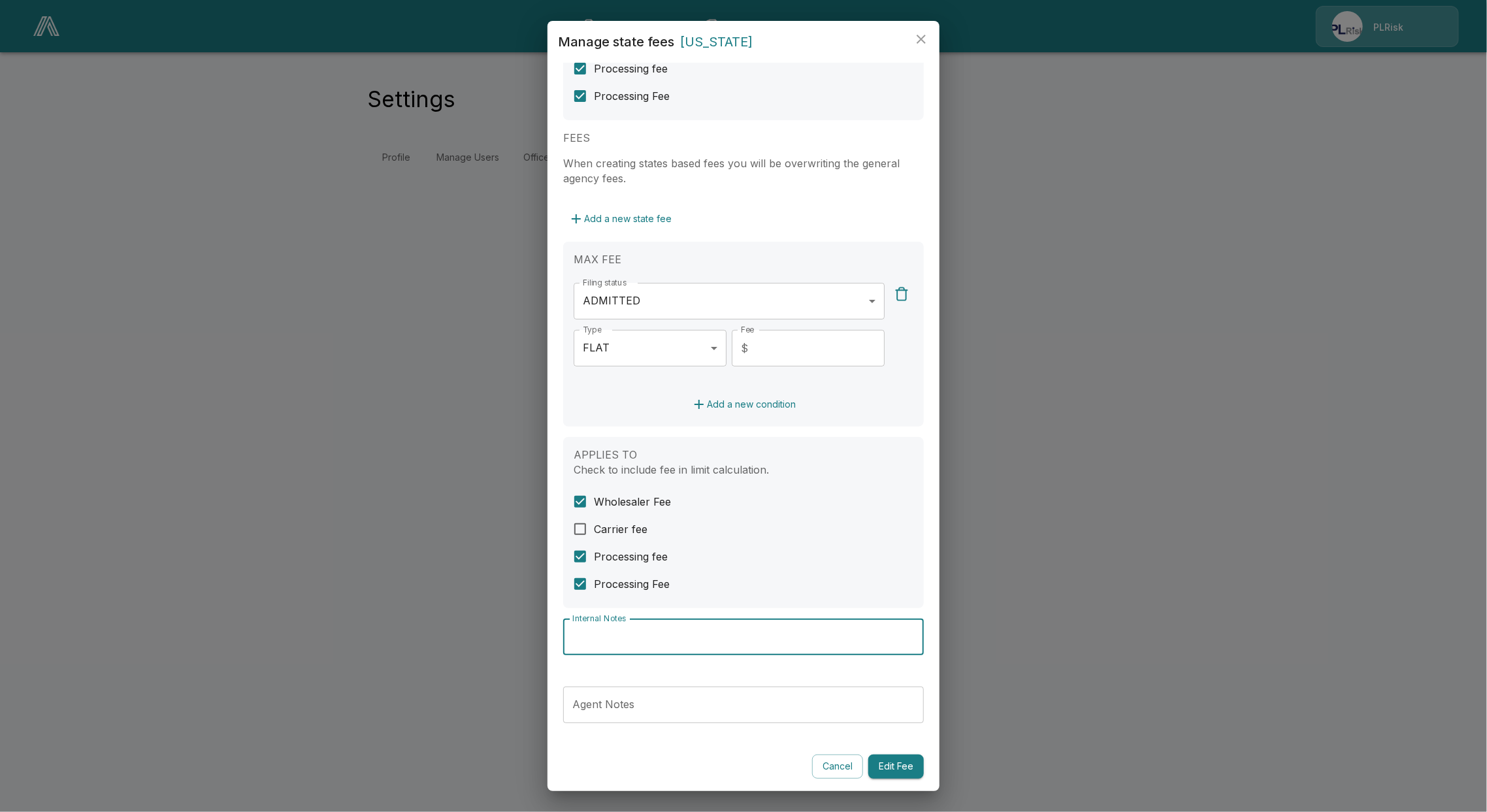
paste input "**********"
type input "**********"
click at [730, 661] on div "**********" at bounding box center [744, 642] width 361 height 47
click at [874, 762] on button "Edit Fee" at bounding box center [896, 766] width 56 height 24
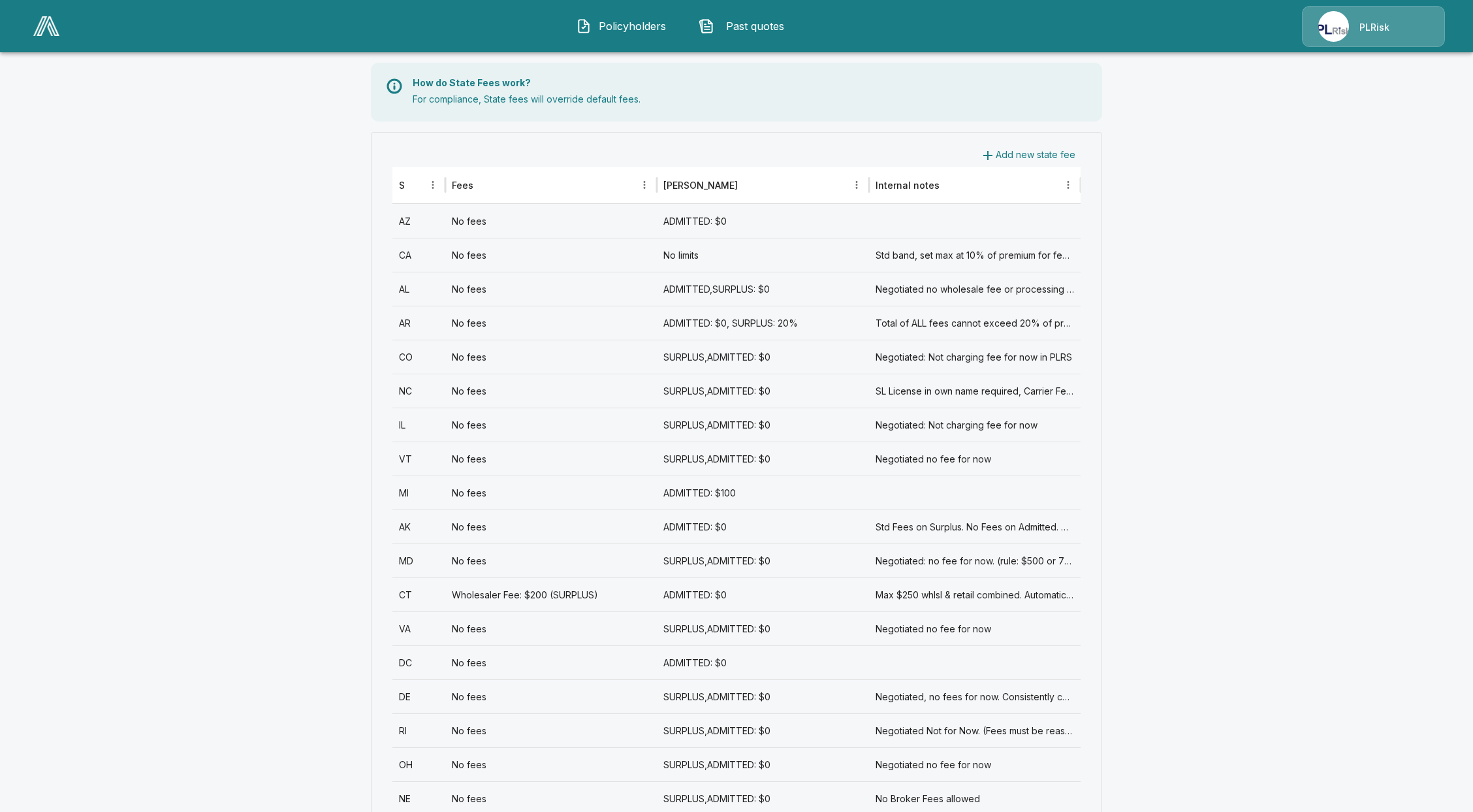
scroll to position [261, 0]
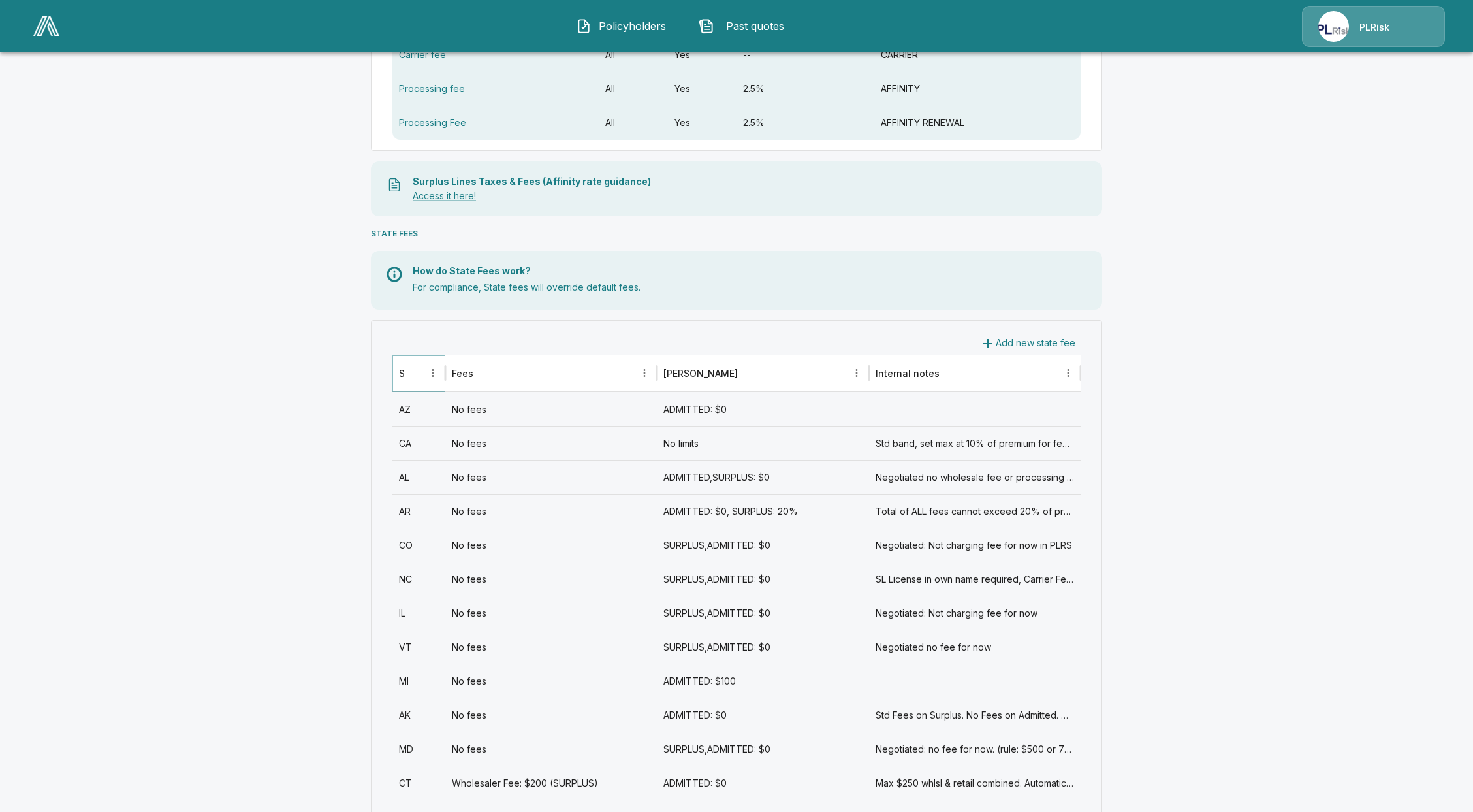
click at [421, 374] on icon "Sort" at bounding box center [414, 372] width 11 height 11
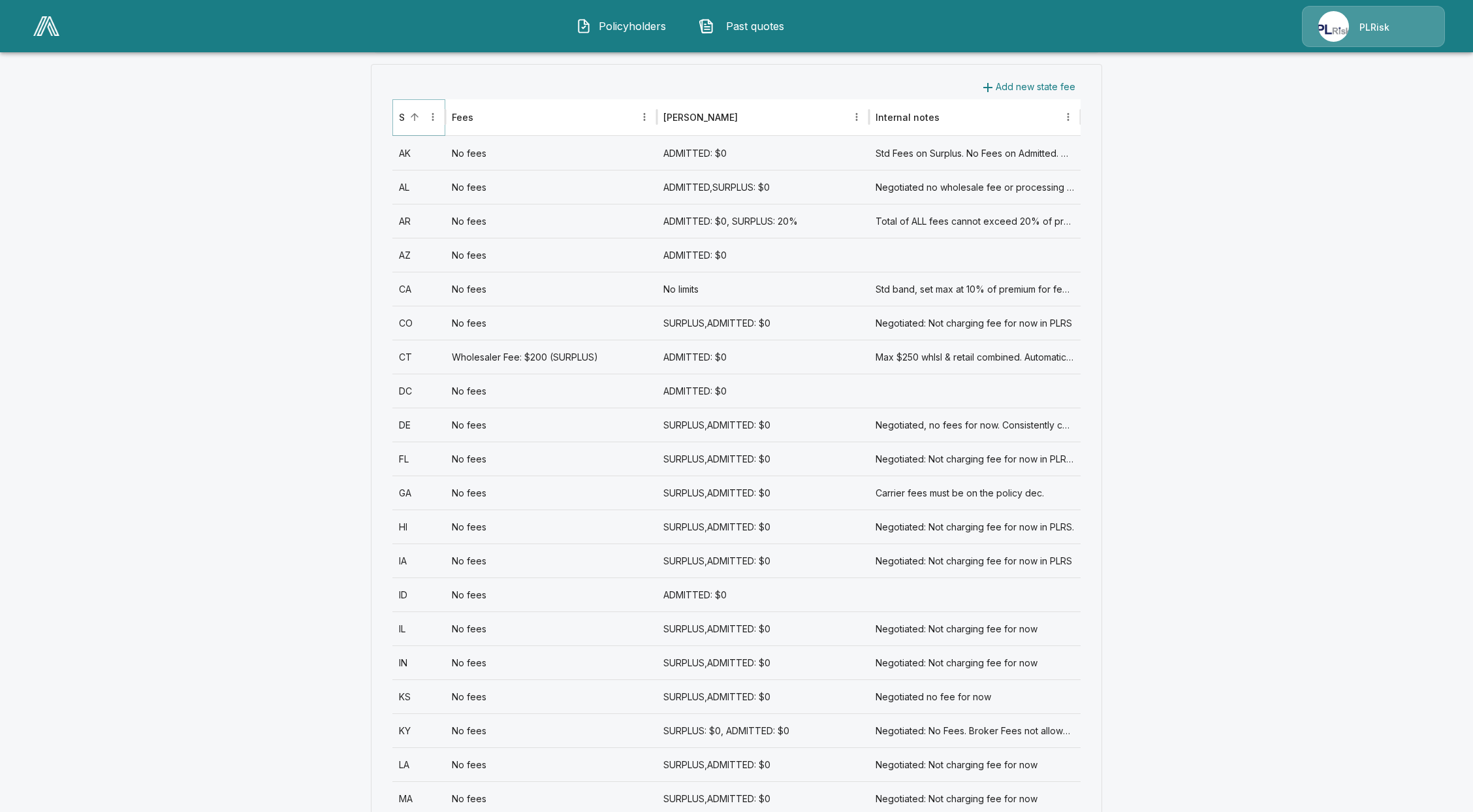
scroll to position [522, 0]
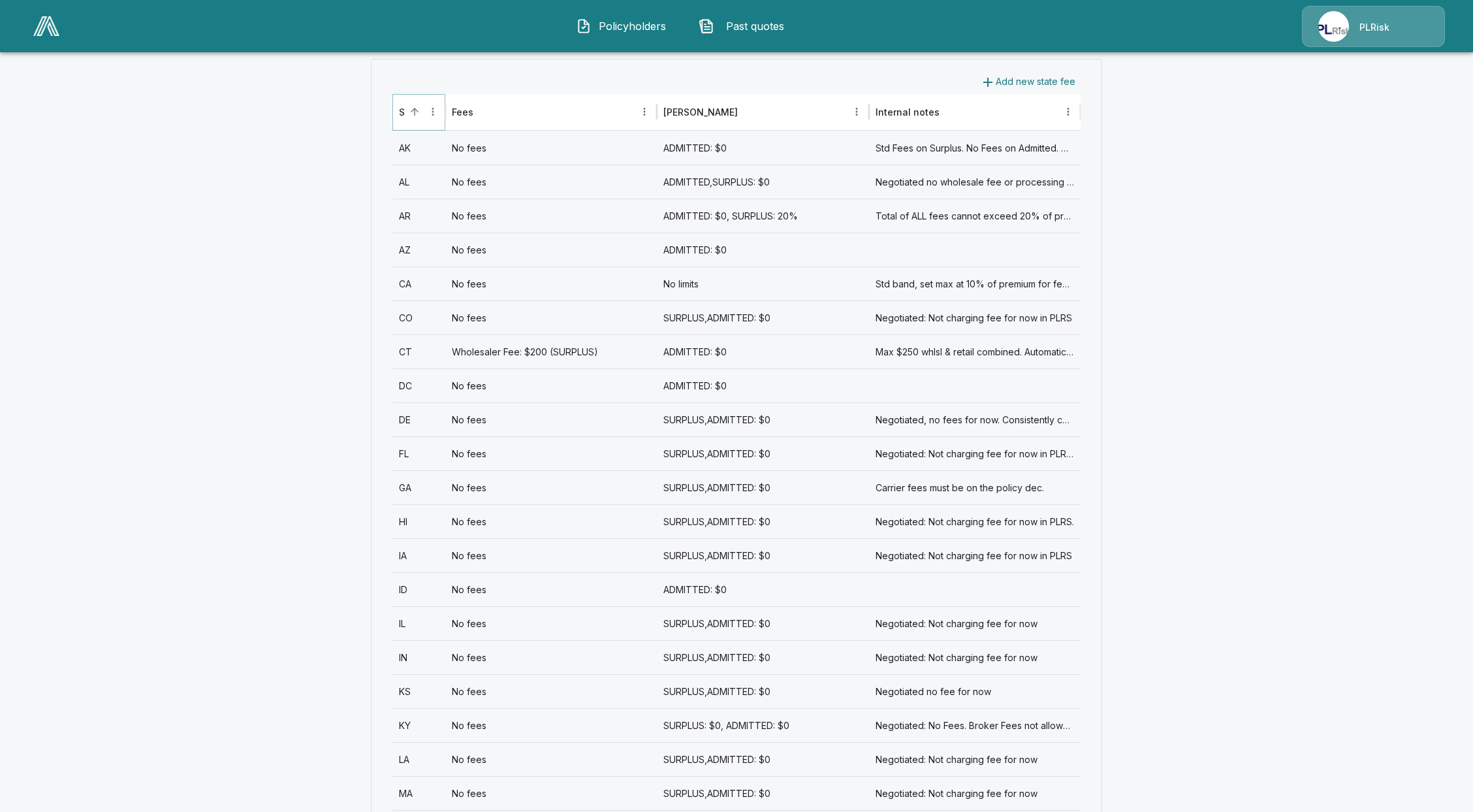
click at [421, 115] on icon "Sort" at bounding box center [414, 111] width 11 height 11
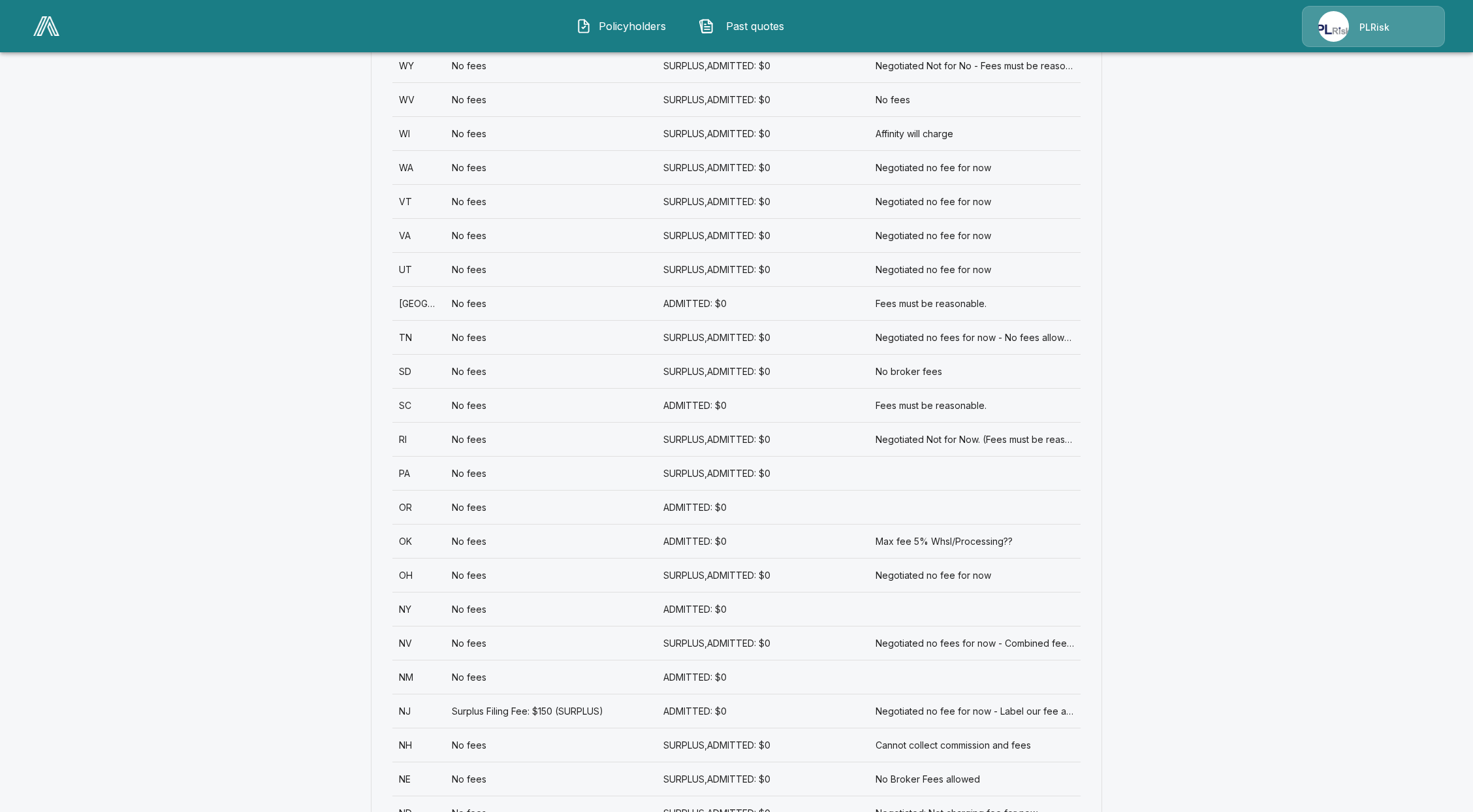
scroll to position [610, 0]
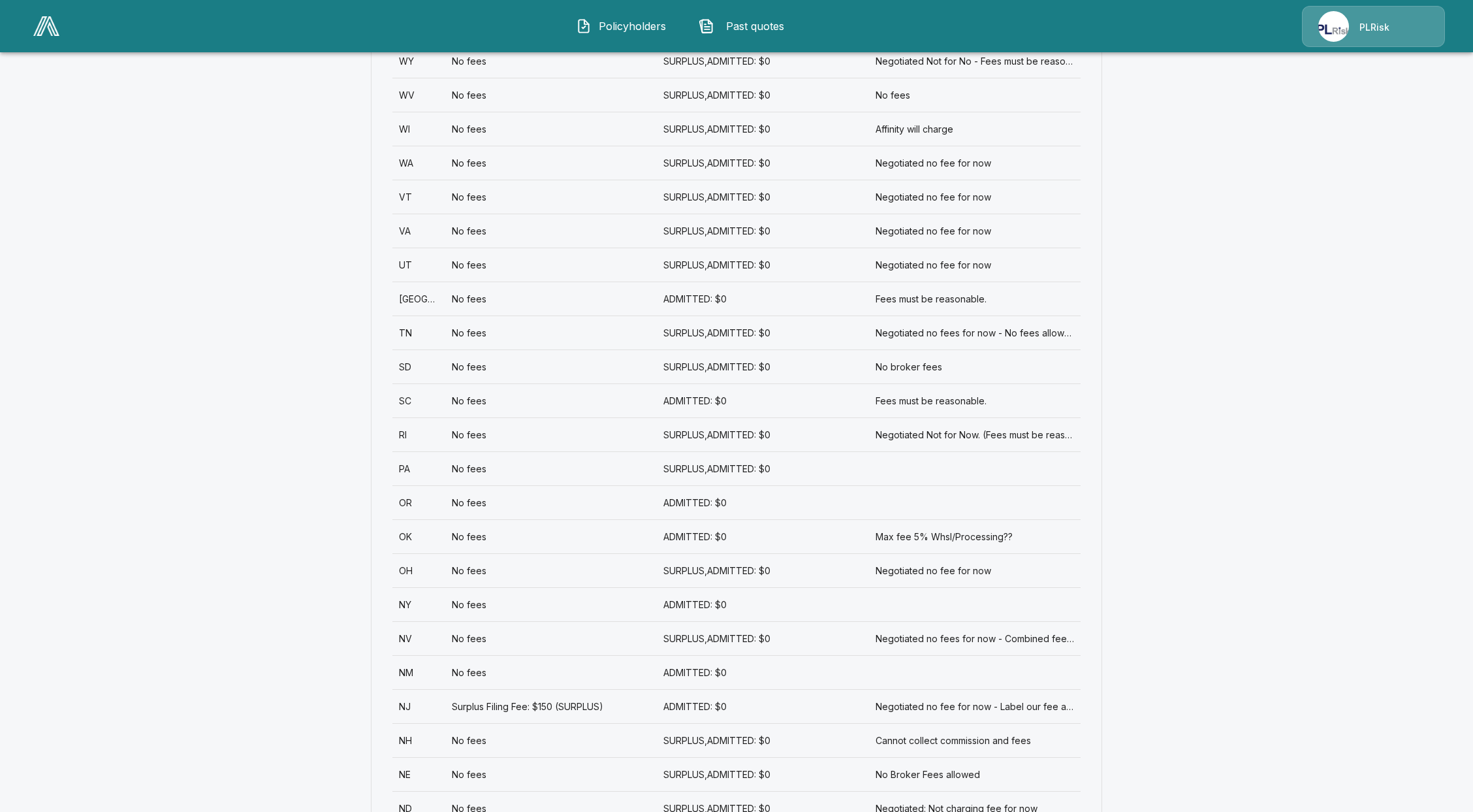
click at [461, 539] on div "No fees" at bounding box center [551, 536] width 212 height 34
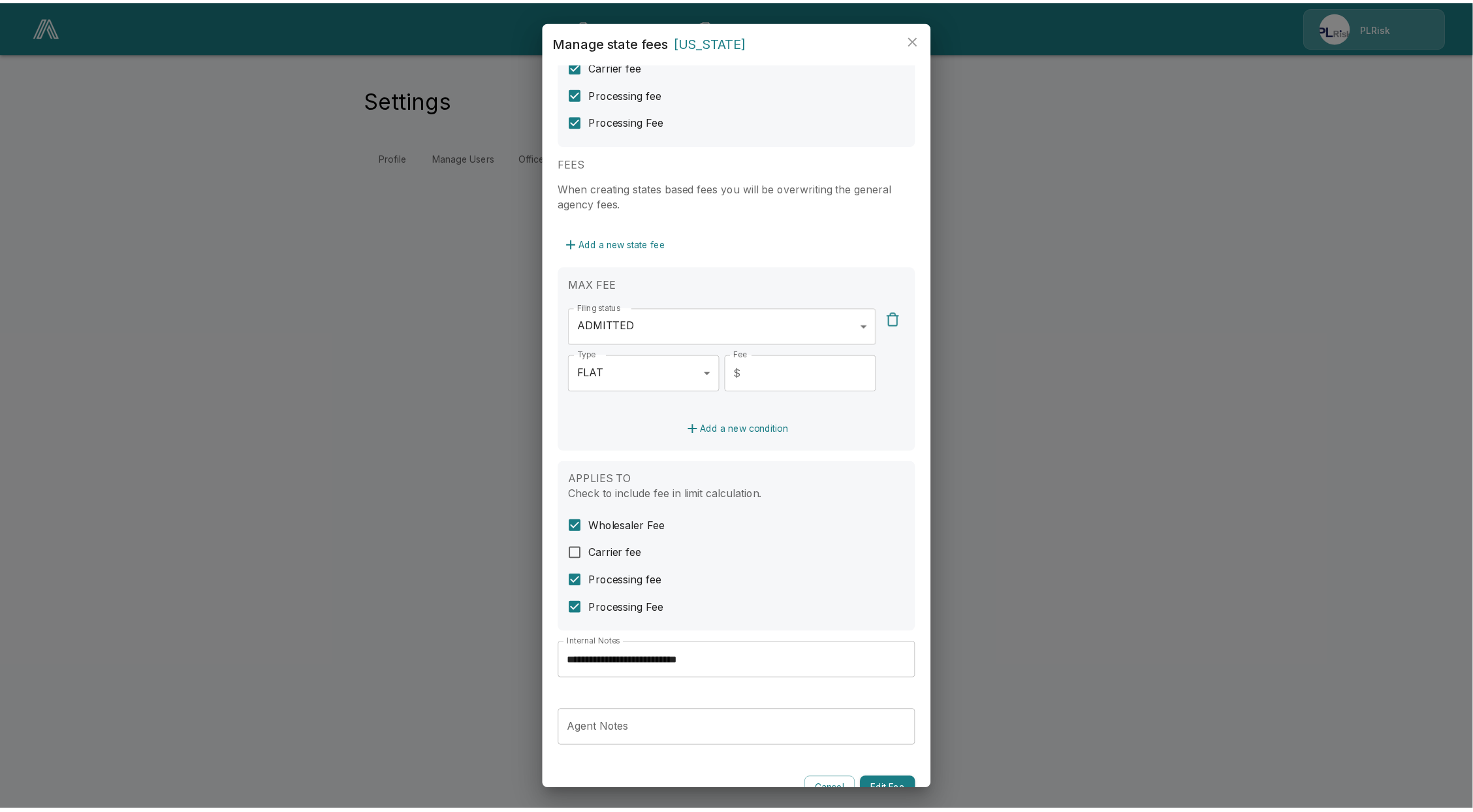
scroll to position [127, 0]
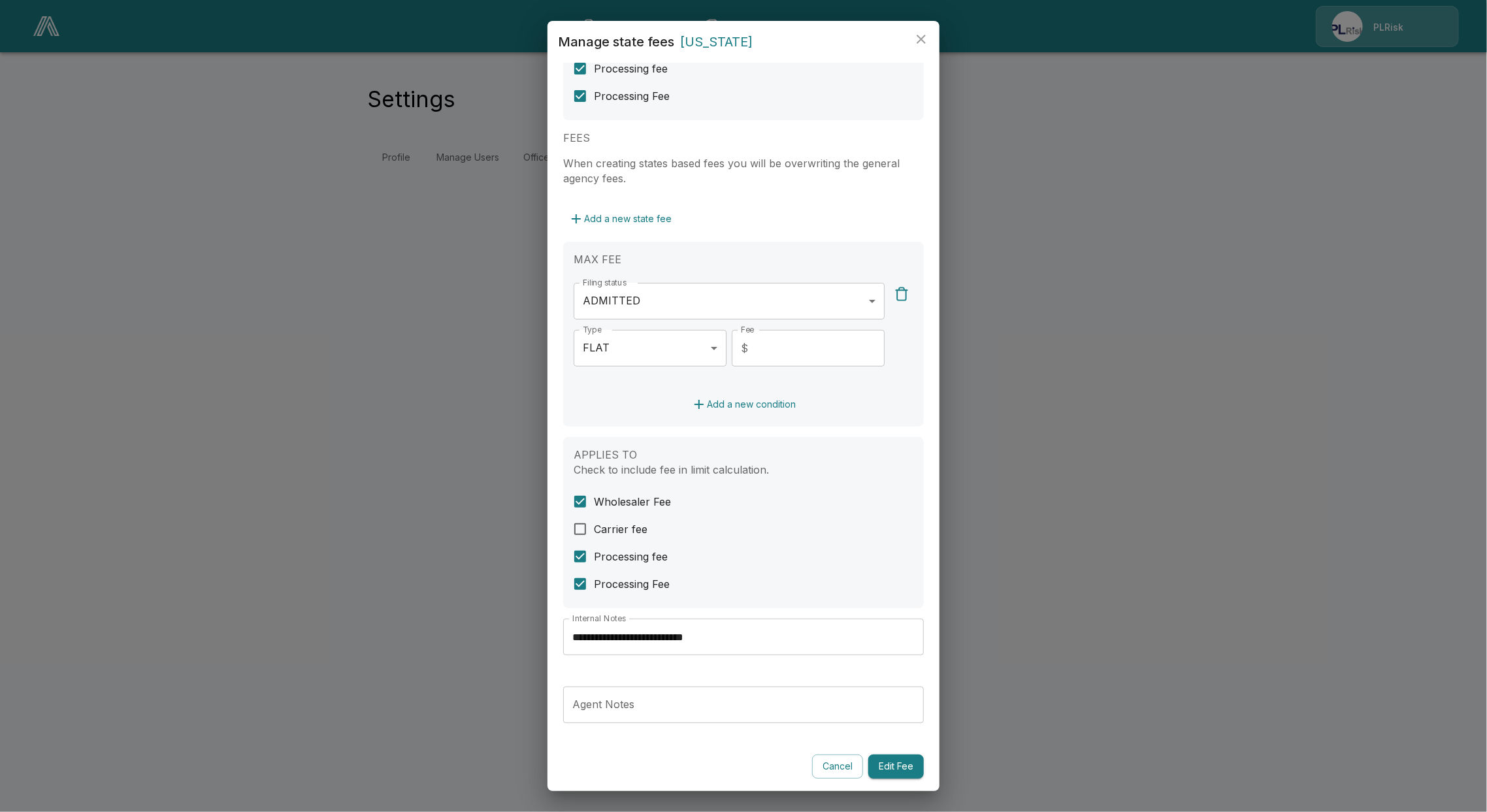
click at [827, 764] on button "Cancel" at bounding box center [837, 766] width 51 height 24
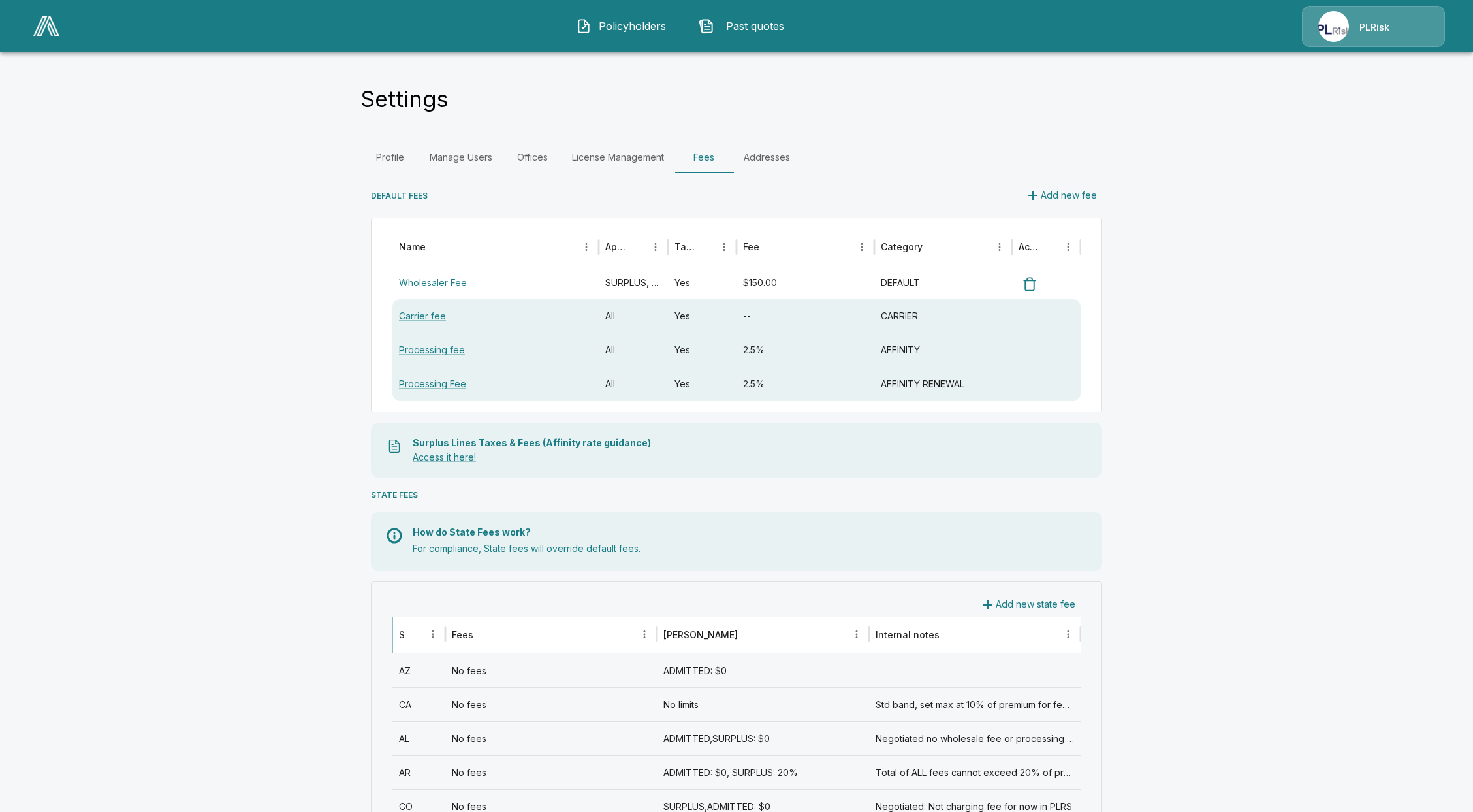
click at [416, 636] on icon "Sort" at bounding box center [414, 633] width 11 height 11
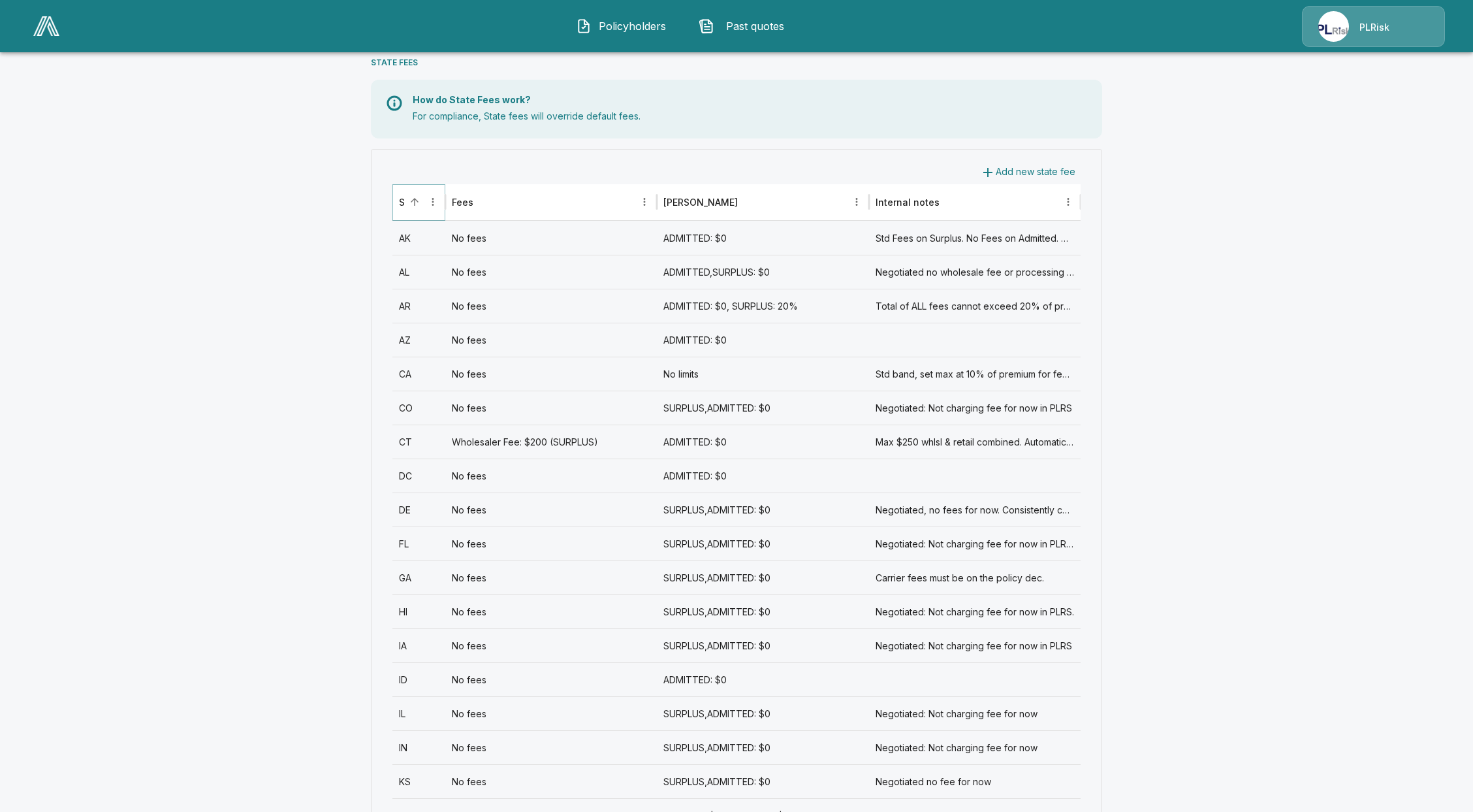
scroll to position [435, 0]
click at [445, 650] on div "IA" at bounding box center [419, 642] width 53 height 34
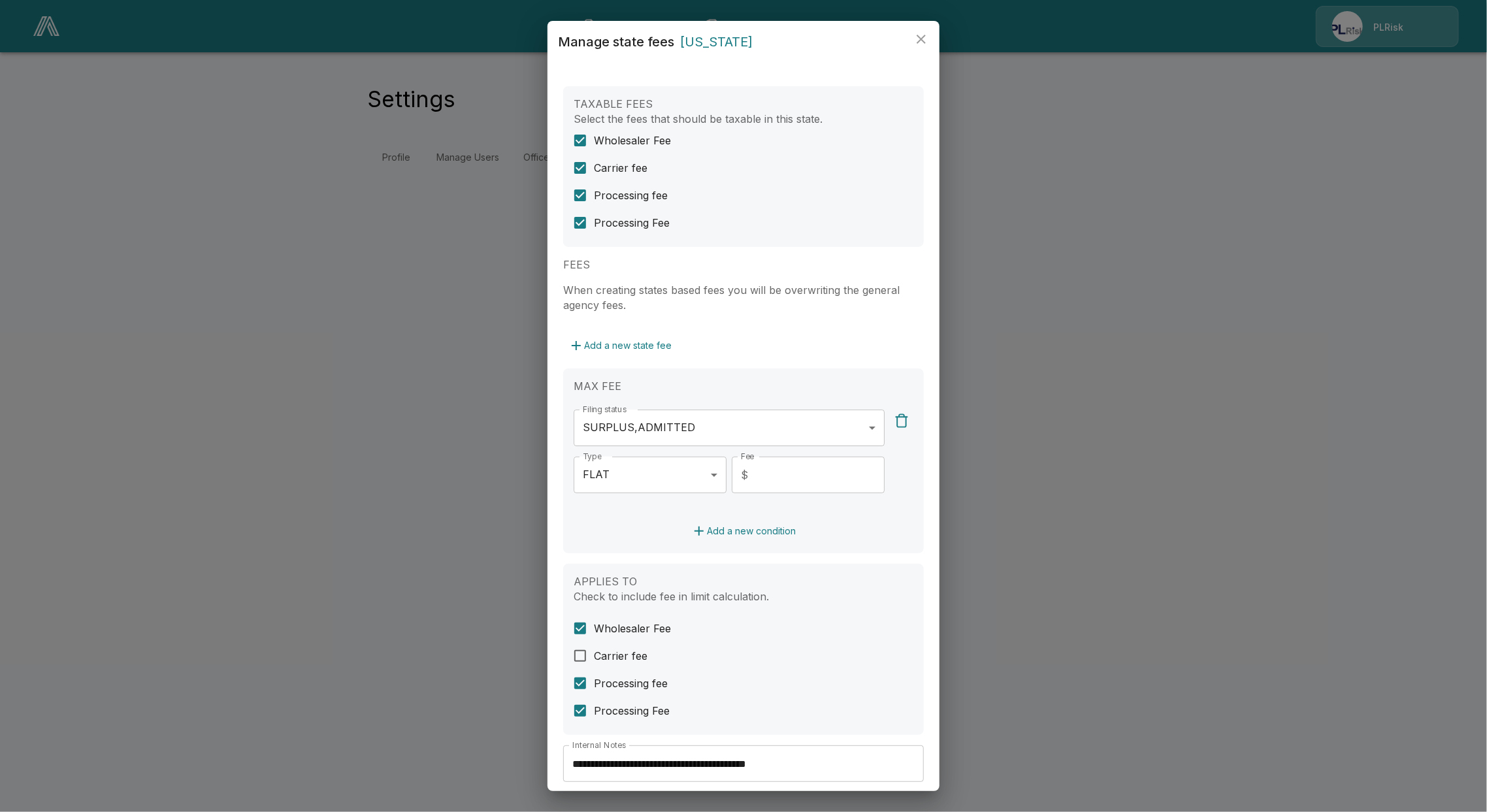
drag, startPoint x: 420, startPoint y: 363, endPoint x: 548, endPoint y: 517, distance: 200.2
click at [423, 364] on div "**********" at bounding box center [744, 406] width 1487 height 812
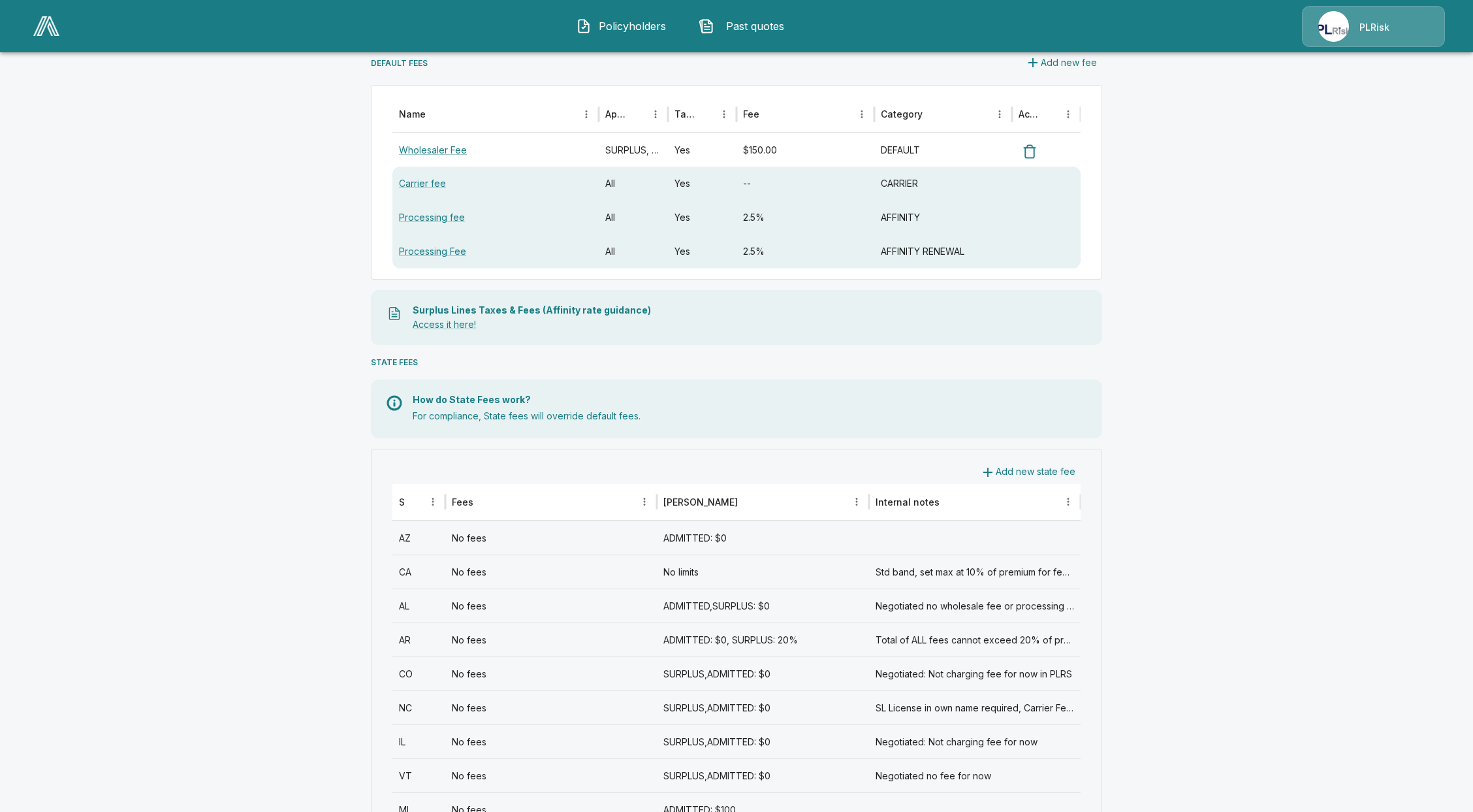
scroll to position [173, 0]
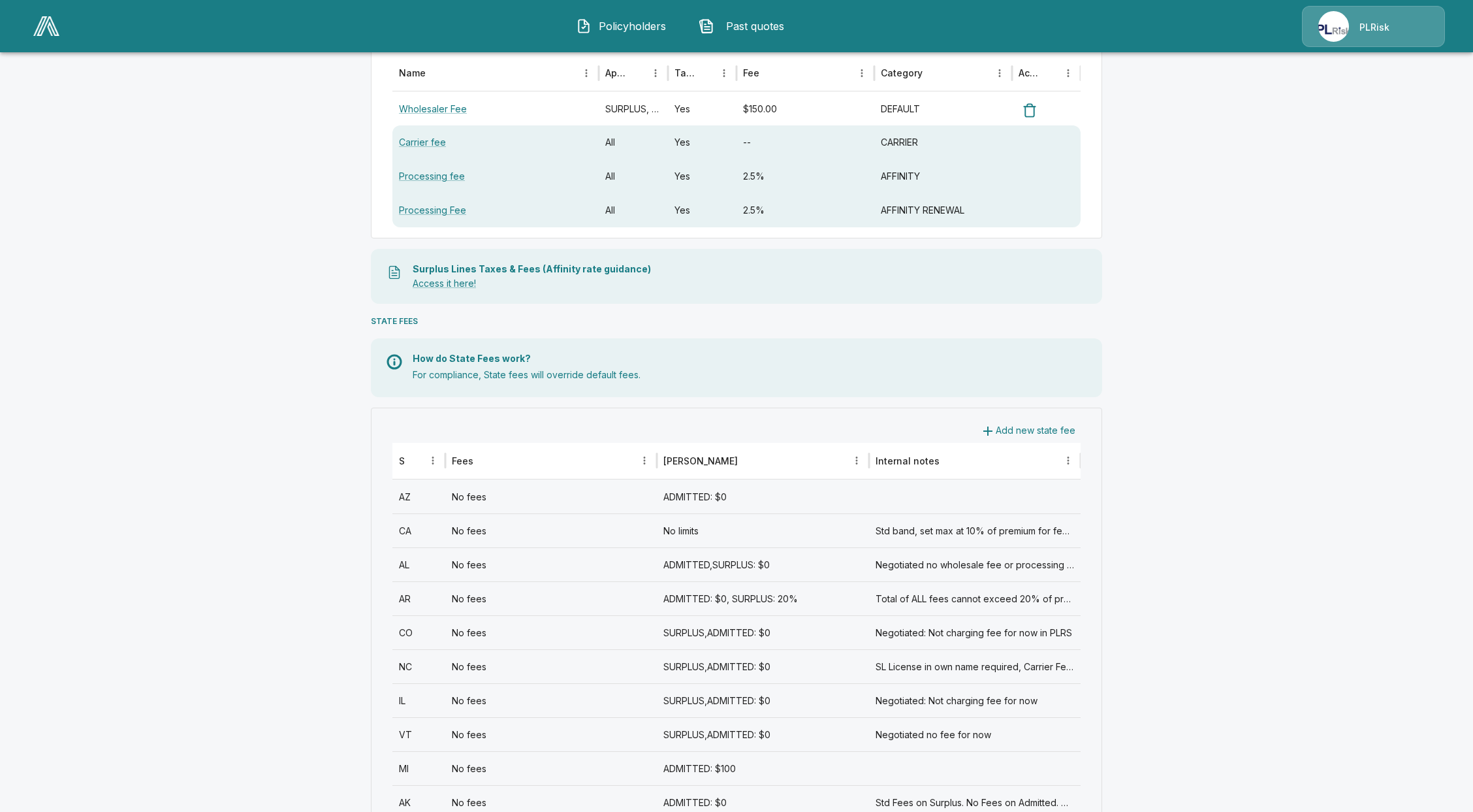
click at [462, 293] on div "Surplus Lines Taxes & Fees (Affinity rate guidance) Access it here!" at bounding box center [736, 277] width 731 height 55
drag, startPoint x: 465, startPoint y: 281, endPoint x: 474, endPoint y: 299, distance: 20.1
click at [465, 281] on link "Access it here!" at bounding box center [444, 283] width 63 height 11
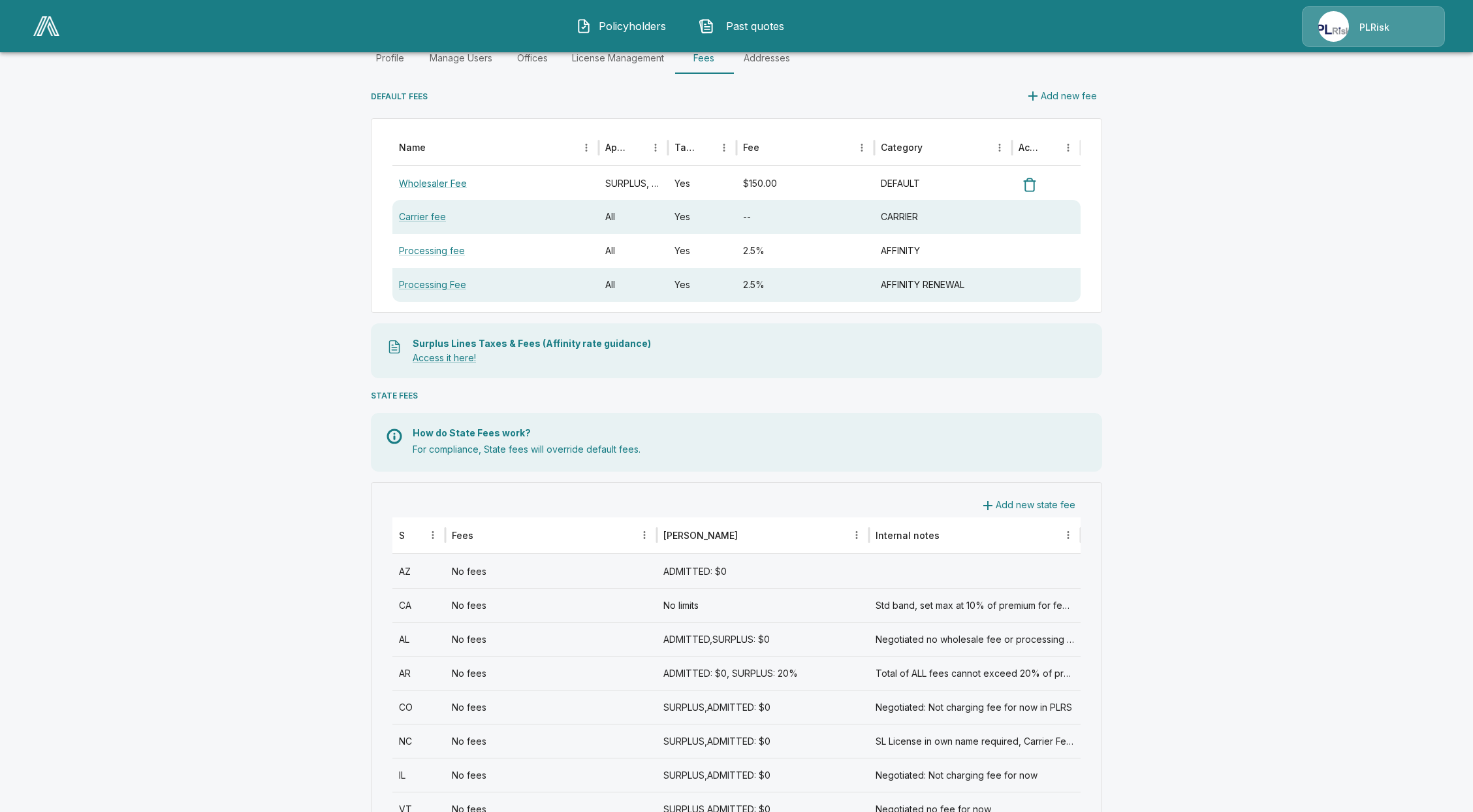
scroll to position [0, 0]
